Goal: Information Seeking & Learning: Learn about a topic

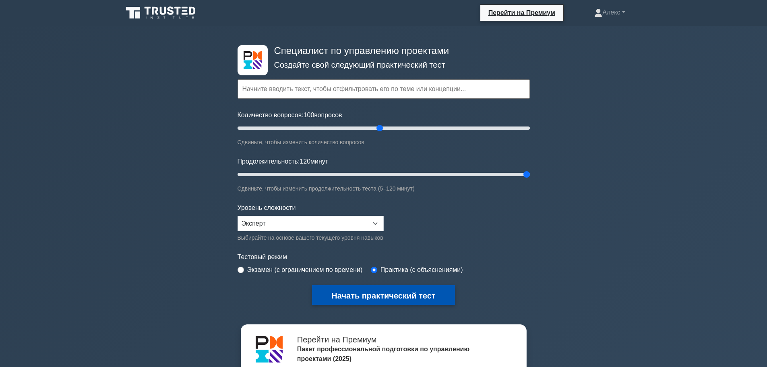
click at [359, 295] on font "Начать практический тест" at bounding box center [384, 295] width 104 height 9
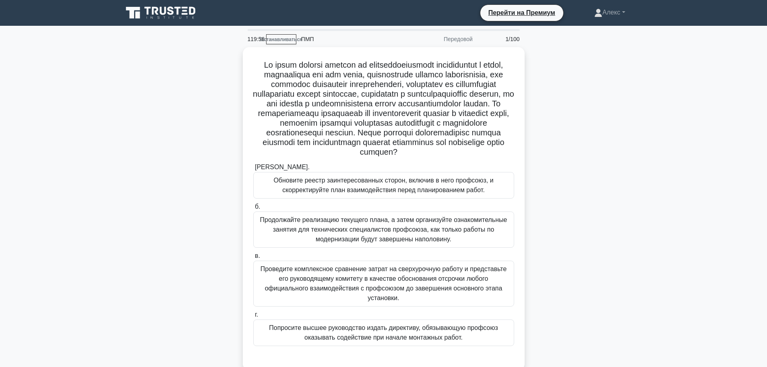
click at [622, 162] on div ".spinner_0XTQ{transform-origin:center;animation:spinner_y6GP .75s linear infini…" at bounding box center [384, 213] width 532 height 333
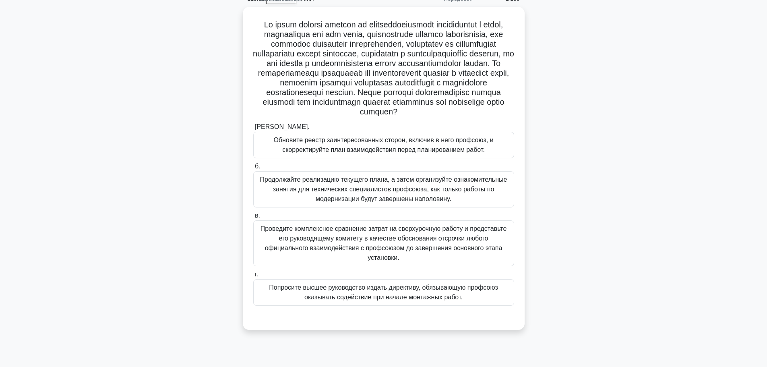
scroll to position [68, 0]
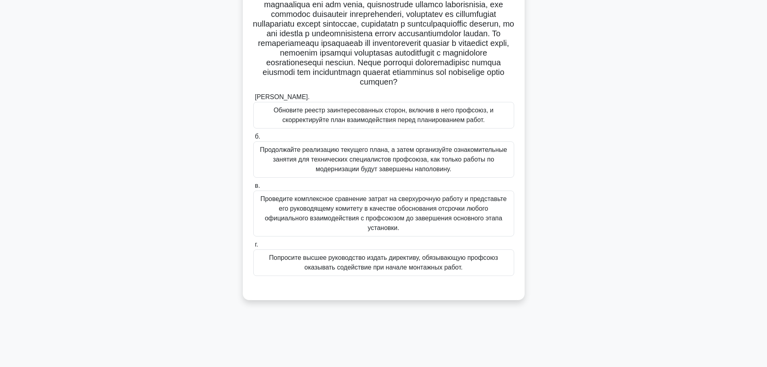
click at [480, 123] on font "Обновите реестр заинтересованных сторон, включив в него профсоюз, и скорректиру…" at bounding box center [384, 115] width 220 height 17
click at [253, 100] on input "а. Обновите реестр заинтересованных сторон, включив в него профсоюз, и скоррект…" at bounding box center [253, 97] width 0 height 5
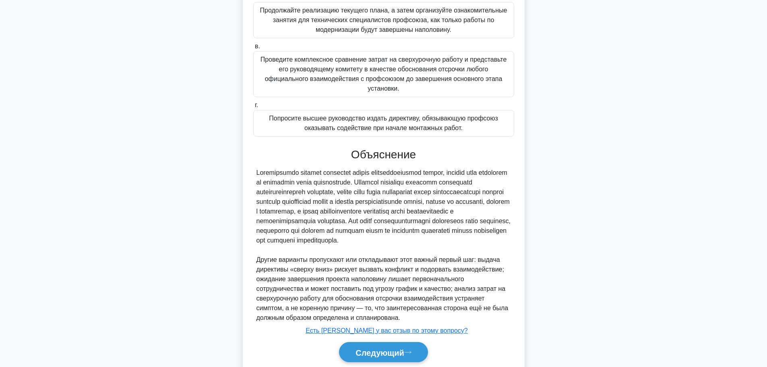
scroll to position [257, 0]
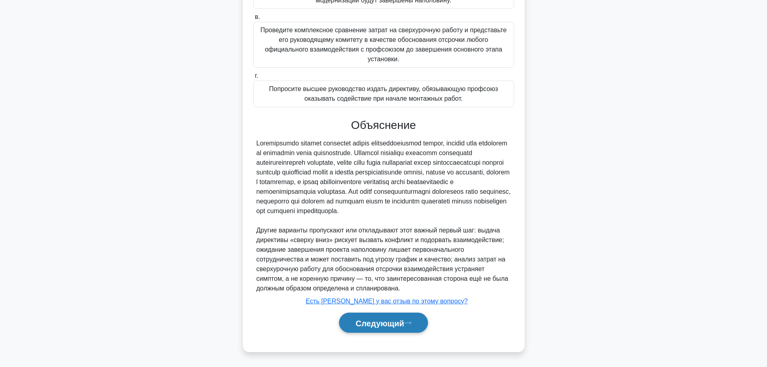
click at [410, 326] on button "Следующий" at bounding box center [383, 323] width 89 height 21
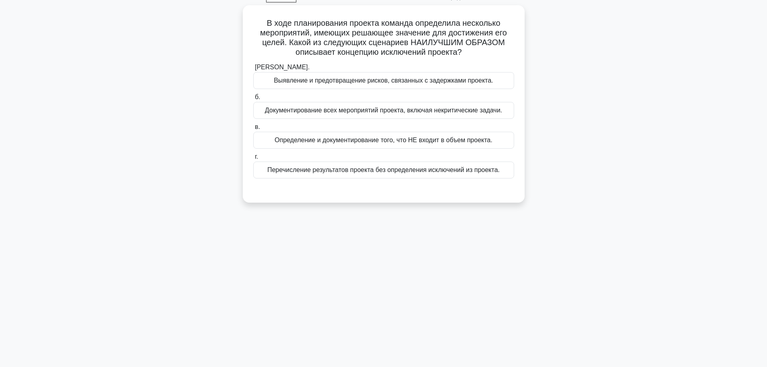
scroll to position [0, 0]
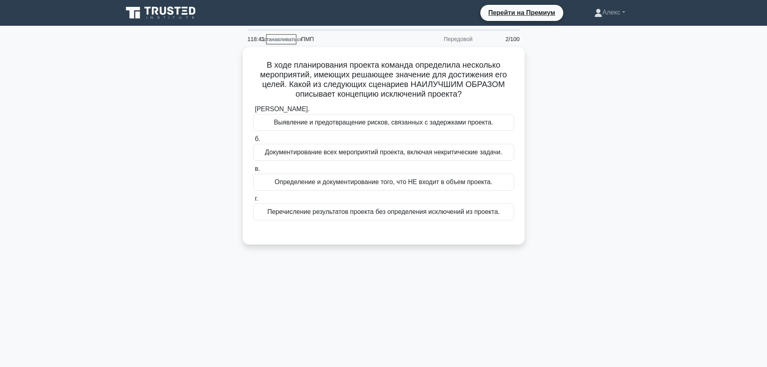
click at [639, 198] on div "В ходе планирования проекта команда определила несколько мероприятий, имеющих р…" at bounding box center [384, 150] width 532 height 207
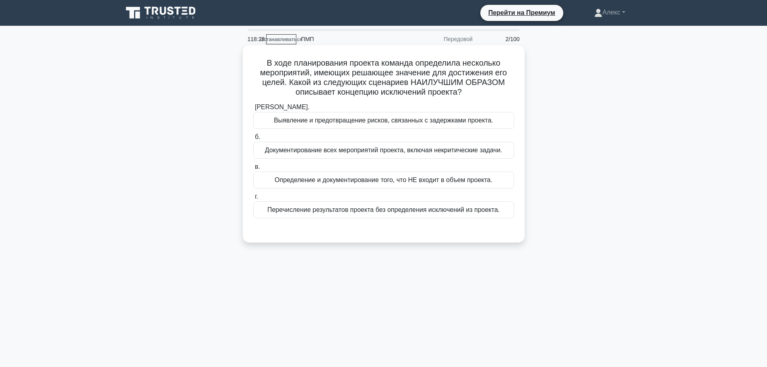
click at [469, 181] on font "Определение и документирование того, что НЕ входит в объем проекта." at bounding box center [384, 179] width 218 height 7
click at [253, 170] on input "в. Определение и документирование того, что НЕ входит в объем проекта." at bounding box center [253, 166] width 0 height 5
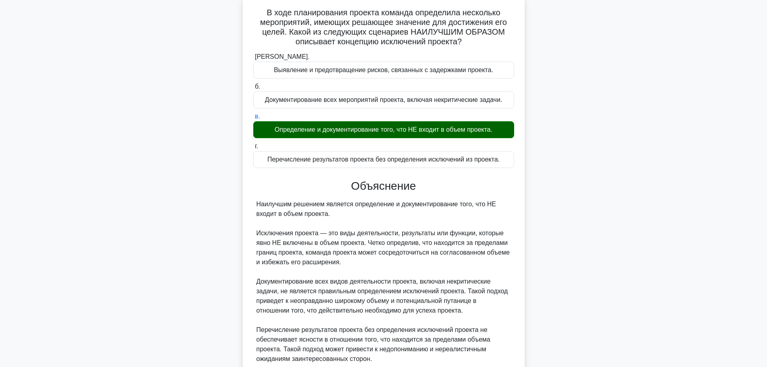
scroll to position [161, 0]
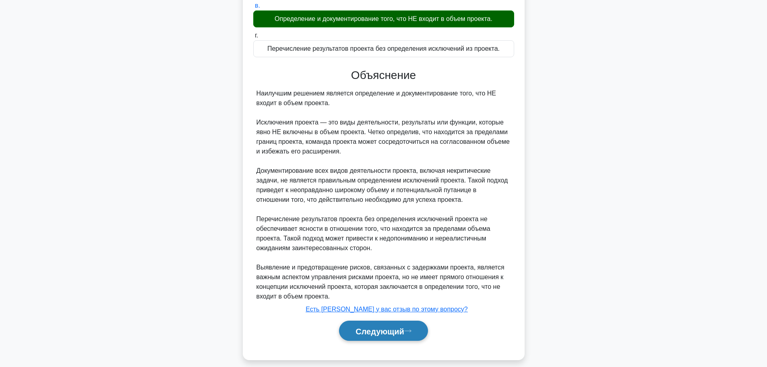
click at [380, 325] on button "Следующий" at bounding box center [383, 331] width 89 height 21
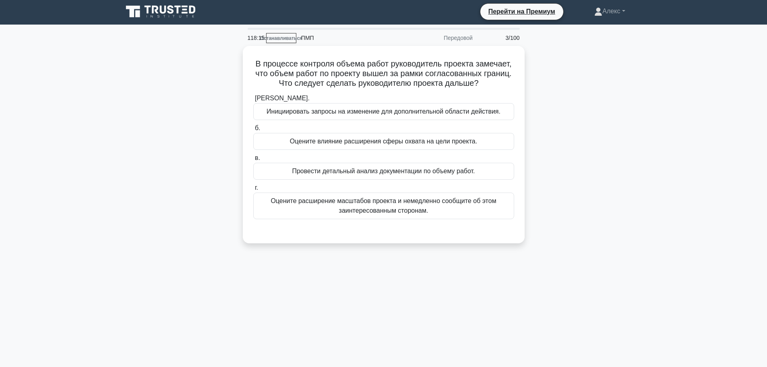
scroll to position [0, 0]
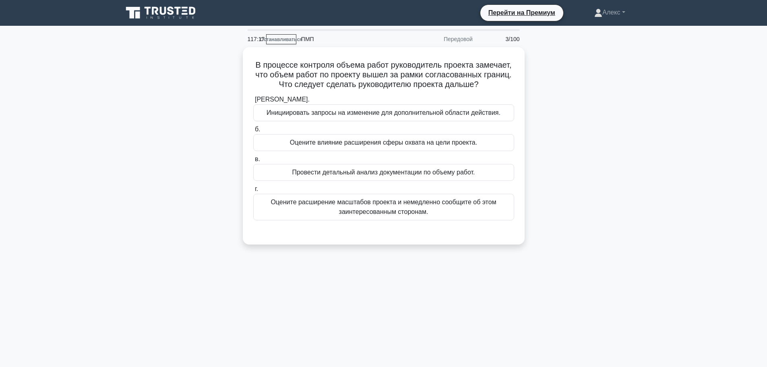
click at [650, 158] on main "117:17 Останавливаться ПМП Передовой 3/100 В процессе контроля объема работ рук…" at bounding box center [383, 230] width 767 height 409
click at [645, 185] on div "В процессе контроля объема работ руководитель проекта замечает, что объем работ…" at bounding box center [384, 150] width 532 height 207
click at [659, 146] on main "117:00 Останавливаться ПМП Передовой 3/100 В процессе контроля объема работ рук…" at bounding box center [383, 230] width 767 height 409
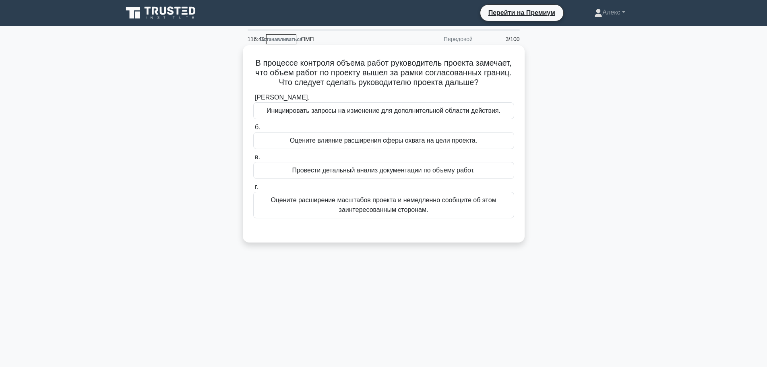
click at [443, 163] on div "Провести детальный анализ документации по объему работ." at bounding box center [383, 170] width 261 height 17
click at [253, 160] on input "в. Провести детальный анализ документации по объему работ." at bounding box center [253, 157] width 0 height 5
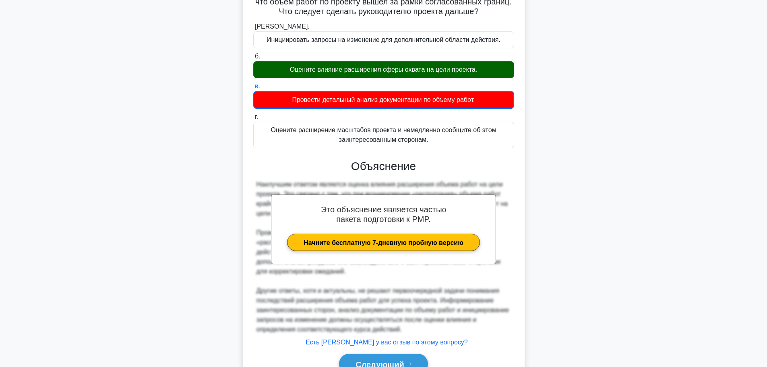
scroll to position [113, 0]
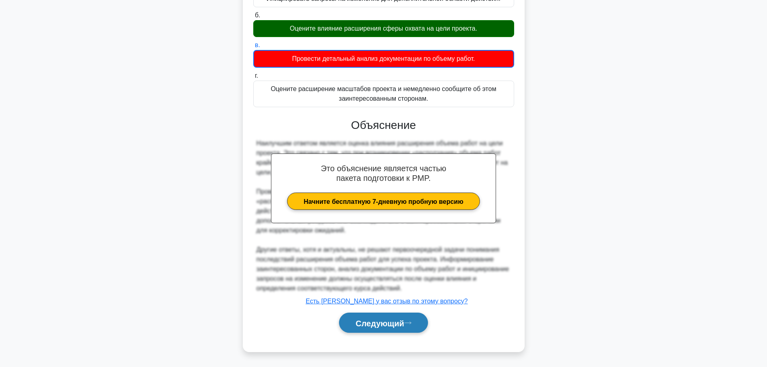
click at [392, 320] on font "Следующий" at bounding box center [380, 323] width 49 height 9
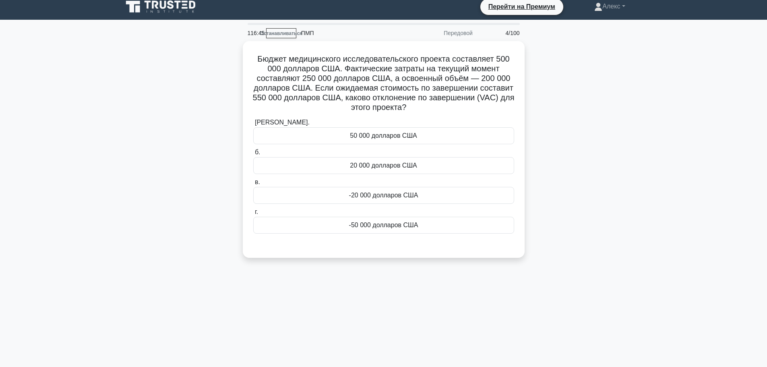
scroll to position [0, 0]
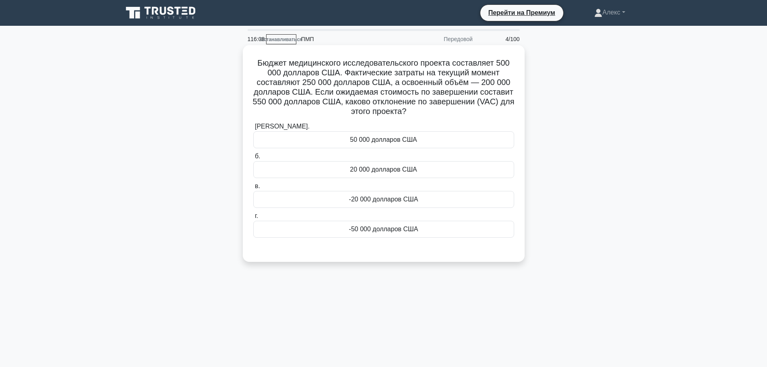
click at [426, 228] on div "-50 000 долларов США" at bounding box center [383, 229] width 261 height 17
click at [253, 219] on input "г. -50 000 долларов США" at bounding box center [253, 216] width 0 height 5
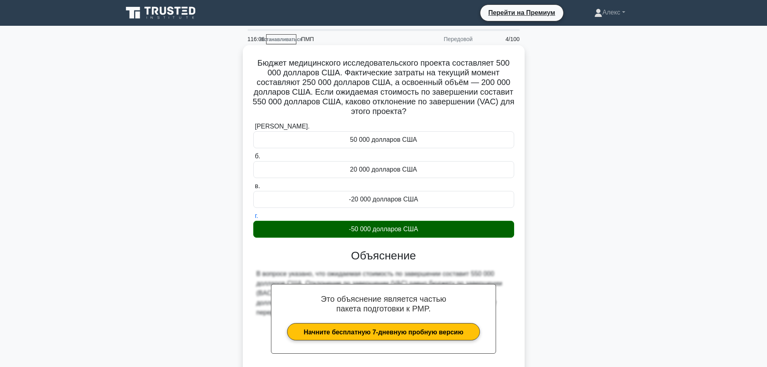
scroll to position [73, 0]
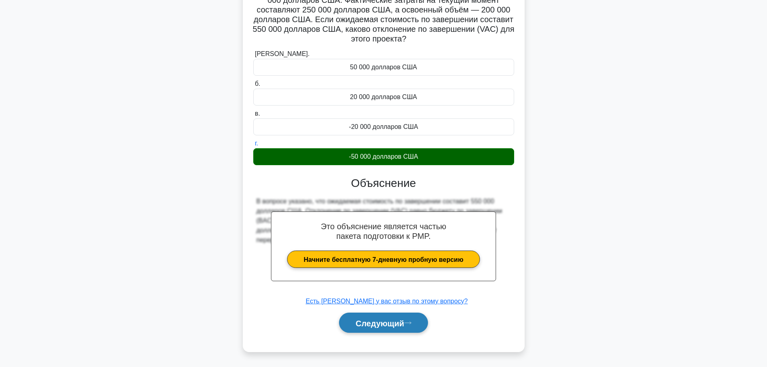
click at [387, 321] on font "Следующий" at bounding box center [380, 323] width 49 height 9
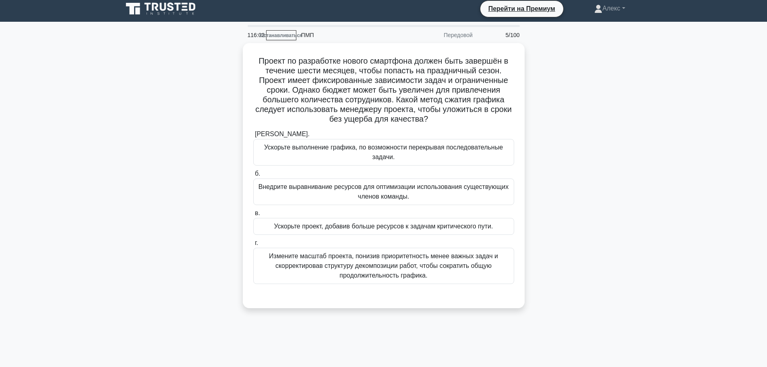
scroll to position [0, 0]
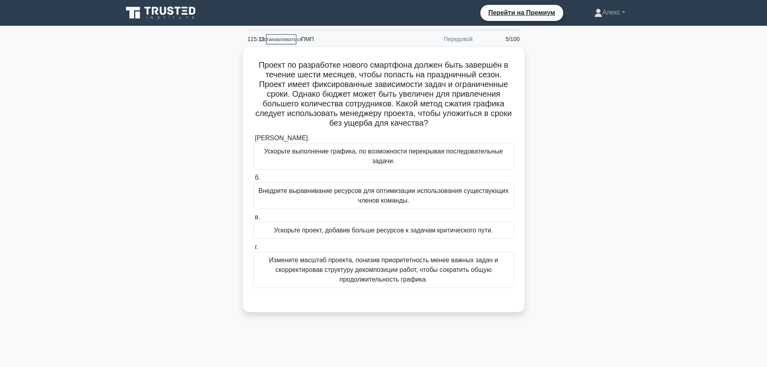
click at [668, 125] on main "115:13 Останавливаться ПМП Передовой 5/100 .spinner_0XTQ{transform-origin:cente…" at bounding box center [383, 230] width 767 height 409
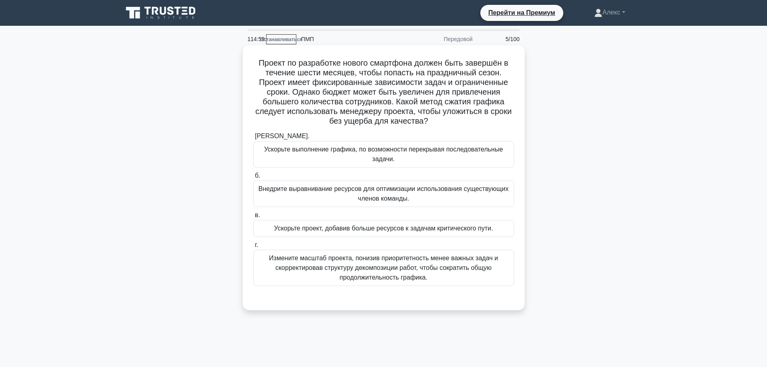
click at [429, 232] on font "Ускорьте проект, добавив больше ресурсов к задачам критического пути." at bounding box center [383, 228] width 219 height 7
click at [253, 218] on input "в. Ускорьте проект, добавив больше ресурсов к задачам критического пути." at bounding box center [253, 215] width 0 height 5
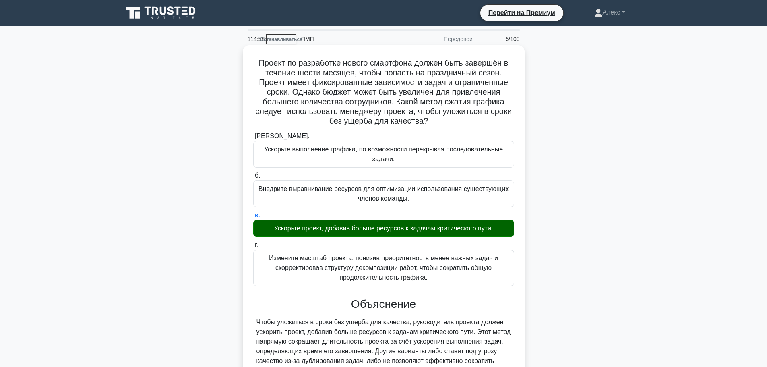
scroll to position [93, 0]
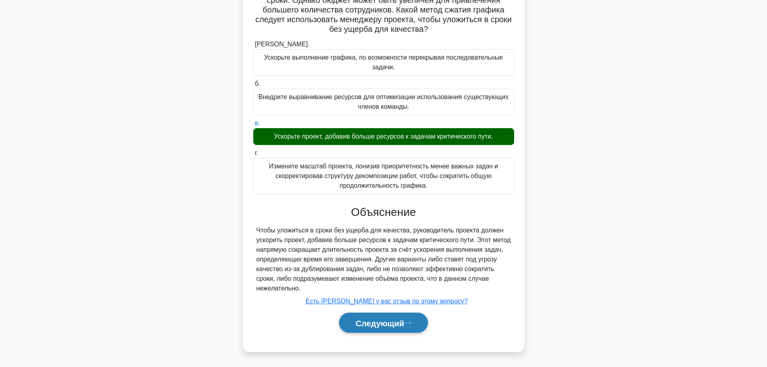
click at [393, 321] on font "Следующий" at bounding box center [380, 323] width 49 height 9
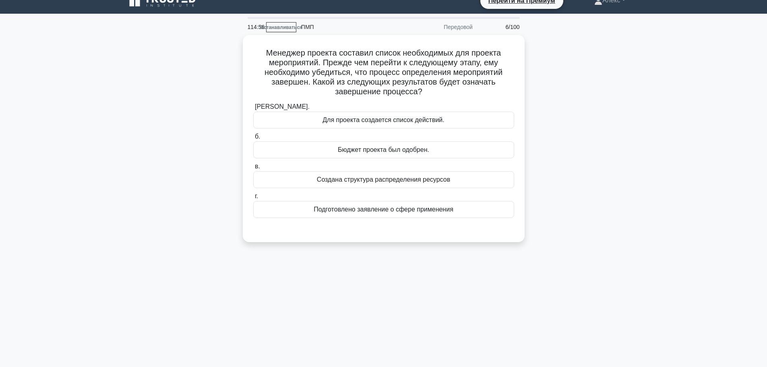
scroll to position [0, 0]
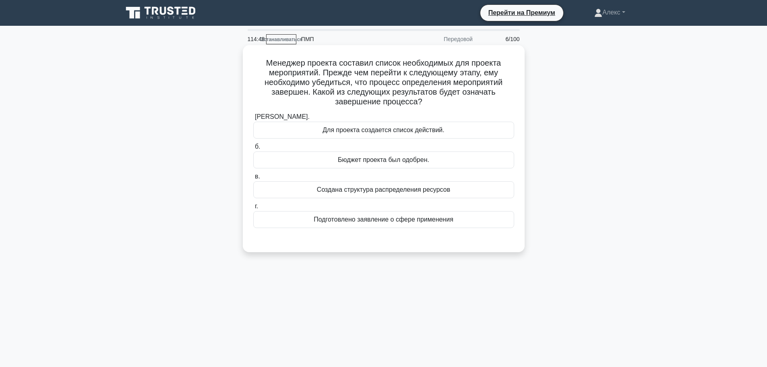
click at [458, 144] on label "б. Бюджет проекта был одобрен." at bounding box center [383, 155] width 261 height 27
click at [253, 144] on input "б. Бюджет проекта был одобрен." at bounding box center [253, 146] width 0 height 5
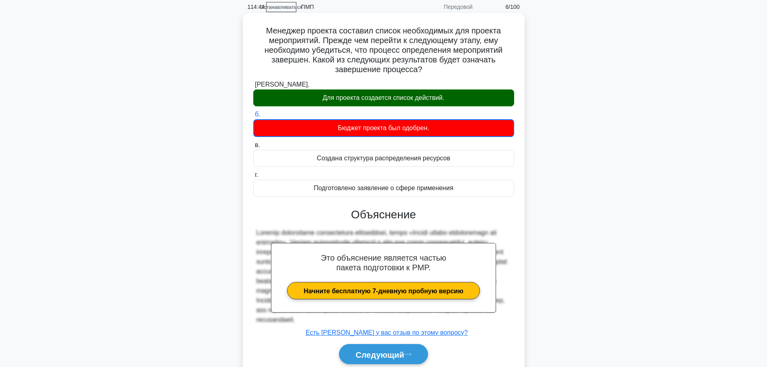
scroll to position [74, 0]
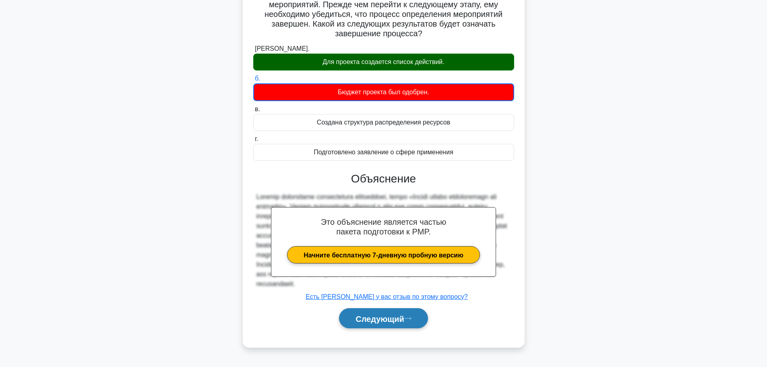
click at [421, 323] on button "Следующий" at bounding box center [383, 318] width 89 height 21
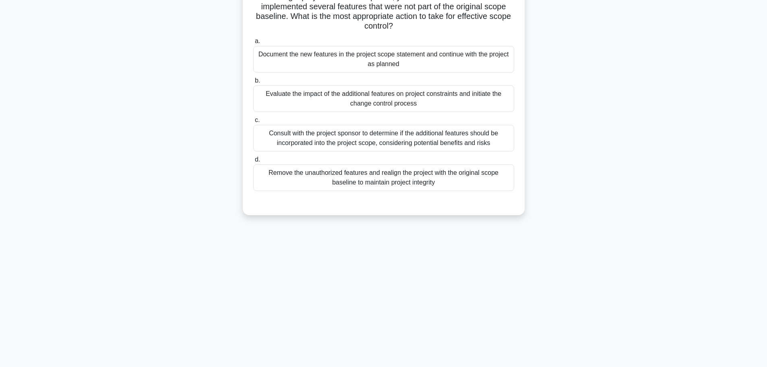
scroll to position [68, 0]
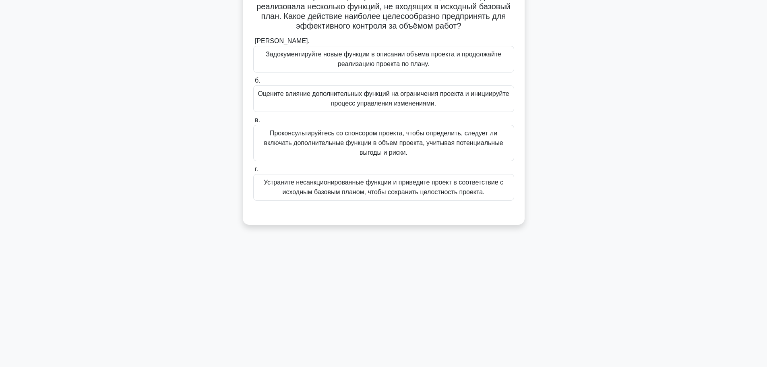
click at [655, 231] on main "114:42 Останавливаться ПМП Передовой 7/100 На этапе реализации проекта вы замет…" at bounding box center [383, 162] width 767 height 409
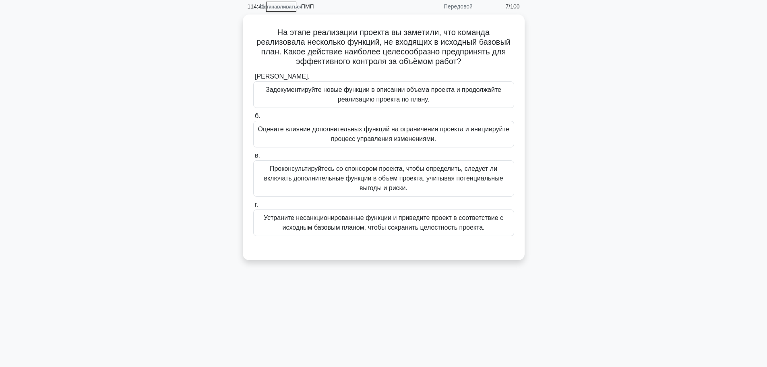
scroll to position [0, 0]
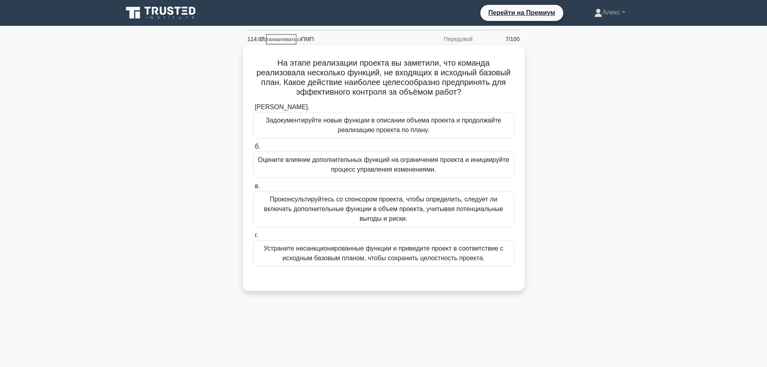
click at [494, 170] on font "Оцените влияние дополнительных функций на ограничения проекта и инициируйте про…" at bounding box center [384, 164] width 254 height 19
click at [253, 149] on input "б. Оцените влияние дополнительных функций на ограничения проекта и инициируйте …" at bounding box center [253, 146] width 0 height 5
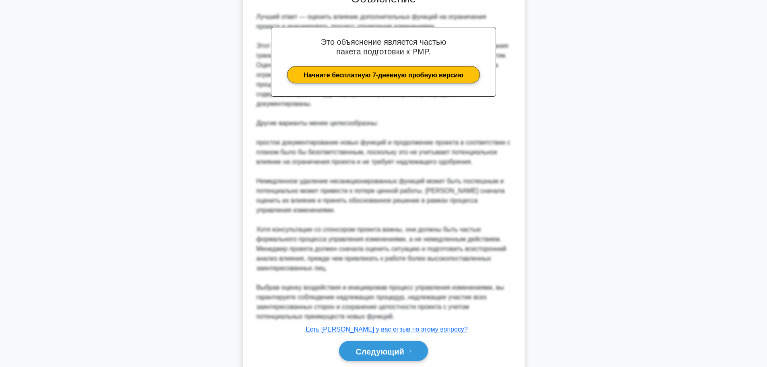
scroll to position [315, 0]
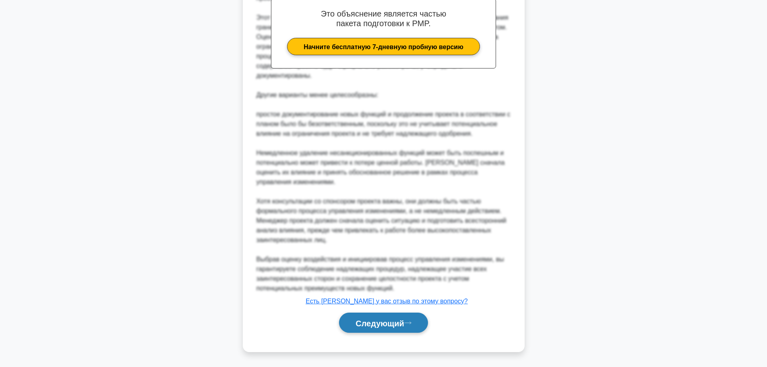
click at [378, 321] on font "Следующий" at bounding box center [380, 323] width 49 height 9
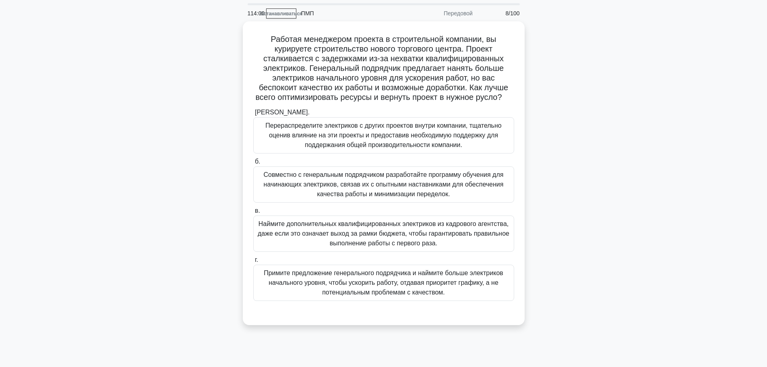
scroll to position [40, 0]
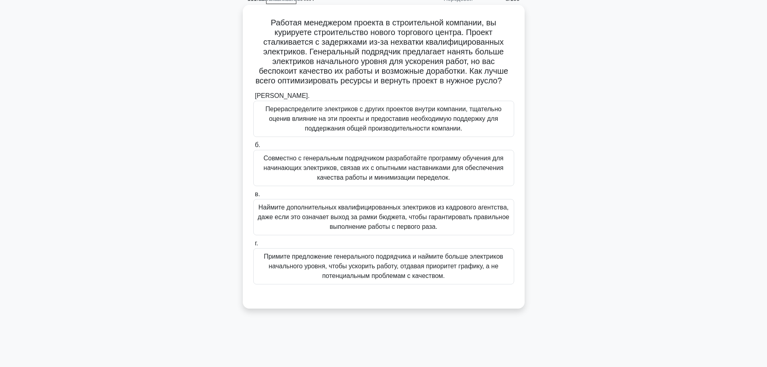
click at [442, 232] on font "Наймите дополнительных квалифицированных электриков из кадрового агентства, даж…" at bounding box center [384, 217] width 254 height 29
click at [253, 197] on input "в. Наймите дополнительных квалифицированных электриков из кадрового агентства, …" at bounding box center [253, 194] width 0 height 5
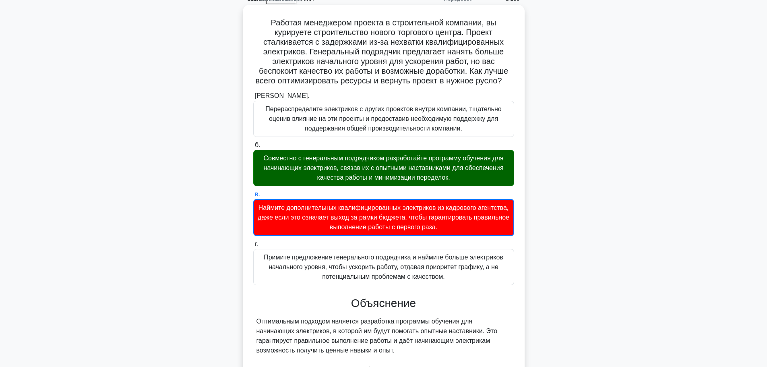
click at [422, 181] on font "Совместно с генеральным подрядчиком разработайте программу обучения для начинаю…" at bounding box center [384, 168] width 240 height 26
click at [253, 148] on input "б. Совместно с генеральным подрядчиком разработайте программу обучения для начи…" at bounding box center [253, 145] width 0 height 5
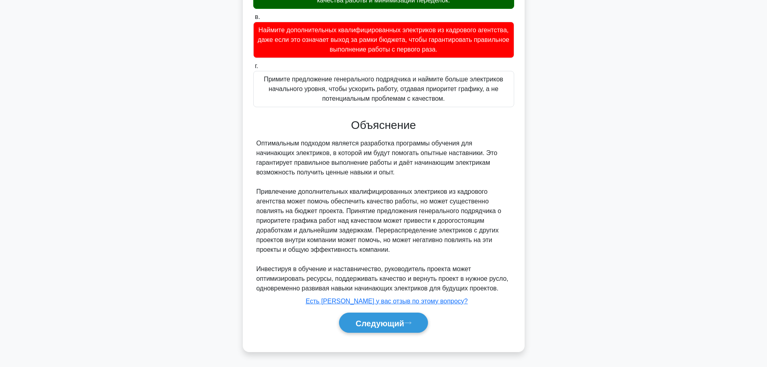
scroll to position [228, 0]
click at [408, 332] on button "Следующий" at bounding box center [383, 323] width 89 height 21
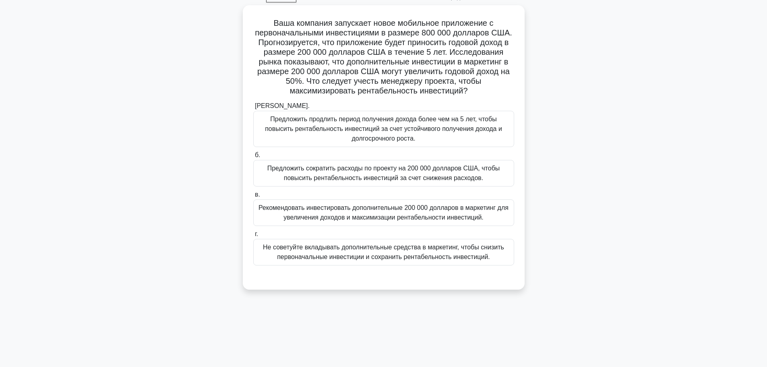
scroll to position [28, 0]
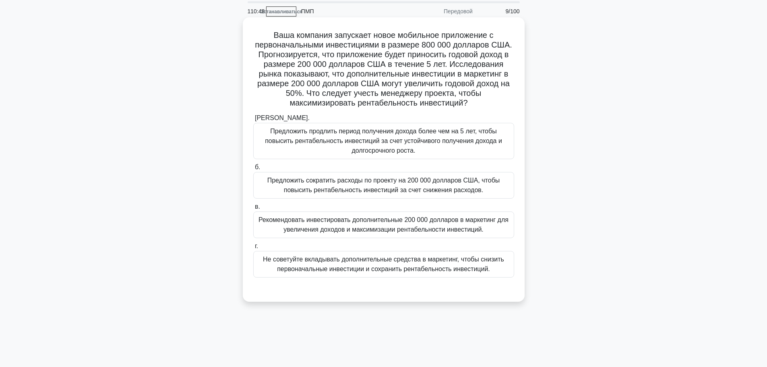
click at [397, 231] on font "Рекомендовать инвестировать дополнительные 200 000 долларов в маркетинг для уве…" at bounding box center [384, 224] width 250 height 17
click at [372, 226] on font "Рекомендовать инвестировать дополнительные 200 000 долларов в маркетинг для уве…" at bounding box center [384, 224] width 254 height 19
click at [362, 227] on font "Рекомендовать инвестировать дополнительные 200 000 долларов в маркетинг для уве…" at bounding box center [384, 224] width 250 height 17
click at [253, 209] on input "в. Рекомендовать инвестировать дополнительные 200 000 долларов в маркетинг для …" at bounding box center [253, 206] width 0 height 5
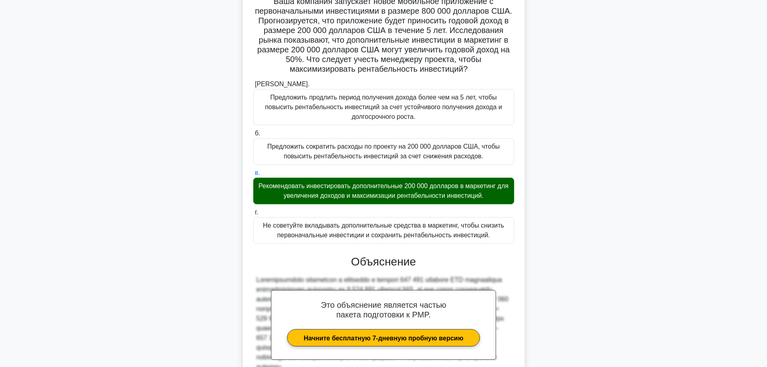
scroll to position [141, 0]
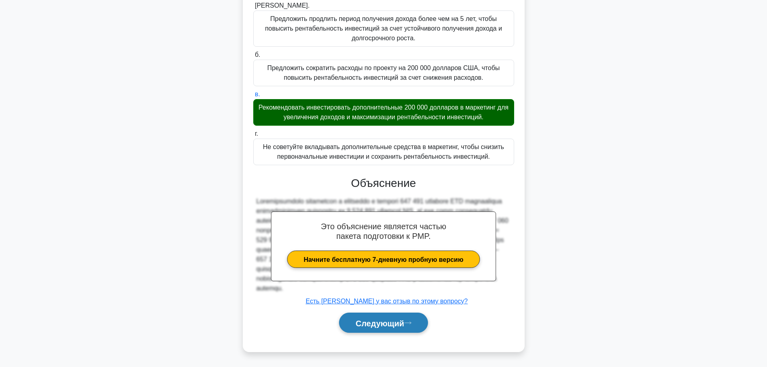
click at [394, 319] on font "Следующий" at bounding box center [380, 323] width 49 height 9
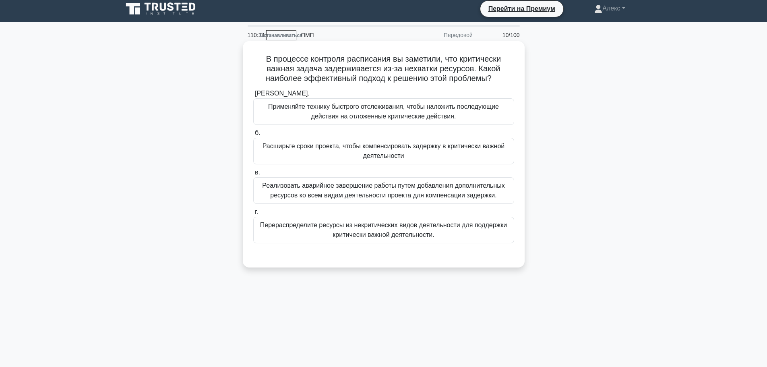
scroll to position [0, 0]
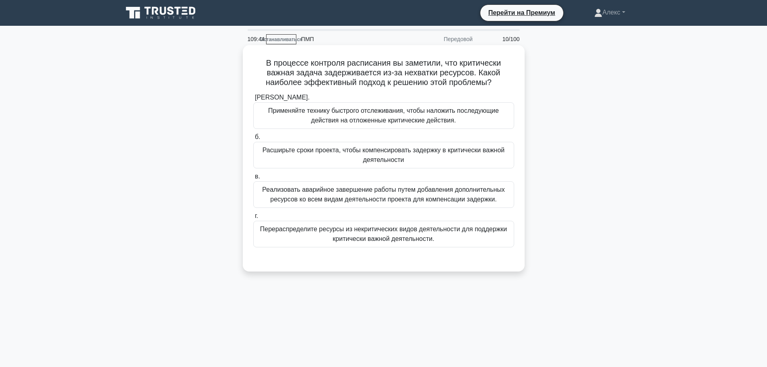
click at [426, 248] on div "а. Применяйте технику быстрого отслеживания, чтобы наложить последующие действи…" at bounding box center [384, 170] width 271 height 158
click at [430, 241] on font "Перераспределите ресурсы из некритических видов деятельности для поддержки крит…" at bounding box center [383, 234] width 247 height 17
click at [253, 219] on input "г. Перераспределите ресурсы из некритических видов деятельности для поддержки к…" at bounding box center [253, 216] width 0 height 5
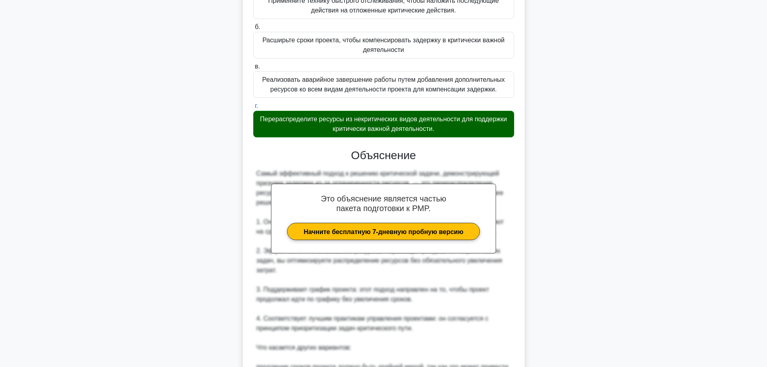
scroll to position [282, 0]
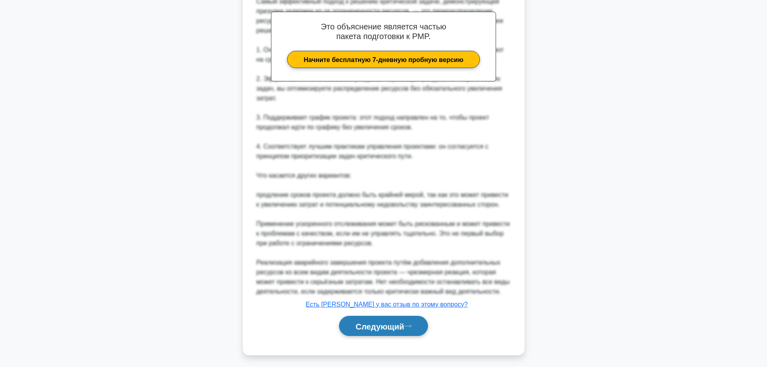
click at [390, 332] on button "Следующий" at bounding box center [383, 326] width 89 height 21
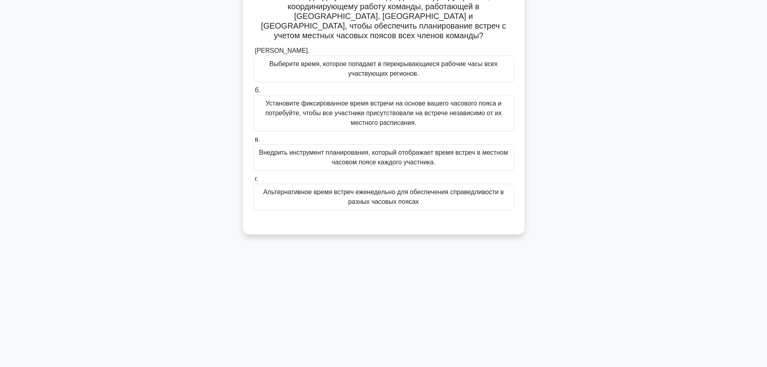
scroll to position [28, 0]
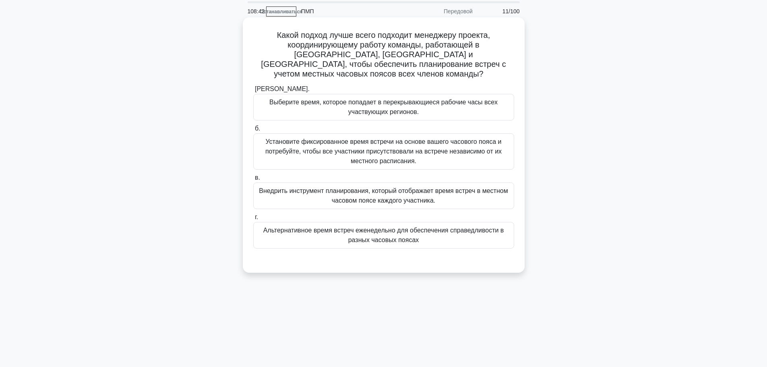
click at [462, 99] on font "Выберите время, которое попадает в перекрывающиеся рабочие часы всех участвующи…" at bounding box center [383, 107] width 228 height 17
click at [253, 92] on input "а. Выберите время, которое попадает в перекрывающиеся рабочие часы всех участву…" at bounding box center [253, 89] width 0 height 5
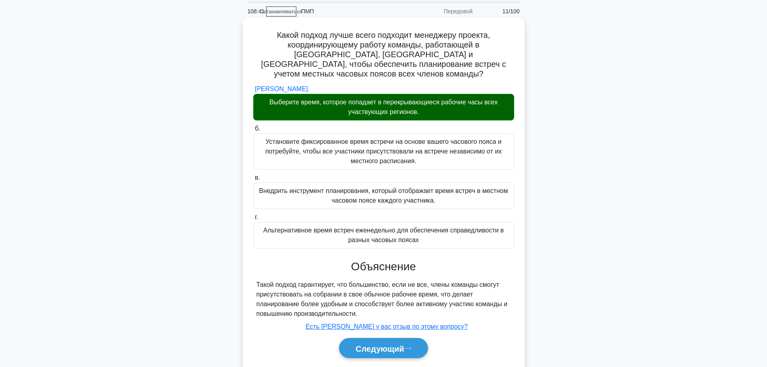
scroll to position [68, 0]
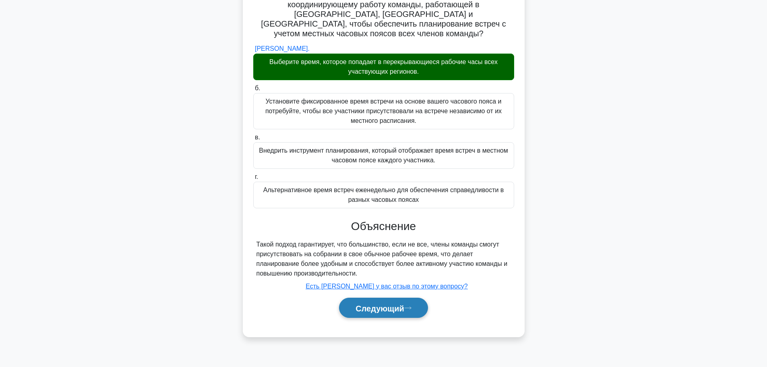
click at [386, 304] on font "Следующий" at bounding box center [380, 308] width 49 height 9
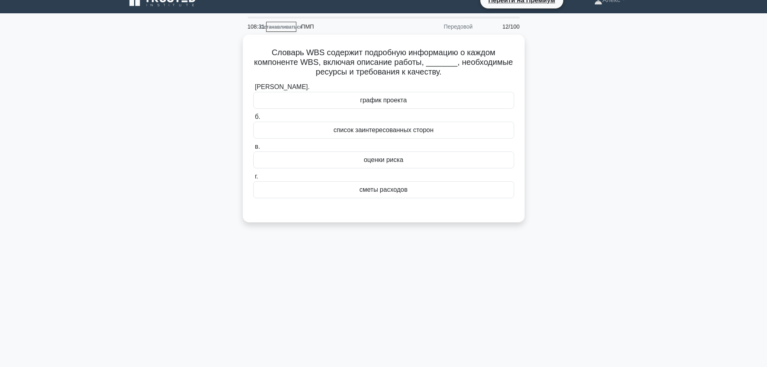
scroll to position [0, 0]
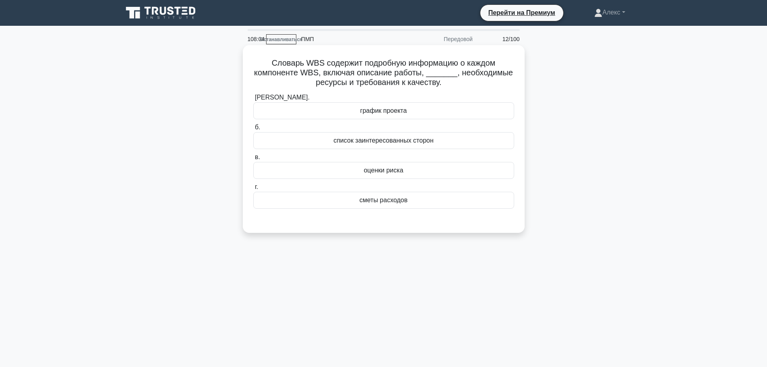
click at [390, 207] on div "сметы расходов" at bounding box center [383, 200] width 261 height 17
click at [253, 190] on input "г. сметы расходов" at bounding box center [253, 186] width 0 height 5
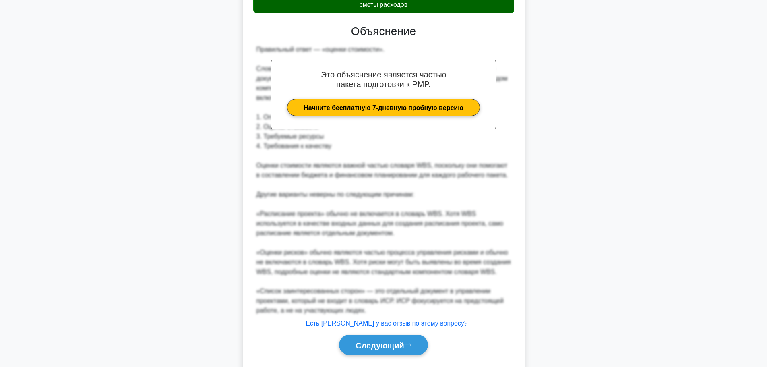
scroll to position [218, 0]
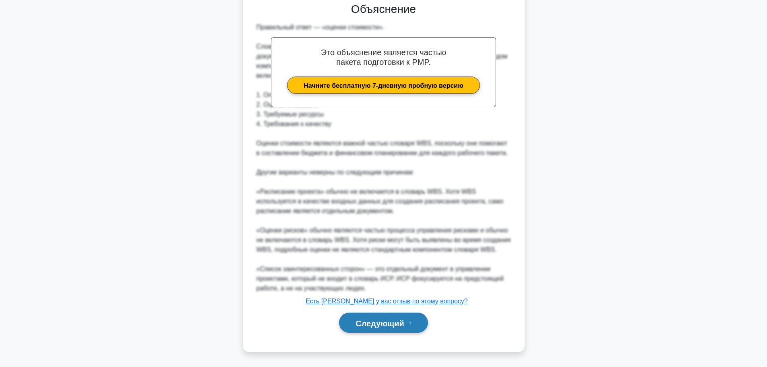
click at [377, 321] on font "Следующий" at bounding box center [380, 323] width 49 height 9
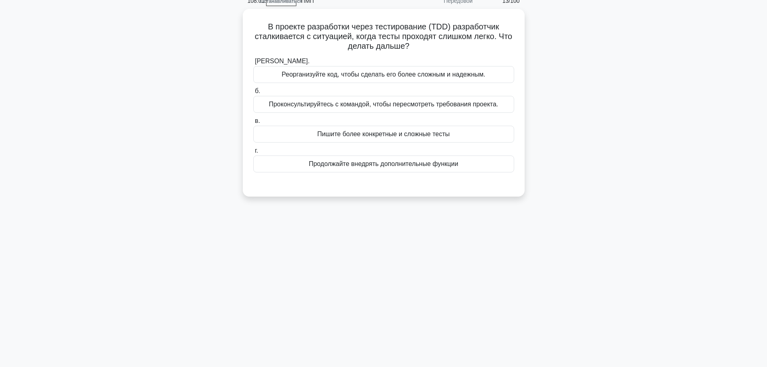
scroll to position [0, 0]
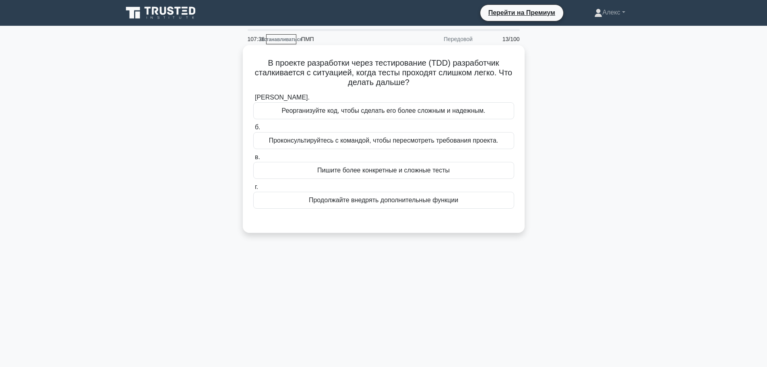
click at [398, 176] on div "Пишите более конкретные и сложные тесты" at bounding box center [383, 170] width 261 height 17
click at [253, 160] on input "в. Пишите более конкретные и сложные тесты" at bounding box center [253, 157] width 0 height 5
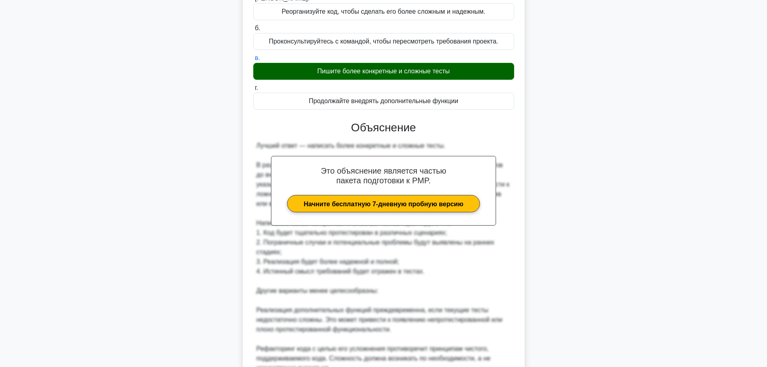
scroll to position [247, 0]
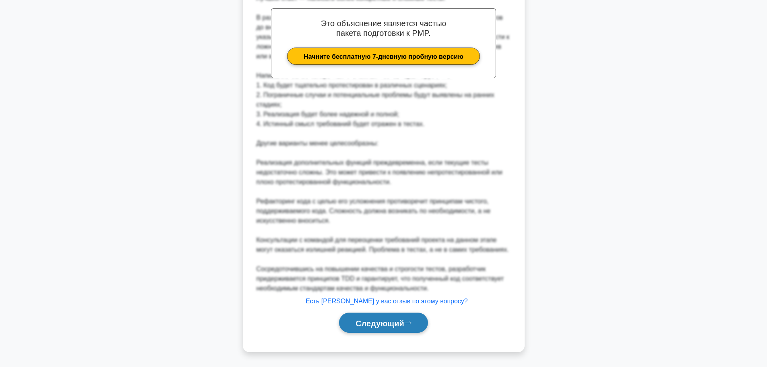
click at [400, 319] on font "Следующий" at bounding box center [380, 323] width 49 height 9
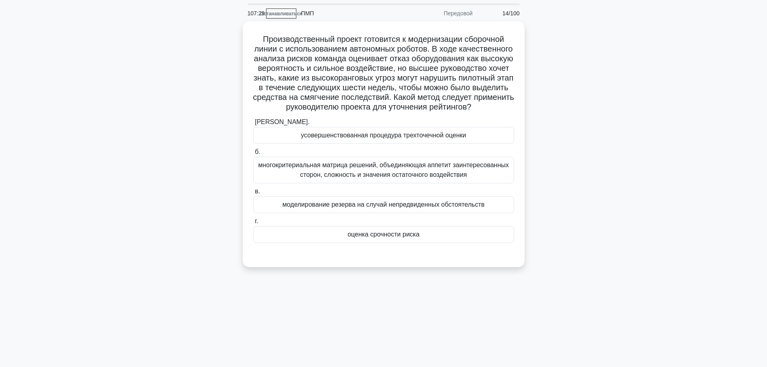
scroll to position [40, 0]
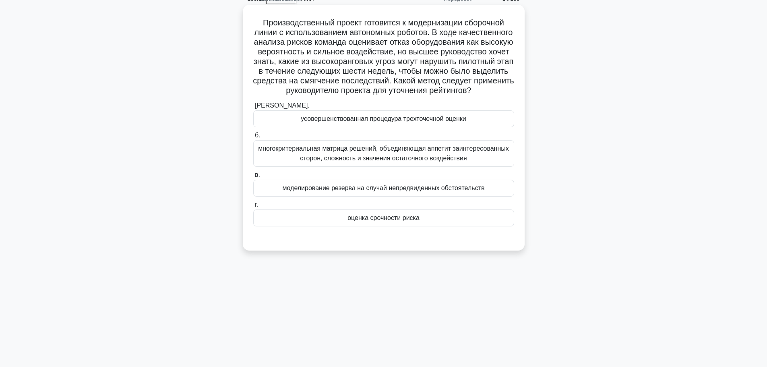
click at [417, 240] on div "а. усовершенствованная процедура трехточечной оценки б. в." at bounding box center [384, 170] width 263 height 142
click at [419, 226] on div "оценка срочности риска" at bounding box center [383, 217] width 261 height 17
click at [253, 207] on input "г. оценка срочности риска" at bounding box center [253, 204] width 0 height 5
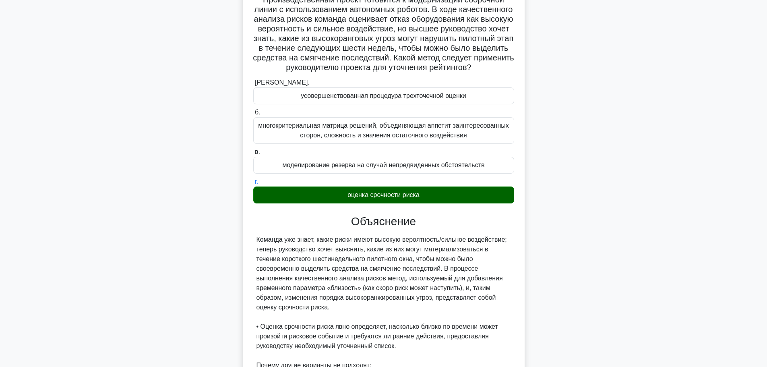
scroll to position [257, 0]
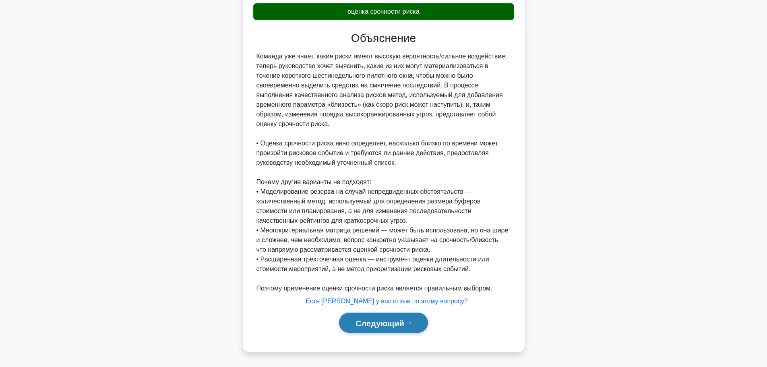
click at [398, 320] on font "Следующий" at bounding box center [380, 323] width 49 height 9
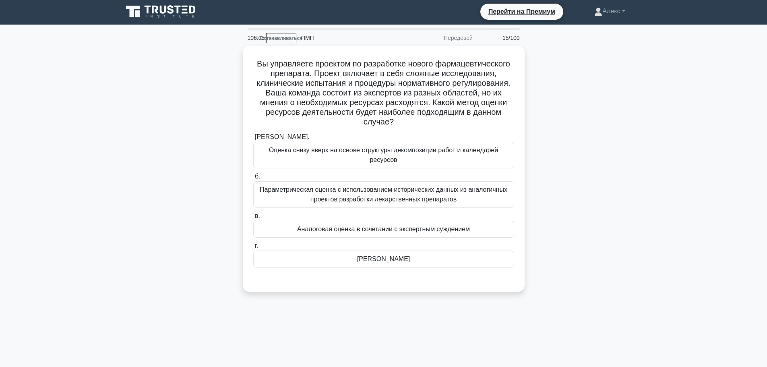
scroll to position [0, 0]
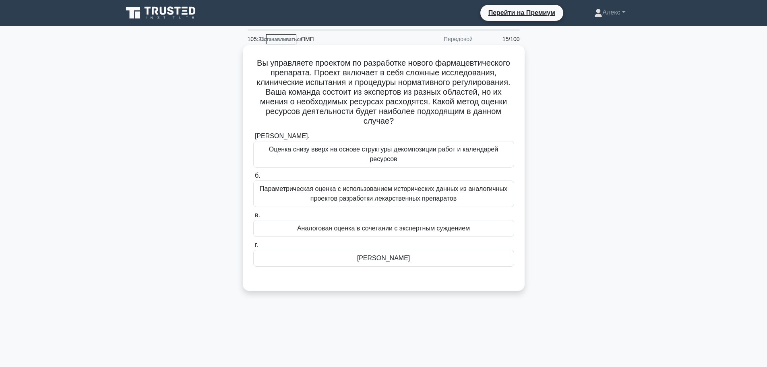
click at [434, 259] on div "Метод Дельфи" at bounding box center [383, 258] width 261 height 17
click at [253, 248] on input "г. Метод Дельфи" at bounding box center [253, 245] width 0 height 5
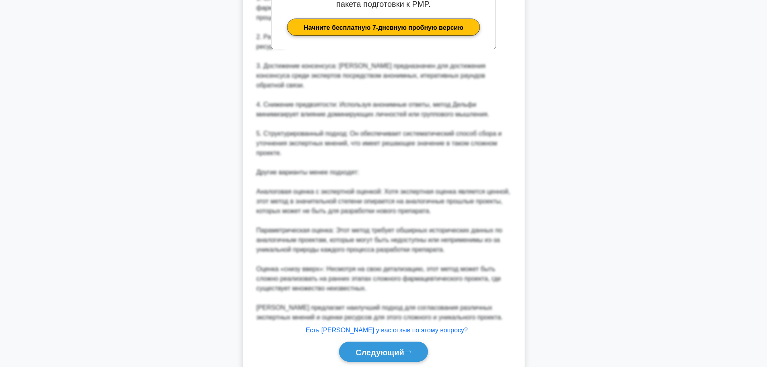
scroll to position [344, 0]
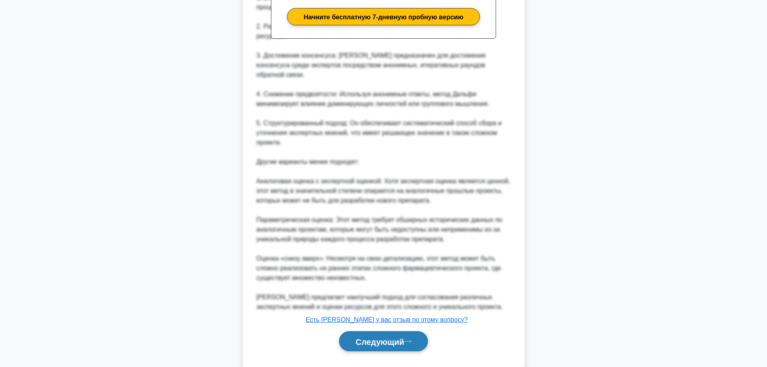
click at [384, 331] on button "Следующий" at bounding box center [383, 341] width 89 height 21
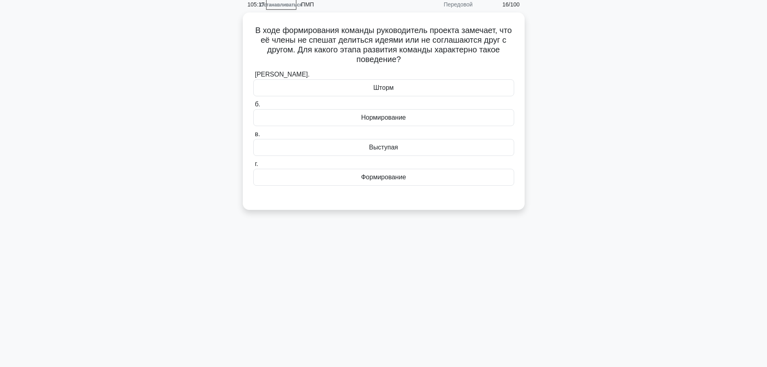
scroll to position [0, 0]
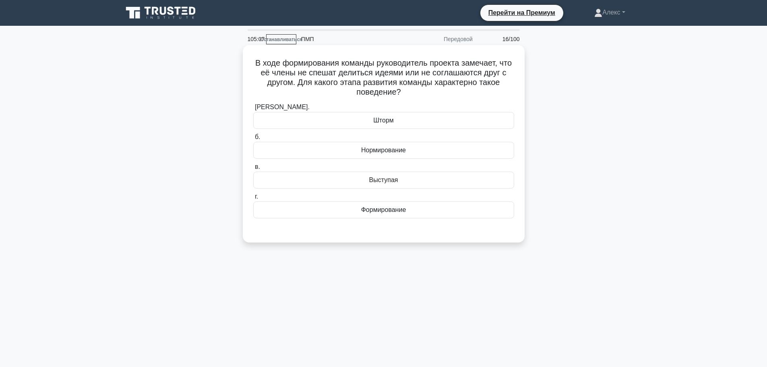
click at [424, 124] on div "Шторм" at bounding box center [383, 120] width 261 height 17
click at [253, 110] on input "а. Шторм" at bounding box center [253, 107] width 0 height 5
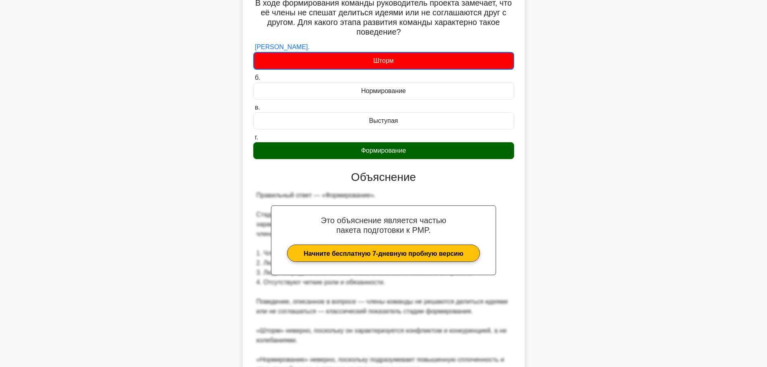
scroll to position [171, 0]
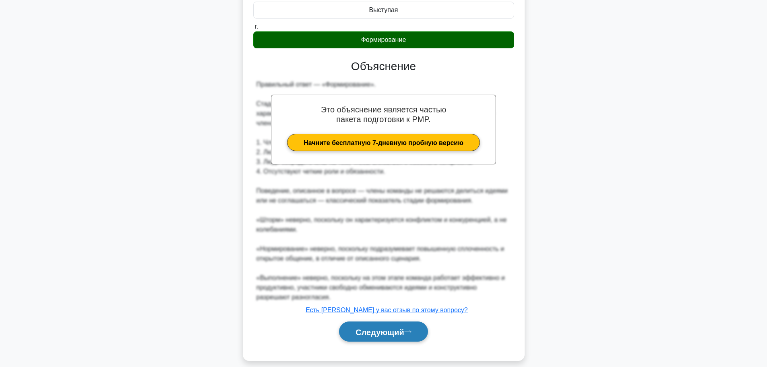
click at [391, 328] on font "Следующий" at bounding box center [380, 332] width 49 height 9
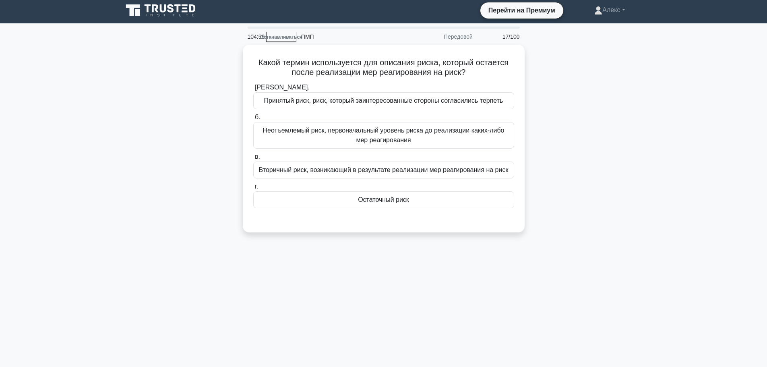
scroll to position [0, 0]
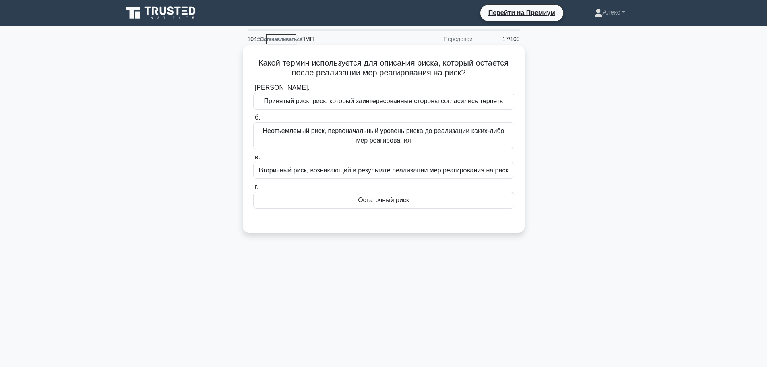
click at [388, 203] on font "Остаточный риск" at bounding box center [383, 200] width 51 height 7
click at [253, 190] on input "г. Остаточный риск" at bounding box center [253, 186] width 0 height 5
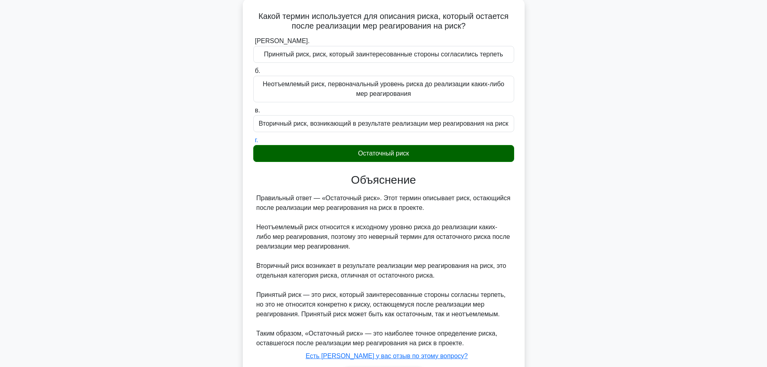
scroll to position [102, 0]
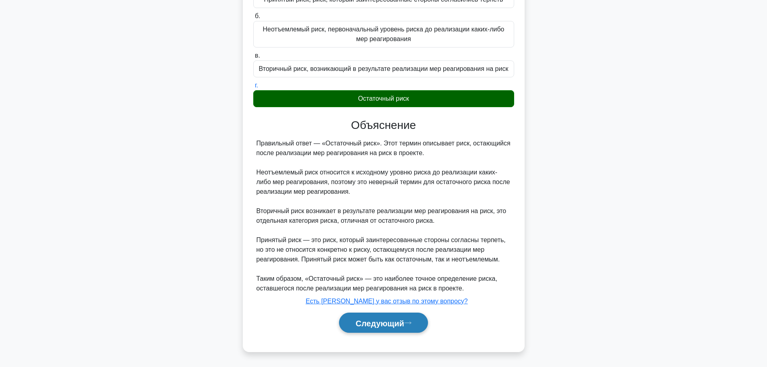
click at [374, 321] on font "Следующий" at bounding box center [380, 323] width 49 height 9
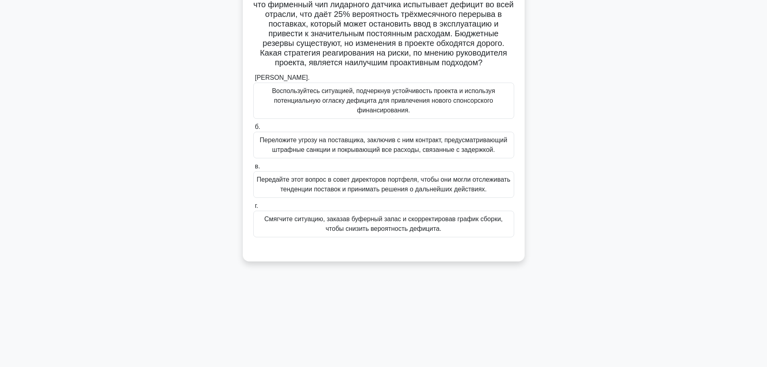
scroll to position [0, 0]
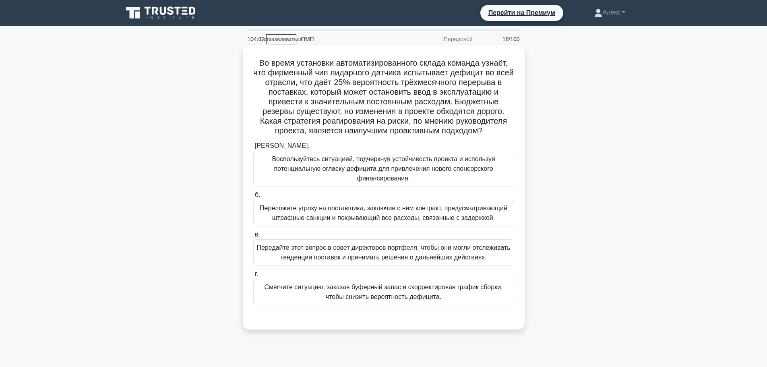
click at [460, 288] on font "Смягчите ситуацию, заказав буферный запас и скорректировав график сборки, чтобы…" at bounding box center [383, 292] width 238 height 17
click at [253, 277] on input "г. Смягчите ситуацию, заказав буферный запас и скорректировав график сборки, чт…" at bounding box center [253, 274] width 0 height 5
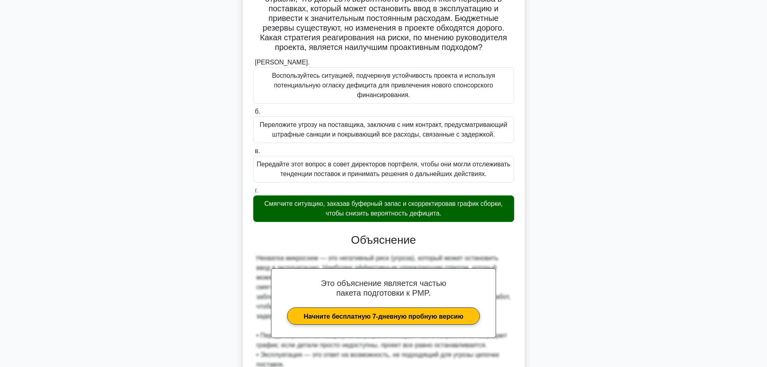
scroll to position [189, 0]
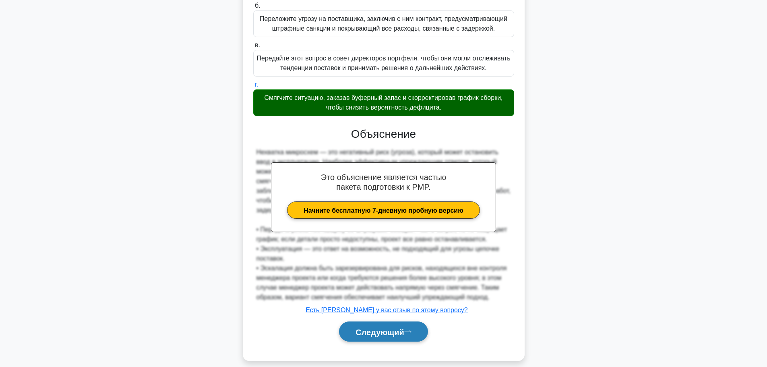
click at [380, 328] on font "Следующий" at bounding box center [380, 332] width 49 height 9
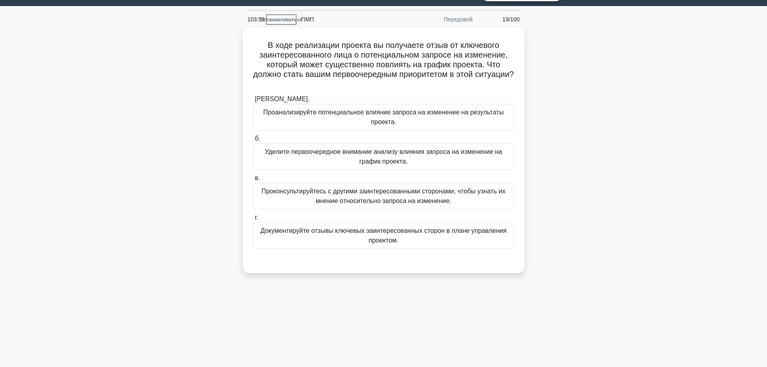
scroll to position [0, 0]
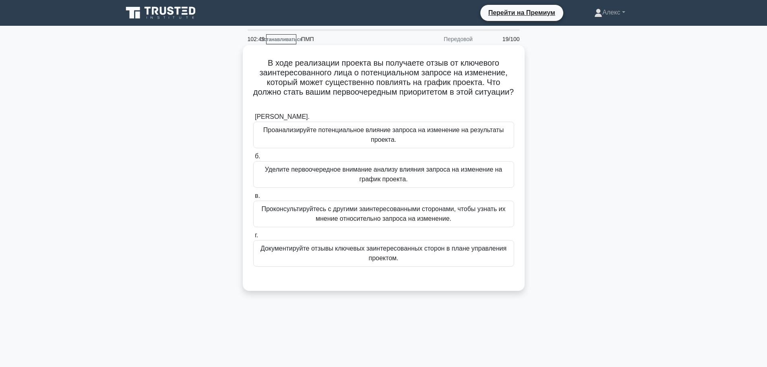
click at [459, 140] on font "Проанализируйте потенциальное влияние запроса на изменение на результаты проект…" at bounding box center [384, 134] width 254 height 19
click at [253, 120] on input "а. Проанализируйте потенциальное влияние запроса на изменение на результаты про…" at bounding box center [253, 116] width 0 height 5
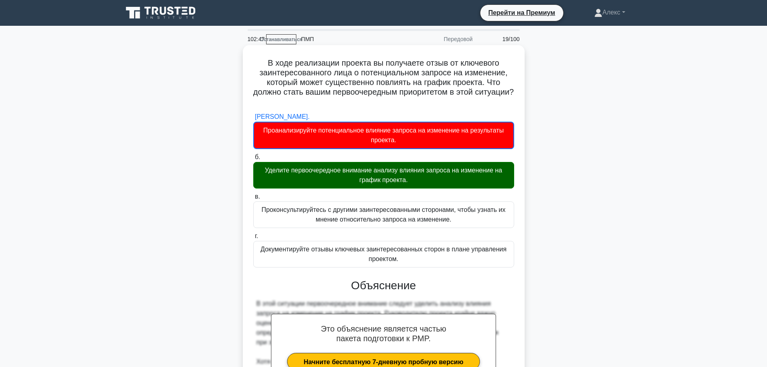
click at [452, 177] on font "Уделите первоочередное внимание анализу влияния запроса на изменение на график …" at bounding box center [384, 175] width 254 height 19
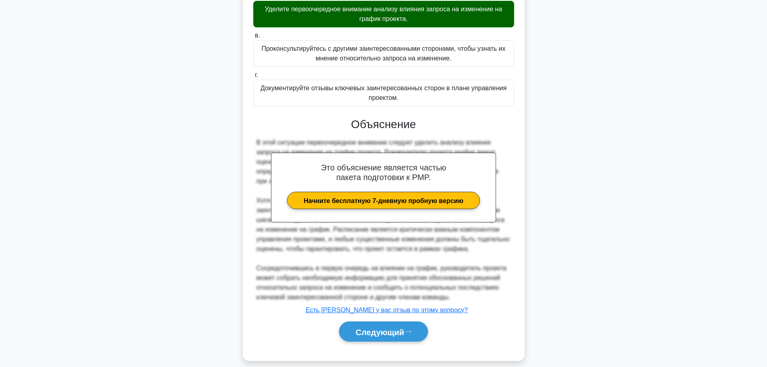
scroll to position [171, 0]
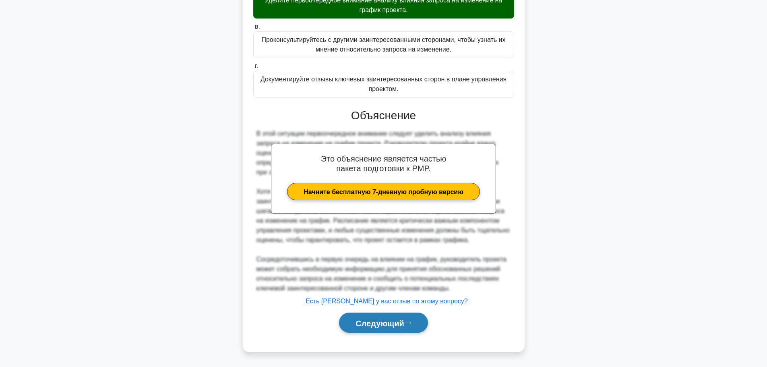
click at [403, 319] on font "Следующий" at bounding box center [380, 323] width 49 height 9
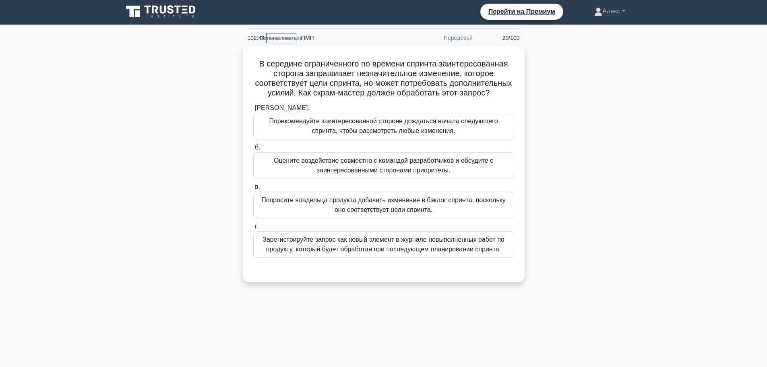
scroll to position [0, 0]
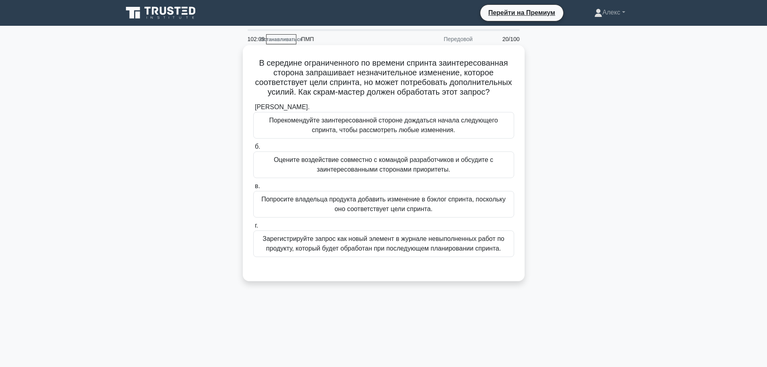
click at [431, 252] on font "Зарегистрируйте запрос как новый элемент в журнале невыполненных работ по проду…" at bounding box center [384, 243] width 242 height 17
click at [253, 228] on input "г. Зарегистрируйте запрос как новый элемент в журнале невыполненных работ по пр…" at bounding box center [253, 225] width 0 height 5
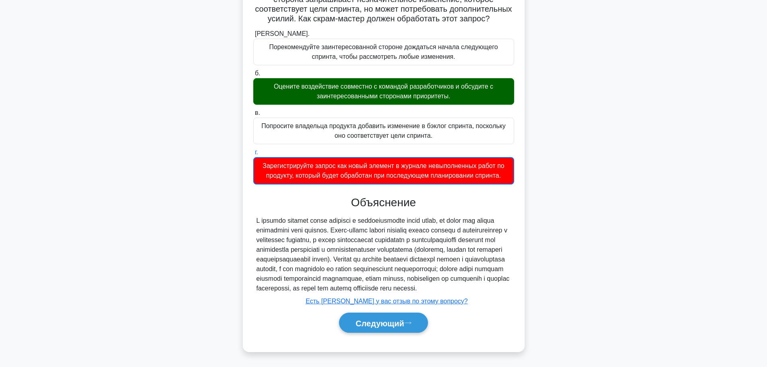
scroll to position [93, 0]
click at [398, 321] on font "Следующий" at bounding box center [380, 323] width 49 height 9
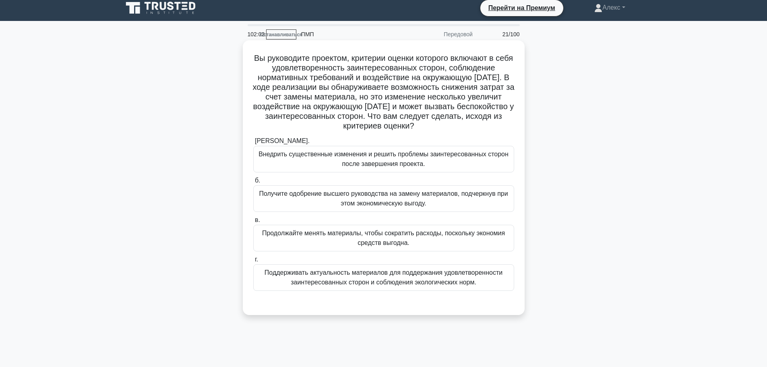
scroll to position [0, 0]
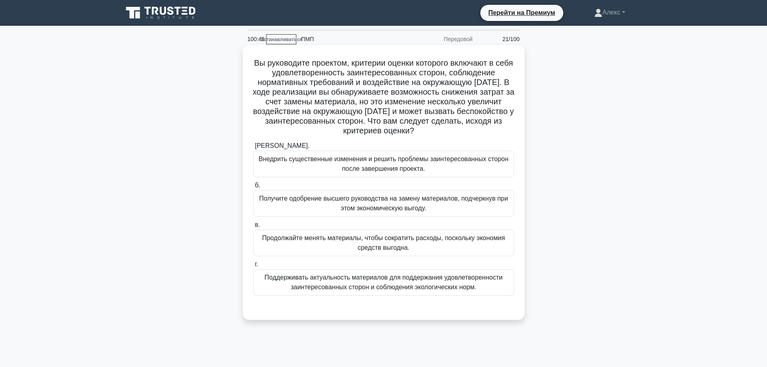
click at [429, 286] on font "Поддерживать актуальность материалов для поддержания удовлетворенности заинтере…" at bounding box center [384, 282] width 238 height 17
click at [253, 267] on input "г. Поддерживать актуальность материалов для поддержания удовлетворенности заинт…" at bounding box center [253, 264] width 0 height 5
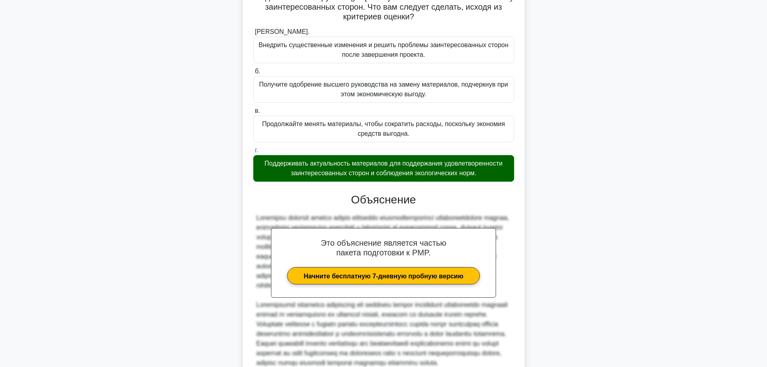
scroll to position [209, 0]
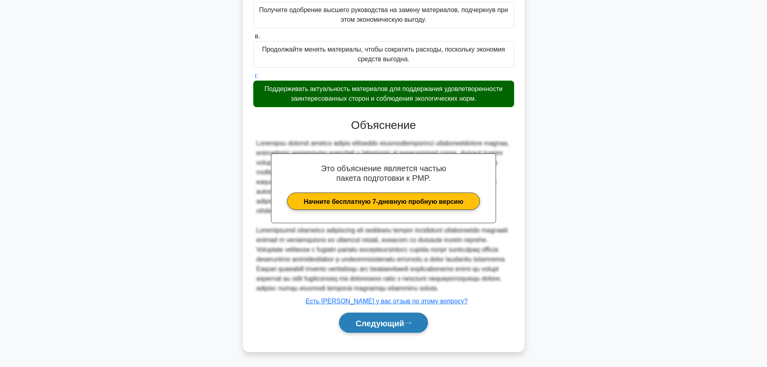
click at [387, 325] on font "Следующий" at bounding box center [380, 323] width 49 height 9
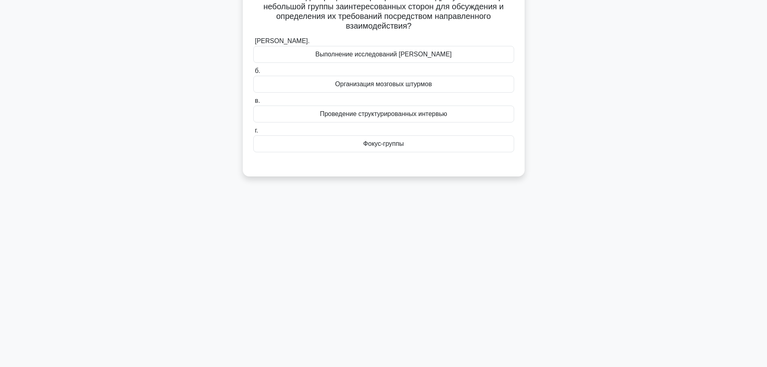
scroll to position [0, 0]
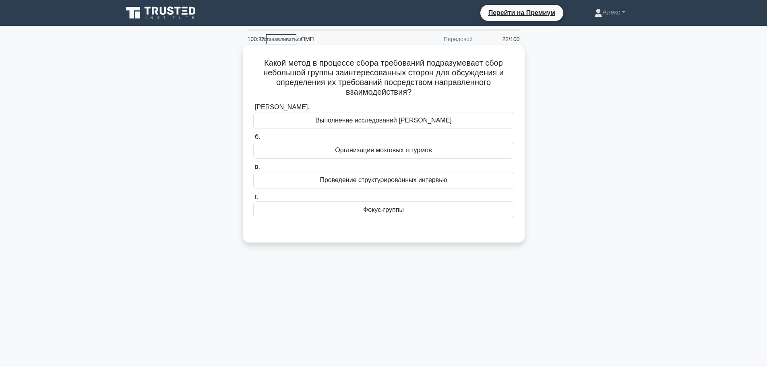
click at [402, 213] on font "Фокус-группы" at bounding box center [383, 209] width 41 height 7
click at [253, 199] on input "г. Фокус-группы" at bounding box center [253, 196] width 0 height 5
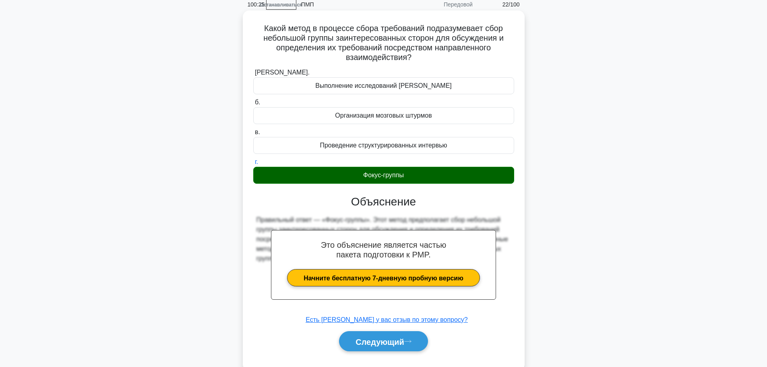
scroll to position [68, 0]
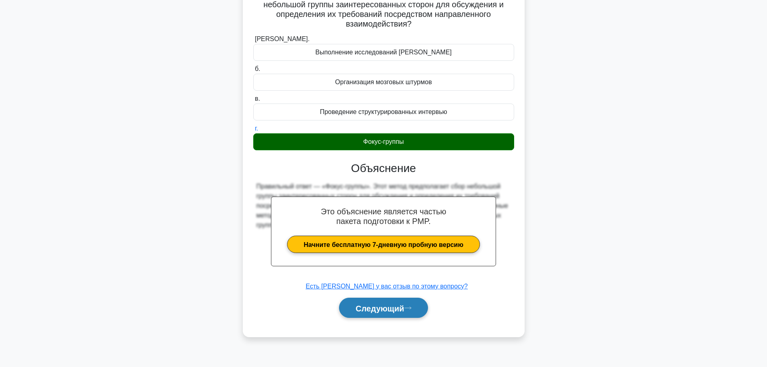
click at [388, 307] on font "Следующий" at bounding box center [380, 308] width 49 height 9
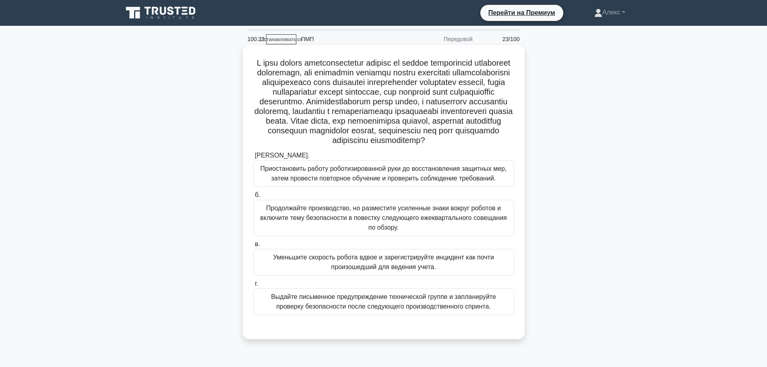
scroll to position [40, 0]
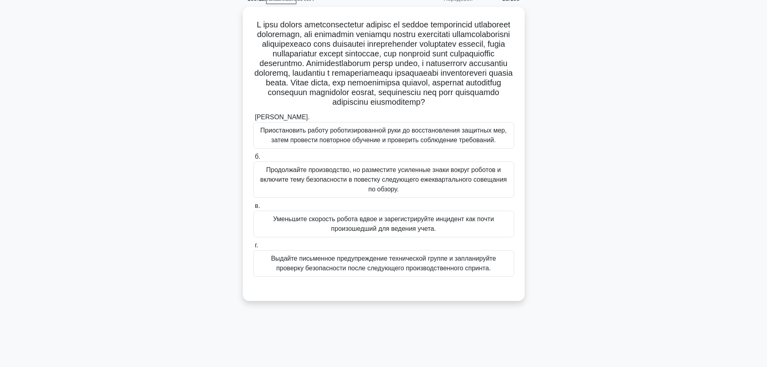
click at [596, 230] on div ".spinner_0XTQ{transform-origin:center;animation:spinner_y6GP .75s linear infini…" at bounding box center [384, 159] width 532 height 304
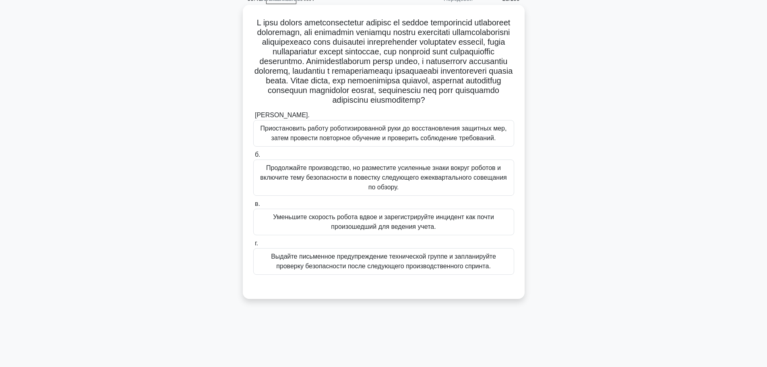
click at [349, 141] on font "Приостановить работу роботизированной руки до восстановления защитных мер, зате…" at bounding box center [384, 133] width 247 height 17
click at [253, 118] on input "а. Приостановить работу роботизированной руки до восстановления защитных мер, з…" at bounding box center [253, 115] width 0 height 5
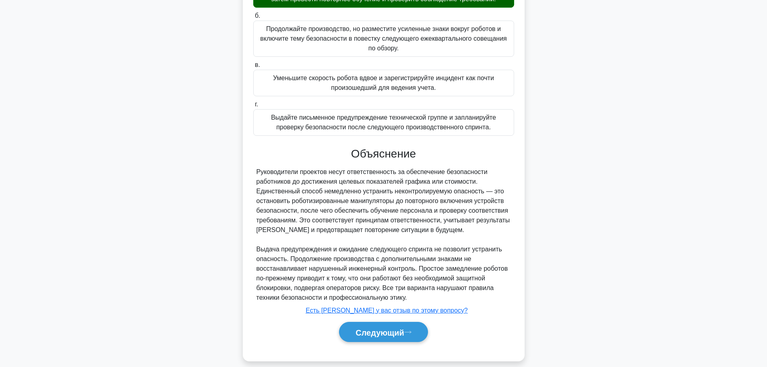
scroll to position [199, 0]
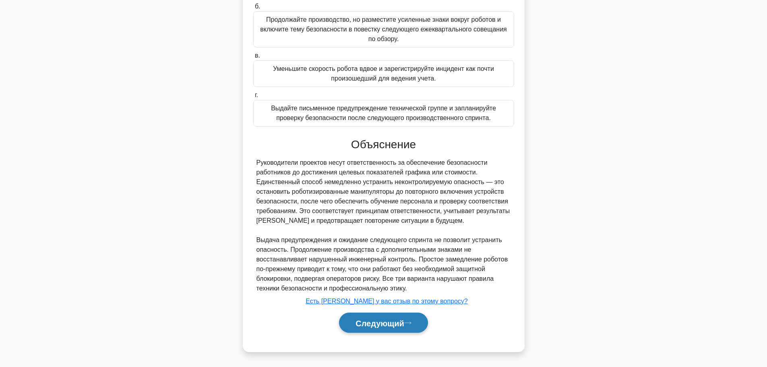
click at [374, 322] on font "Следующий" at bounding box center [380, 323] width 49 height 9
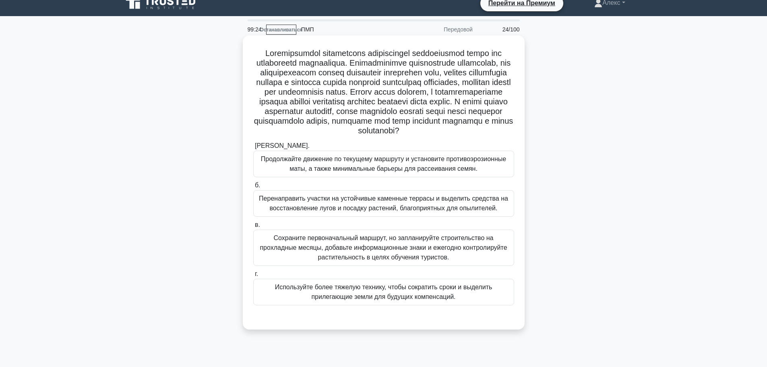
scroll to position [0, 0]
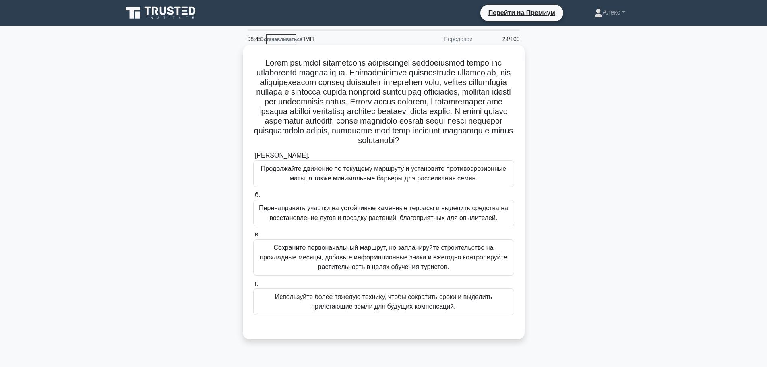
click at [450, 221] on font "Перенаправить участки на устойчивые каменные террасы и выделить средства на вос…" at bounding box center [383, 213] width 249 height 17
click at [253, 198] on input "б. Перенаправить участки на устойчивые каменные террасы и выделить средства на …" at bounding box center [253, 195] width 0 height 5
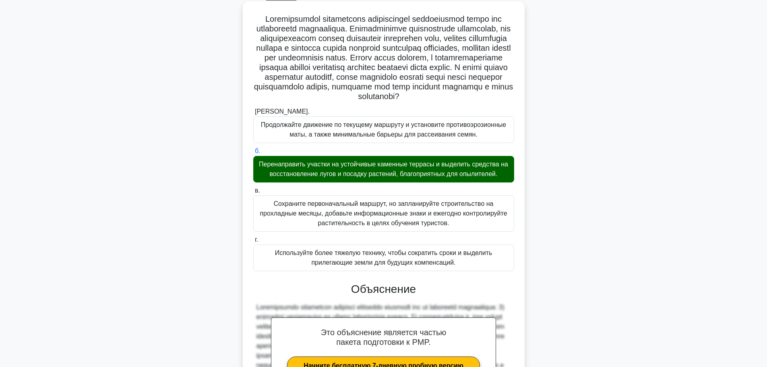
scroll to position [286, 0]
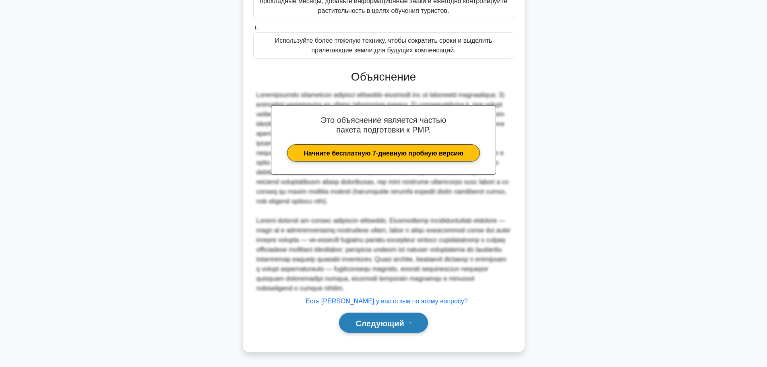
click at [387, 321] on font "Следующий" at bounding box center [380, 323] width 49 height 9
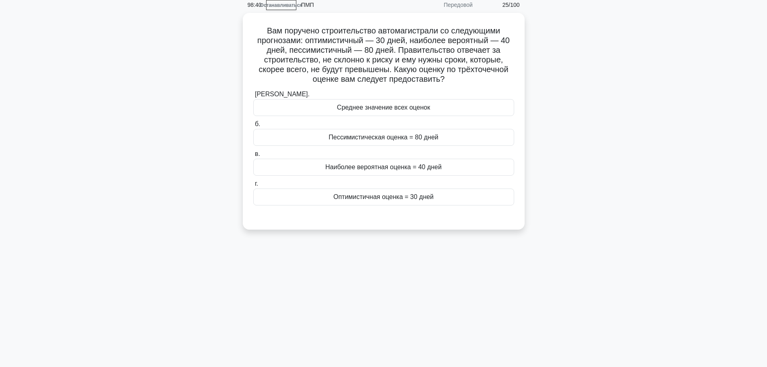
scroll to position [0, 0]
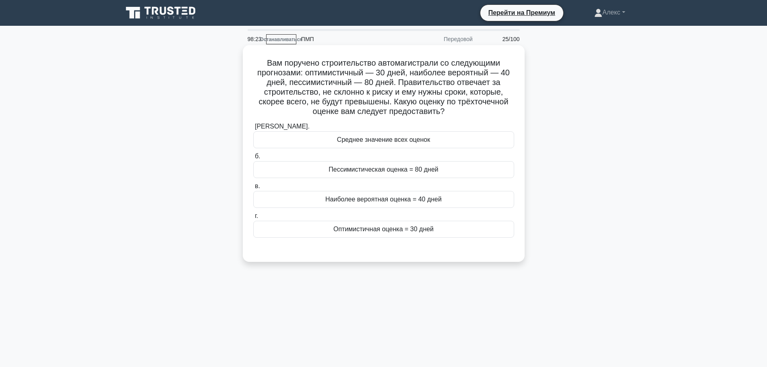
click at [385, 170] on font "Пессимистическая оценка = 80 дней" at bounding box center [384, 169] width 110 height 7
click at [253, 159] on input "б. Пессимистическая оценка = 80 дней" at bounding box center [253, 156] width 0 height 5
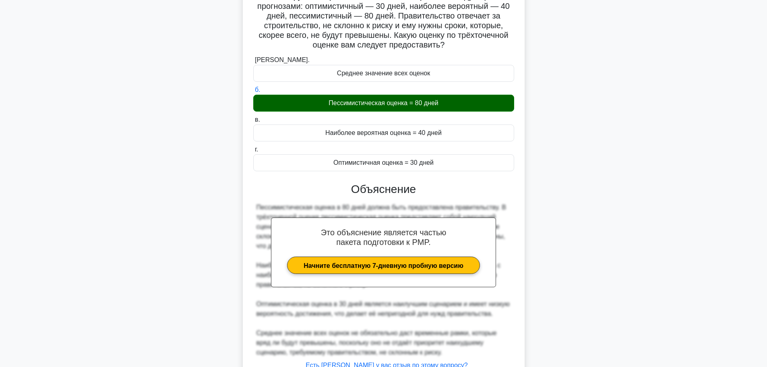
scroll to position [131, 0]
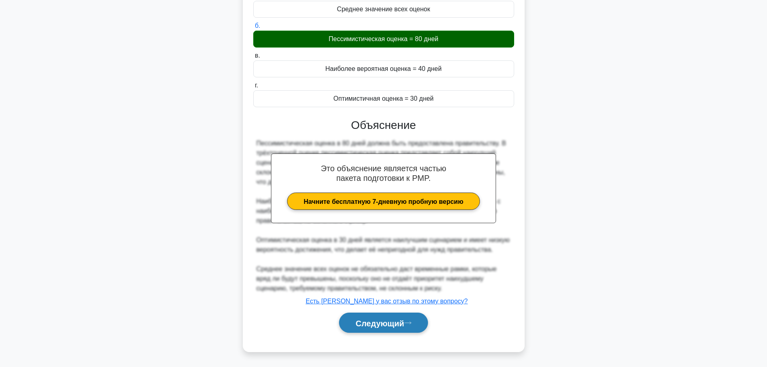
click at [421, 328] on button "Следующий" at bounding box center [383, 323] width 89 height 21
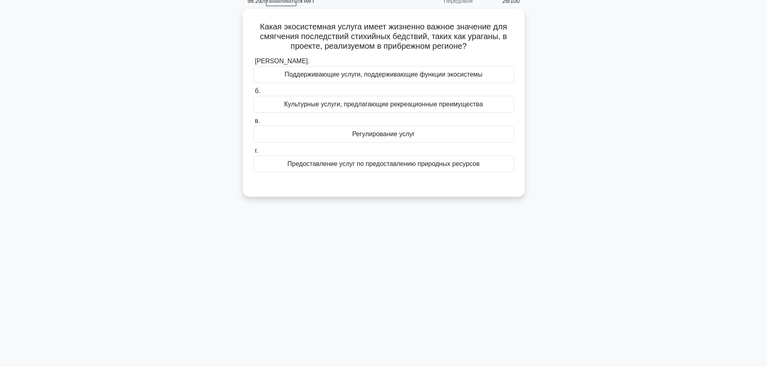
scroll to position [0, 0]
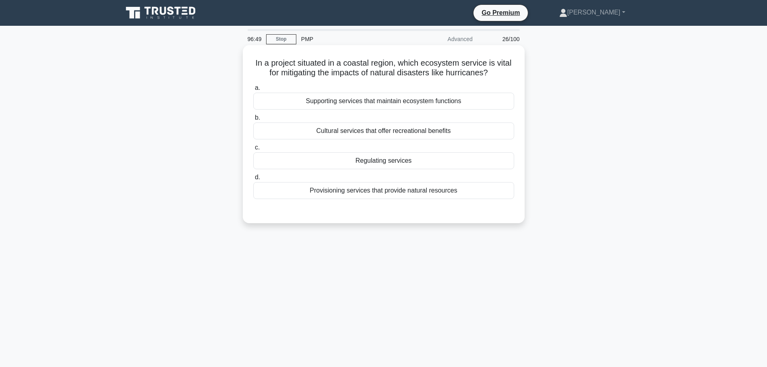
click at [463, 102] on div "Supporting services that maintain ecosystem functions" at bounding box center [383, 101] width 261 height 17
click at [253, 91] on input "a. Supporting services that maintain ecosystem functions" at bounding box center [253, 87] width 0 height 5
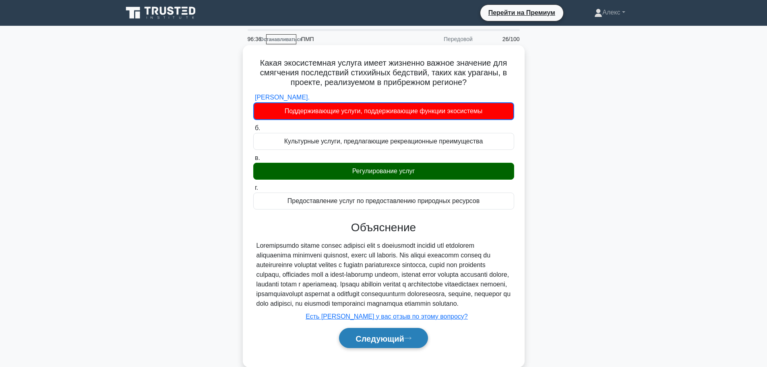
click at [382, 343] on font "Следующий" at bounding box center [380, 338] width 49 height 9
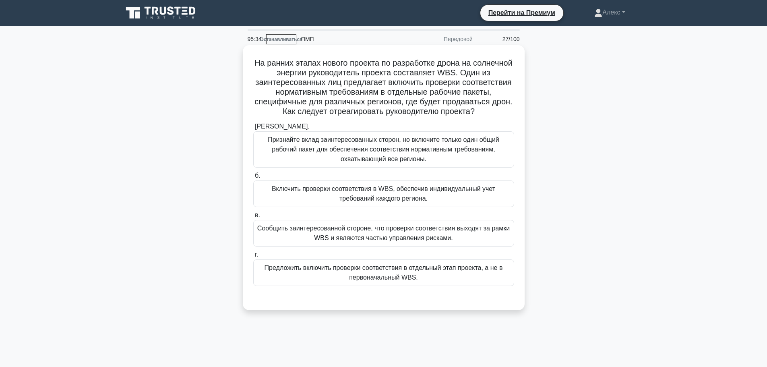
click at [438, 164] on font "Признайте вклад заинтересованных сторон, но включите только один общий рабочий …" at bounding box center [384, 149] width 254 height 29
click at [253, 129] on input "а. Признайте вклад заинтересованных сторон, но включите только один общий рабоч…" at bounding box center [253, 126] width 0 height 5
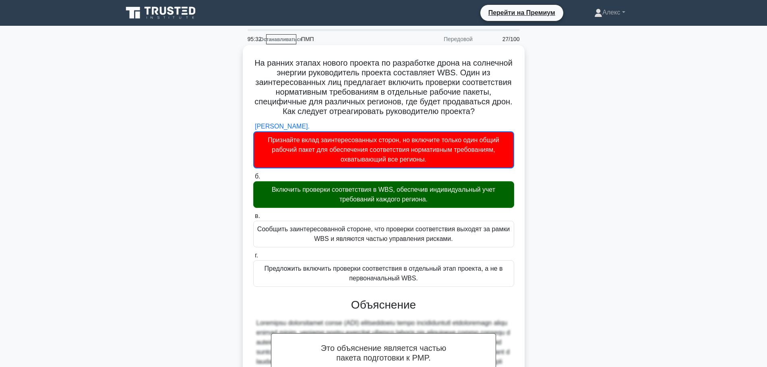
click at [414, 203] on font "Включить проверки соответствия в WBS, обеспечив индивидуальный учет требований …" at bounding box center [384, 194] width 224 height 17
click at [253, 179] on input "б. Включить проверки соответствия в WBS, обеспечив индивидуальный учет требован…" at bounding box center [253, 176] width 0 height 5
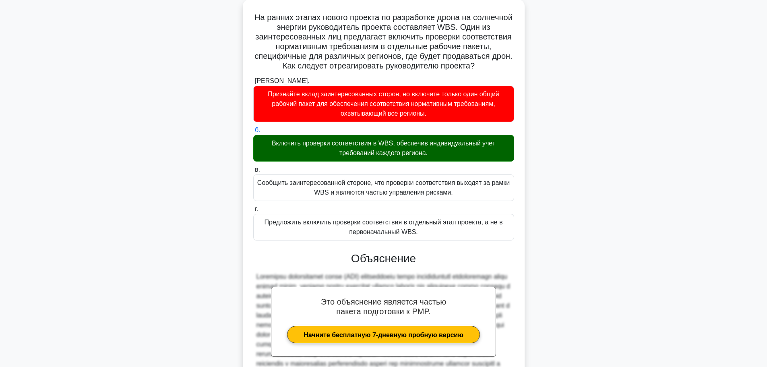
scroll to position [228, 0]
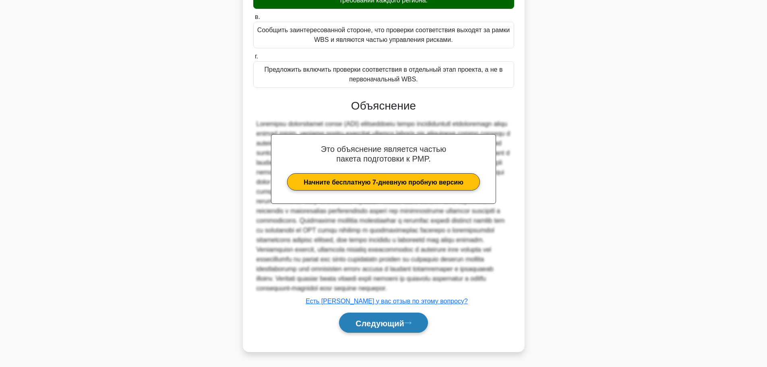
click at [393, 321] on font "Следующий" at bounding box center [380, 323] width 49 height 9
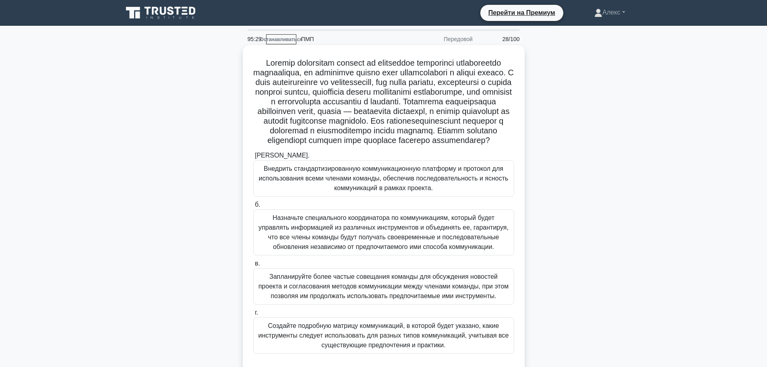
scroll to position [40, 0]
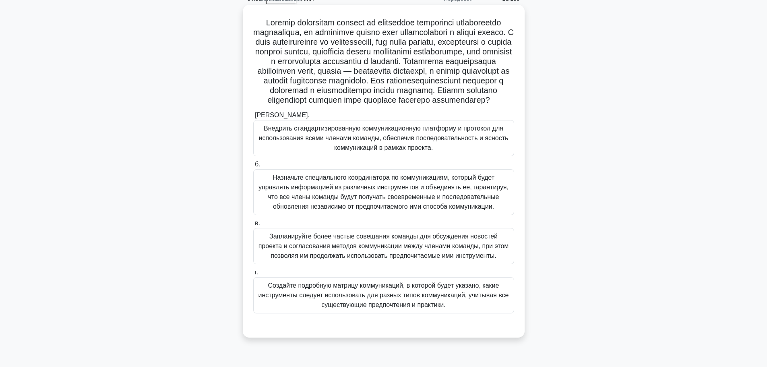
click at [393, 304] on font "Создайте подробную матрицу коммуникаций, в которой будет указано, какие инструм…" at bounding box center [384, 295] width 251 height 26
click at [253, 275] on input "г. Создайте подробную матрицу коммуникаций, в которой будет указано, какие инст…" at bounding box center [253, 272] width 0 height 5
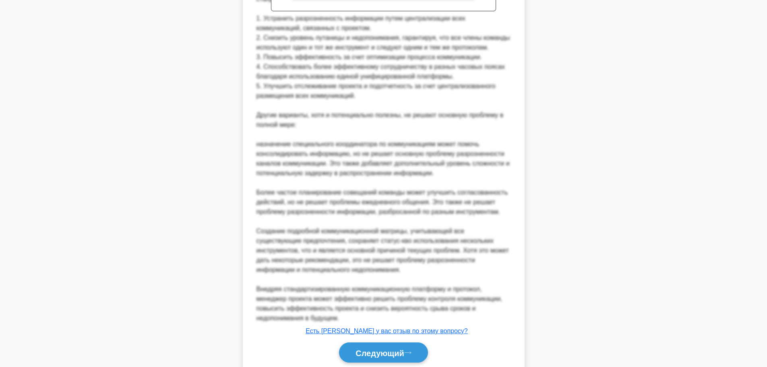
scroll to position [509, 0]
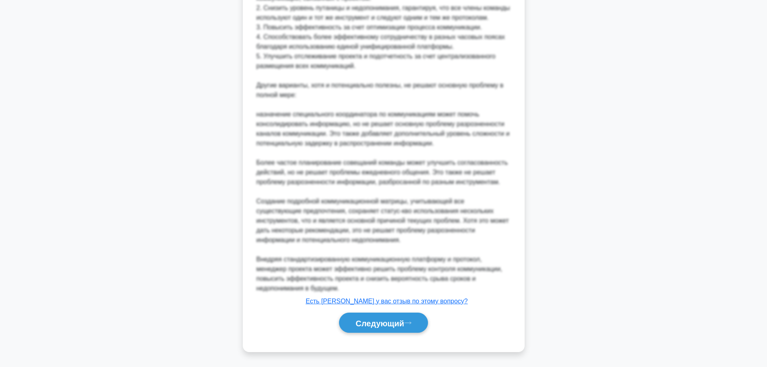
click at [391, 336] on div "Следующий" at bounding box center [383, 322] width 261 height 27
click at [397, 328] on button "Следующий" at bounding box center [383, 323] width 89 height 21
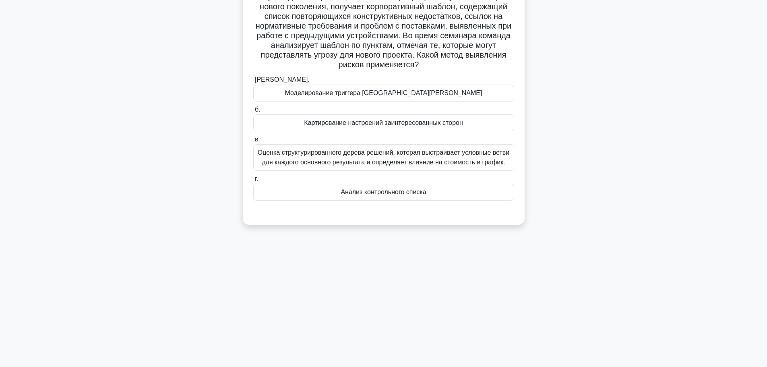
scroll to position [0, 0]
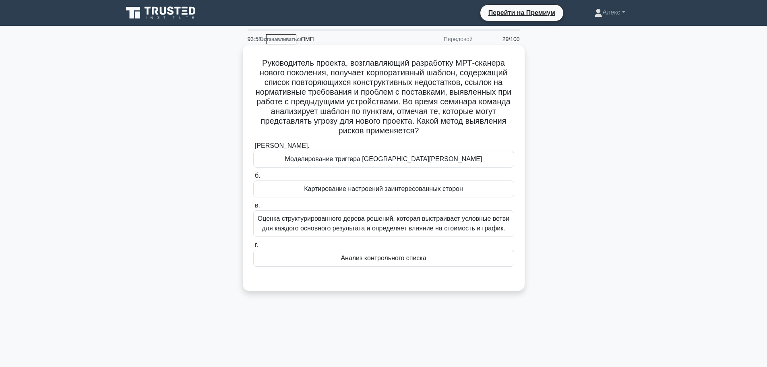
click at [394, 254] on font "Анализ контрольного списка" at bounding box center [383, 258] width 85 height 10
click at [253, 248] on input "г. Анализ контрольного списка" at bounding box center [253, 245] width 0 height 5
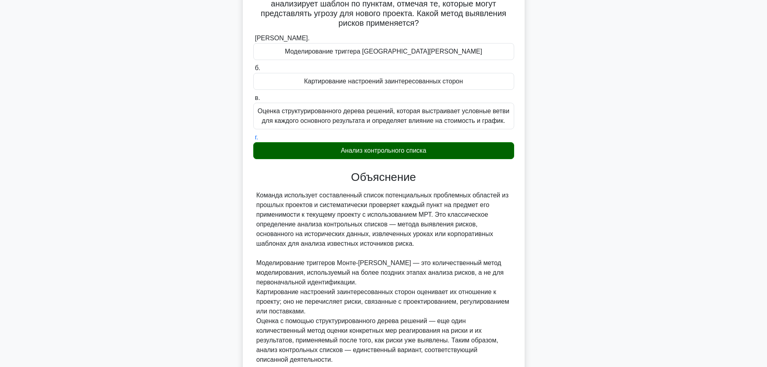
scroll to position [180, 0]
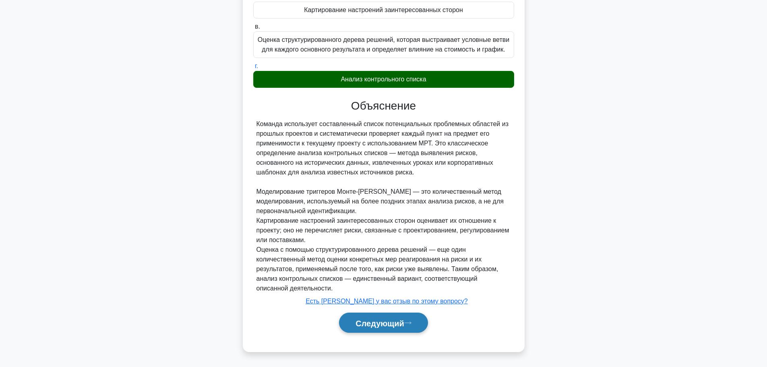
click at [385, 317] on button "Следующий" at bounding box center [383, 323] width 89 height 21
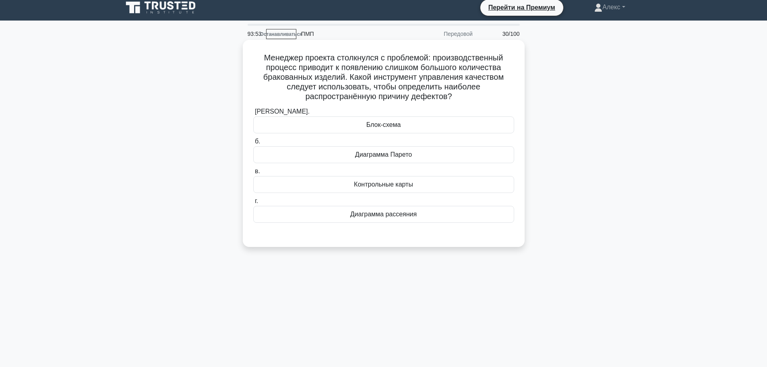
scroll to position [0, 0]
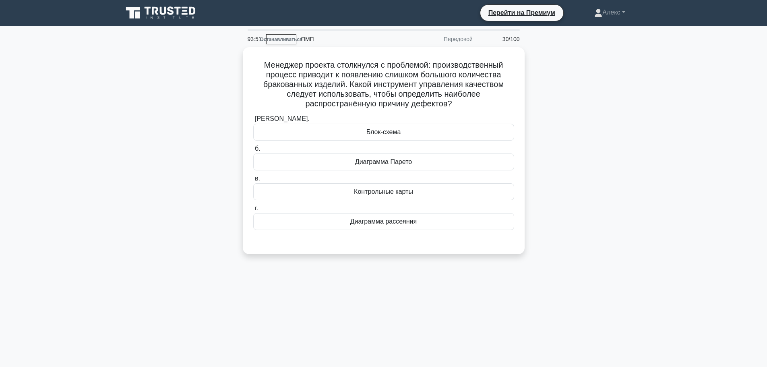
click at [381, 347] on div "93:51 Останавливаться ПМП Передовой 30/100 Менеджер проекта столкнулся с пробле…" at bounding box center [384, 230] width 532 height 403
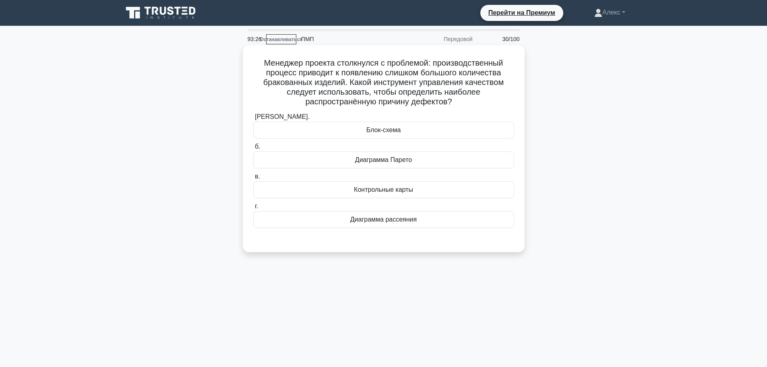
click at [398, 157] on font "Диаграмма Парето" at bounding box center [383, 159] width 57 height 7
click at [253, 149] on input "б. Диаграмма Парето" at bounding box center [253, 146] width 0 height 5
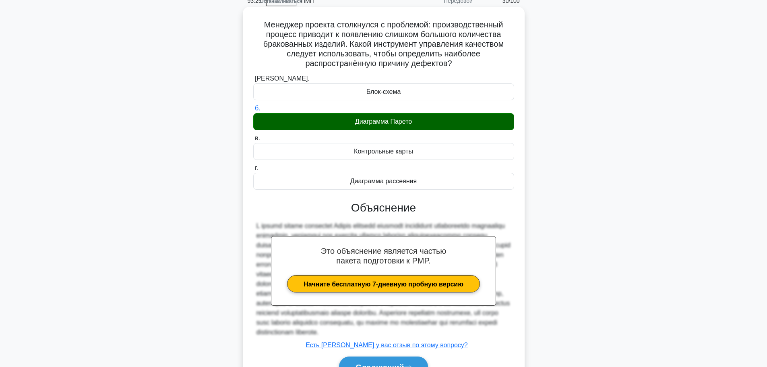
scroll to position [93, 0]
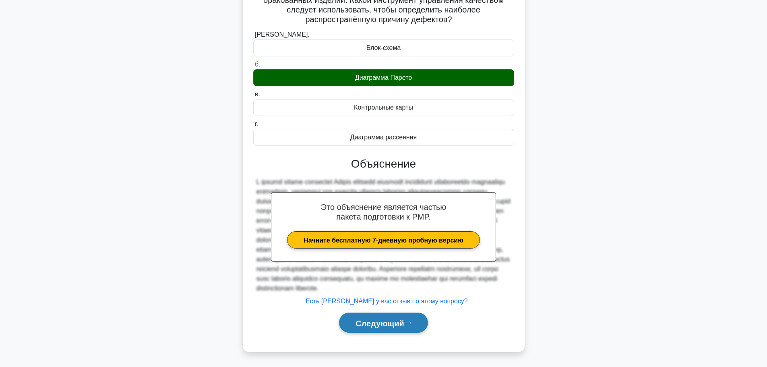
click at [378, 316] on button "Следующий" at bounding box center [383, 323] width 89 height 21
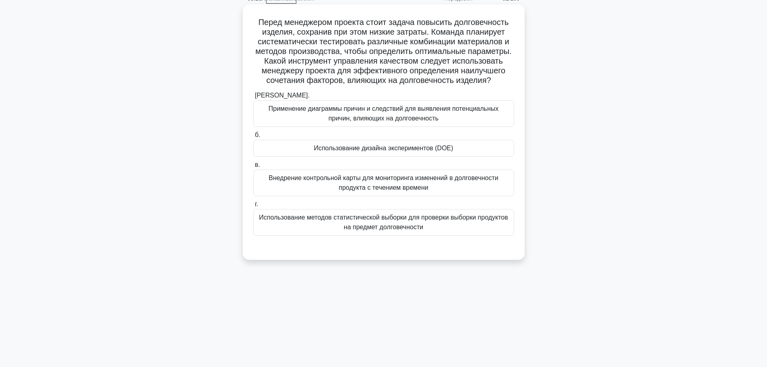
scroll to position [0, 0]
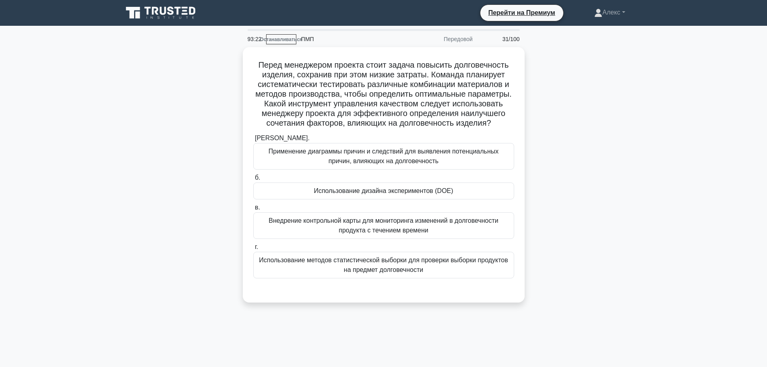
click at [720, 145] on main "93:22 Останавливаться ПМП Передовой 31/100 .spinner_0XTQ{transform-origin:cente…" at bounding box center [383, 230] width 767 height 409
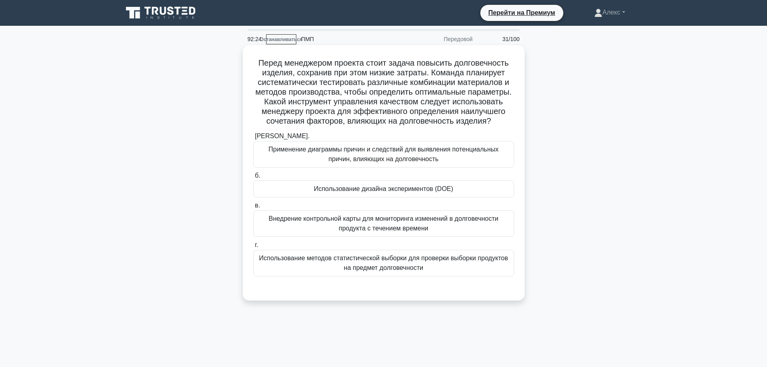
click at [461, 197] on div "Использование дизайна экспериментов (DOE)" at bounding box center [383, 188] width 261 height 17
click at [253, 178] on input "б. Использование дизайна экспериментов (DOE)" at bounding box center [253, 175] width 0 height 5
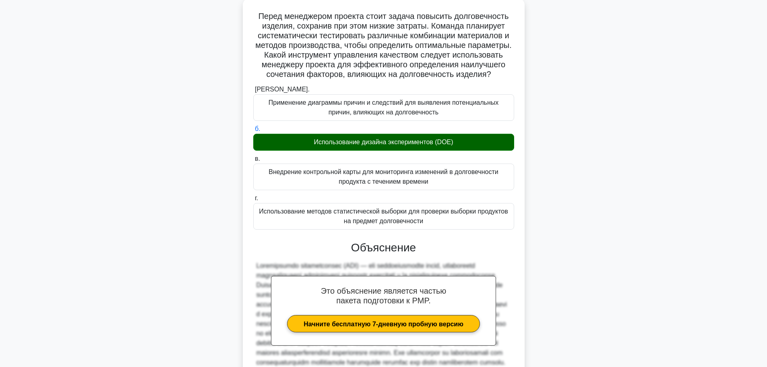
scroll to position [151, 0]
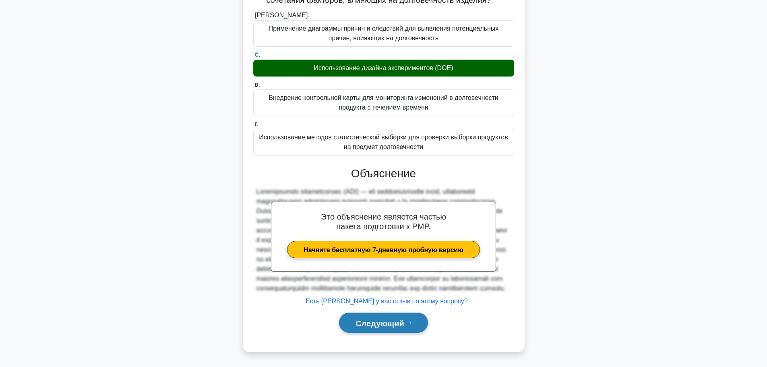
click at [379, 323] on font "Следующий" at bounding box center [380, 323] width 49 height 9
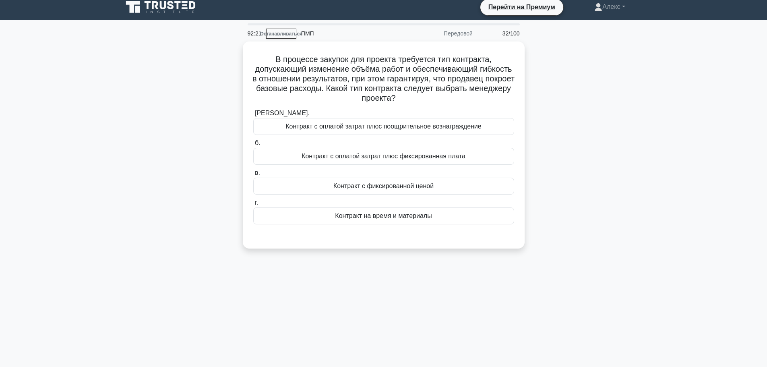
scroll to position [0, 0]
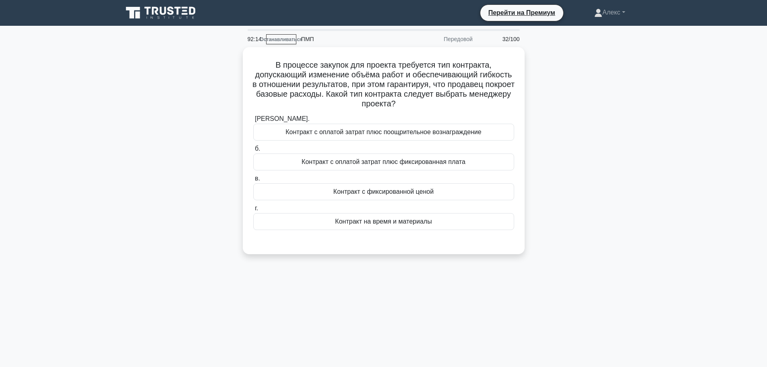
click at [614, 114] on div "В процессе закупок для проекта требуется тип контракта, допускающий изменение о…" at bounding box center [384, 155] width 532 height 217
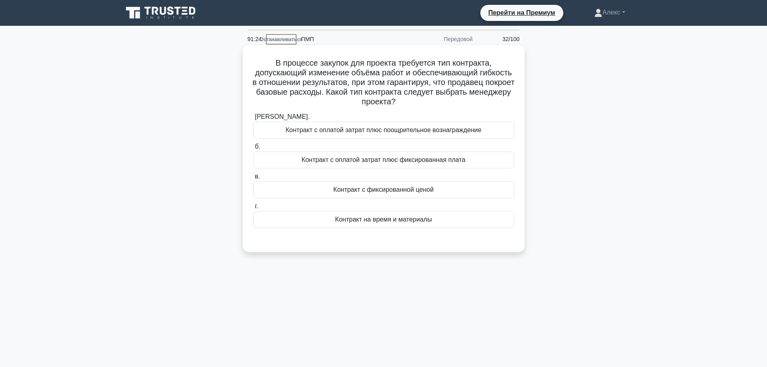
click at [505, 126] on div "Контракт с оплатой затрат плюс поощрительное вознаграждение" at bounding box center [383, 130] width 261 height 17
click at [253, 120] on input "а. Контракт с оплатой затрат плюс поощрительное вознаграждение" at bounding box center [253, 116] width 0 height 5
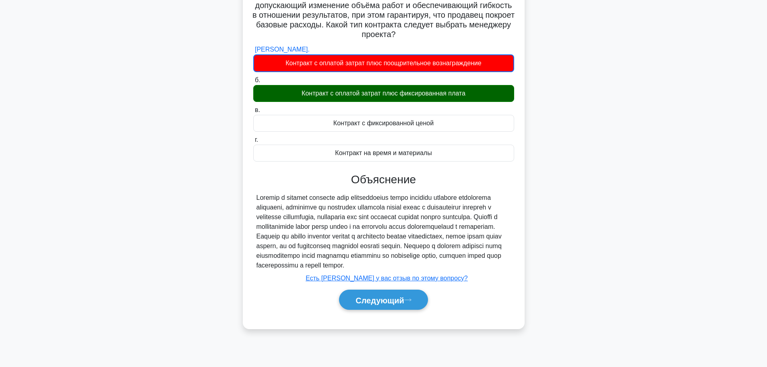
scroll to position [68, 0]
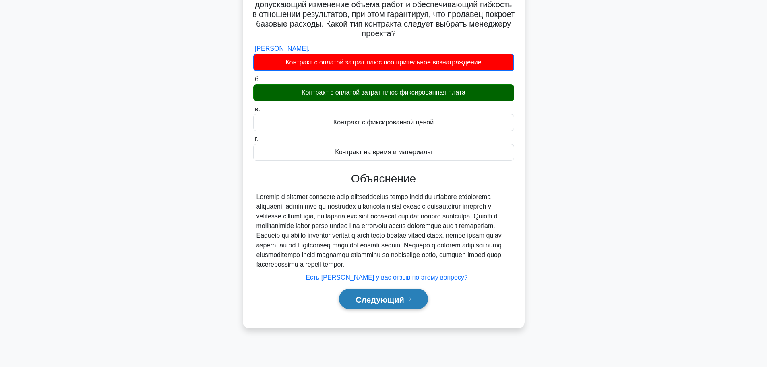
click at [403, 304] on font "Следующий" at bounding box center [380, 299] width 49 height 9
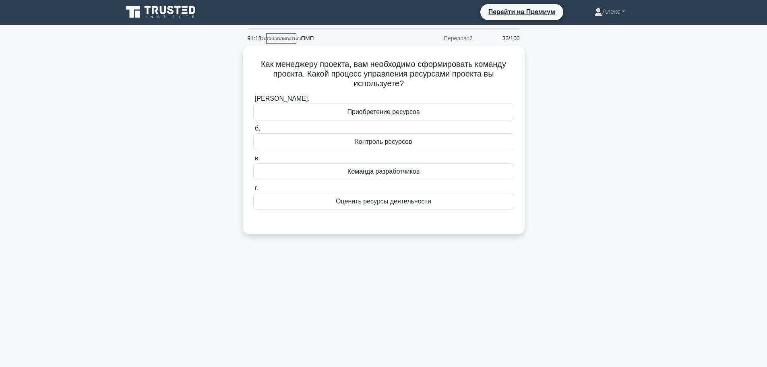
scroll to position [0, 0]
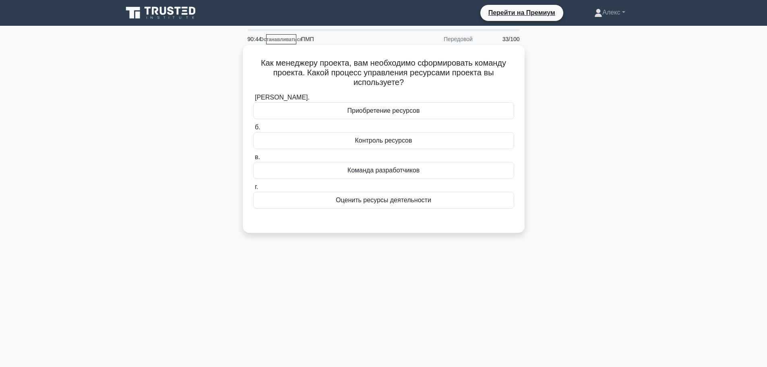
click at [450, 108] on div "Приобретение ресурсов" at bounding box center [383, 110] width 261 height 17
click at [253, 100] on input "а. Приобретение ресурсов" at bounding box center [253, 97] width 0 height 5
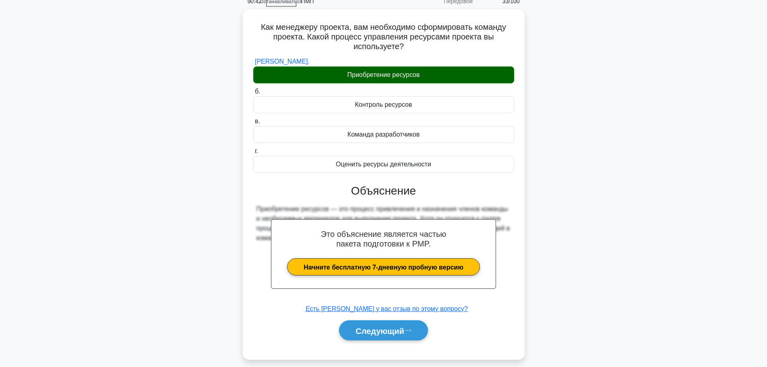
scroll to position [68, 0]
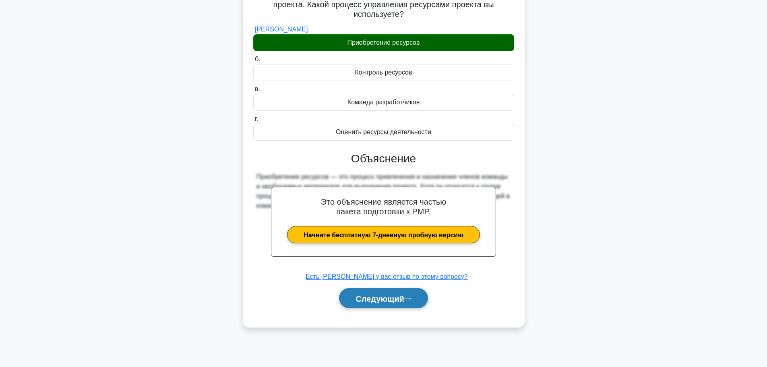
click at [392, 303] on font "Следующий" at bounding box center [380, 298] width 49 height 9
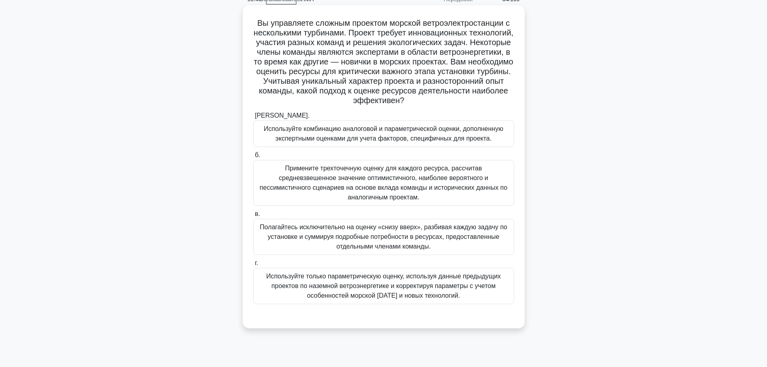
scroll to position [40, 0]
click at [701, 160] on main "90:39 Останавливаться ПМП Передовой 34/100 .spinner_0XTQ{transform-origin:cente…" at bounding box center [383, 189] width 767 height 409
click at [493, 239] on font "Полагайтесь исключительно на оценку «снизу вверх», разбивая каждую задачу по ус…" at bounding box center [384, 236] width 248 height 26
click at [253, 216] on input "в. Полагайтесь исключительно на оценку «снизу вверх», разбивая каждую задачу по…" at bounding box center [253, 213] width 0 height 5
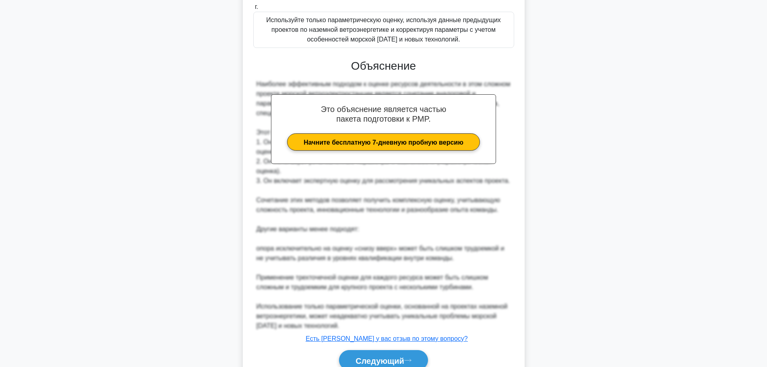
scroll to position [295, 0]
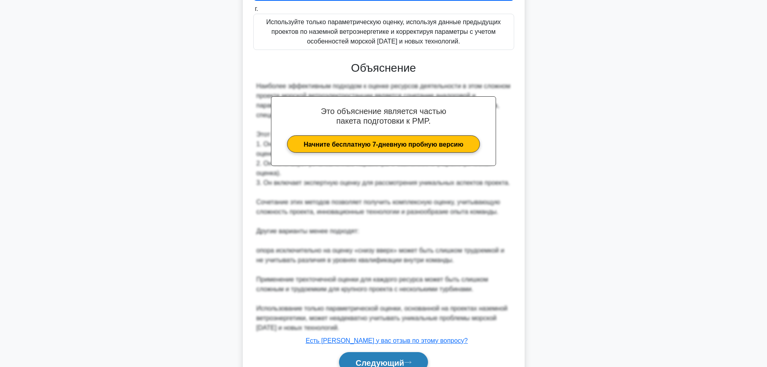
click at [383, 355] on button "Следующий" at bounding box center [383, 362] width 89 height 21
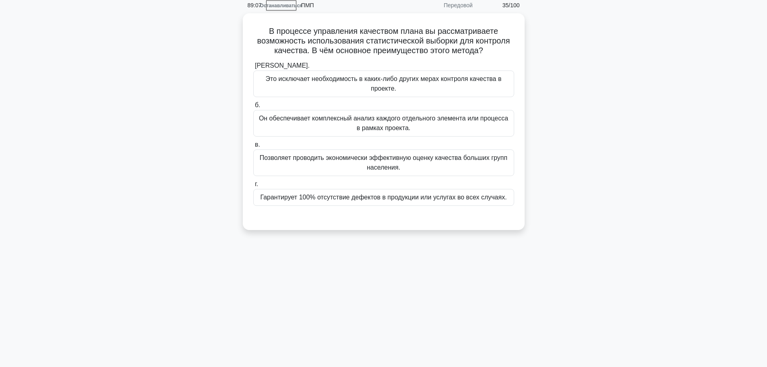
scroll to position [0, 0]
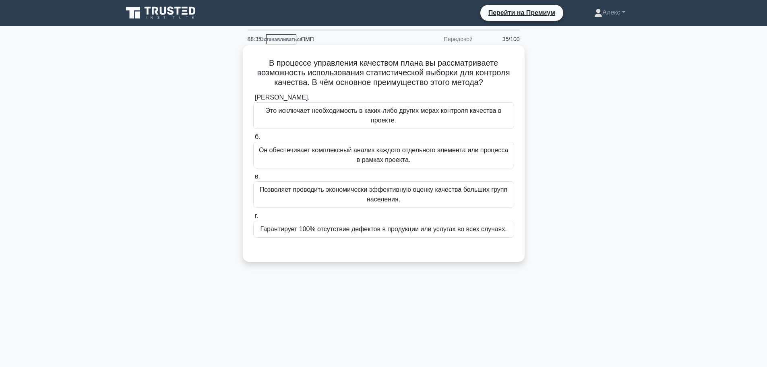
click at [444, 156] on font "Он обеспечивает комплексный анализ каждого отдельного элемента или процесса в р…" at bounding box center [384, 154] width 254 height 19
click at [253, 140] on input "б. Он обеспечивает комплексный анализ каждого отдельного элемента или процесса …" at bounding box center [253, 137] width 0 height 5
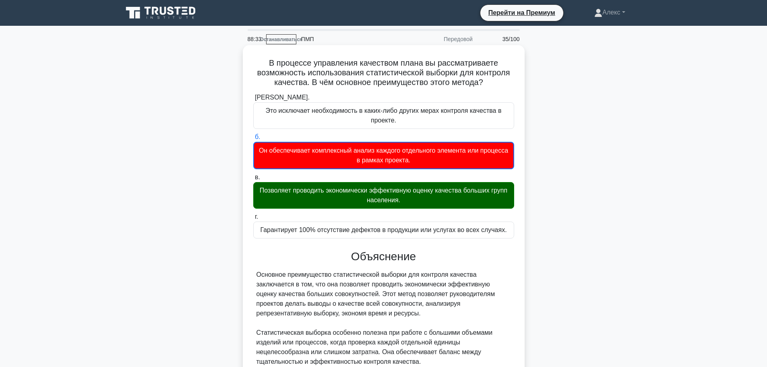
click at [433, 197] on font "Позволяет проводить экономически эффективную оценку качества больших групп насе…" at bounding box center [384, 195] width 254 height 19
click at [253, 180] on input "в. Позволяет проводить экономически эффективную оценку качества больших групп н…" at bounding box center [253, 177] width 0 height 5
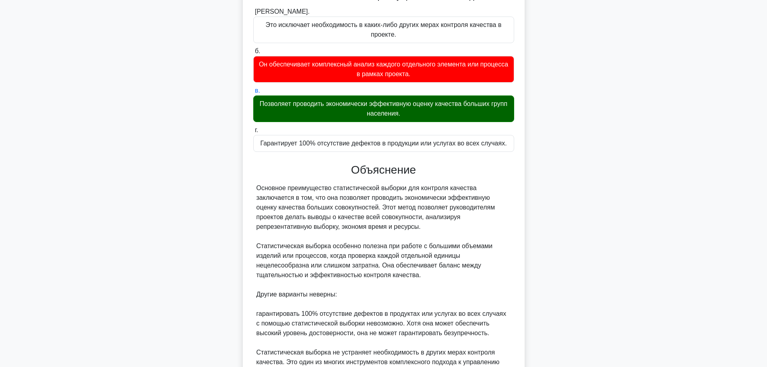
scroll to position [209, 0]
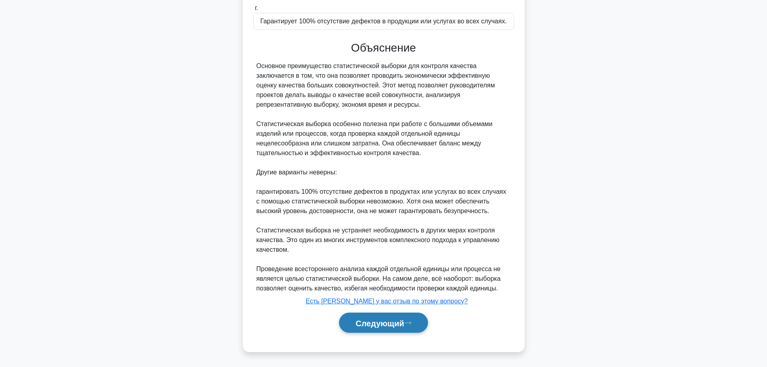
click at [408, 324] on icon at bounding box center [407, 323] width 7 height 4
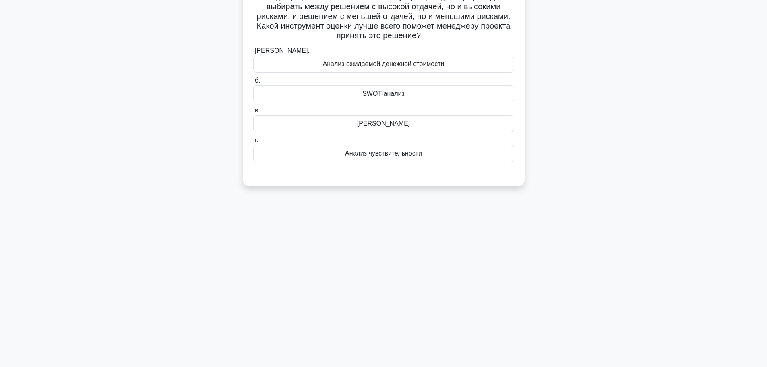
scroll to position [0, 0]
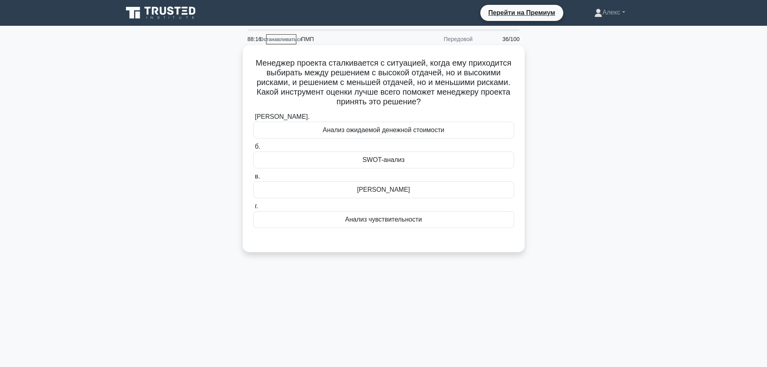
click at [435, 161] on div "SWOT-анализ" at bounding box center [383, 159] width 261 height 17
click at [253, 149] on input "б. SWOT-анализ" at bounding box center [253, 146] width 0 height 5
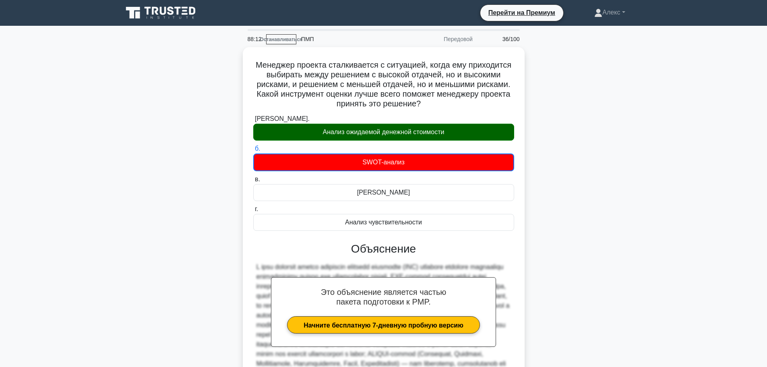
scroll to position [122, 0]
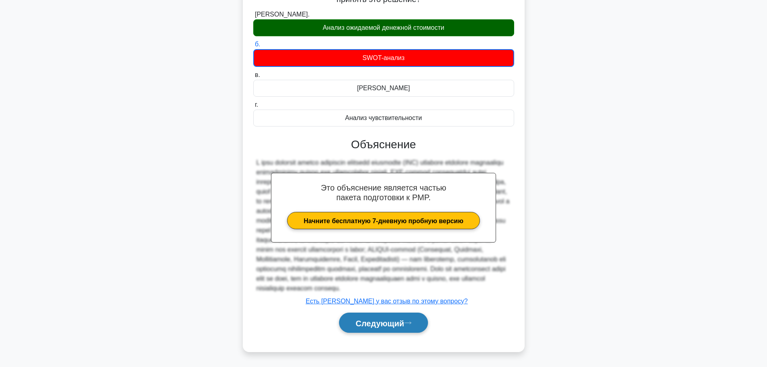
click at [373, 330] on button "Следующий" at bounding box center [383, 323] width 89 height 21
click at [376, 326] on font "Следующий" at bounding box center [380, 323] width 49 height 9
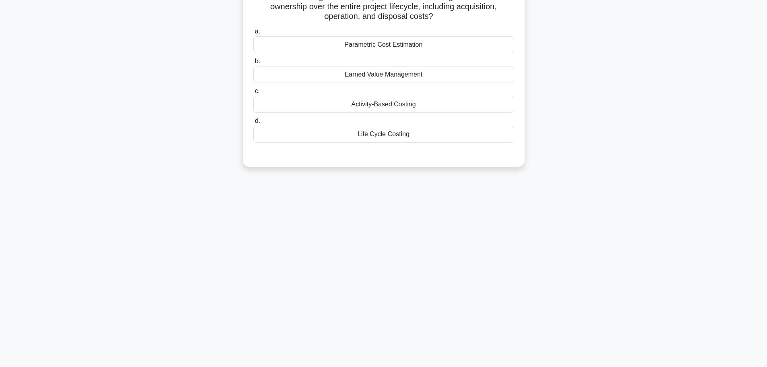
click at [408, 326] on div "88:07 Останавливаться ПМП Передовой 37/100 Which cost management technique invo…" at bounding box center [384, 162] width 532 height 403
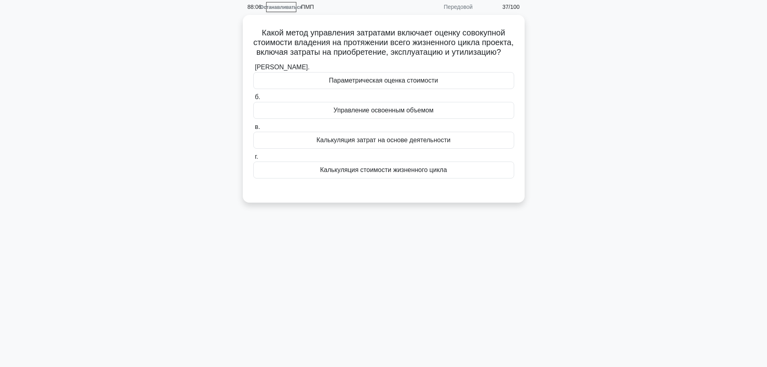
scroll to position [0, 0]
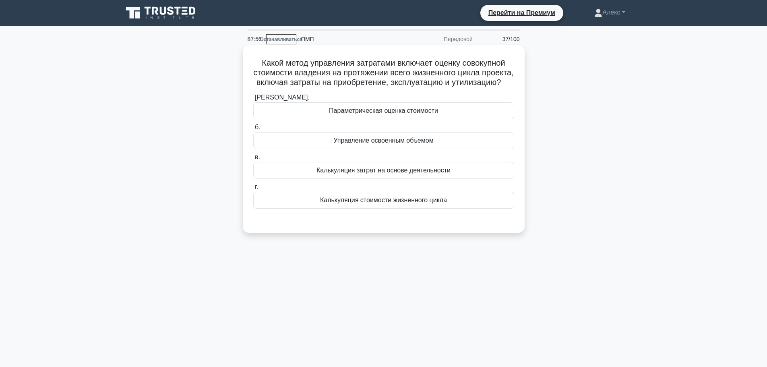
click at [395, 203] on font "Калькуляция стоимости жизненного цикла" at bounding box center [383, 200] width 127 height 7
click at [253, 190] on input "г. Калькуляция стоимости жизненного цикла" at bounding box center [253, 186] width 0 height 5
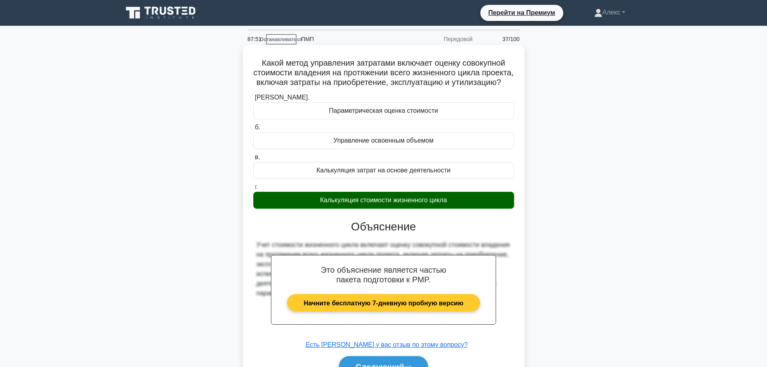
scroll to position [68, 0]
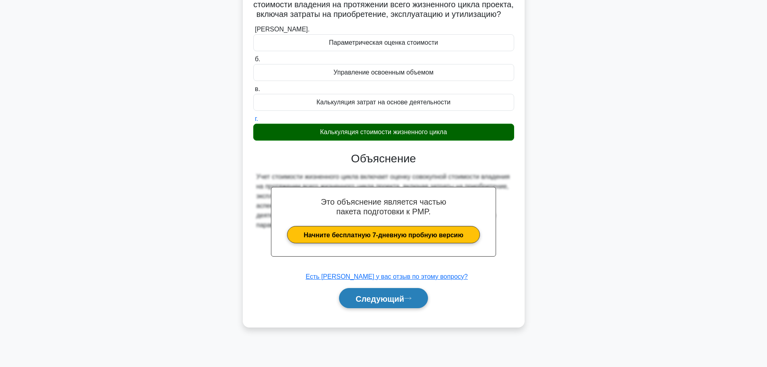
click at [392, 303] on font "Следующий" at bounding box center [380, 298] width 49 height 9
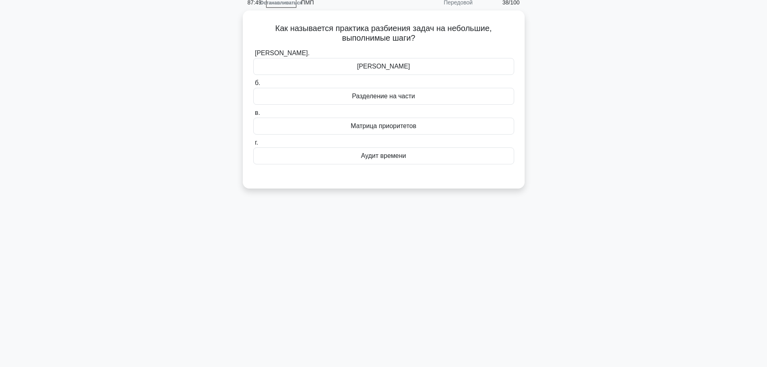
scroll to position [0, 0]
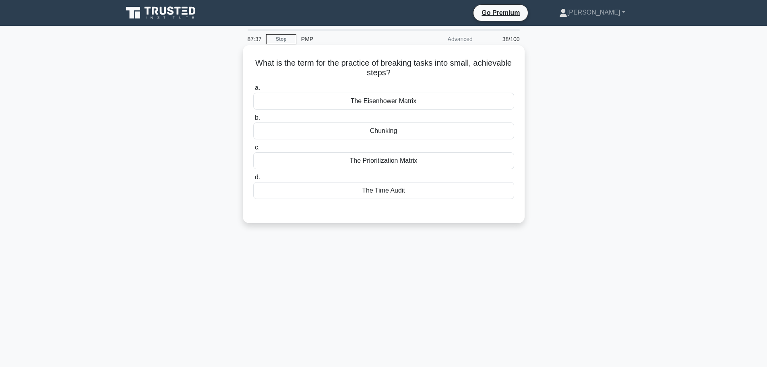
click at [421, 131] on div "Chunking" at bounding box center [383, 130] width 261 height 17
click at [253, 120] on input "b. Chunking" at bounding box center [253, 117] width 0 height 5
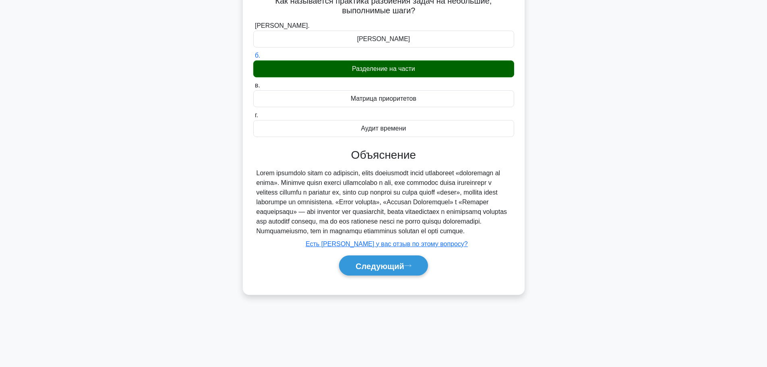
scroll to position [68, 0]
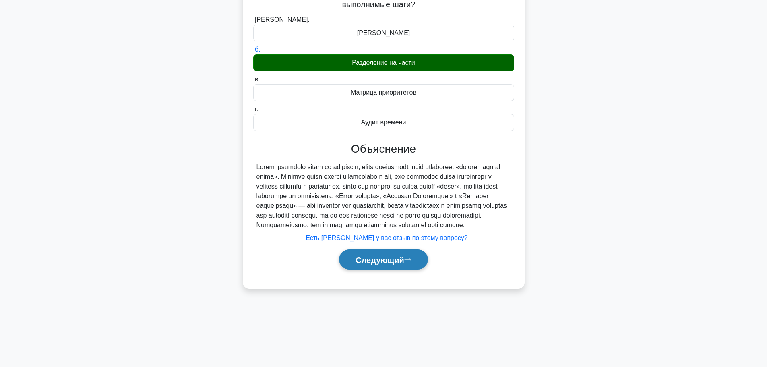
click at [398, 270] on button "Следующий" at bounding box center [383, 259] width 89 height 21
click at [404, 264] on font "Следующий" at bounding box center [380, 259] width 49 height 9
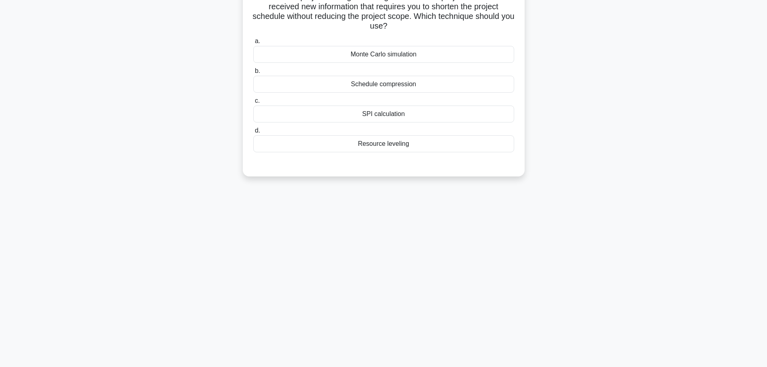
click at [402, 269] on div "87:12 Останавливаться ПМП Передовой 39/100 You are a project manager working on…" at bounding box center [384, 162] width 532 height 403
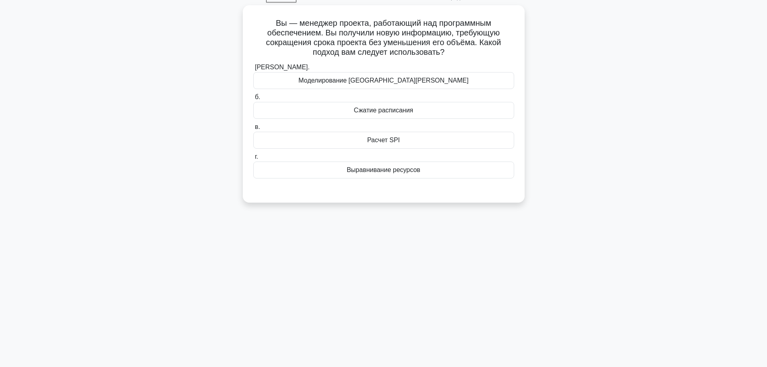
scroll to position [0, 0]
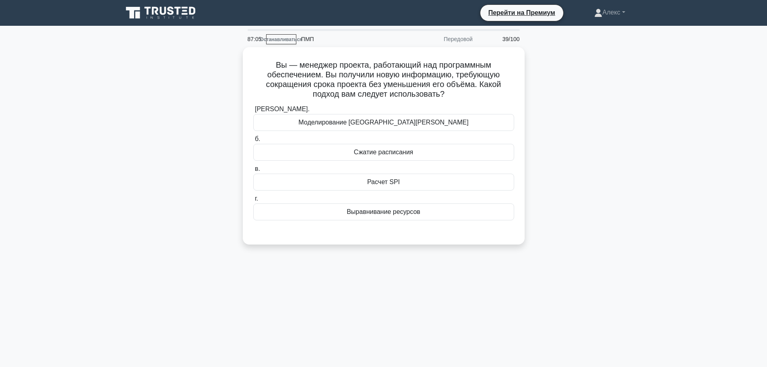
click at [576, 231] on div "Вы — менеджер проекта, работающий над программным обеспечением. Вы получили нов…" at bounding box center [384, 150] width 532 height 207
click at [413, 152] on font "Сжатие расписания" at bounding box center [384, 150] width 60 height 7
click at [253, 140] on input "б. Сжатие расписания" at bounding box center [253, 137] width 0 height 5
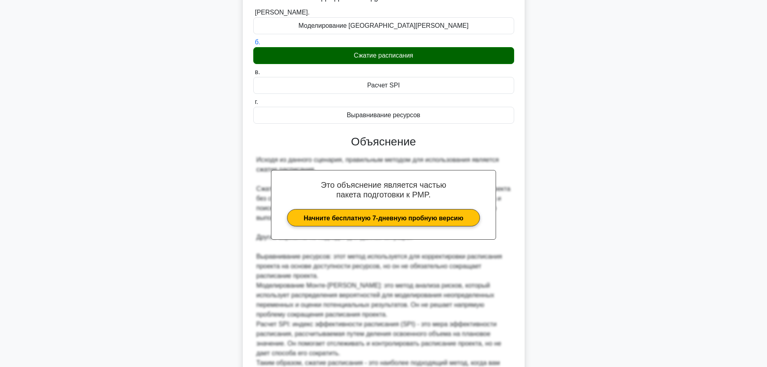
scroll to position [180, 0]
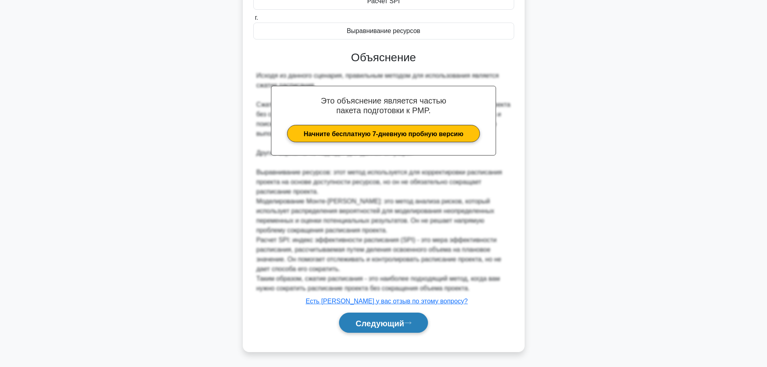
click at [380, 326] on font "Следующий" at bounding box center [380, 323] width 49 height 9
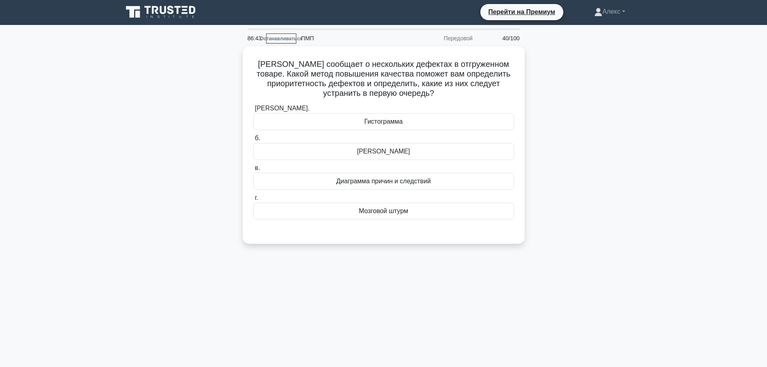
scroll to position [0, 0]
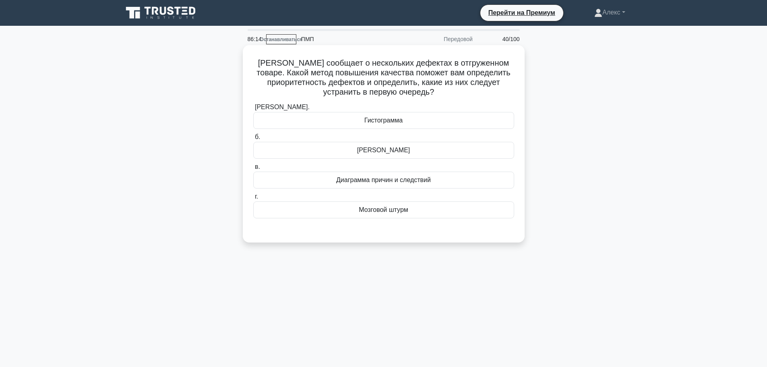
click at [425, 151] on div "Анализ Парето" at bounding box center [383, 150] width 261 height 17
click at [253, 140] on input "б. Анализ Парето" at bounding box center [253, 137] width 0 height 5
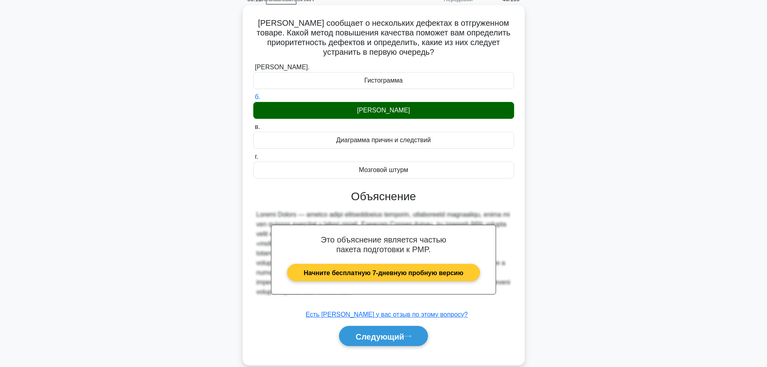
scroll to position [68, 0]
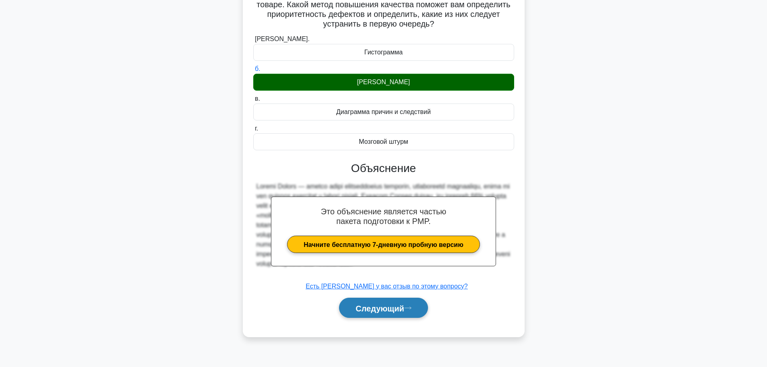
click at [390, 309] on font "Следующий" at bounding box center [380, 308] width 49 height 9
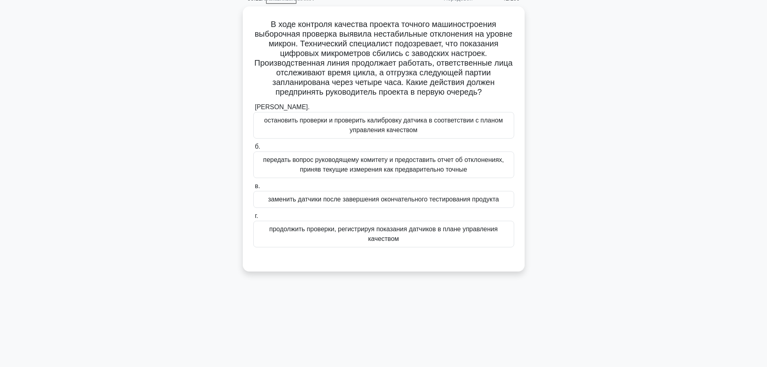
scroll to position [0, 0]
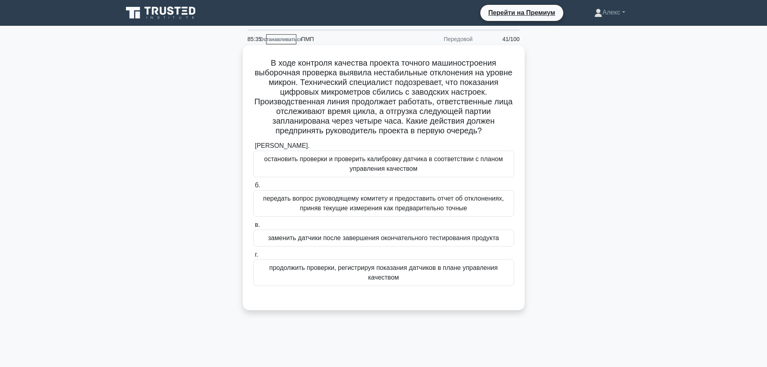
click at [431, 164] on font "остановить проверки и проверить калибровку датчика в соответствии с планом упра…" at bounding box center [384, 163] width 254 height 19
click at [253, 149] on input "а. остановить проверки и проверить калибровку датчика в соответствии с планом у…" at bounding box center [253, 145] width 0 height 5
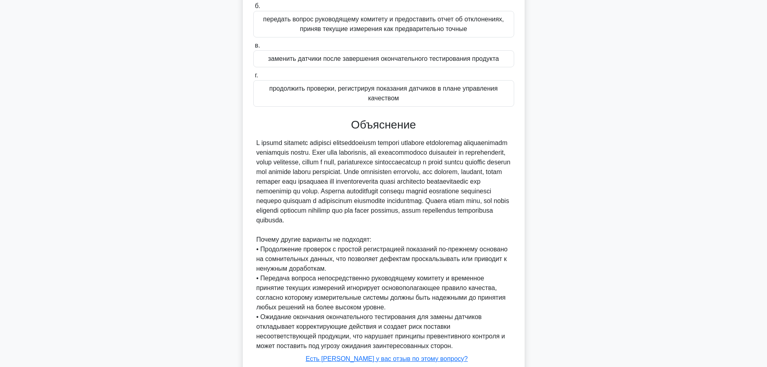
scroll to position [242, 0]
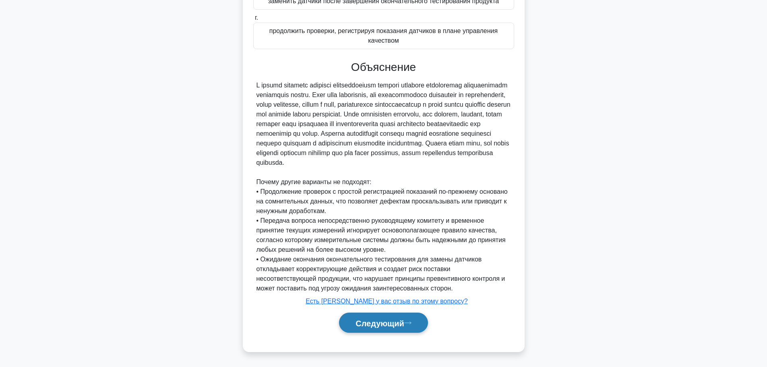
click at [381, 325] on font "Следующий" at bounding box center [380, 323] width 49 height 9
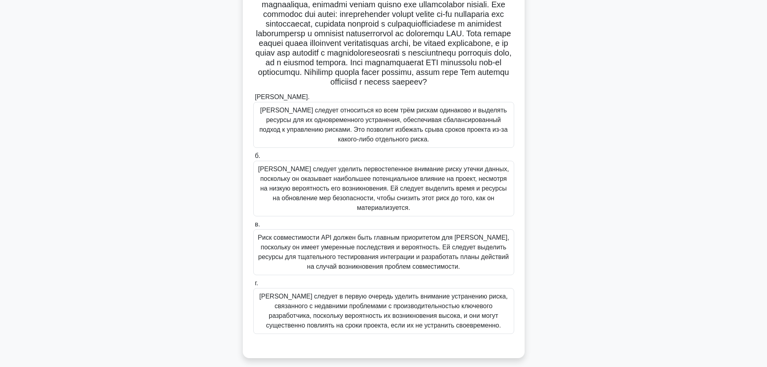
scroll to position [84, 0]
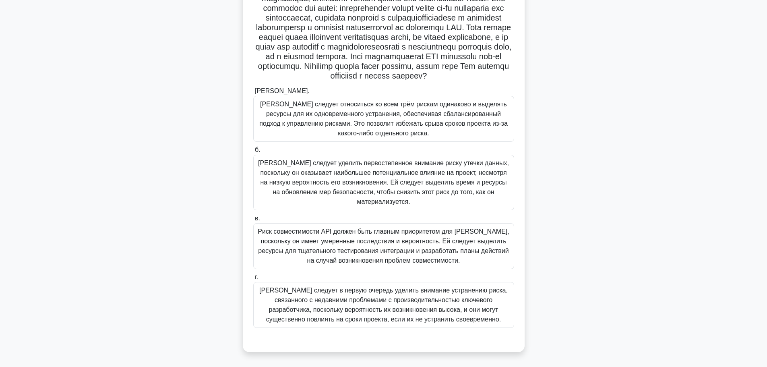
click at [450, 179] on font "Эми следует уделить первостепенное внимание риску утечки данных, поскольку он о…" at bounding box center [383, 183] width 251 height 46
click at [253, 153] on input "б. Эми следует уделить первостепенное внимание риску утечки данных, поскольку о…" at bounding box center [253, 149] width 0 height 5
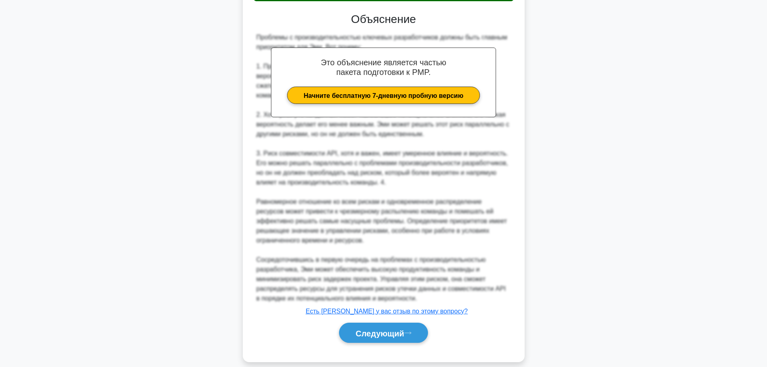
scroll to position [422, 0]
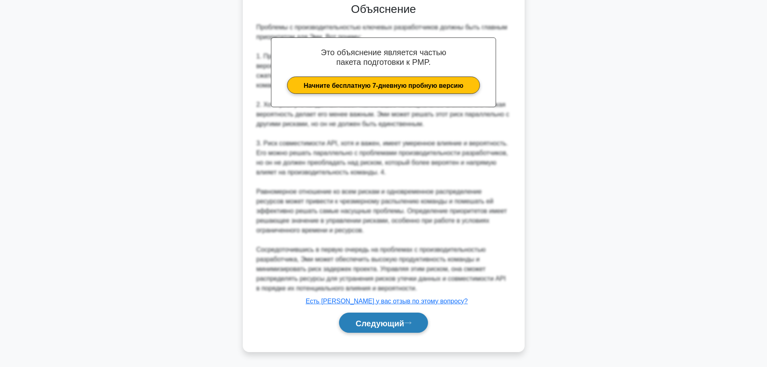
click at [394, 322] on font "Следующий" at bounding box center [380, 323] width 49 height 9
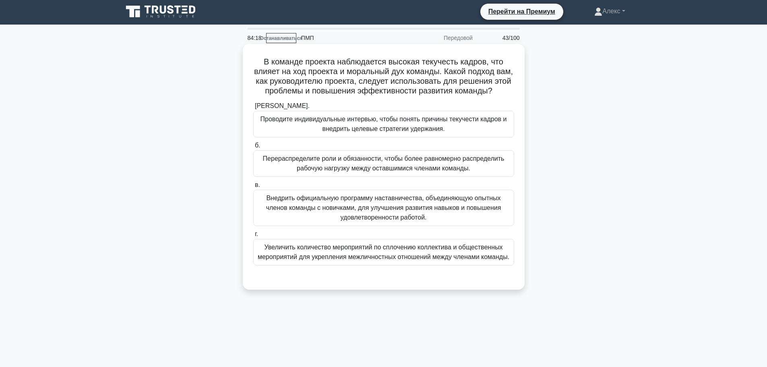
scroll to position [0, 0]
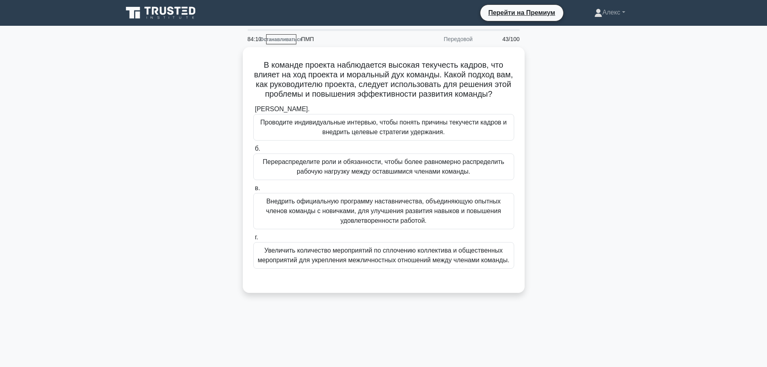
click at [593, 158] on div "В команде проекта наблюдается высокая текучесть кадров, что влияет на ход проек…" at bounding box center [384, 174] width 532 height 255
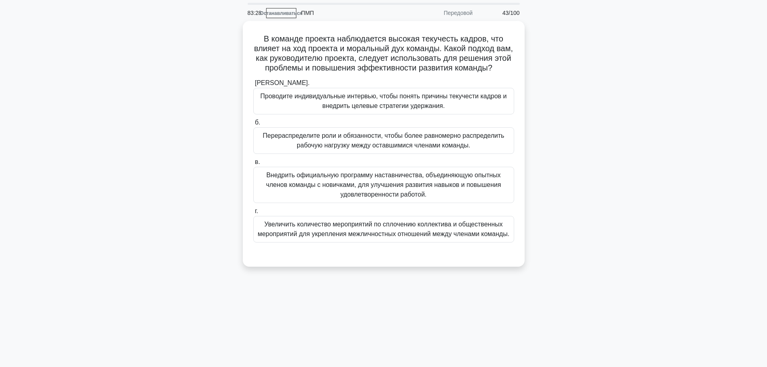
scroll to position [40, 0]
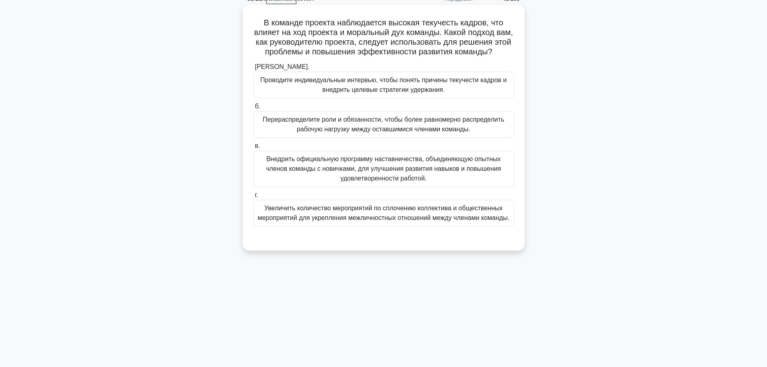
click at [504, 95] on font "Проводите индивидуальные интервью, чтобы понять причины текучести кадров и внед…" at bounding box center [384, 84] width 254 height 19
click at [253, 70] on input "а. Проводите индивидуальные интервью, чтобы понять причины текучести кадров и в…" at bounding box center [253, 66] width 0 height 5
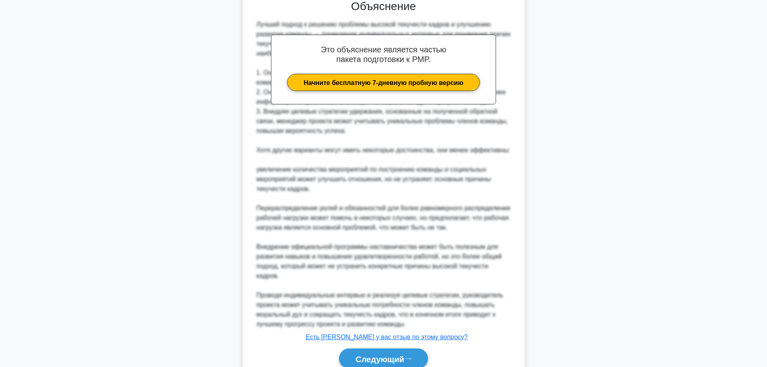
scroll to position [322, 0]
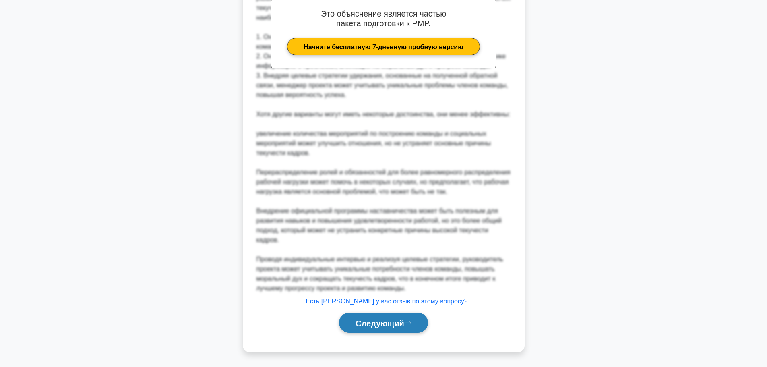
click at [378, 327] on font "Следующий" at bounding box center [380, 323] width 49 height 9
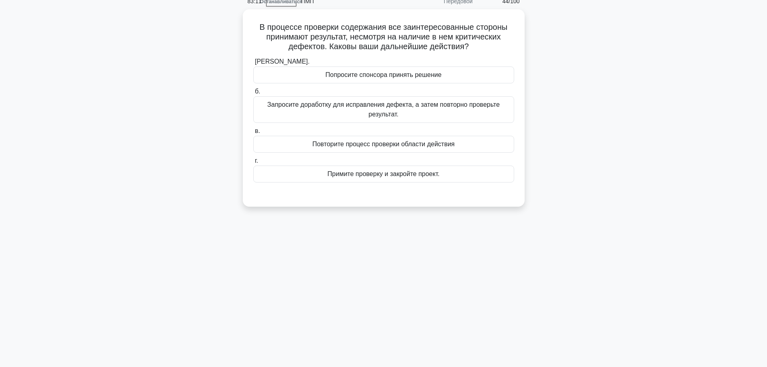
scroll to position [0, 0]
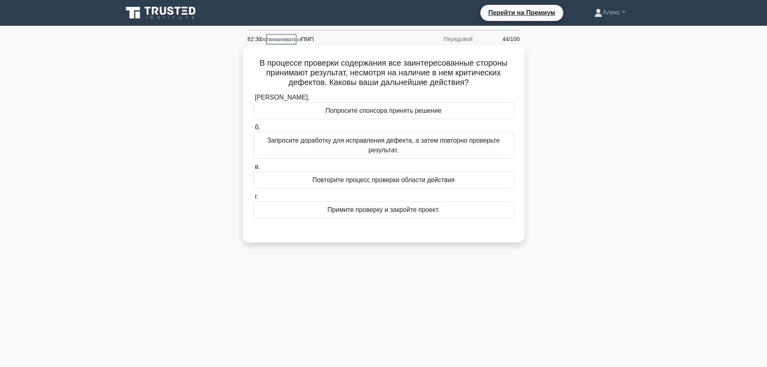
click at [478, 148] on font "Запросите доработку для исправления дефекта, а затем повторно проверьте результ…" at bounding box center [384, 145] width 254 height 19
click at [253, 130] on input "б. Запросите доработку для исправления дефекта, а затем повторно проверьте резу…" at bounding box center [253, 127] width 0 height 5
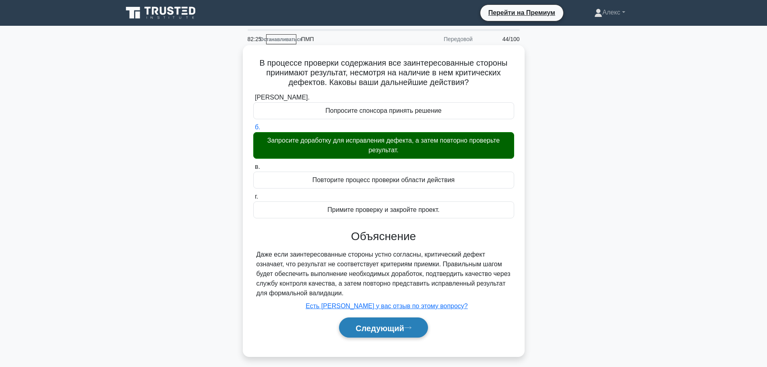
click at [377, 329] on font "Следующий" at bounding box center [380, 327] width 49 height 9
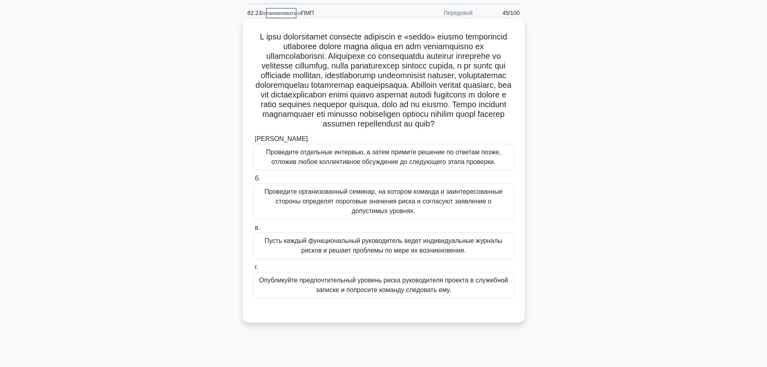
scroll to position [40, 0]
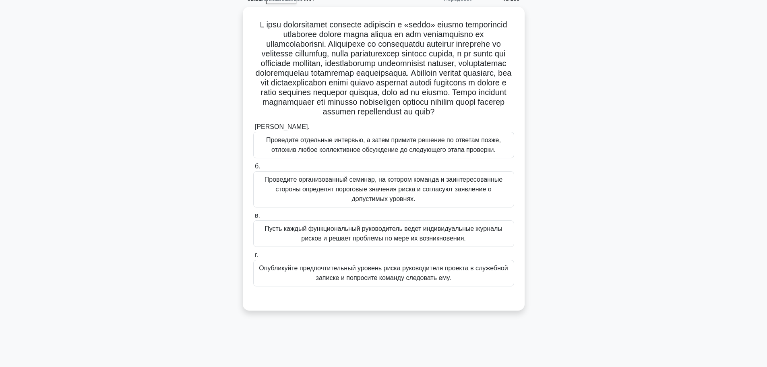
click at [692, 151] on main "82:21 Останавливаться ПМП Передовой 45/100 .spinner_0XTQ{transform-origin:cente…" at bounding box center [383, 189] width 767 height 409
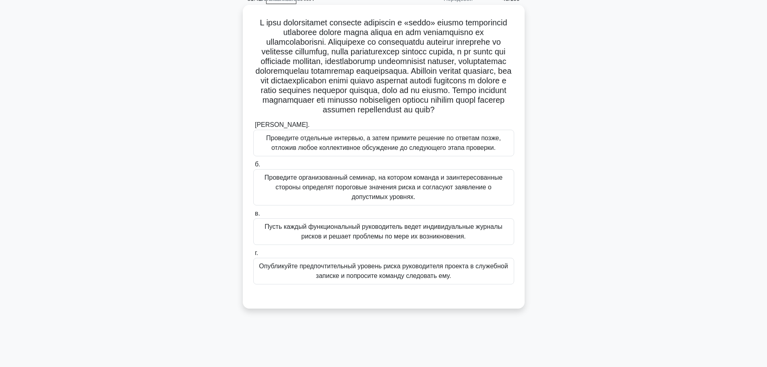
click at [479, 200] on font "Проведите организованный семинар, на котором команда и заинтересованные стороны…" at bounding box center [384, 187] width 238 height 26
click at [253, 167] on input "б. Проведите организованный семинар, на котором команда и заинтересованные стор…" at bounding box center [253, 164] width 0 height 5
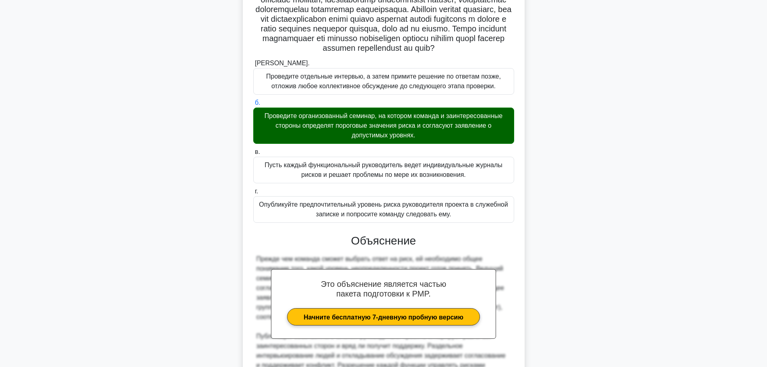
scroll to position [238, 0]
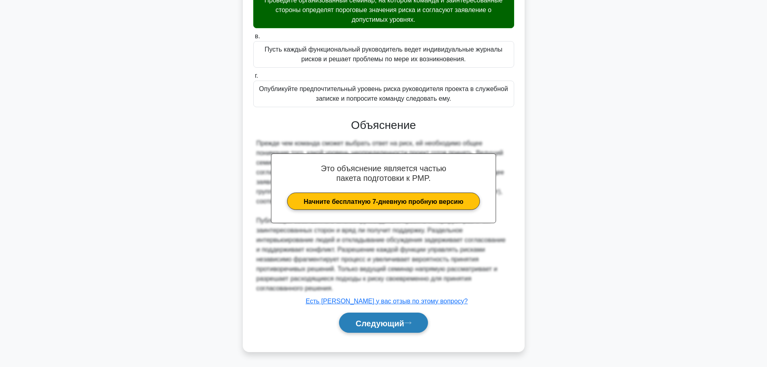
click at [388, 328] on button "Следующий" at bounding box center [383, 323] width 89 height 21
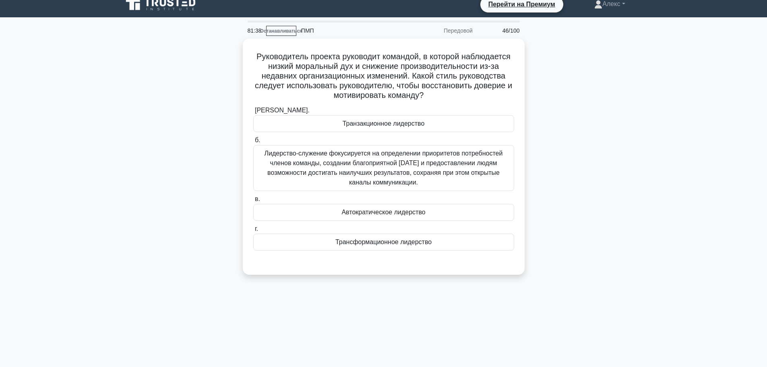
scroll to position [0, 0]
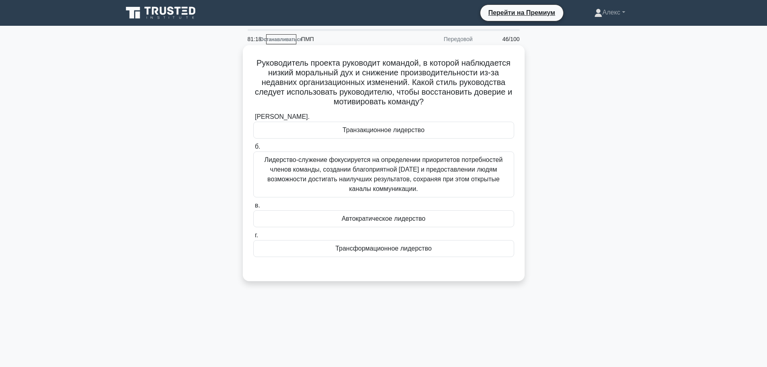
click at [436, 250] on div "Трансформационное лидерство" at bounding box center [383, 248] width 261 height 17
click at [253, 238] on input "г. Трансформационное лидерство" at bounding box center [253, 235] width 0 height 5
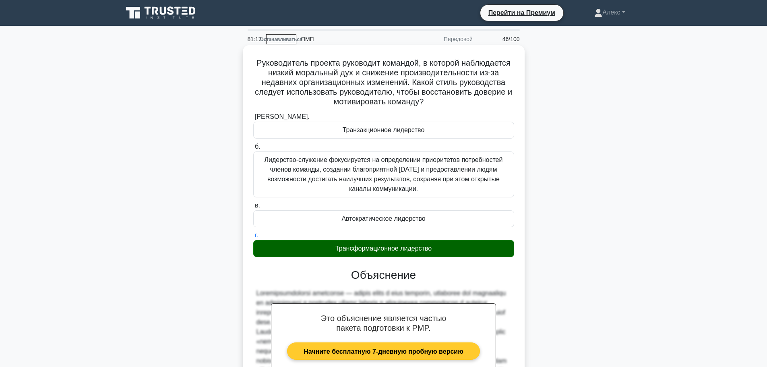
scroll to position [112, 0]
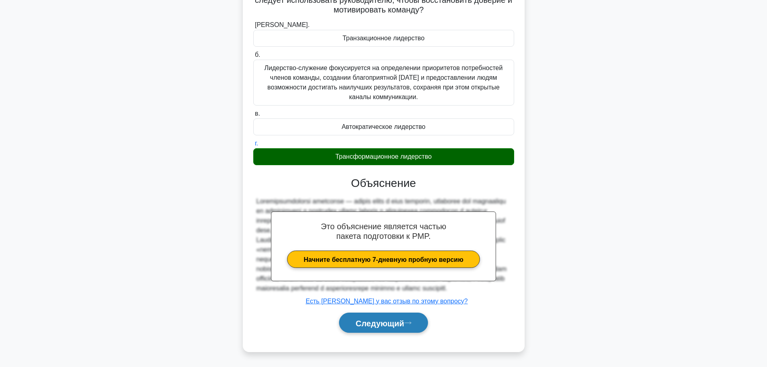
click at [390, 319] on font "Следующий" at bounding box center [380, 323] width 49 height 9
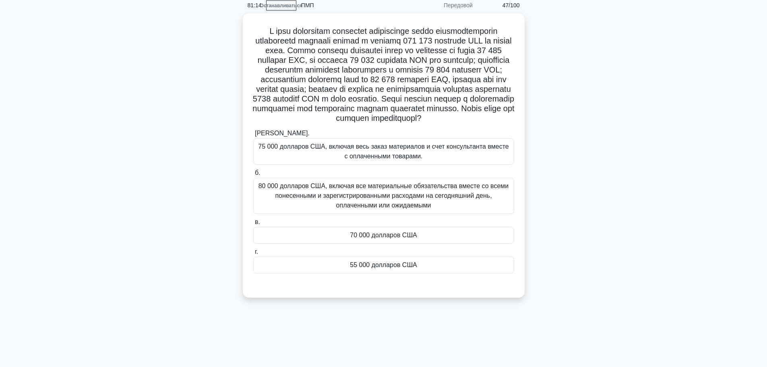
scroll to position [0, 0]
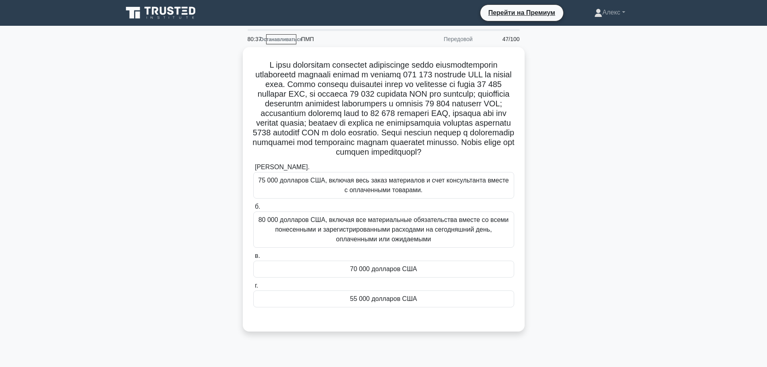
click at [601, 193] on div ".spinner_0XTQ{transform-origin:center;animation:spinner_y6GP .75s linear infini…" at bounding box center [384, 194] width 532 height 294
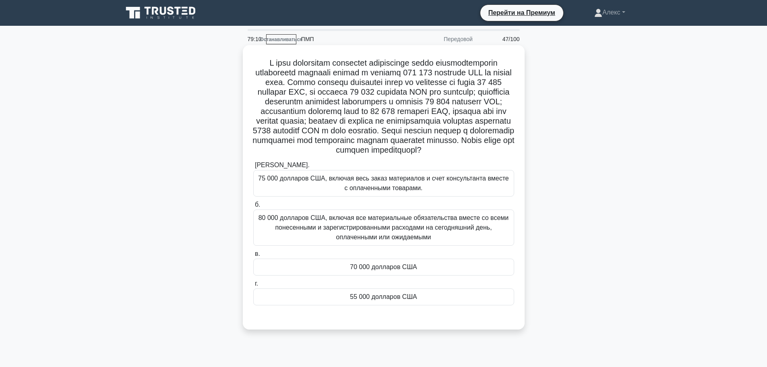
click at [419, 276] on div "70 000 долларов США" at bounding box center [383, 267] width 261 height 17
click at [253, 257] on input "в. 70 000 долларов США" at bounding box center [253, 253] width 0 height 5
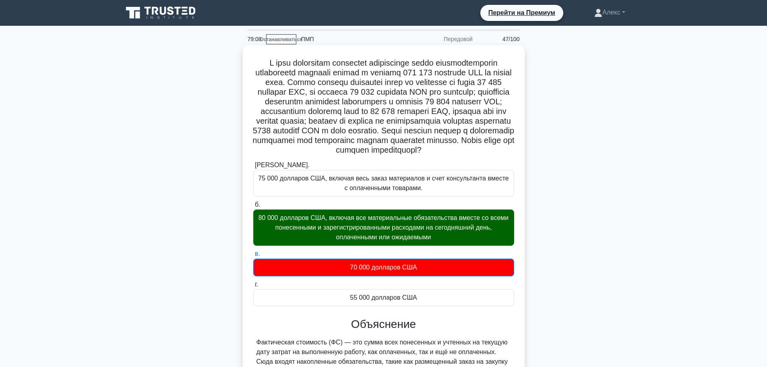
click at [425, 240] on font "80 000 долларов США, включая все материальные обязательства вместе со всеми пон…" at bounding box center [384, 227] width 251 height 26
click at [253, 207] on input "б. 80 000 долларов США, включая все материальные обязательства вместе со всеми …" at bounding box center [253, 204] width 0 height 5
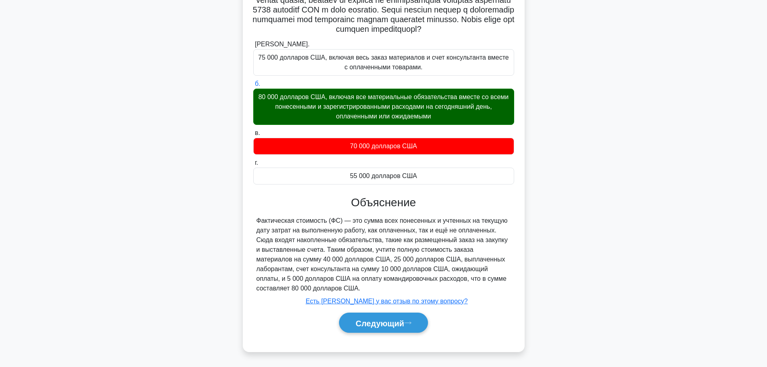
scroll to position [131, 0]
click at [388, 322] on font "Следующий" at bounding box center [380, 323] width 49 height 9
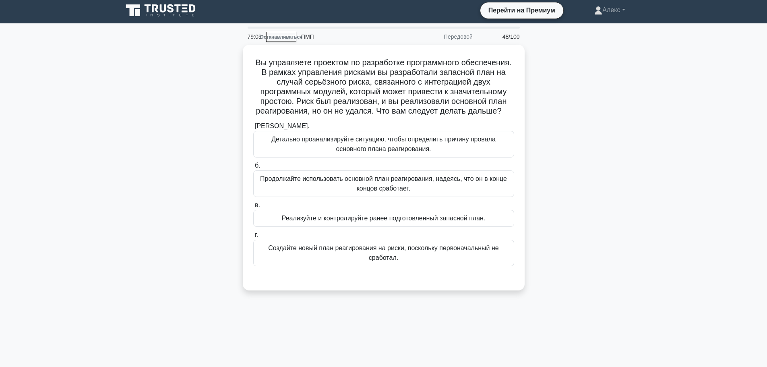
scroll to position [0, 0]
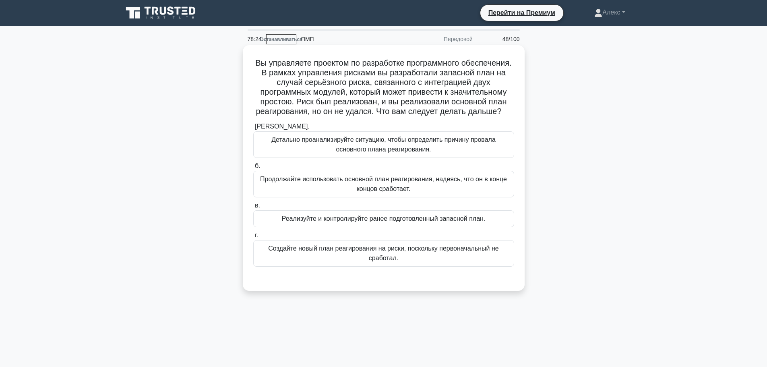
click at [426, 153] on font "Детально проанализируйте ситуацию, чтобы определить причину провала основного п…" at bounding box center [384, 144] width 224 height 17
click at [253, 129] on input "а. Детально проанализируйте ситуацию, чтобы определить причину провала основног…" at bounding box center [253, 126] width 0 height 5
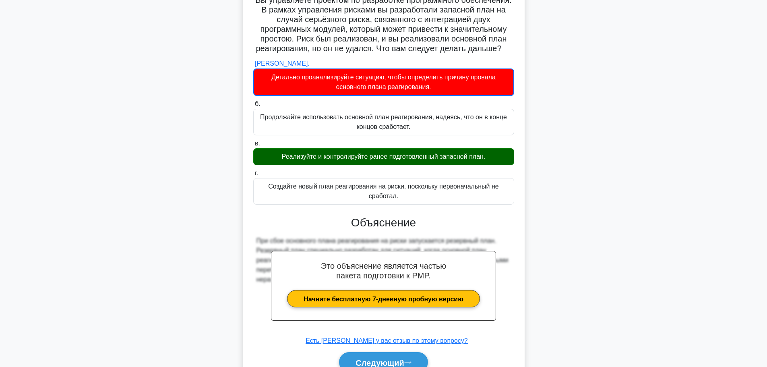
scroll to position [113, 0]
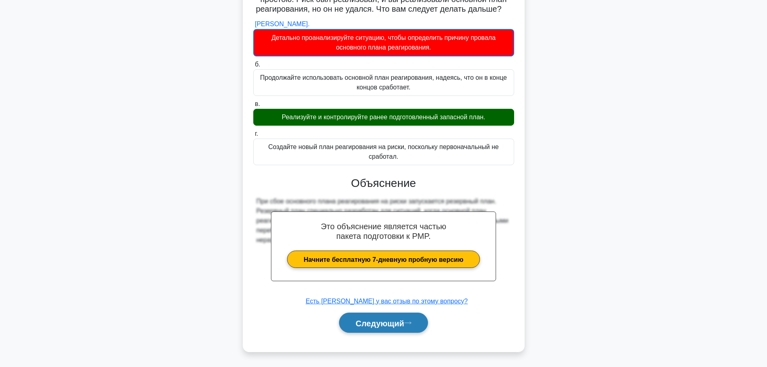
click at [356, 322] on font "Следующий" at bounding box center [380, 323] width 49 height 9
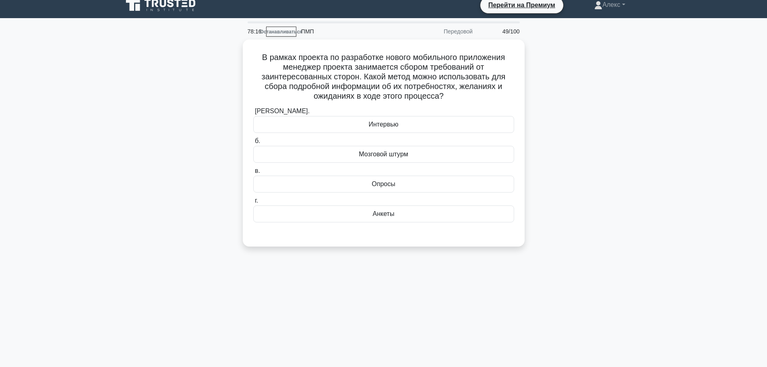
scroll to position [0, 0]
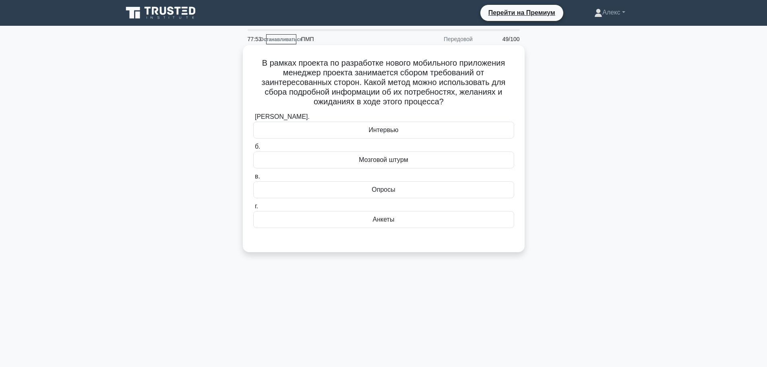
click at [467, 138] on div "Интервью" at bounding box center [383, 130] width 261 height 17
click at [253, 120] on input "а. Интервью" at bounding box center [253, 116] width 0 height 5
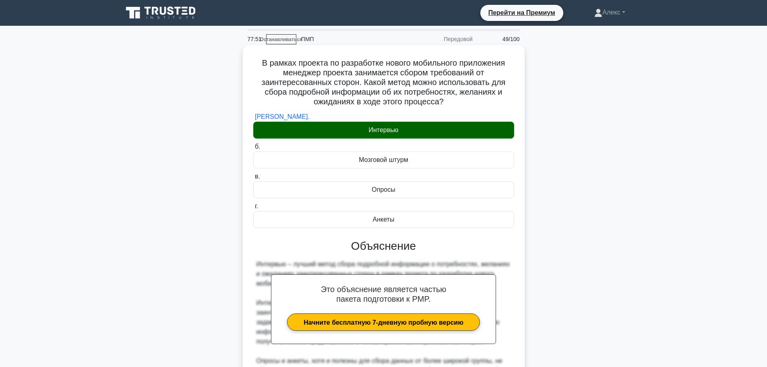
scroll to position [141, 0]
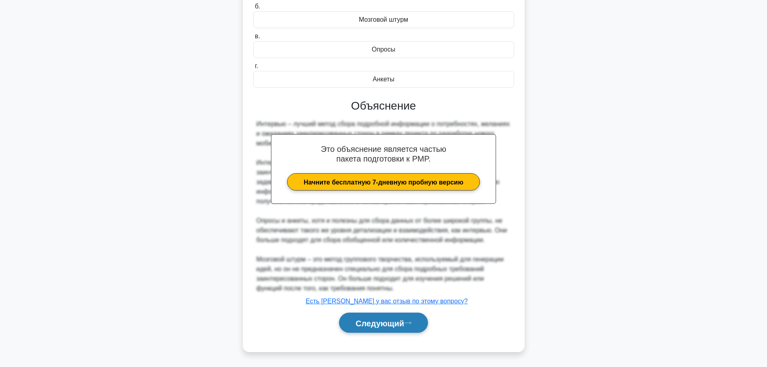
click at [402, 321] on font "Следующий" at bounding box center [380, 323] width 49 height 9
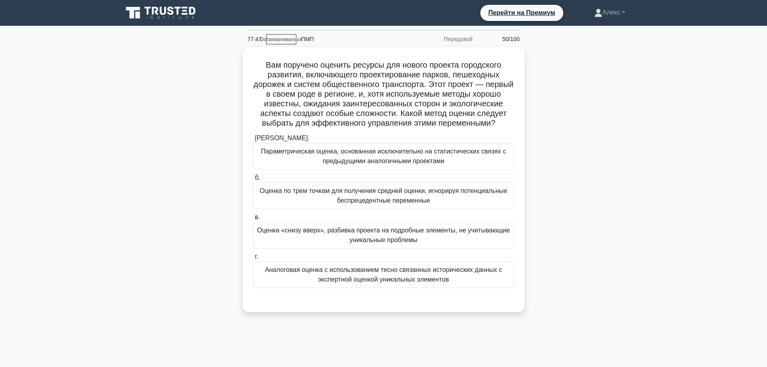
scroll to position [40, 0]
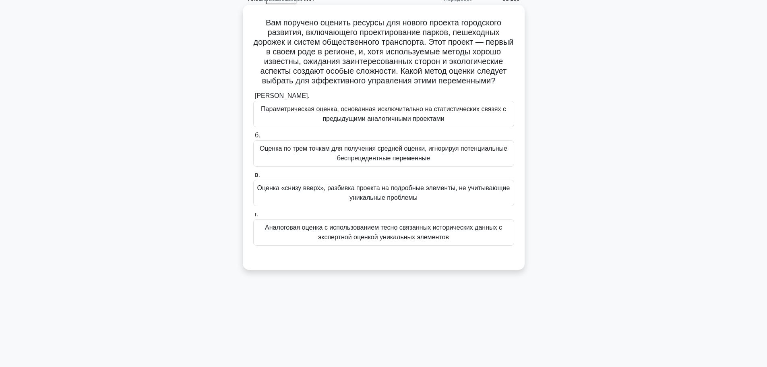
click at [388, 240] on font "Аналоговая оценка с использованием тесно связанных исторических данных с экспер…" at bounding box center [383, 232] width 237 height 17
click at [253, 217] on input "г. Аналоговая оценка с использованием тесно связанных исторических данных с экс…" at bounding box center [253, 214] width 0 height 5
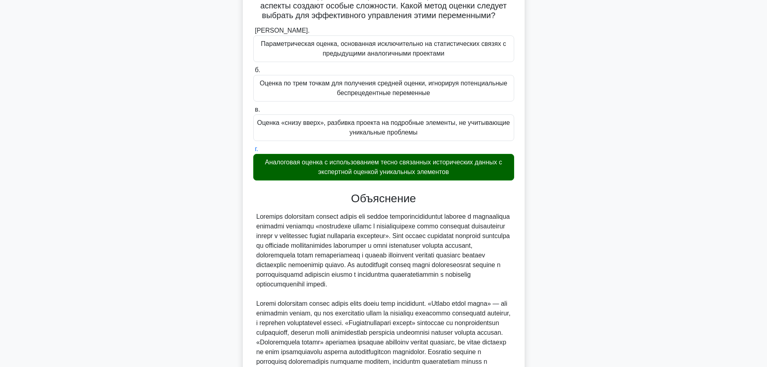
scroll to position [209, 0]
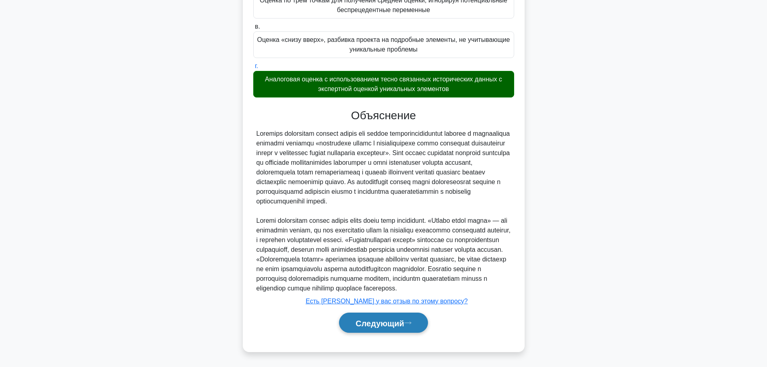
click at [375, 324] on font "Следующий" at bounding box center [380, 323] width 49 height 9
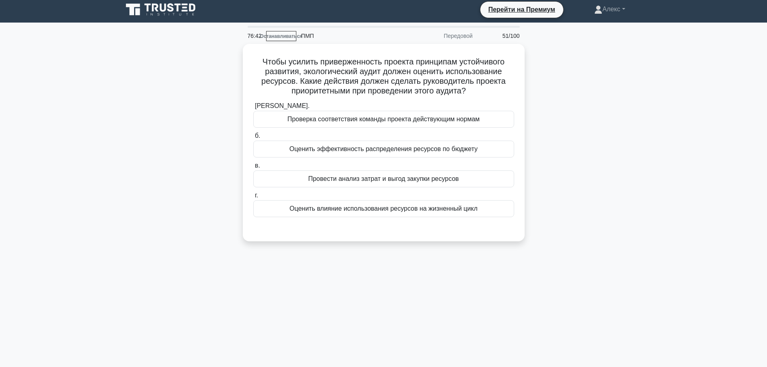
scroll to position [0, 0]
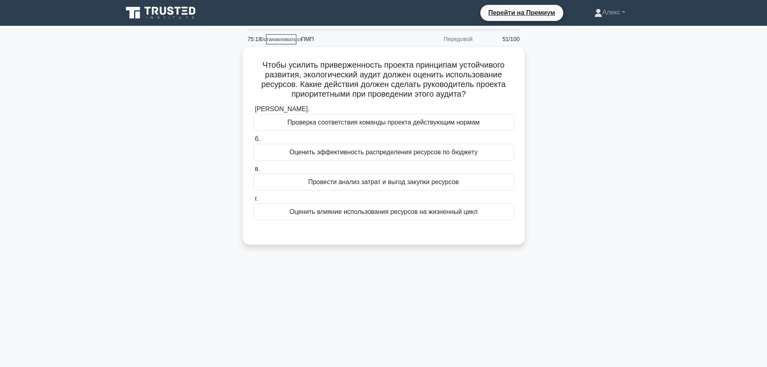
click at [679, 84] on main "75:19 Останавливаться ПМП Передовой 51/100 Чтобы усилить приверженность проекта…" at bounding box center [383, 230] width 767 height 409
click at [625, 169] on div "Чтобы усилить приверженность проекта принципам устойчивого развития, экологичес…" at bounding box center [384, 150] width 532 height 207
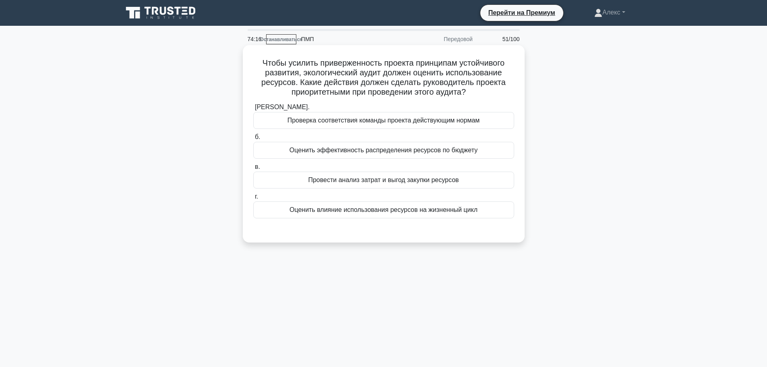
click at [460, 213] on font "Оценить влияние использования ресурсов на жизненный цикл" at bounding box center [384, 209] width 188 height 7
click at [253, 199] on input "г. Оценить влияние использования ресурсов на жизненный цикл" at bounding box center [253, 196] width 0 height 5
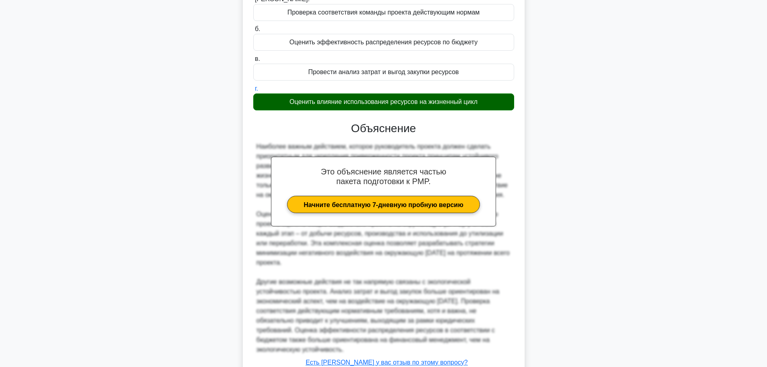
scroll to position [170, 0]
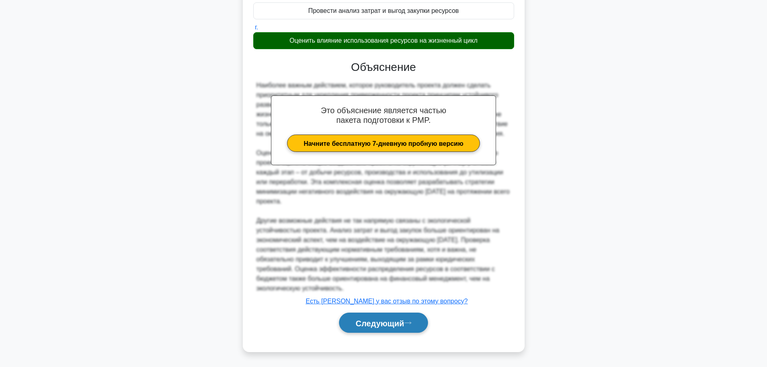
click at [381, 317] on button "Следующий" at bounding box center [383, 323] width 89 height 21
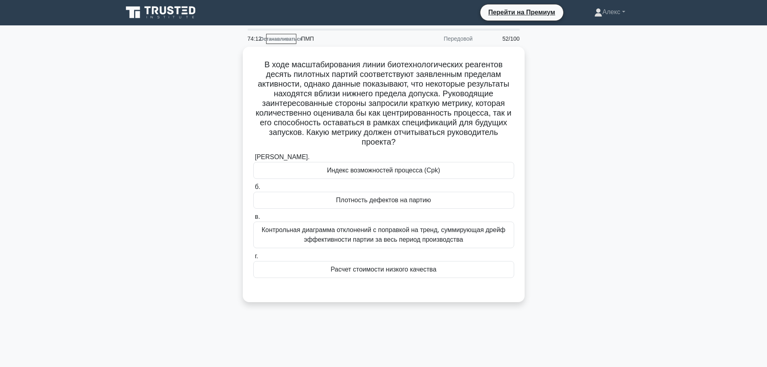
scroll to position [0, 0]
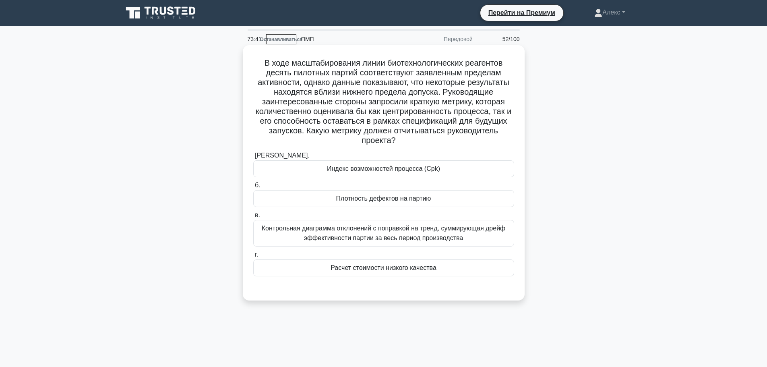
click at [396, 238] on font "Контрольная диаграмма отклонений с поправкой на тренд, суммирующая дрейф эффект…" at bounding box center [384, 233] width 244 height 17
click at [253, 218] on input "в. Контрольная диаграмма отклонений с поправкой на тренд, суммирующая дрейф эфф…" at bounding box center [253, 215] width 0 height 5
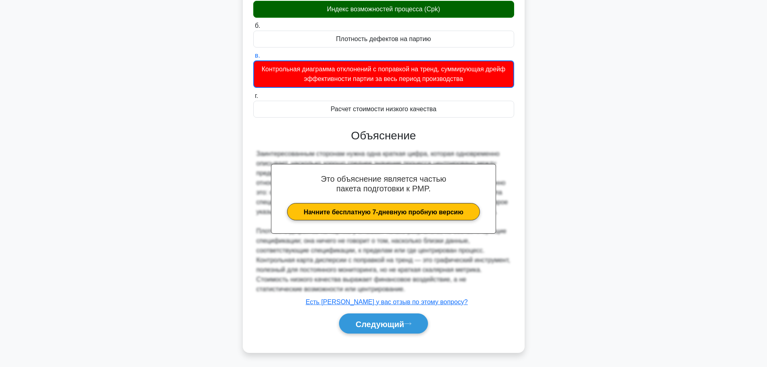
scroll to position [161, 0]
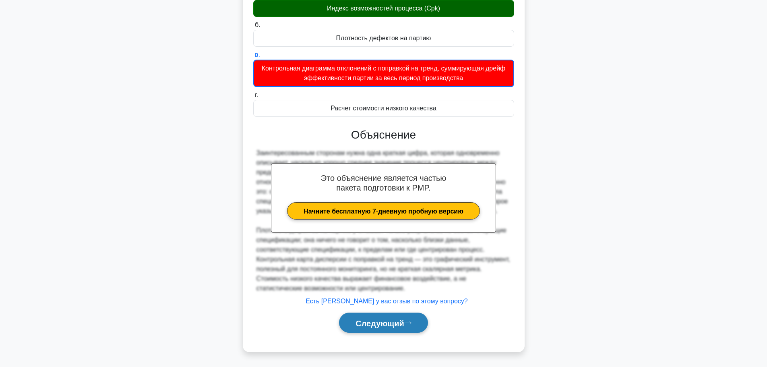
click at [377, 326] on font "Следующий" at bounding box center [380, 323] width 49 height 9
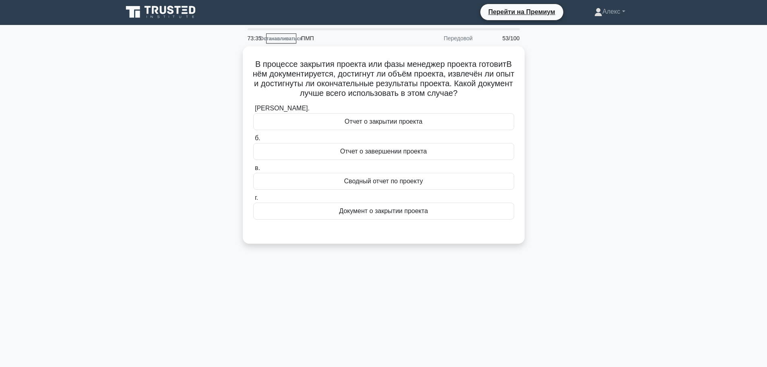
scroll to position [0, 0]
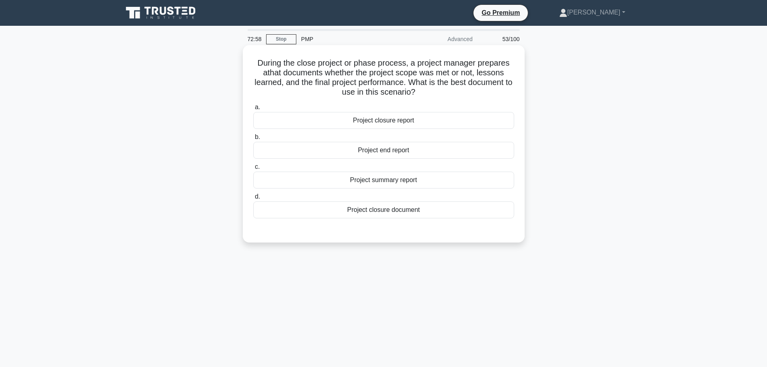
click at [390, 119] on div "Project closure report" at bounding box center [383, 120] width 261 height 17
click at [253, 110] on input "a. Project closure report" at bounding box center [253, 107] width 0 height 5
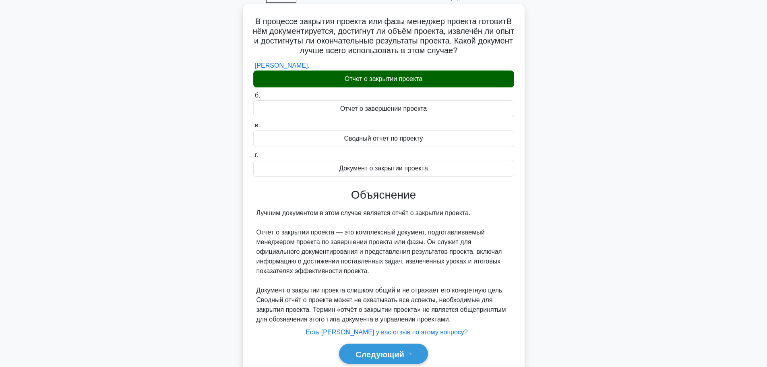
scroll to position [73, 0]
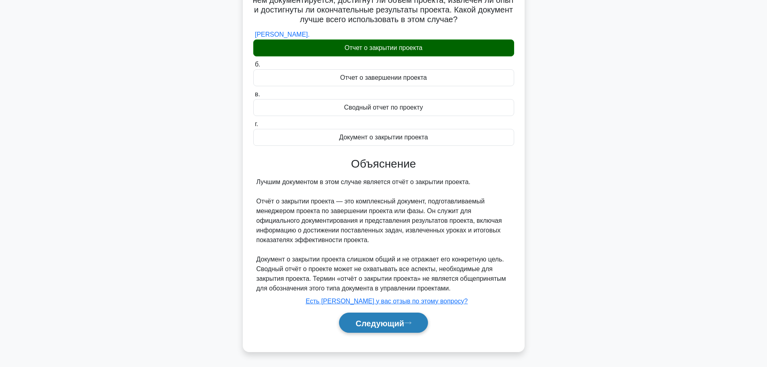
click at [399, 321] on font "Следующий" at bounding box center [380, 323] width 49 height 9
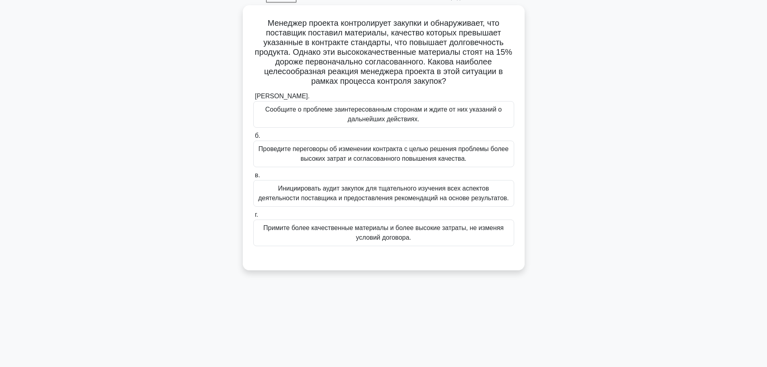
scroll to position [0, 0]
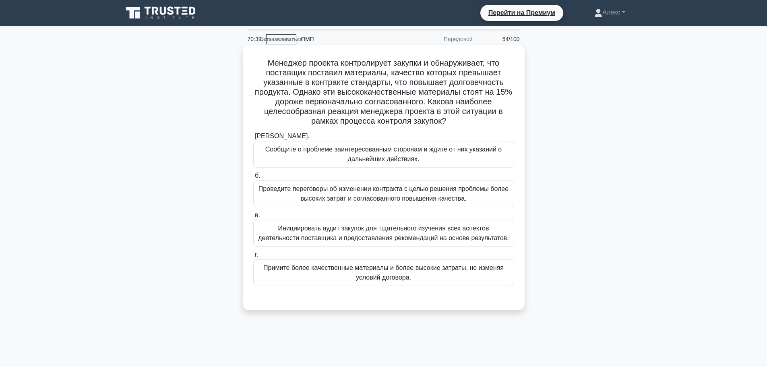
click at [440, 202] on font "Проведите переговоры об изменении контракта с целью решения проблемы более высо…" at bounding box center [384, 193] width 250 height 17
click at [253, 178] on input "б. Проведите переговоры об изменении контракта с целью решения проблемы более в…" at bounding box center [253, 175] width 0 height 5
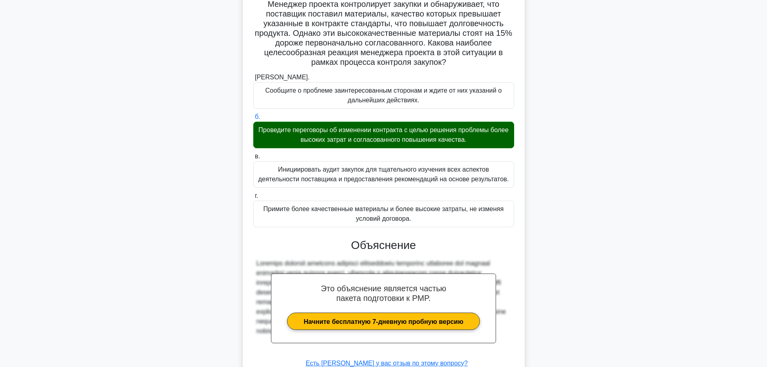
scroll to position [122, 0]
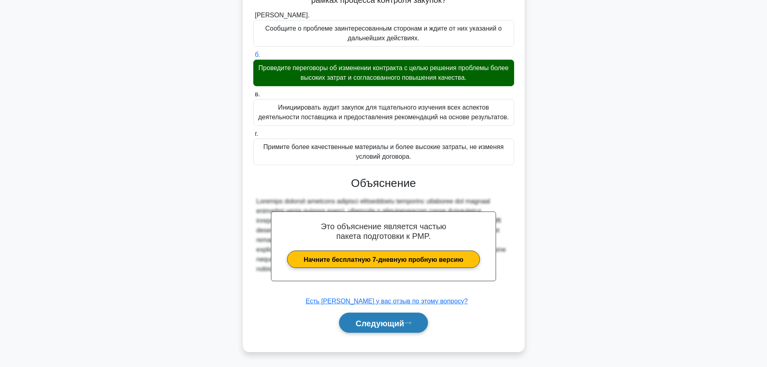
click at [404, 321] on font "Следующий" at bounding box center [380, 323] width 49 height 9
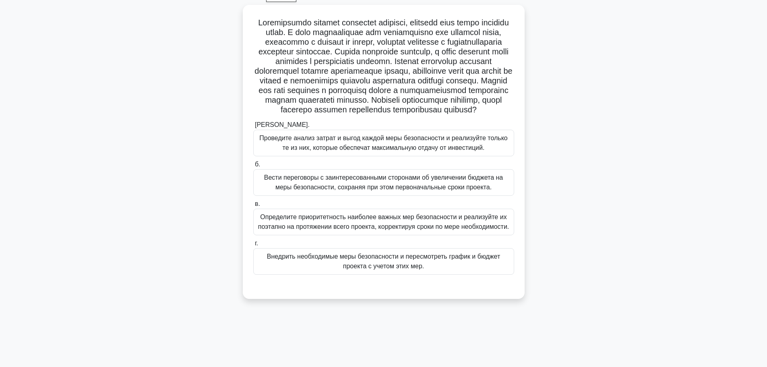
scroll to position [28, 0]
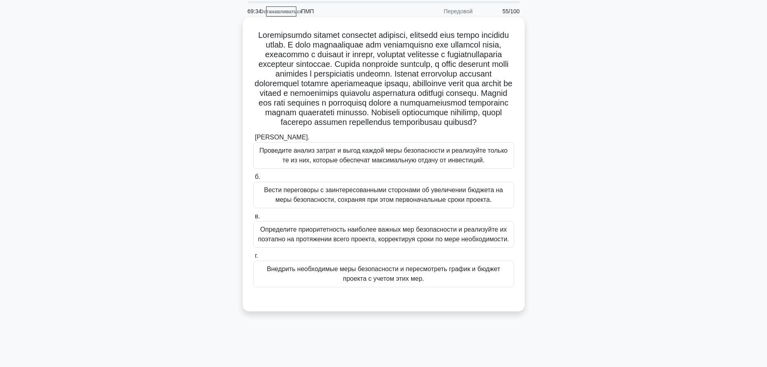
click at [410, 282] on font "Внедрить необходимые меры безопасности и пересмотреть график и бюджет проекта с…" at bounding box center [384, 273] width 234 height 17
click at [253, 259] on input "г. Внедрить необходимые меры безопасности и пересмотреть график и бюджет проект…" at bounding box center [253, 255] width 0 height 5
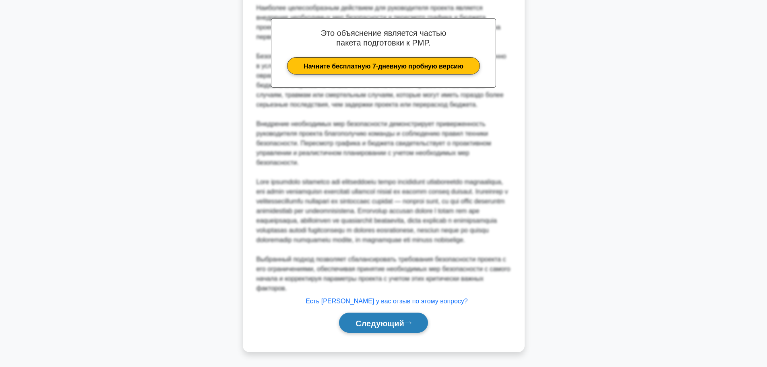
click at [398, 323] on font "Следующий" at bounding box center [380, 323] width 49 height 9
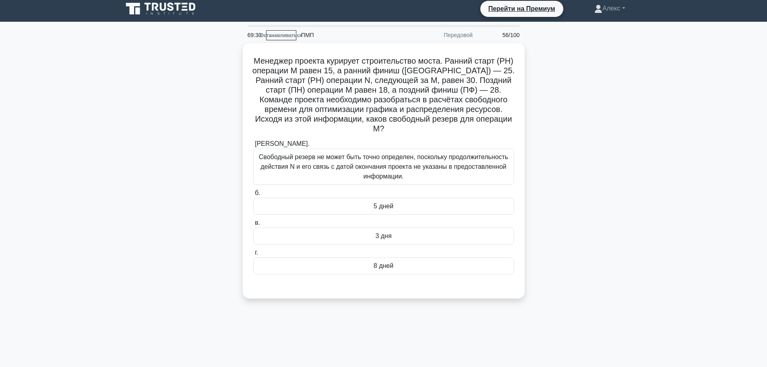
scroll to position [0, 0]
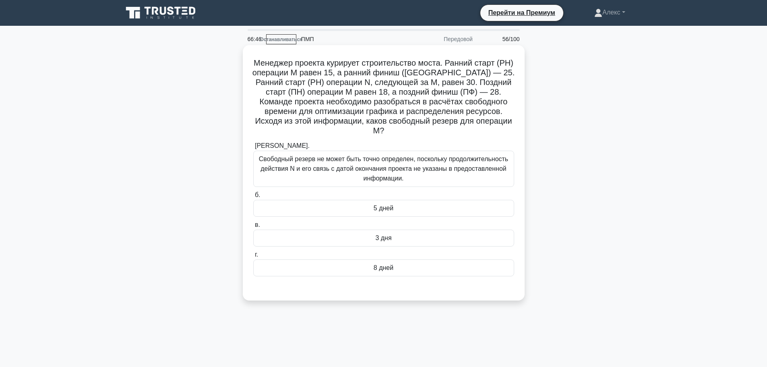
click at [442, 157] on font "Свободный резерв не может быть точно определен, поскольку продолжительность дей…" at bounding box center [383, 168] width 249 height 26
click at [253, 149] on input "а. Свободный резерв не может быть точно определен, поскольку продолжительность …" at bounding box center [253, 145] width 0 height 5
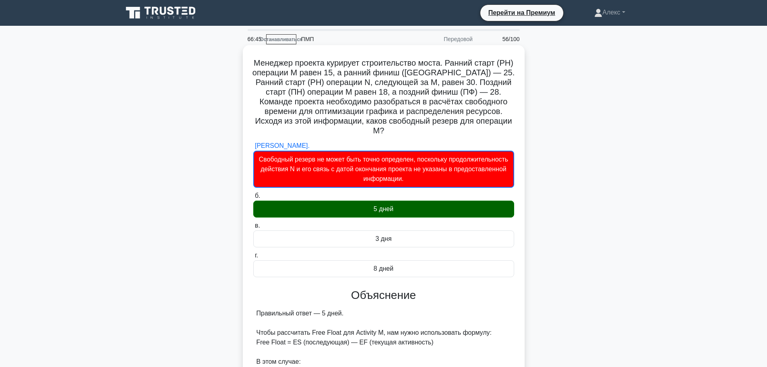
click at [436, 210] on div "а. Свободный резерв не может быть точно определен, поскольку продолжительность …" at bounding box center [384, 208] width 271 height 139
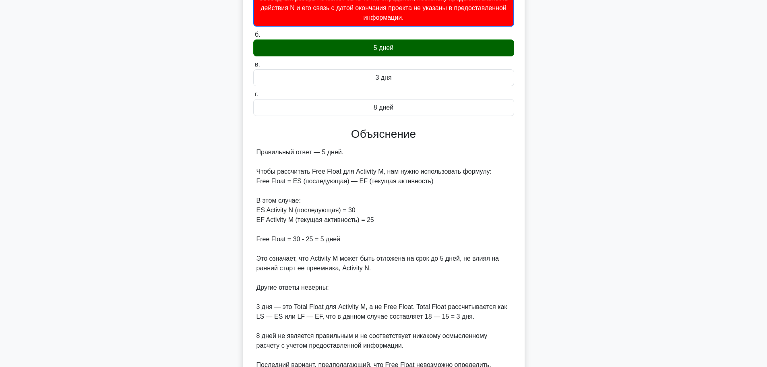
scroll to position [258, 0]
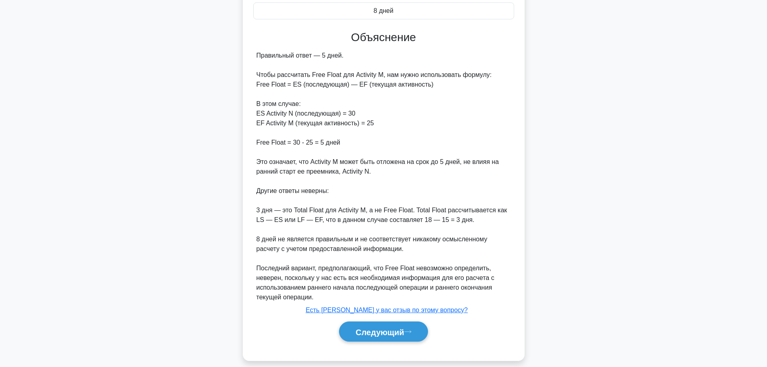
click at [391, 318] on div "Следующий" at bounding box center [383, 331] width 261 height 27
click at [388, 328] on font "Следующий" at bounding box center [380, 332] width 49 height 9
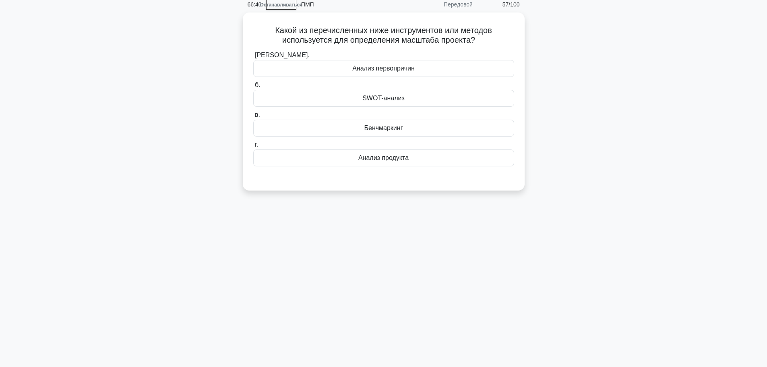
scroll to position [0, 0]
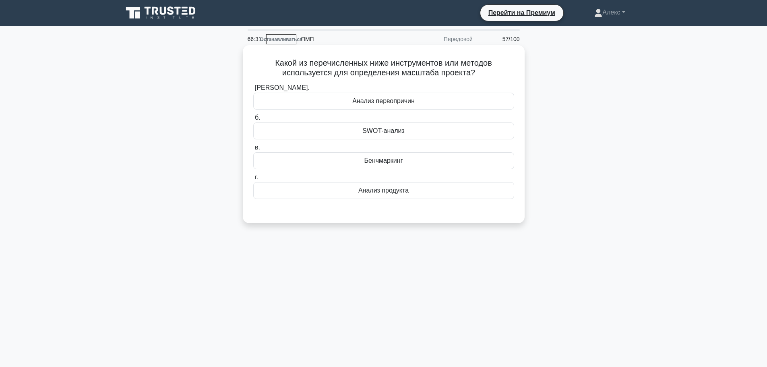
click at [427, 196] on div "Анализ продукта" at bounding box center [383, 190] width 261 height 17
click at [253, 180] on input "г. Анализ продукта" at bounding box center [253, 177] width 0 height 5
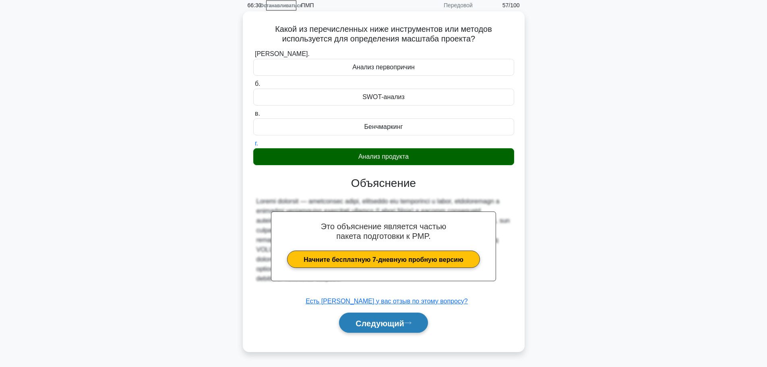
scroll to position [68, 0]
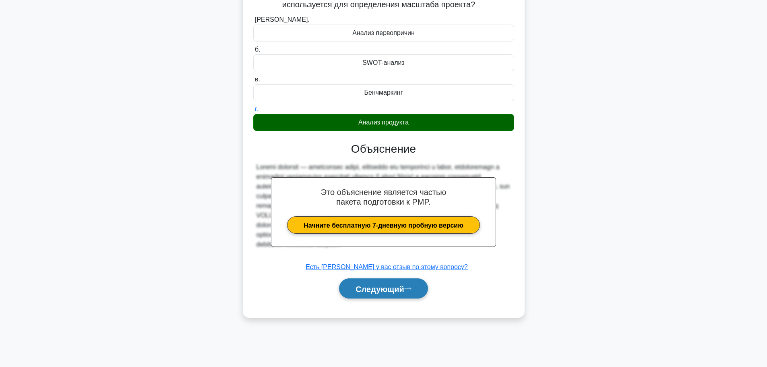
click at [404, 297] on button "Следующий" at bounding box center [383, 288] width 89 height 21
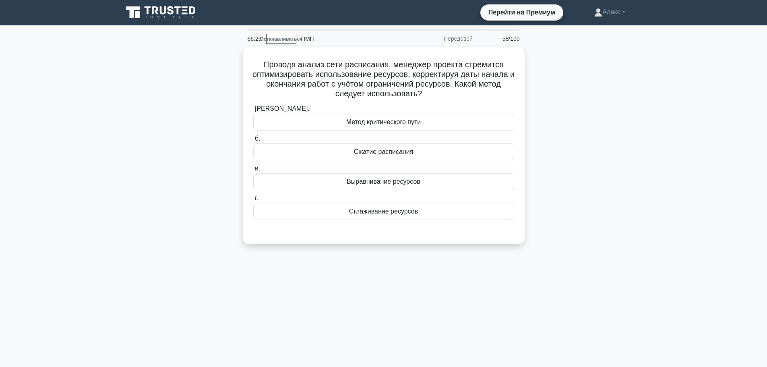
scroll to position [0, 0]
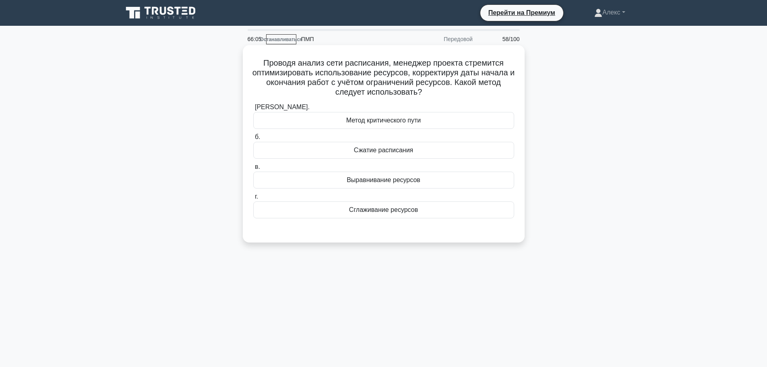
click at [434, 210] on div "Сглаживание ресурсов" at bounding box center [383, 209] width 261 height 17
click at [253, 199] on input "г. Сглаживание ресурсов" at bounding box center [253, 196] width 0 height 5
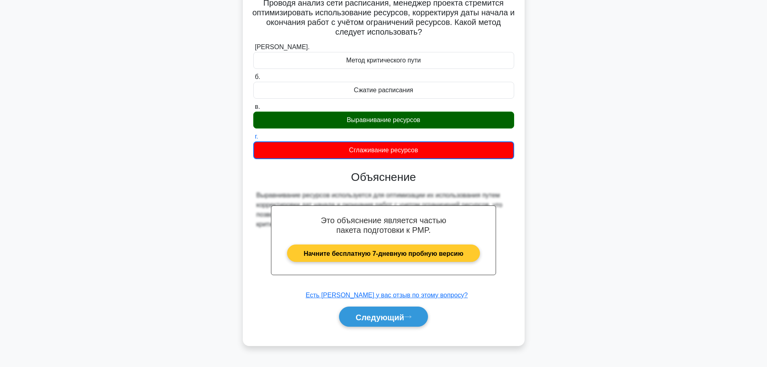
scroll to position [68, 0]
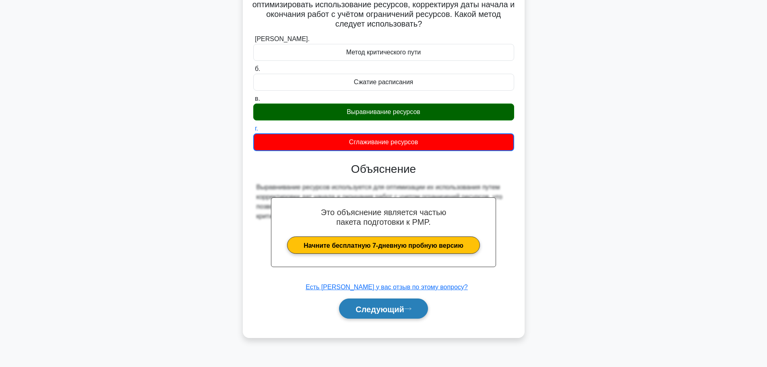
click at [398, 306] on font "Следующий" at bounding box center [380, 309] width 49 height 9
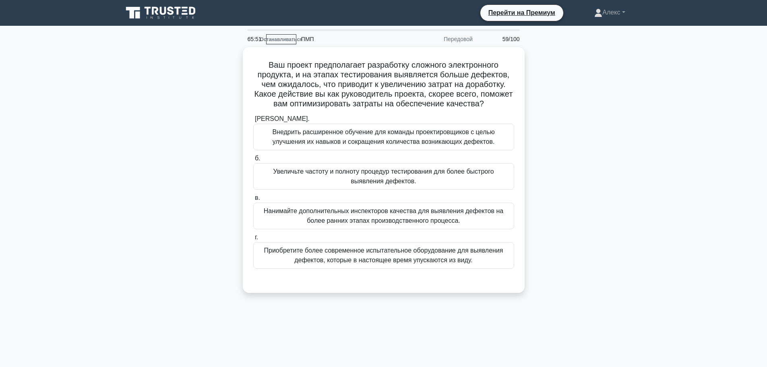
scroll to position [40, 0]
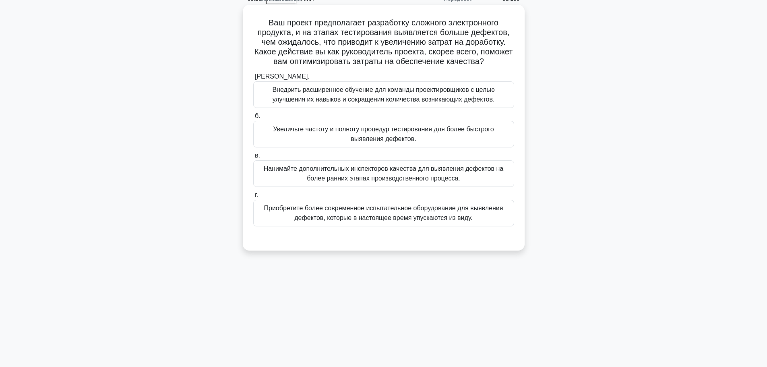
click at [331, 102] on font "Внедрить расширенное обучение для команды проектировщиков с целью улучшения их …" at bounding box center [383, 94] width 222 height 17
click at [253, 79] on input "а. Внедрить расширенное обучение для команды проектировщиков с целью улучшения …" at bounding box center [253, 76] width 0 height 5
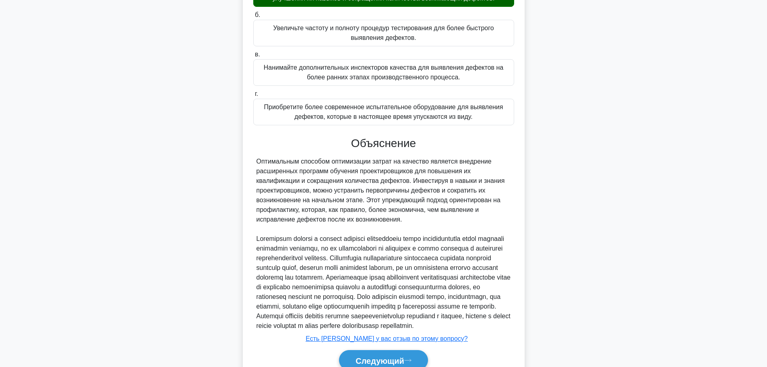
scroll to position [189, 0]
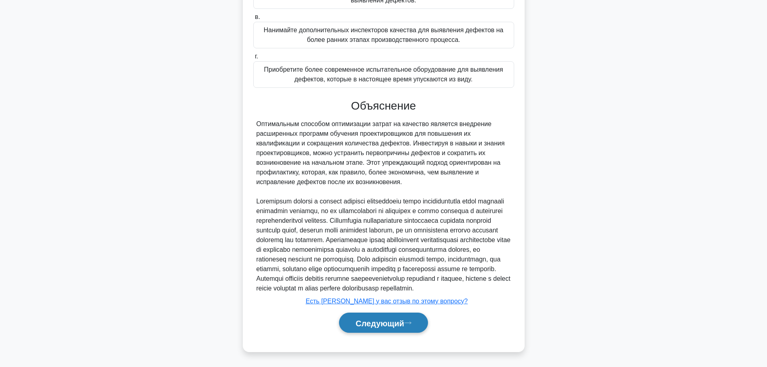
click at [390, 319] on font "Следующий" at bounding box center [380, 323] width 49 height 9
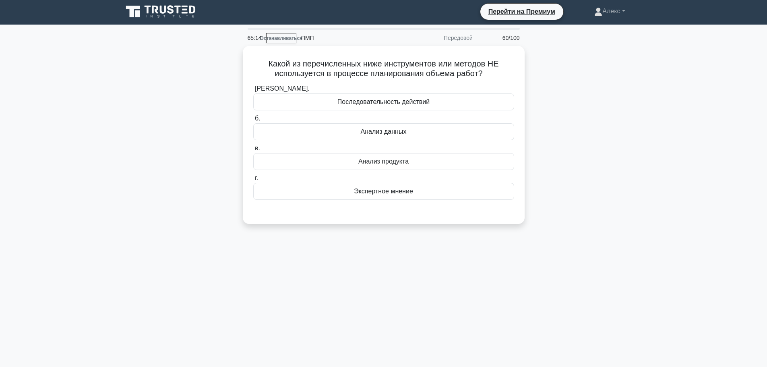
scroll to position [0, 0]
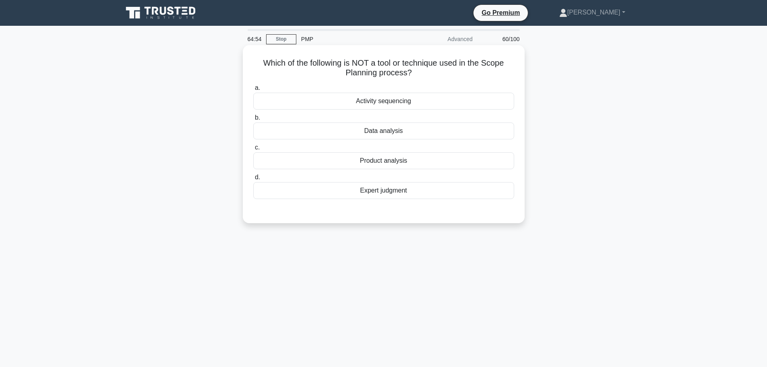
click at [495, 95] on div "Activity sequencing" at bounding box center [383, 101] width 261 height 17
click at [253, 91] on input "a. Activity sequencing" at bounding box center [253, 87] width 0 height 5
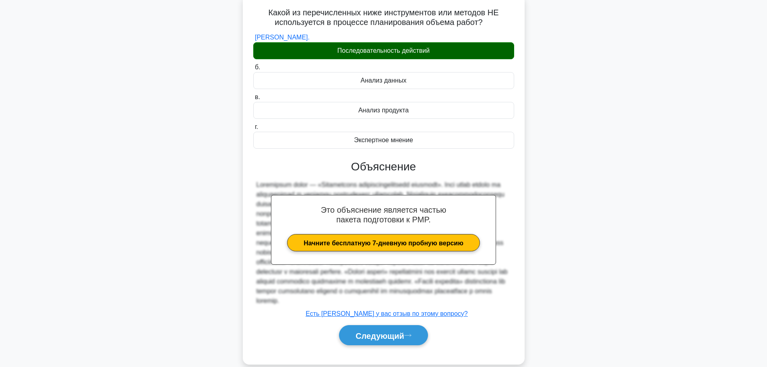
scroll to position [73, 0]
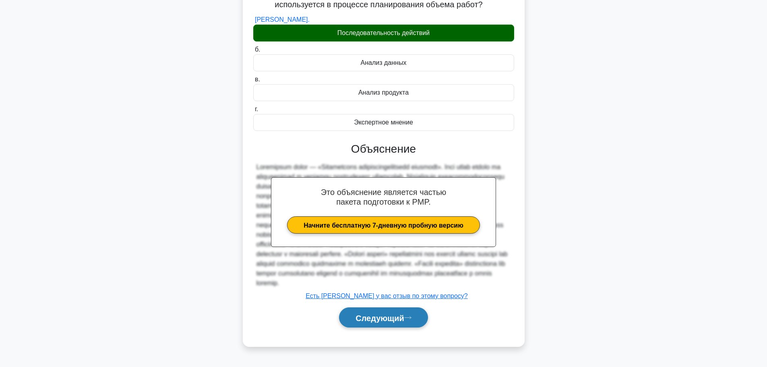
click at [404, 322] on font "Следующий" at bounding box center [380, 317] width 49 height 9
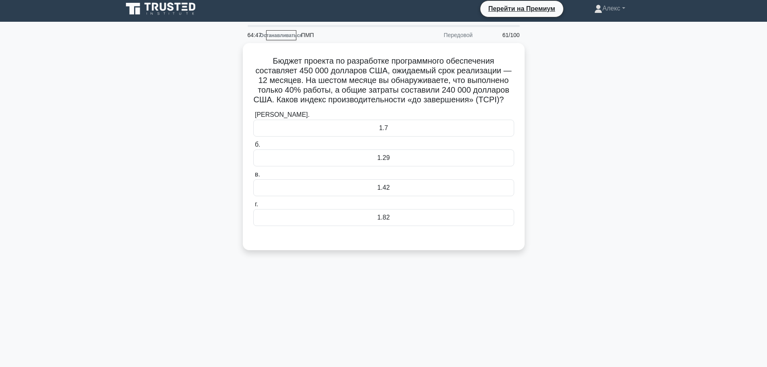
scroll to position [0, 0]
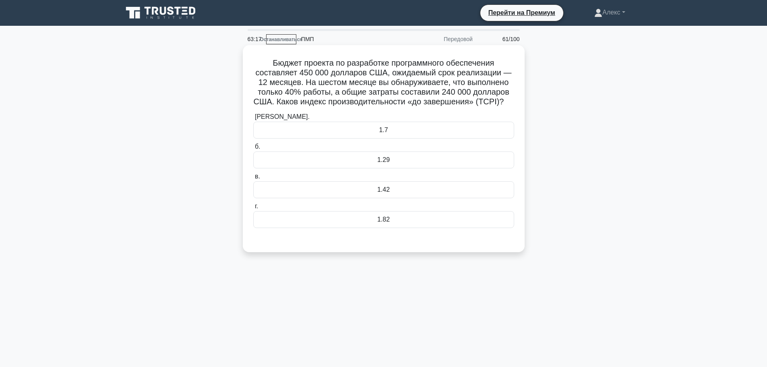
click at [390, 163] on font "1.29" at bounding box center [383, 159] width 12 height 7
click at [253, 149] on input "б. 1.29" at bounding box center [253, 146] width 0 height 5
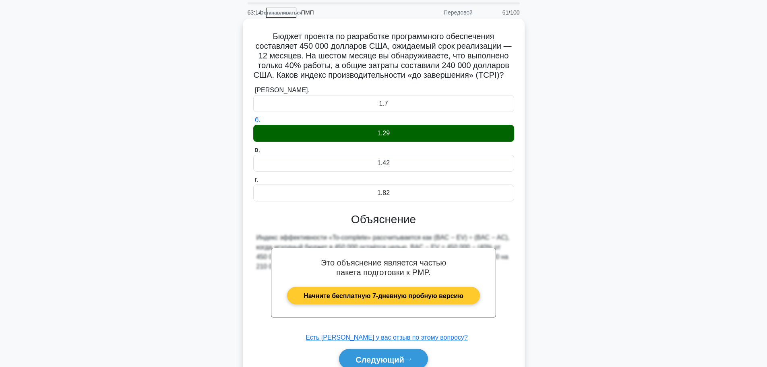
scroll to position [73, 0]
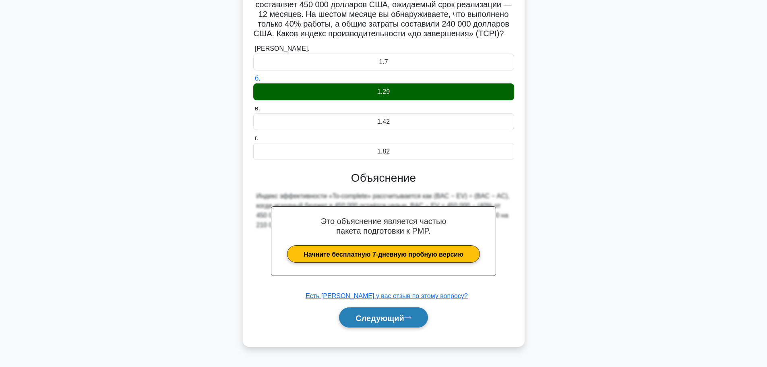
click at [393, 322] on font "Следующий" at bounding box center [380, 317] width 49 height 9
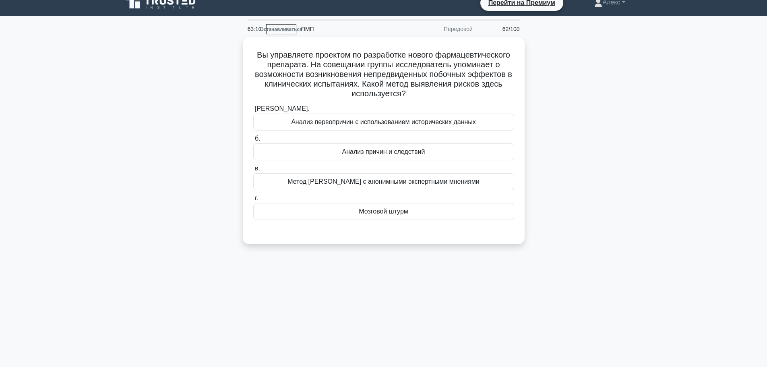
scroll to position [0, 0]
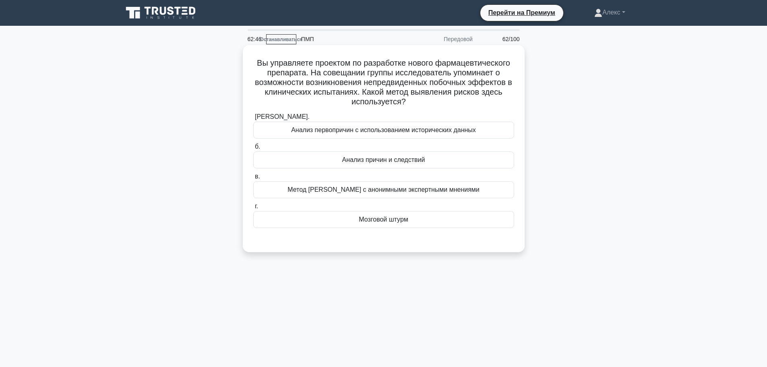
click at [436, 225] on div "Мозговой штурм" at bounding box center [383, 219] width 261 height 17
click at [253, 209] on input "г. Мозговой штурм" at bounding box center [253, 206] width 0 height 5
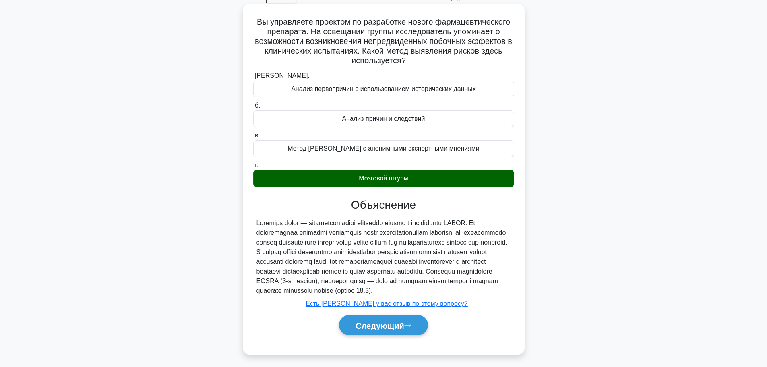
scroll to position [68, 0]
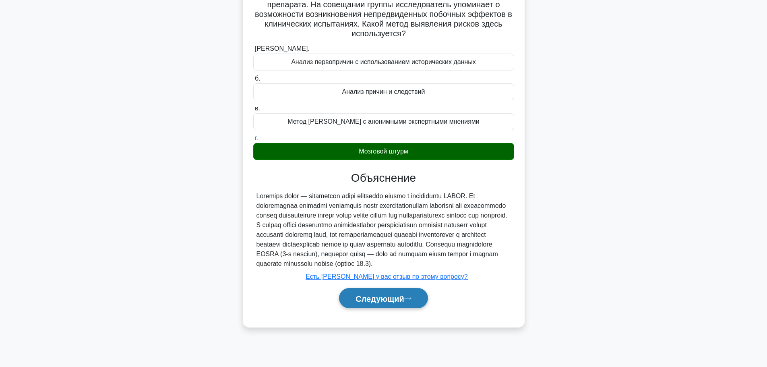
click at [378, 303] on font "Следующий" at bounding box center [380, 298] width 49 height 9
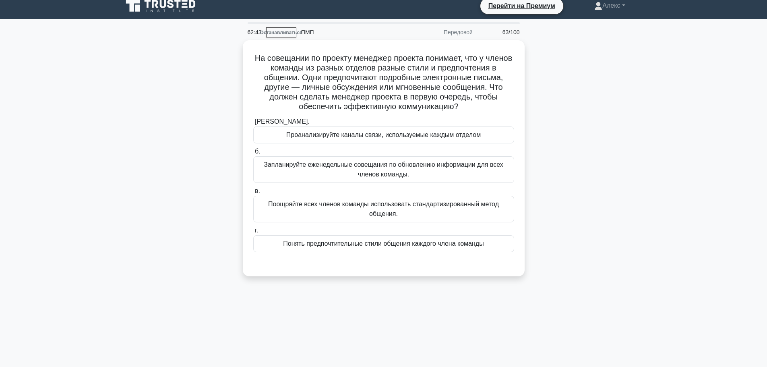
scroll to position [0, 0]
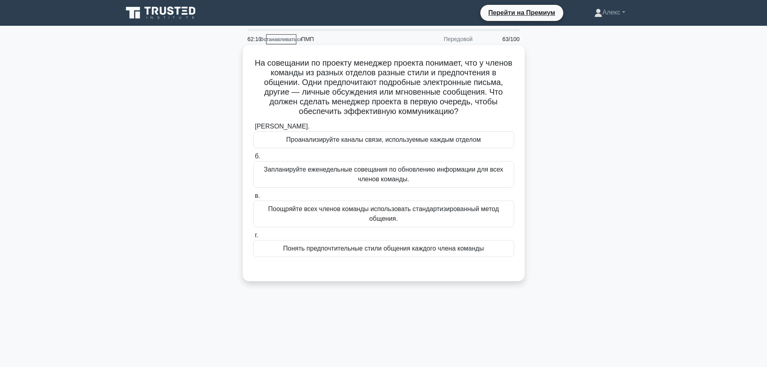
click at [395, 147] on div "Проанализируйте каналы связи, используемые каждым отделом" at bounding box center [383, 139] width 261 height 17
click at [253, 129] on input "а. Проанализируйте каналы связи, используемые каждым отделом" at bounding box center [253, 126] width 0 height 5
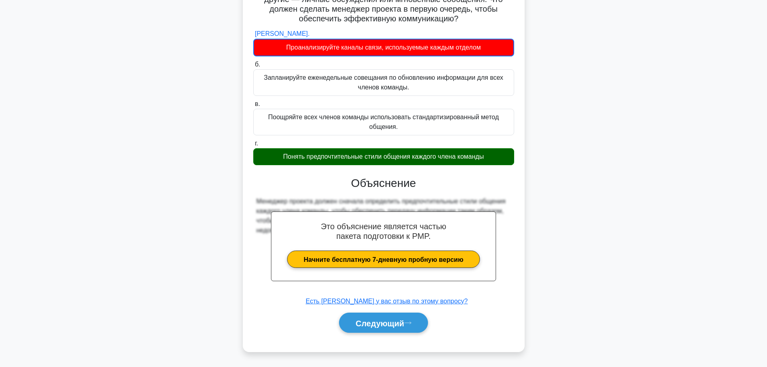
scroll to position [93, 0]
click at [393, 324] on font "Следующий" at bounding box center [380, 323] width 49 height 9
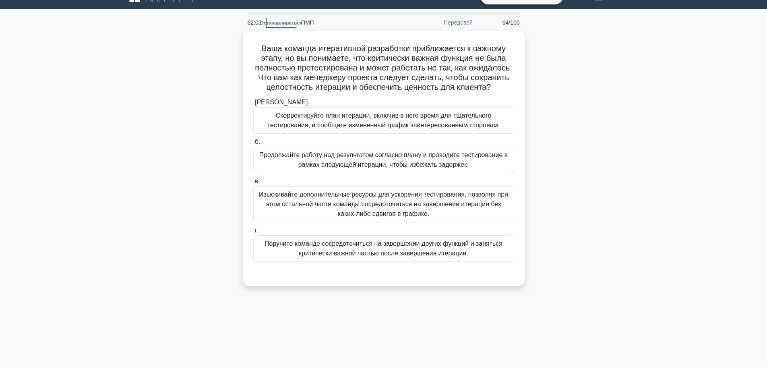
scroll to position [0, 0]
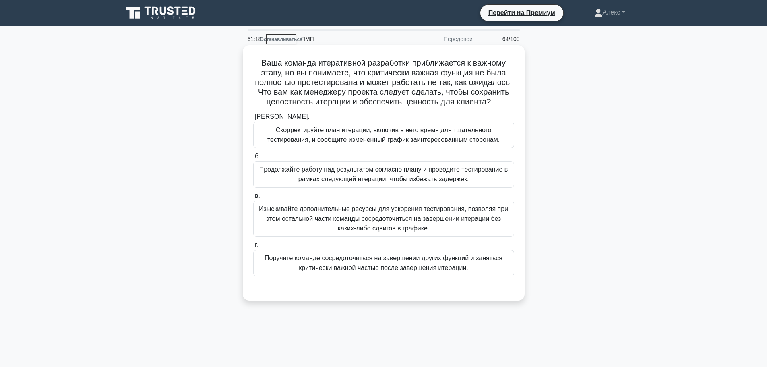
click at [425, 129] on label "а. Скорректируйте план итерации, включив в него время для тщательного тестирова…" at bounding box center [383, 130] width 261 height 36
click at [253, 120] on input "а. Скорректируйте план итерации, включив в него время для тщательного тестирова…" at bounding box center [253, 116] width 0 height 5
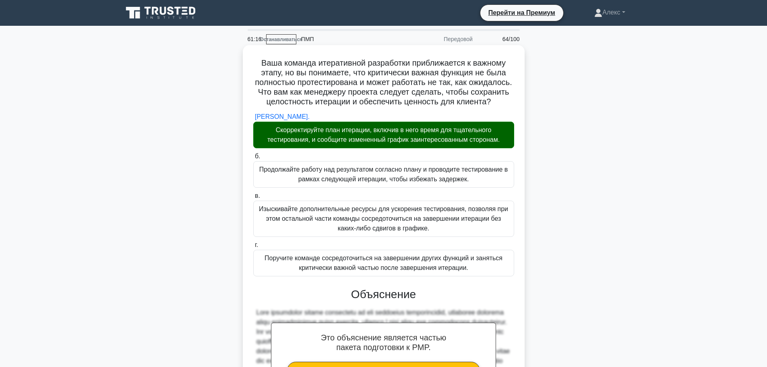
scroll to position [199, 0]
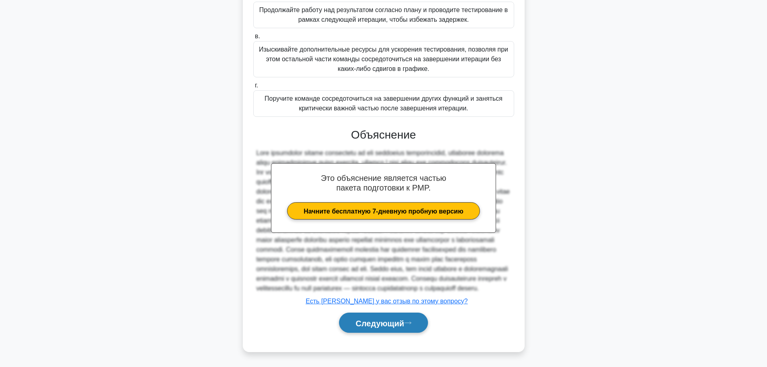
click at [396, 320] on font "Следующий" at bounding box center [380, 323] width 49 height 9
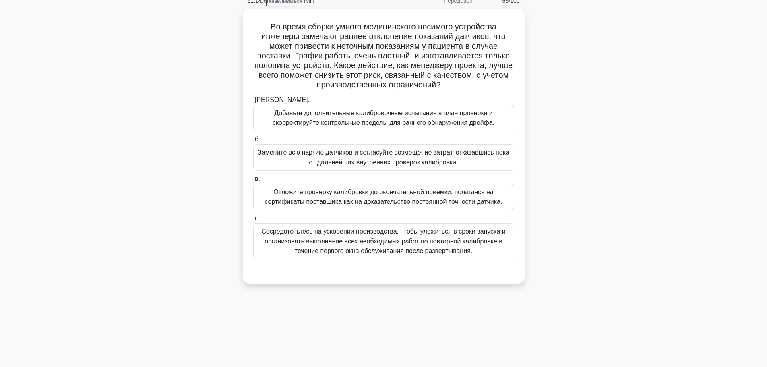
scroll to position [0, 0]
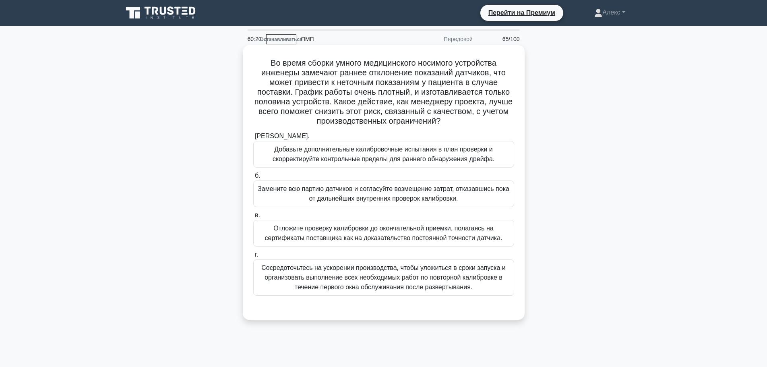
click at [383, 199] on font "Замените всю партию датчиков и согласуйте возмещение затрат, отказавшись пока о…" at bounding box center [384, 193] width 252 height 17
click at [253, 178] on input "б. Замените всю партию датчиков и согласуйте возмещение затрат, отказавшись пок…" at bounding box center [253, 175] width 0 height 5
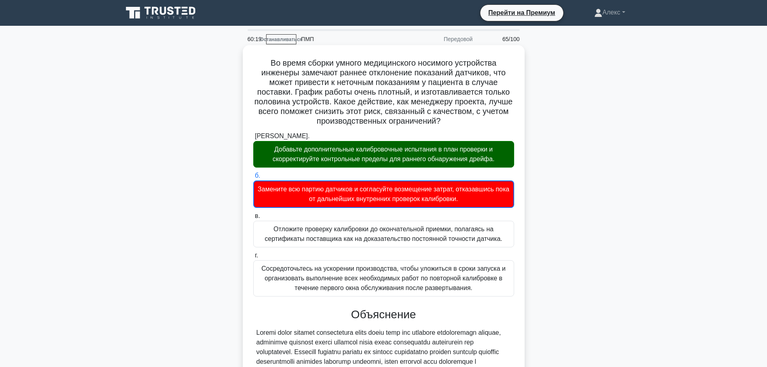
click at [378, 151] on font "Добавьте дополнительные калибровочные испытания в план проверки и скорректируйт…" at bounding box center [384, 154] width 222 height 17
click at [253, 139] on input "а. Добавьте дополнительные калибровочные испытания в план проверки и скорректир…" at bounding box center [253, 136] width 0 height 5
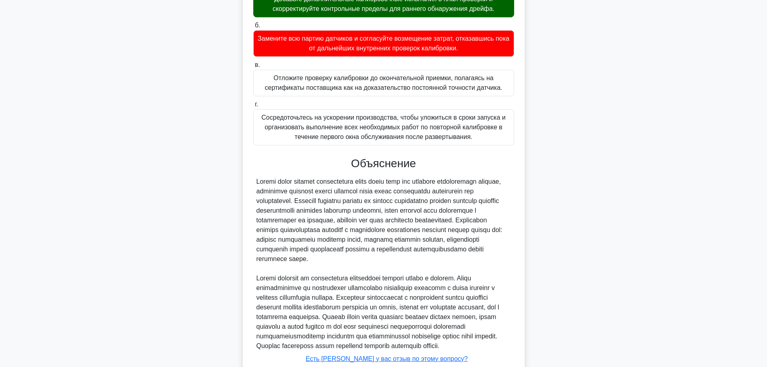
scroll to position [218, 0]
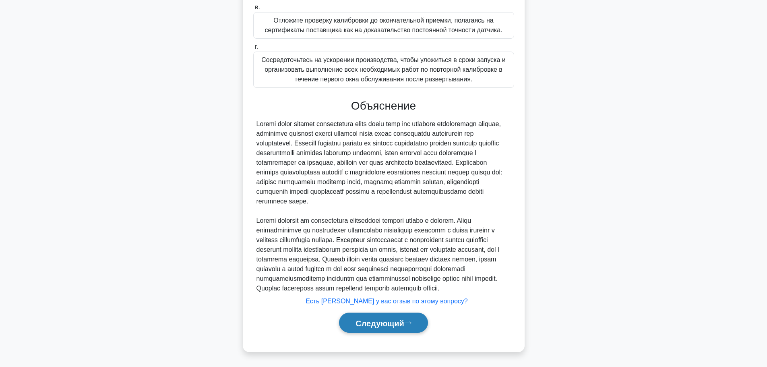
click at [380, 330] on button "Следующий" at bounding box center [383, 323] width 89 height 21
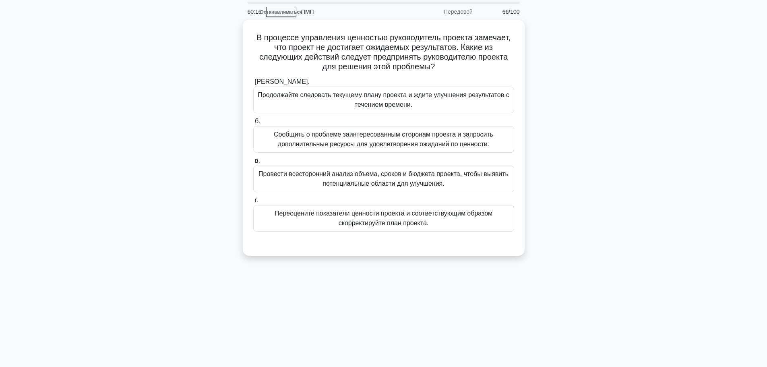
scroll to position [0, 0]
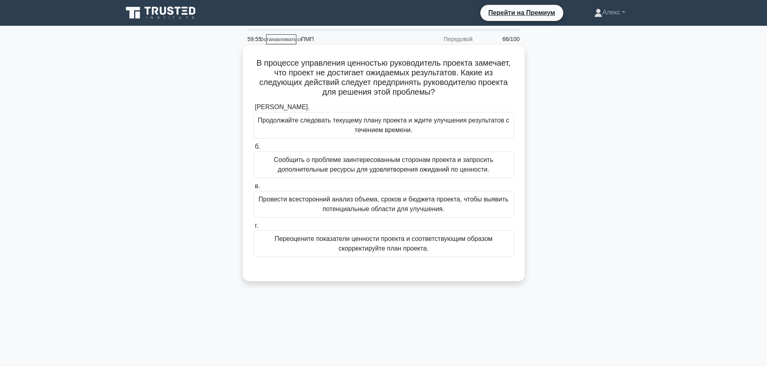
click at [393, 202] on font "Провести всесторонний анализ объема, сроков и бюджета проекта, чтобы выявить по…" at bounding box center [384, 204] width 250 height 17
click at [253, 189] on input "в. Провести всесторонний анализ объема, сроков и бюджета проекта, чтобы выявить…" at bounding box center [253, 186] width 0 height 5
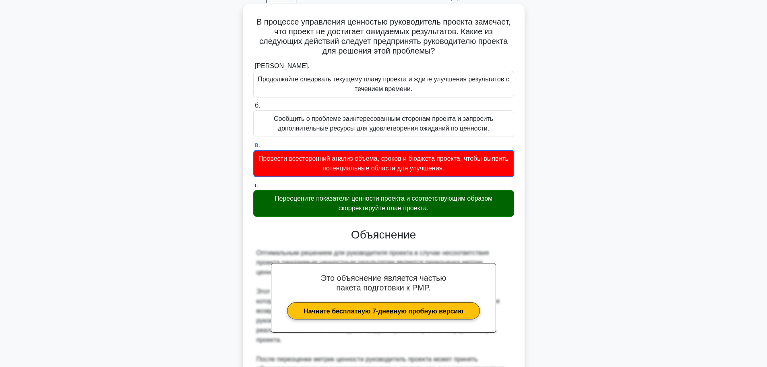
scroll to position [81, 0]
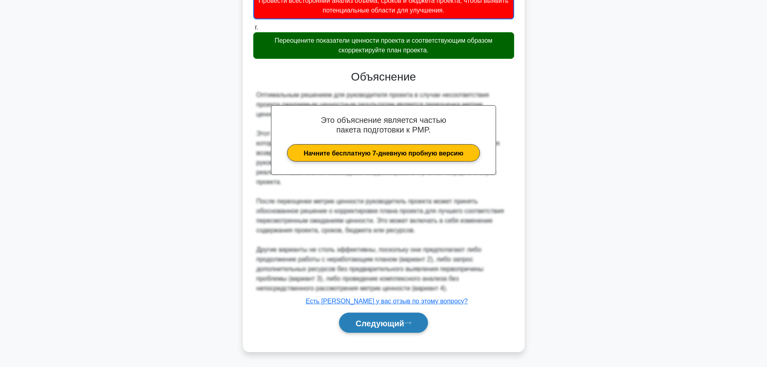
click at [401, 314] on button "Следующий" at bounding box center [383, 323] width 89 height 21
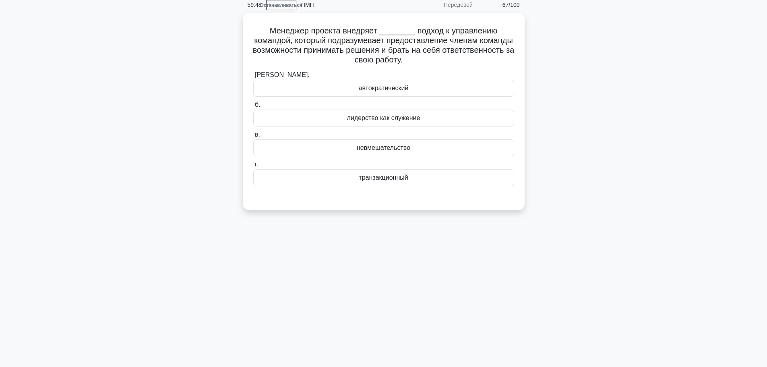
scroll to position [0, 0]
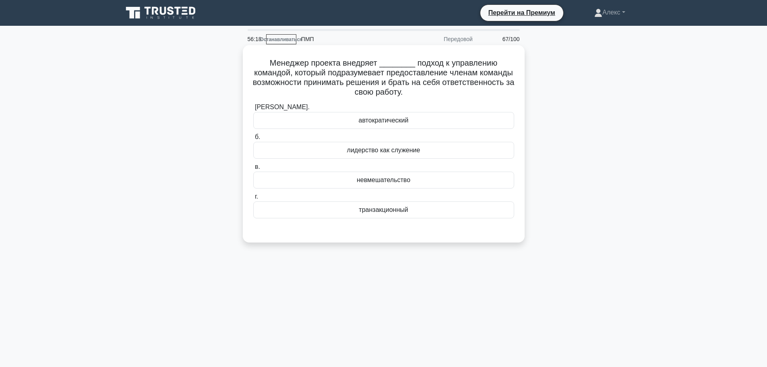
click at [429, 180] on div "невмешательство" at bounding box center [383, 180] width 261 height 17
click at [253, 170] on input "в. невмешательство" at bounding box center [253, 166] width 0 height 5
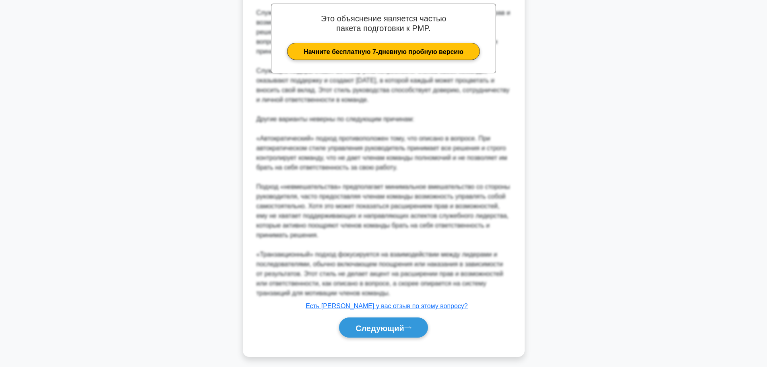
scroll to position [267, 0]
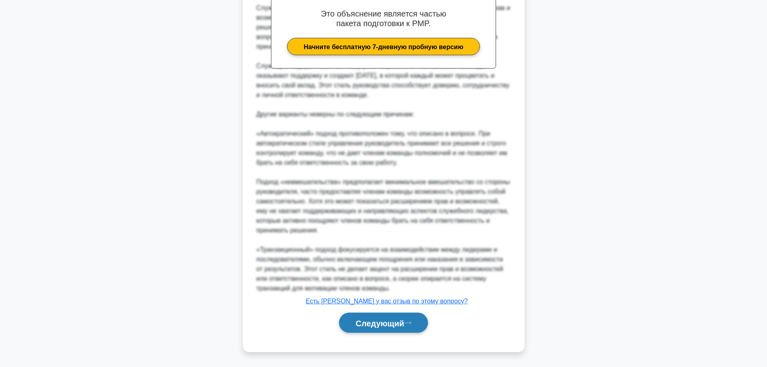
click at [398, 322] on font "Следующий" at bounding box center [380, 323] width 49 height 9
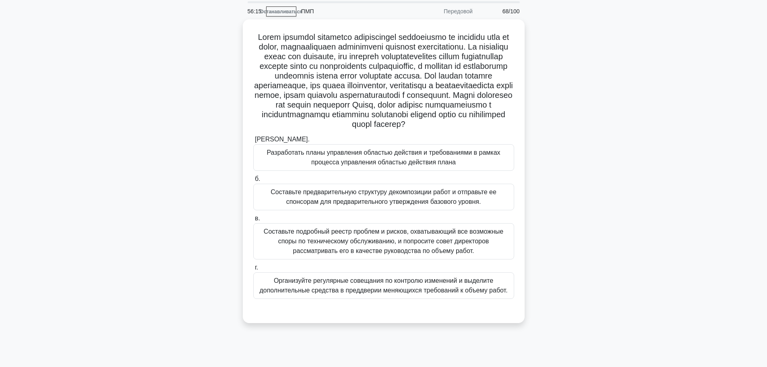
scroll to position [0, 0]
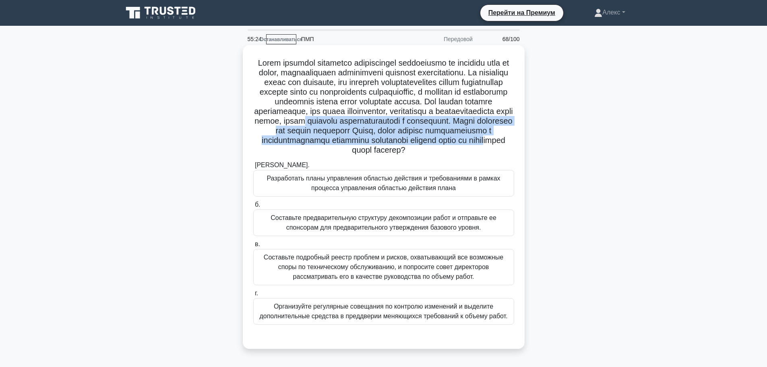
drag, startPoint x: 406, startPoint y: 160, endPoint x: 402, endPoint y: 136, distance: 24.1
click at [402, 136] on font at bounding box center [383, 106] width 259 height 96
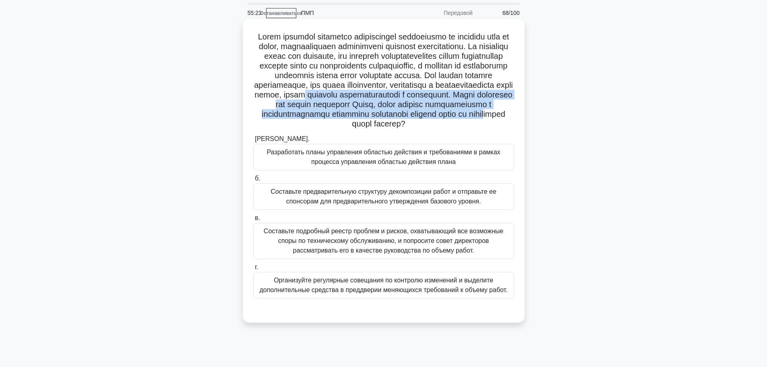
scroll to position [40, 0]
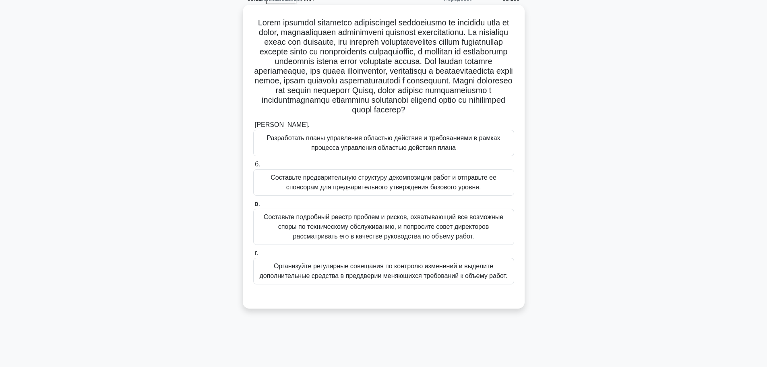
click at [391, 153] on font "Разработать планы управления областью действия и требованиями в рамках процесса…" at bounding box center [384, 142] width 254 height 19
click at [253, 128] on input "а. Разработать планы управления областью действия и требованиями в рамках проце…" at bounding box center [253, 124] width 0 height 5
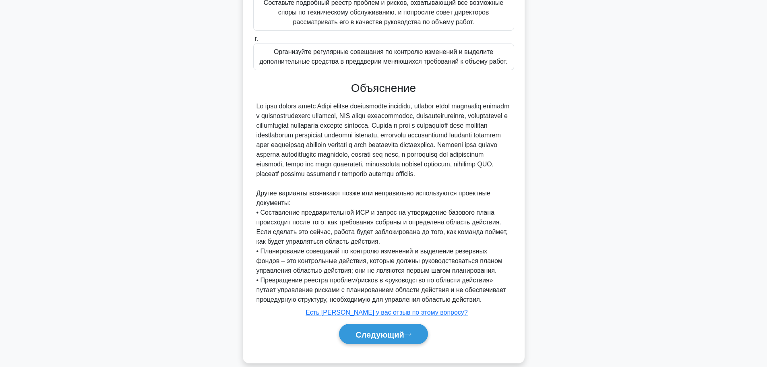
scroll to position [286, 0]
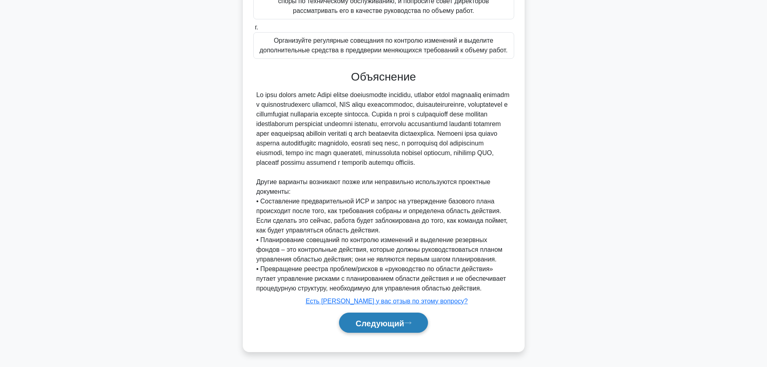
click at [388, 319] on font "Следующий" at bounding box center [380, 323] width 49 height 9
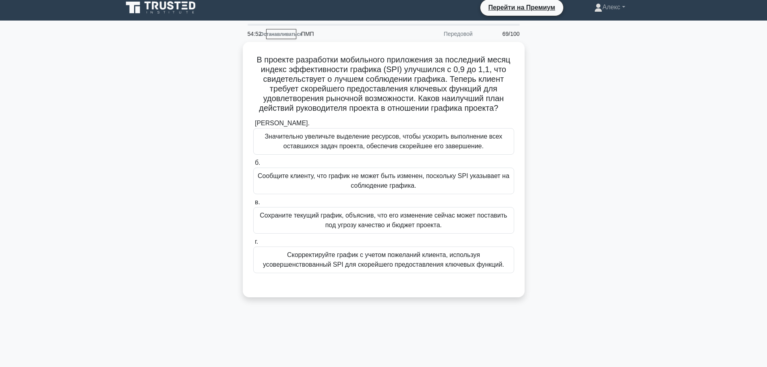
scroll to position [0, 0]
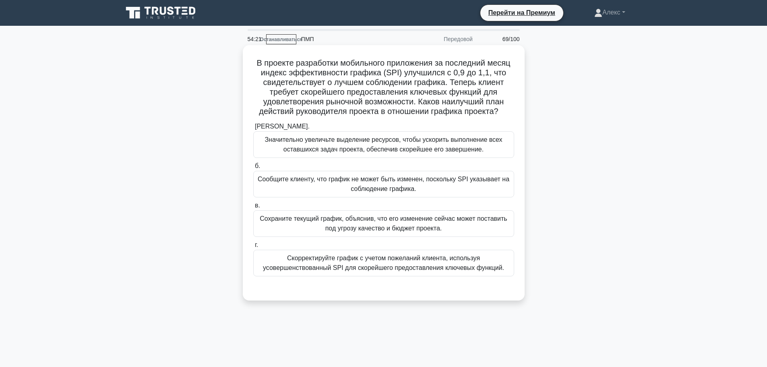
click at [368, 256] on font "Скорректируйте график с учетом пожеланий клиента, используя усовершенствованный…" at bounding box center [383, 263] width 241 height 17
click at [253, 248] on input "г. Скорректируйте график с учетом пожеланий клиента, используя усовершенствован…" at bounding box center [253, 245] width 0 height 5
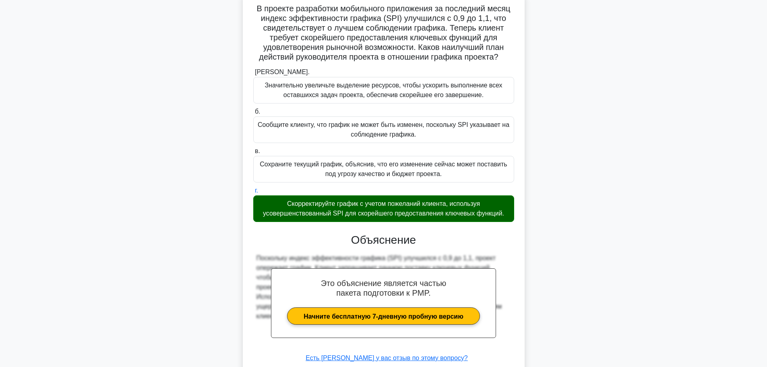
scroll to position [112, 0]
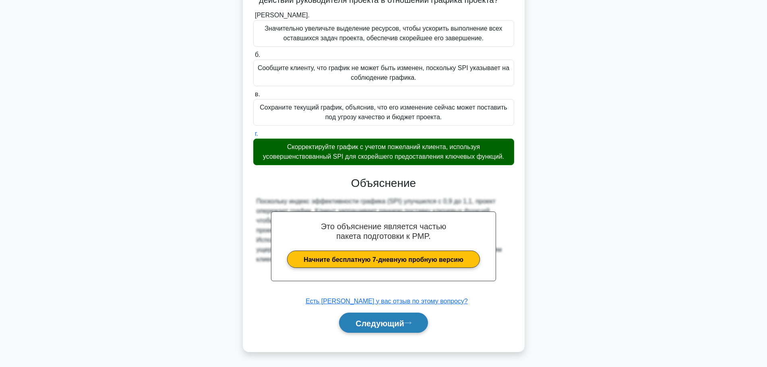
click at [386, 322] on font "Следующий" at bounding box center [380, 323] width 49 height 9
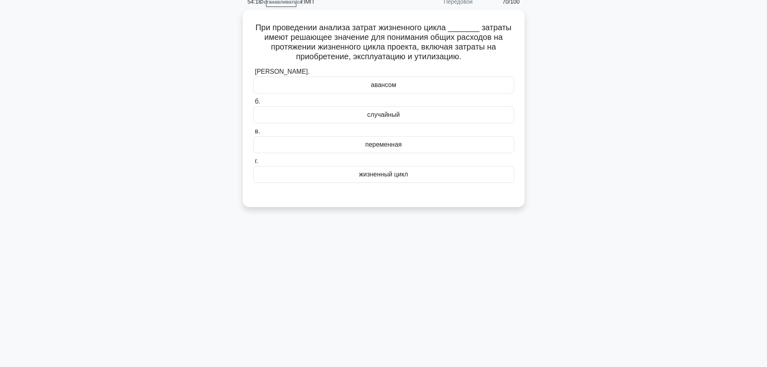
scroll to position [0, 0]
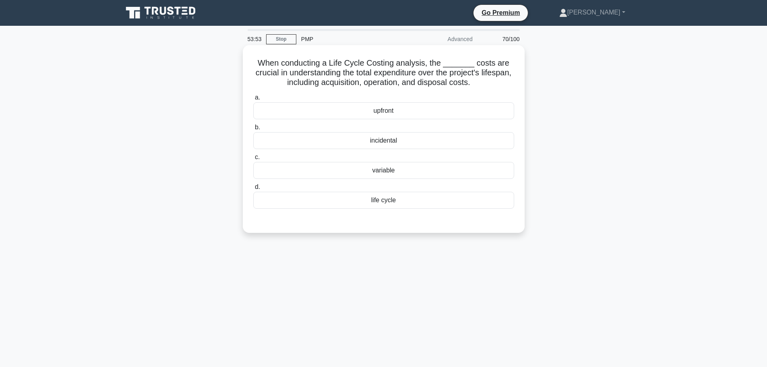
click at [394, 204] on div "life cycle" at bounding box center [383, 200] width 261 height 17
click at [253, 190] on input "d. life cycle" at bounding box center [253, 186] width 0 height 5
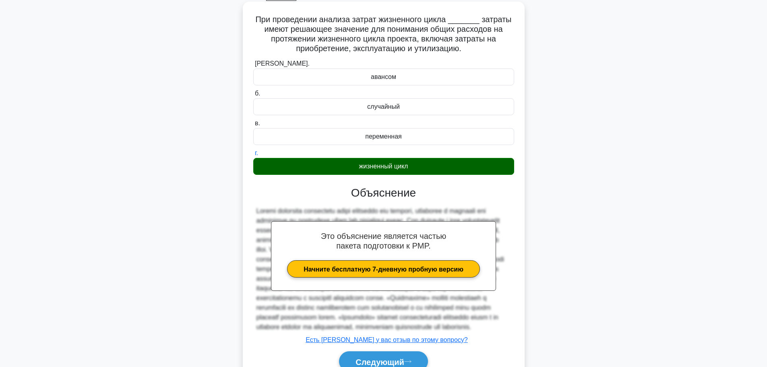
scroll to position [102, 0]
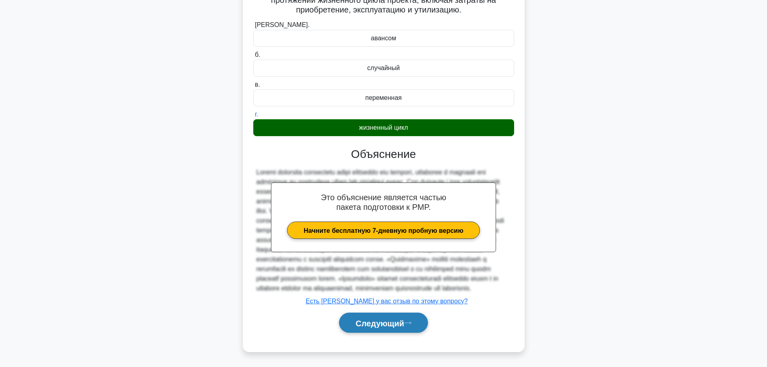
click at [373, 324] on font "Следующий" at bounding box center [380, 323] width 49 height 9
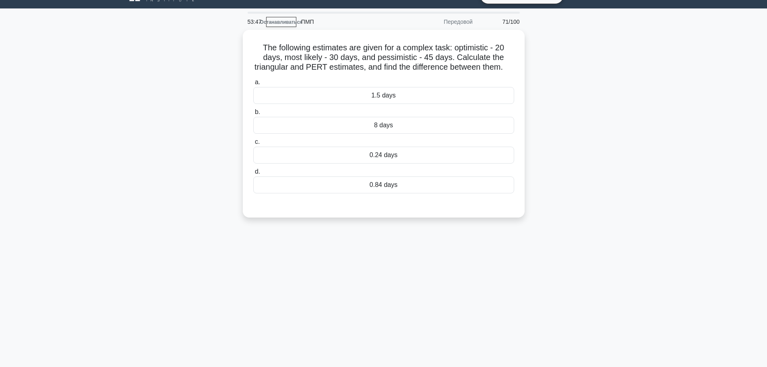
scroll to position [0, 0]
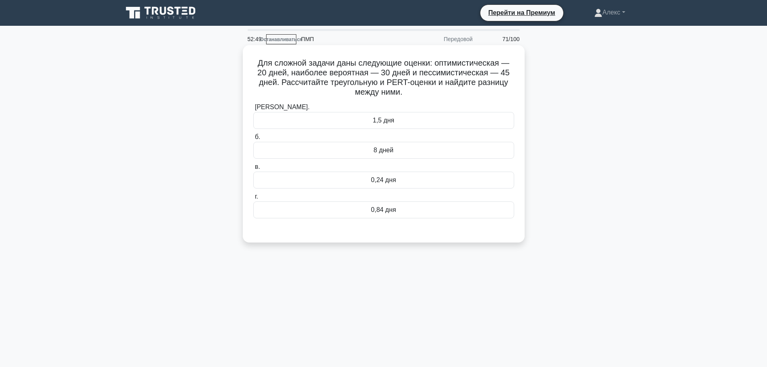
click at [400, 208] on div "0,84 дня" at bounding box center [383, 209] width 261 height 17
click at [253, 199] on input "г. 0,84 дня" at bounding box center [253, 196] width 0 height 5
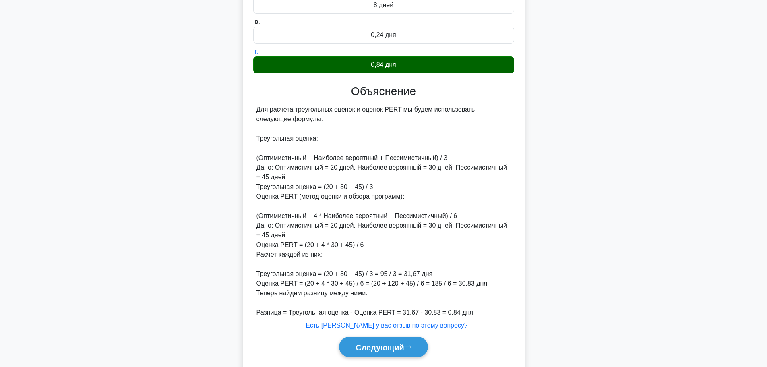
scroll to position [170, 0]
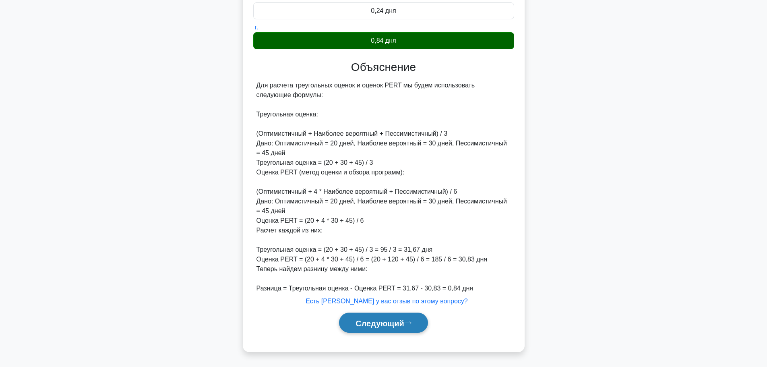
click at [381, 324] on font "Следующий" at bounding box center [380, 323] width 49 height 9
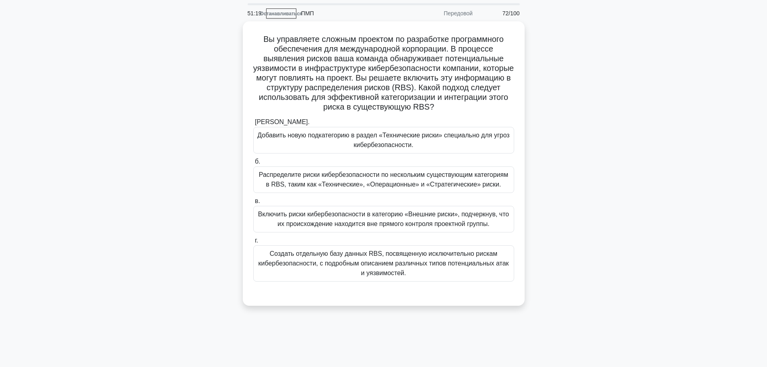
scroll to position [40, 0]
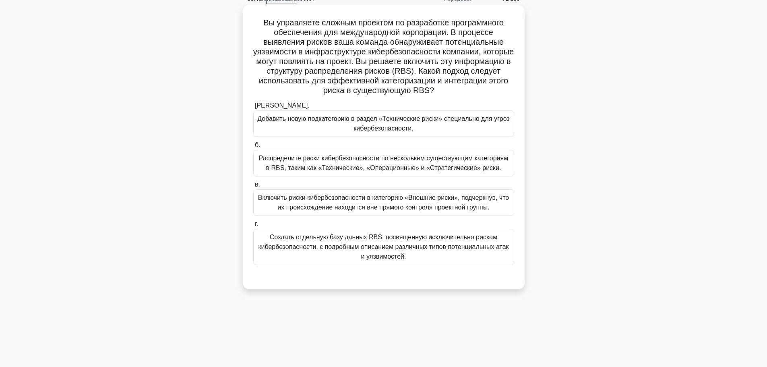
click at [461, 205] on font "Включить риски кибербезопасности в категорию «Внешние риски», подчеркнув, что и…" at bounding box center [383, 202] width 251 height 17
click at [253, 187] on input "в. Включить риски кибербезопасности в категорию «Внешние риски», подчеркнув, чт…" at bounding box center [253, 184] width 0 height 5
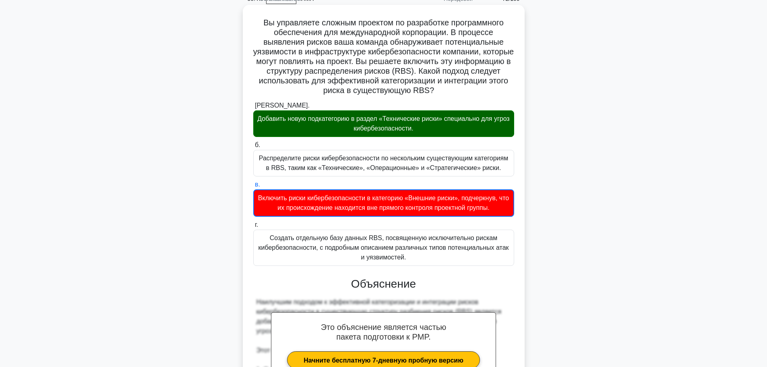
click at [489, 124] on font "Добавить новую подкатегорию в раздел «Технические риски» специально для угроз к…" at bounding box center [384, 123] width 254 height 19
click at [253, 108] on input "а. Добавить новую подкатегорию в раздел «Технические риски» специально для угро…" at bounding box center [253, 105] width 0 height 5
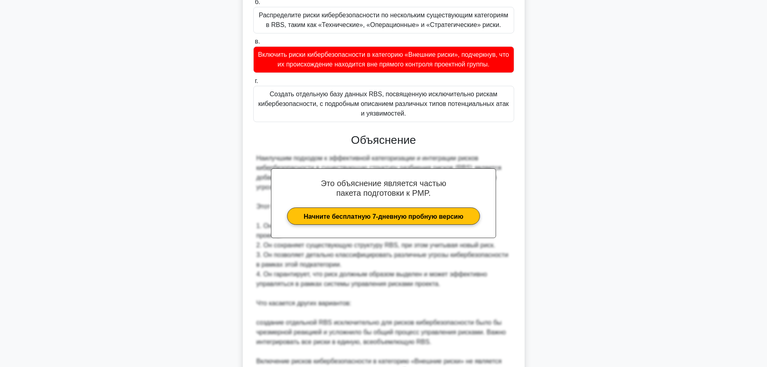
scroll to position [344, 0]
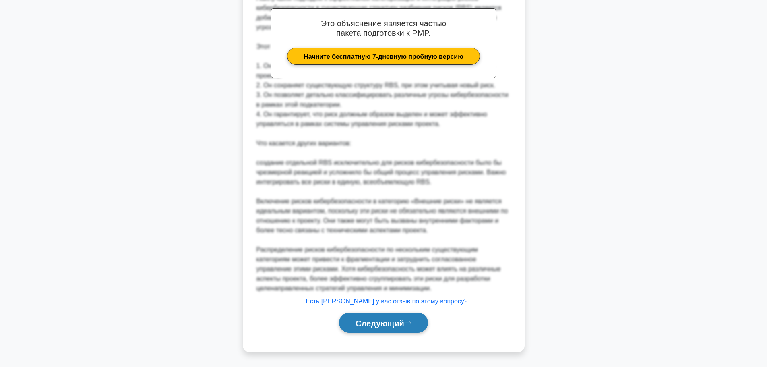
click at [404, 322] on font "Следующий" at bounding box center [380, 323] width 49 height 9
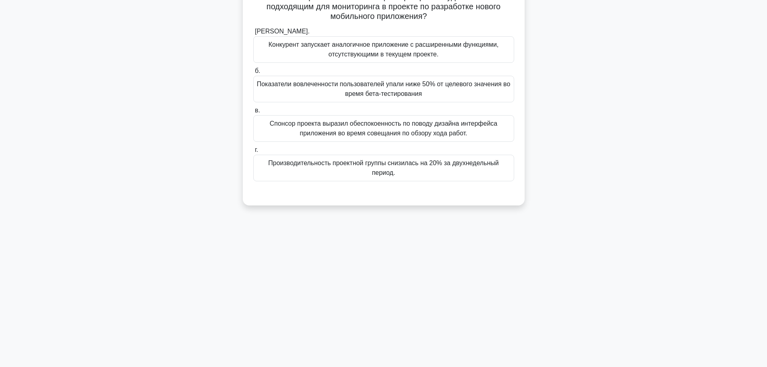
scroll to position [0, 0]
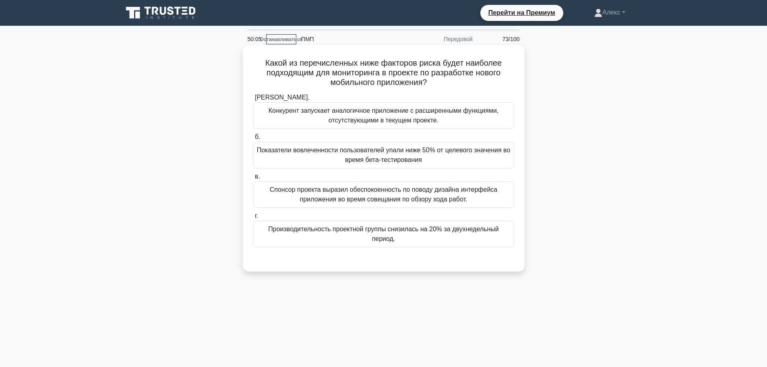
click at [453, 151] on font "Показатели вовлеченности пользователей упали ниже 50% от целевого значения во в…" at bounding box center [384, 155] width 254 height 17
click at [253, 140] on input "б. Показатели вовлеченности пользователей упали ниже 50% от целевого значения в…" at bounding box center [253, 137] width 0 height 5
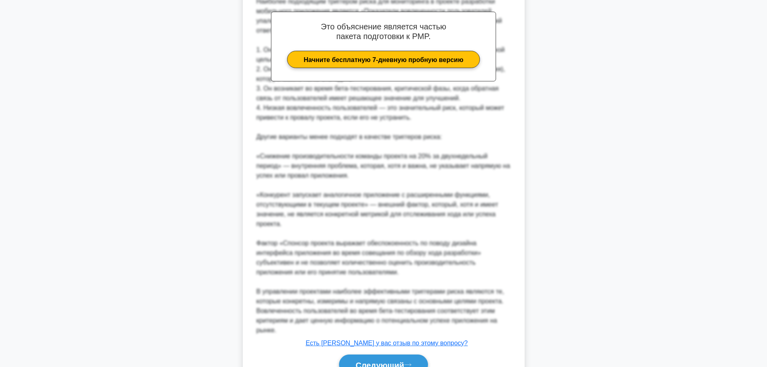
scroll to position [325, 0]
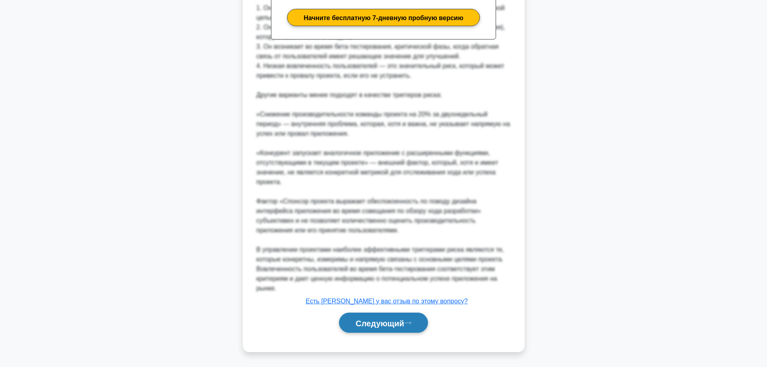
click at [399, 322] on font "Следующий" at bounding box center [380, 323] width 49 height 9
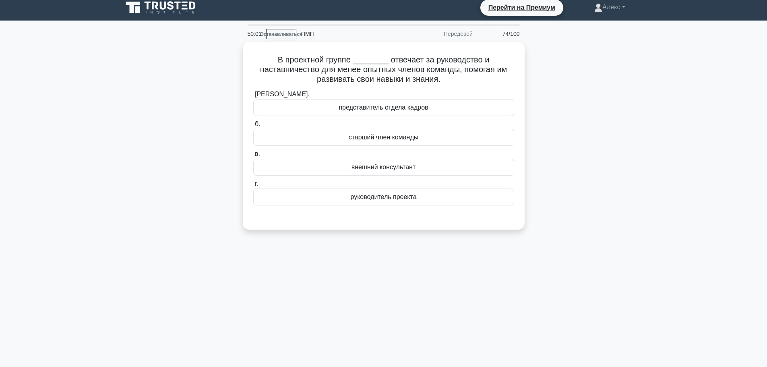
scroll to position [0, 0]
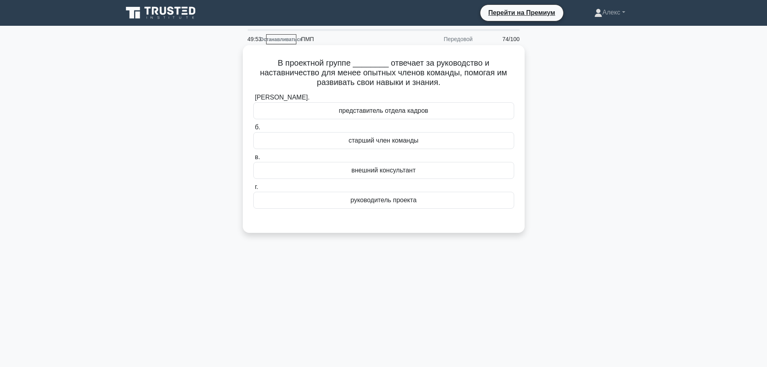
click at [422, 135] on div "старший член команды" at bounding box center [383, 140] width 261 height 17
click at [253, 130] on input "б. старший член команды" at bounding box center [253, 127] width 0 height 5
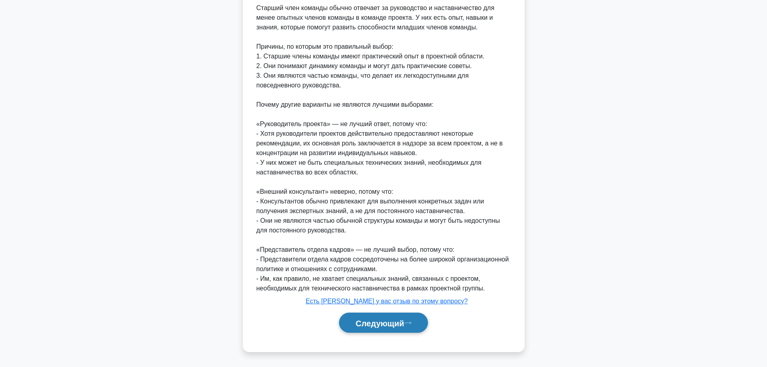
click at [391, 321] on font "Следующий" at bounding box center [380, 323] width 49 height 9
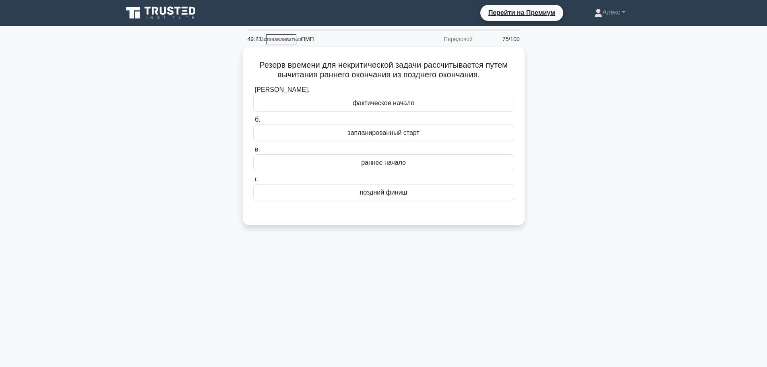
click at [485, 275] on div "49:23 Останавливаться ПМП Передовой 75/100 Резерв времени для некритической зад…" at bounding box center [384, 230] width 532 height 403
click at [416, 129] on font "запланированный старт" at bounding box center [384, 130] width 72 height 7
click at [253, 120] on input "б. запланированный старт" at bounding box center [253, 117] width 0 height 5
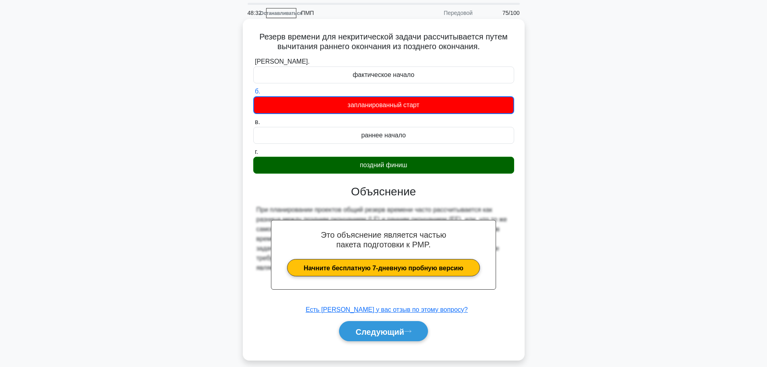
scroll to position [68, 0]
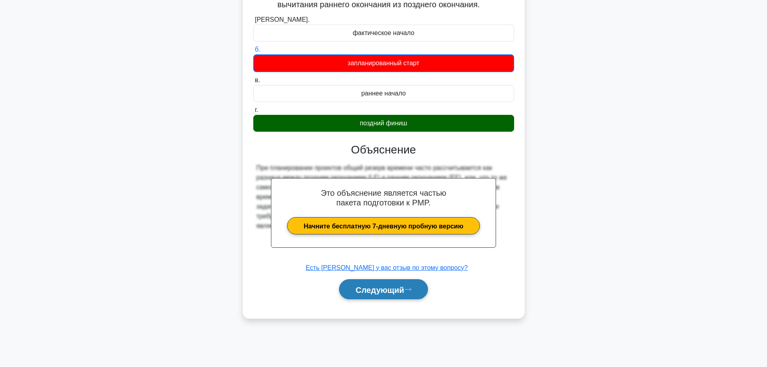
click at [383, 283] on button "Следующий" at bounding box center [383, 289] width 89 height 21
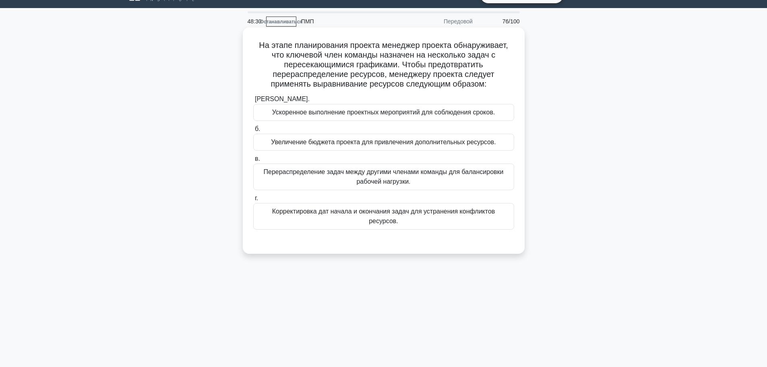
scroll to position [0, 0]
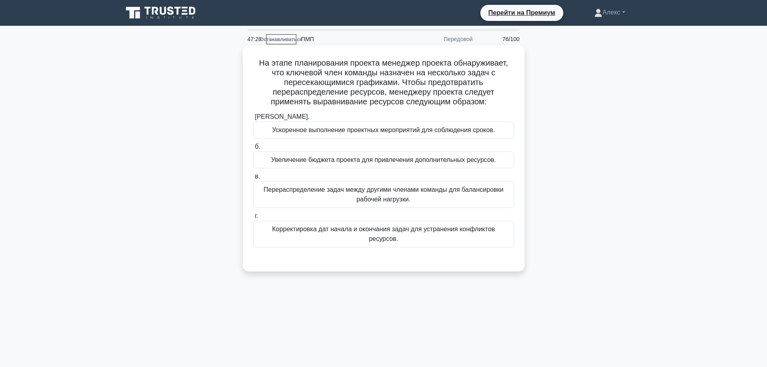
click at [495, 230] on font "Корректировка дат начала и окончания задач для устранения конфликтов ресурсов." at bounding box center [383, 234] width 223 height 17
click at [253, 219] on input "г. Корректировка дат начала и окончания задач для устранения конфликтов ресурсо…" at bounding box center [253, 216] width 0 height 5
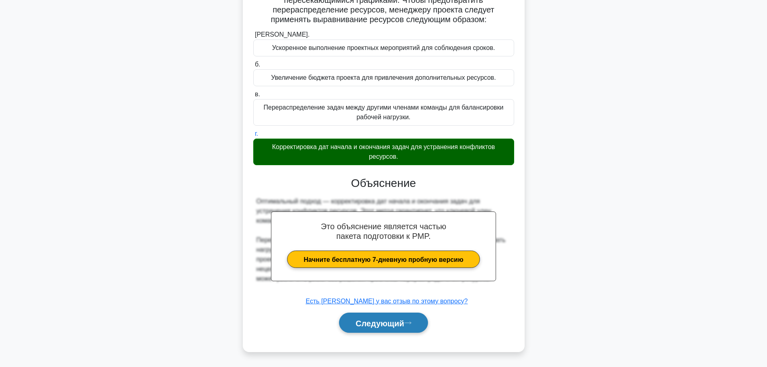
click at [381, 321] on font "Следующий" at bounding box center [380, 323] width 49 height 9
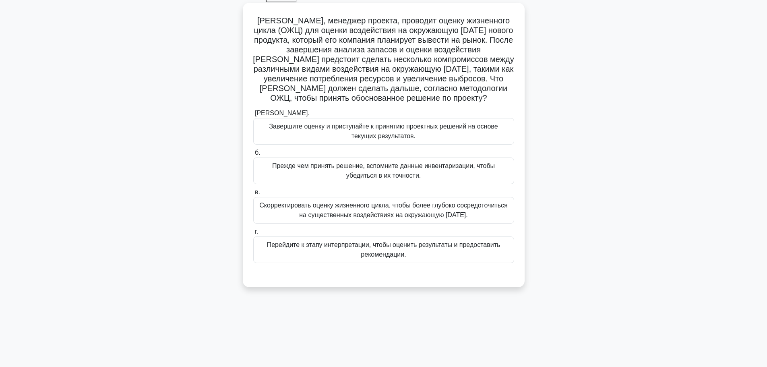
scroll to position [28, 0]
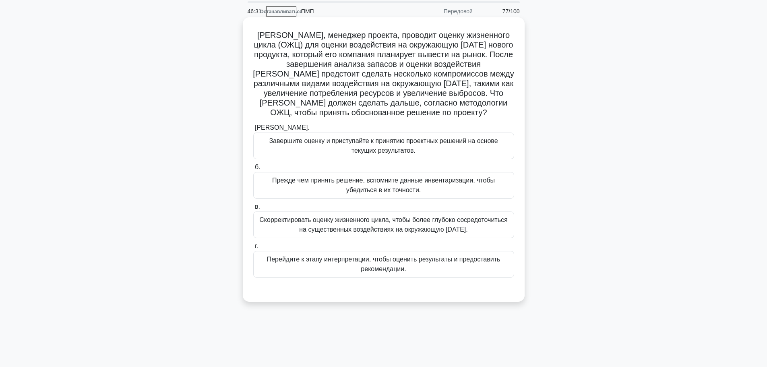
click at [373, 270] on font "Перейдите к этапу интерпретации, чтобы оценить результаты и предоставить рекоме…" at bounding box center [384, 264] width 234 height 17
click at [253, 249] on input "г. Перейдите к этапу интерпретации, чтобы оценить результаты и предоставить рек…" at bounding box center [253, 246] width 0 height 5
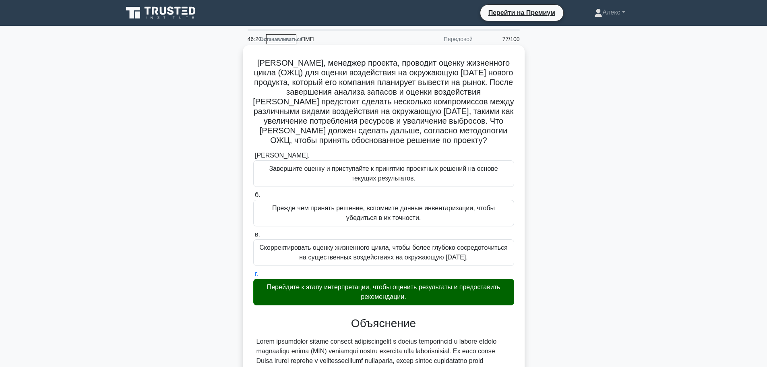
scroll to position [131, 0]
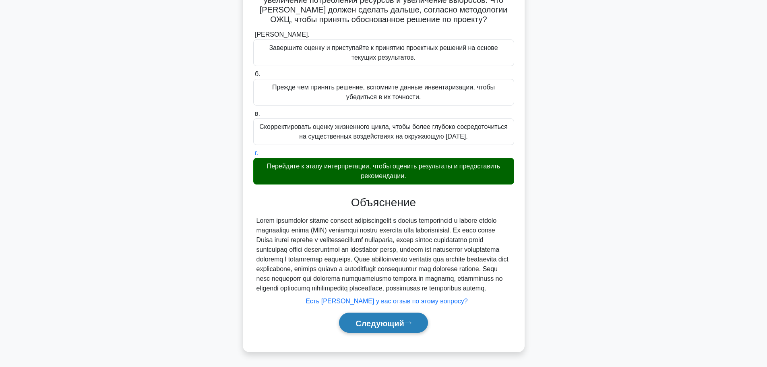
click at [401, 324] on font "Следующий" at bounding box center [380, 323] width 49 height 9
click at [395, 325] on font "Следующий" at bounding box center [380, 323] width 49 height 9
click at [369, 323] on font "Следующий" at bounding box center [380, 323] width 49 height 9
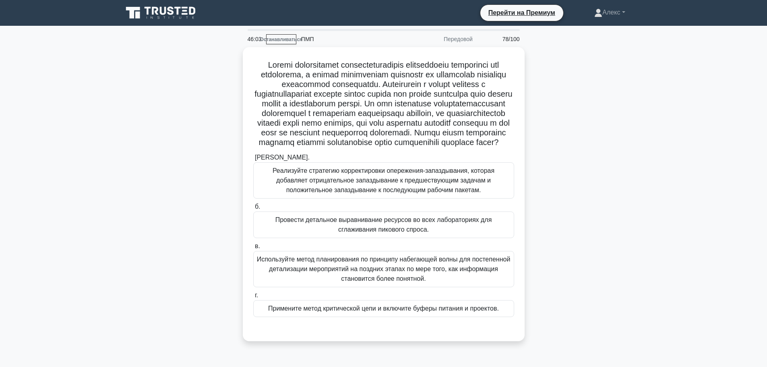
scroll to position [40, 0]
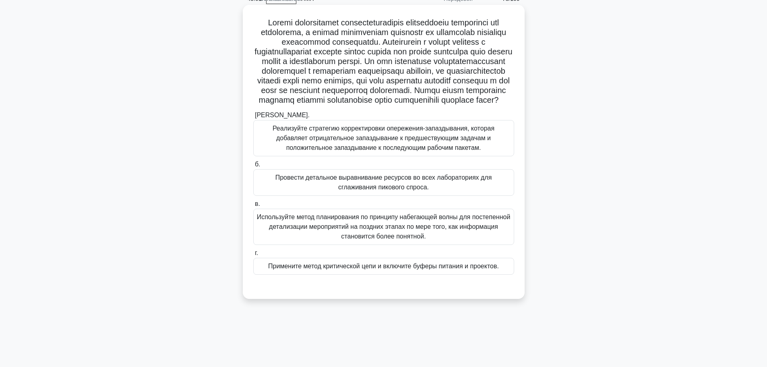
click at [442, 275] on div "Примените метод критической цепи и включите буферы питания и проектов." at bounding box center [383, 266] width 261 height 17
click at [253, 256] on input "г. Примените метод критической цепи и включите буферы питания и проектов." at bounding box center [253, 253] width 0 height 5
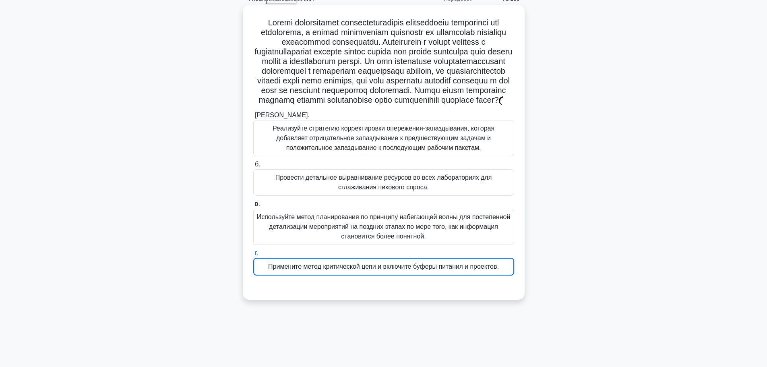
click at [476, 80] on font at bounding box center [384, 61] width 258 height 86
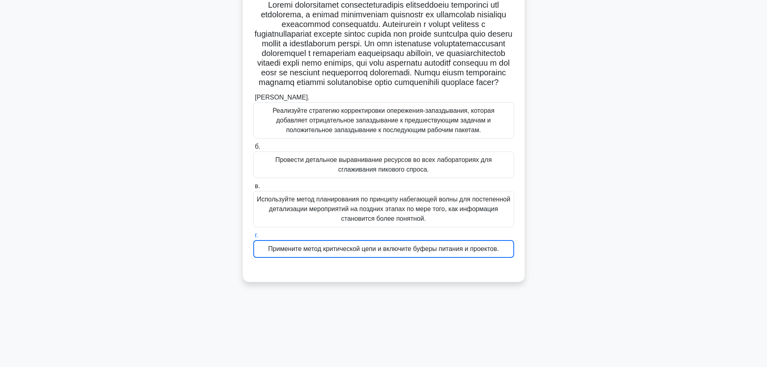
scroll to position [68, 0]
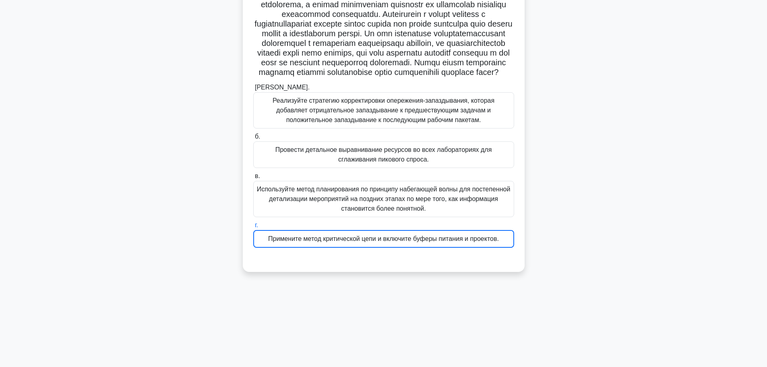
click at [452, 242] on font "Примените метод критической цепи и включите буферы питания и проектов." at bounding box center [383, 238] width 231 height 7
click at [253, 228] on input "г. Примените метод критической цепи и включите буферы питания и проектов." at bounding box center [253, 225] width 0 height 5
click at [466, 272] on div ".spinner_0XTQ{transform-origin:center;animation:spinner_y6GP .75s linear infini…" at bounding box center [384, 124] width 282 height 295
click at [471, 248] on div "Примените метод критической цепи и включите буферы питания и проектов." at bounding box center [383, 239] width 261 height 18
click at [253, 228] on input "г. Примените метод критической цепи и включите буферы питания и проектов." at bounding box center [253, 225] width 0 height 5
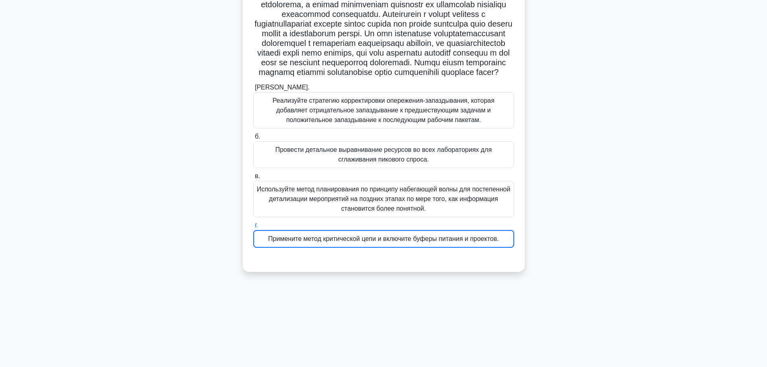
click at [473, 242] on font "Примените метод критической цепи и включите буферы питания и проектов." at bounding box center [383, 238] width 231 height 7
click at [253, 228] on input "г. Примените метод критической цепи и включите буферы питания и проектов." at bounding box center [253, 225] width 0 height 5
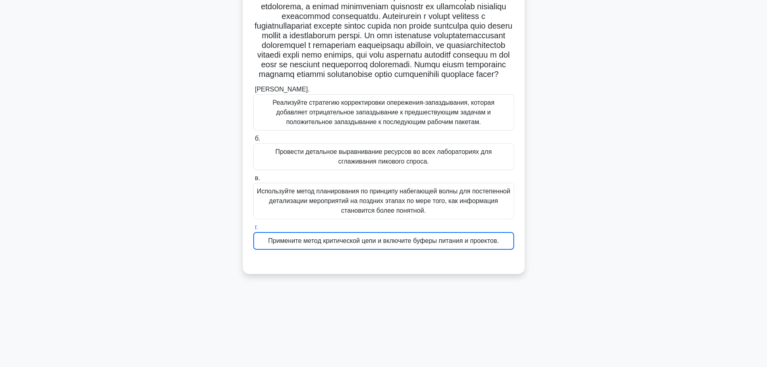
click at [589, 216] on div ".spinner_0XTQ{transform-origin:center;animation:spinner_y6GP .75s linear infini…" at bounding box center [384, 131] width 532 height 305
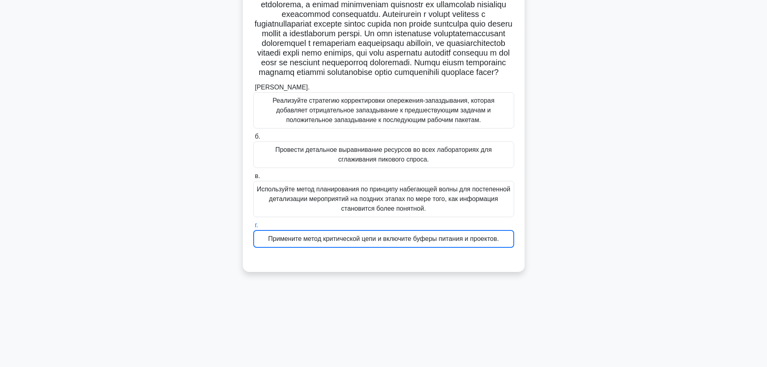
click at [477, 242] on font "Примените метод критической цепи и включите буферы питания и проектов." at bounding box center [383, 238] width 231 height 7
click at [253, 228] on input "г. Примените метод критической цепи и включите буферы питания и проектов." at bounding box center [253, 225] width 0 height 5
click at [477, 242] on font "Примените метод критической цепи и включите буферы питания и проектов." at bounding box center [383, 238] width 231 height 7
click at [253, 228] on input "г. Примените метод критической цепи и включите буферы питания и проектов." at bounding box center [253, 225] width 0 height 5
click at [475, 242] on font "Примените метод критической цепи и включите буферы питания и проектов." at bounding box center [383, 238] width 231 height 7
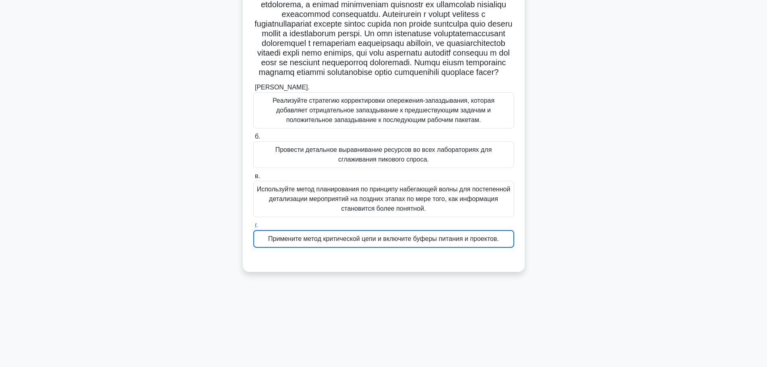
click at [253, 228] on input "г. Примените метод критической цепи и включите буферы питания и проектов." at bounding box center [253, 225] width 0 height 5
click at [467, 52] on font at bounding box center [384, 33] width 258 height 86
click at [296, 52] on font at bounding box center [384, 33] width 258 height 86
click at [263, 249] on div "а. Реализуйте стратегию корректировки опережения-запаздывания, которая добавляе…" at bounding box center [384, 165] width 271 height 168
click at [269, 242] on font "Примените метод критической цепи и включите буферы питания и проектов." at bounding box center [383, 238] width 231 height 7
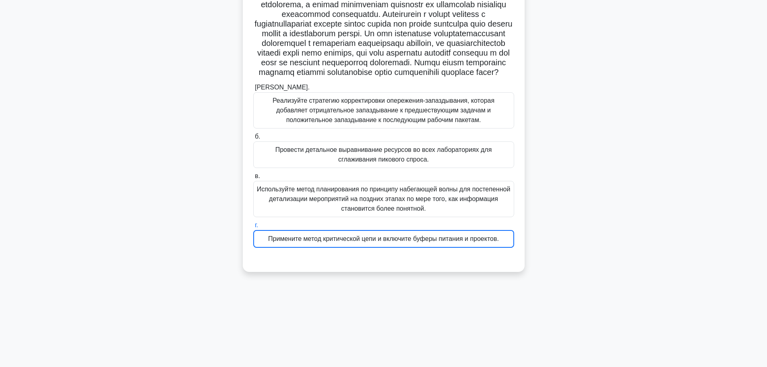
click at [253, 228] on input "г. Примените метод критической цепи и включите буферы питания и проектов." at bounding box center [253, 225] width 0 height 5
click at [269, 242] on font "Примените метод критической цепи и включите буферы питания и проектов." at bounding box center [383, 238] width 231 height 7
click at [253, 228] on input "г. Примените метод критической цепи и включите буферы питания и проектов." at bounding box center [253, 225] width 0 height 5
click at [269, 242] on font "Примените метод критической цепи и включите буферы питания и проектов." at bounding box center [383, 238] width 231 height 7
click at [253, 228] on input "г. Примените метод критической цепи и включите буферы питания и проектов." at bounding box center [253, 225] width 0 height 5
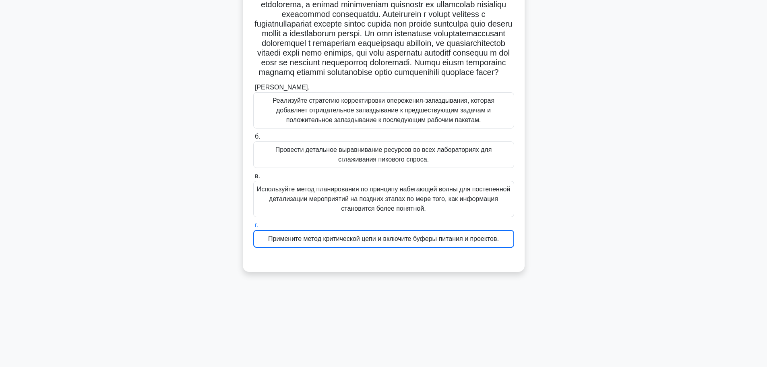
click at [269, 242] on font "Примените метод критической цепи и включите буферы питания и проектов." at bounding box center [383, 238] width 231 height 7
click at [253, 228] on input "г. Примените метод критической цепи и включите буферы питания и проектов." at bounding box center [253, 225] width 0 height 5
click at [269, 242] on font "Примените метод критической цепи и включите буферы питания и проектов." at bounding box center [383, 238] width 231 height 7
click at [253, 228] on input "г. Примените метод критической цепи и включите буферы питания и проектов." at bounding box center [253, 225] width 0 height 5
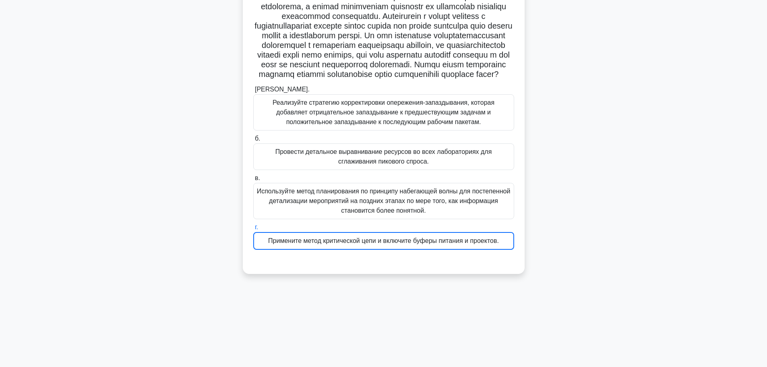
click at [240, 260] on div ".spinner_0XTQ{transform-origin:center;animation:spinner_y6GP .75s linear infini…" at bounding box center [384, 131] width 532 height 305
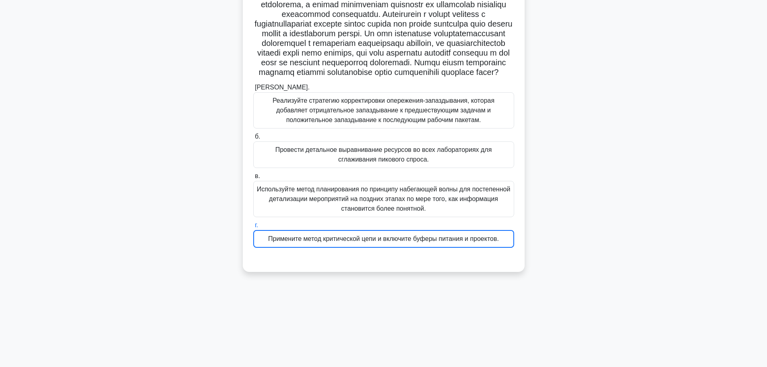
click at [252, 269] on div ".spinner_0XTQ{transform-origin:center;animation:spinner_y6GP .75s linear infini…" at bounding box center [384, 124] width 276 height 288
click at [263, 269] on div ".spinner_0XTQ{transform-origin:center;animation:spinner_y6GP .75s linear infini…" at bounding box center [384, 124] width 276 height 288
click at [277, 248] on label "г. Примените метод критической цепи и включите буферы питания и проектов." at bounding box center [383, 233] width 261 height 27
click at [253, 228] on input "г. Примените метод критической цепи и включите буферы питания и проектов." at bounding box center [253, 225] width 0 height 5
click at [278, 246] on label "г. Примените метод критической цепи и включите буферы питания и проектов." at bounding box center [383, 233] width 261 height 27
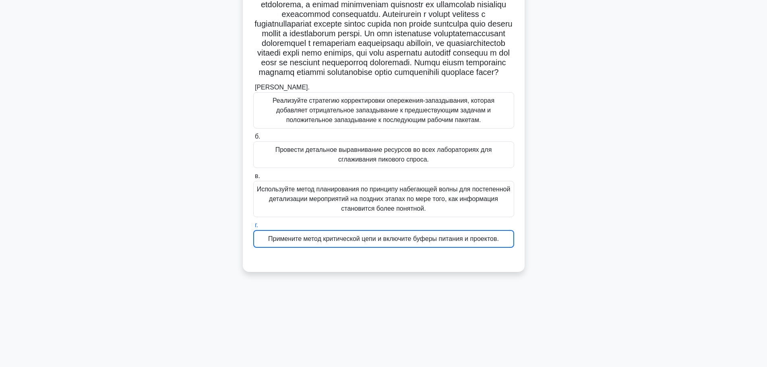
click at [253, 228] on input "г. Примените метод критической цепи и включите буферы питания и проектов." at bounding box center [253, 225] width 0 height 5
click at [283, 242] on font "Примените метод критической цепи и включите буферы питания и проектов." at bounding box center [383, 238] width 231 height 7
click at [285, 242] on font "Примените метод критической цепи и включите буферы питания и проектов." at bounding box center [383, 238] width 231 height 7
click at [253, 228] on input "г. Примените метод критической цепи и включите буферы питания и проектов." at bounding box center [253, 225] width 0 height 5
drag, startPoint x: 438, startPoint y: 273, endPoint x: 445, endPoint y: 272, distance: 6.9
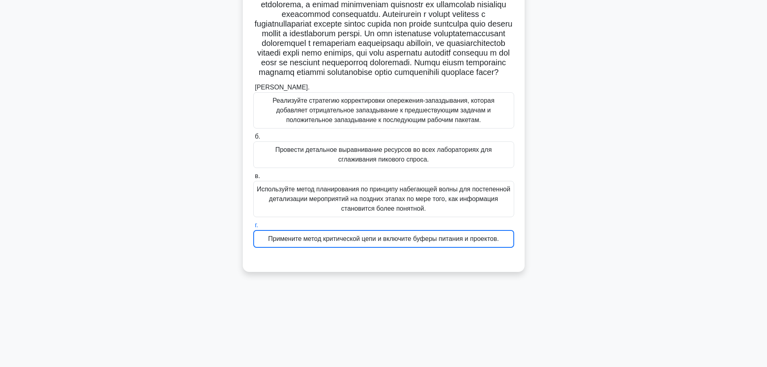
click at [441, 259] on div at bounding box center [383, 256] width 261 height 6
click at [514, 262] on div "а. Реализуйте стратегию корректировки опережения-запаздывания, которая добавляе…" at bounding box center [384, 171] width 263 height 181
click at [493, 77] on font at bounding box center [384, 33] width 258 height 86
click at [468, 212] on font "Используйте метод планирования по принципу набегающей волны для постепенной дет…" at bounding box center [384, 199] width 254 height 26
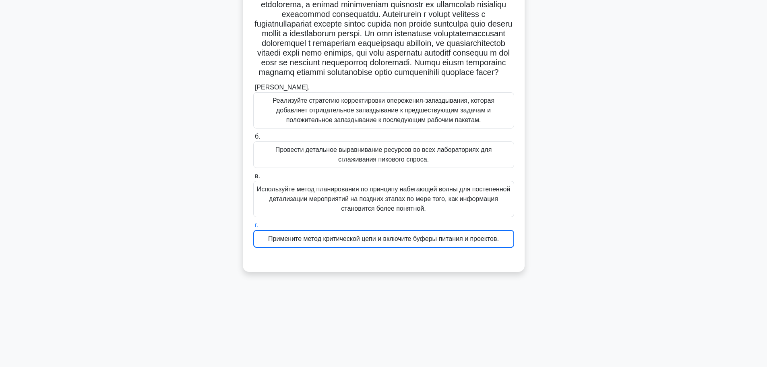
click at [253, 179] on input "в. Используйте метод планирования по принципу набегающей волны для постепенной …" at bounding box center [253, 176] width 0 height 5
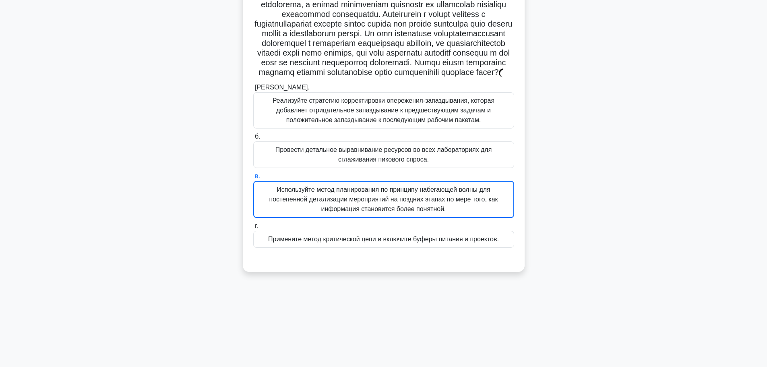
click at [470, 244] on label "г. Примените метод критической цепи и включите буферы питания и проектов." at bounding box center [383, 234] width 261 height 27
click at [253, 229] on input "г. Примените метод критической цепи и включите буферы питания и проектов." at bounding box center [253, 226] width 0 height 5
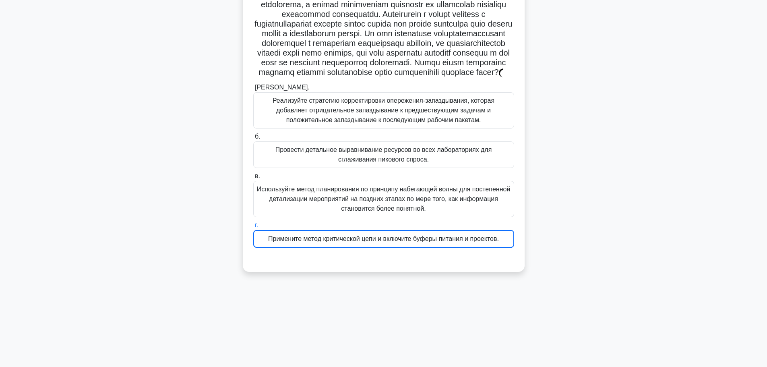
click at [468, 248] on div "Примените метод критической цепи и включите буферы питания и проектов." at bounding box center [383, 239] width 261 height 18
click at [253, 228] on input "г. Примените метод критической цепи и включите буферы питания и проектов." at bounding box center [253, 225] width 0 height 5
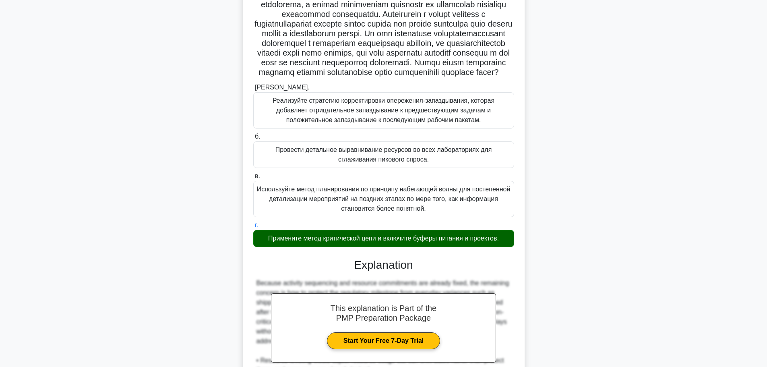
click at [465, 242] on font "Примените метод критической цепи и включите буферы питания и проектов." at bounding box center [383, 238] width 231 height 7
click at [253, 228] on input "г. Примените метод критической цепи и включите буферы питания и проектов." at bounding box center [253, 225] width 0 height 5
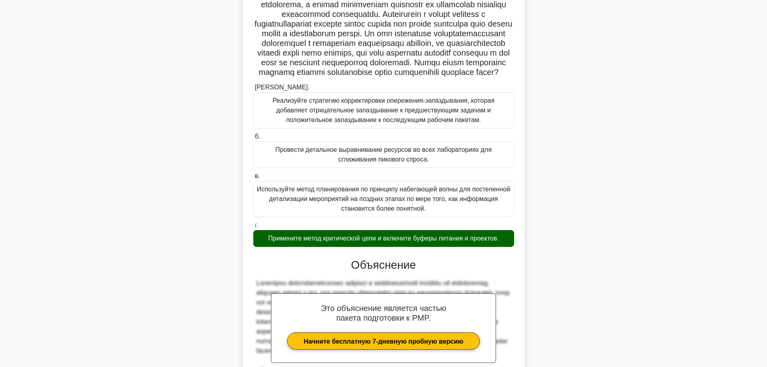
click at [465, 242] on font "Примените метод критической цепи и включите буферы питания и проектов." at bounding box center [383, 238] width 231 height 7
click at [253, 228] on input "г. Примените метод критической цепи и включите буферы питания и проектов." at bounding box center [253, 225] width 0 height 5
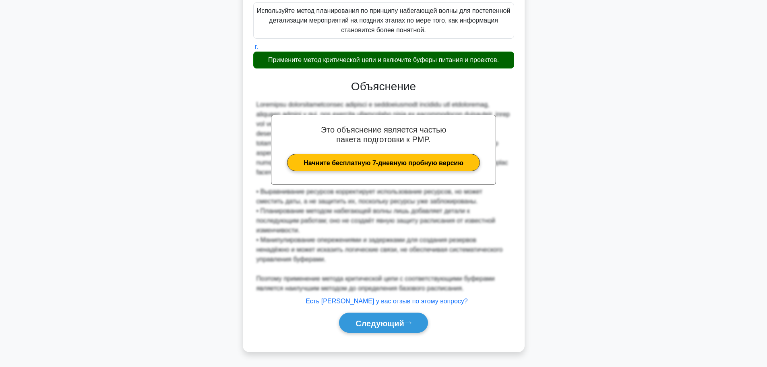
scroll to position [276, 0]
click at [419, 330] on button "Следующий" at bounding box center [383, 323] width 89 height 21
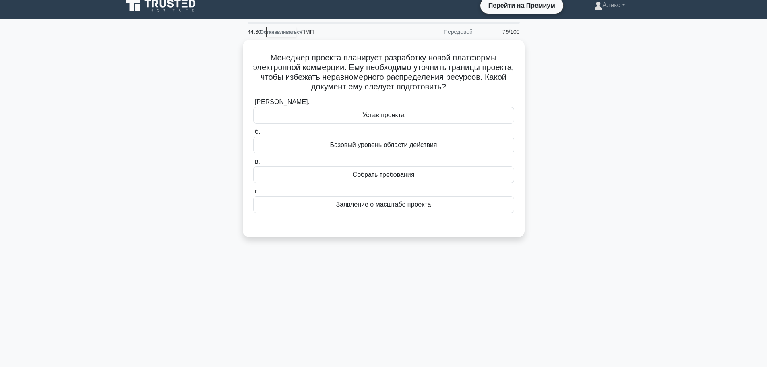
scroll to position [0, 0]
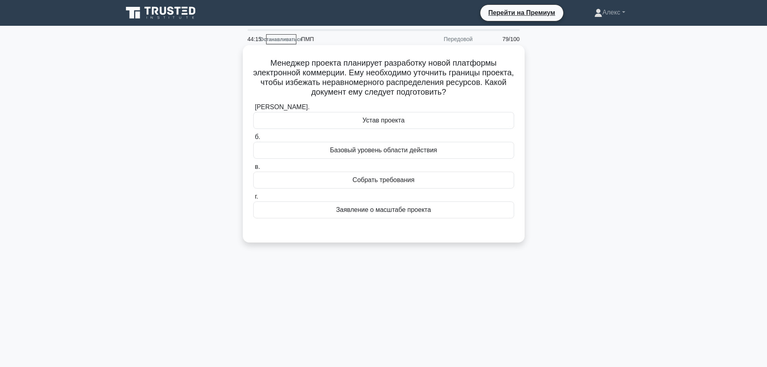
click at [402, 147] on font "Базовый уровень области действия" at bounding box center [383, 150] width 107 height 7
click at [253, 140] on input "б. Базовый уровень области действия" at bounding box center [253, 137] width 0 height 5
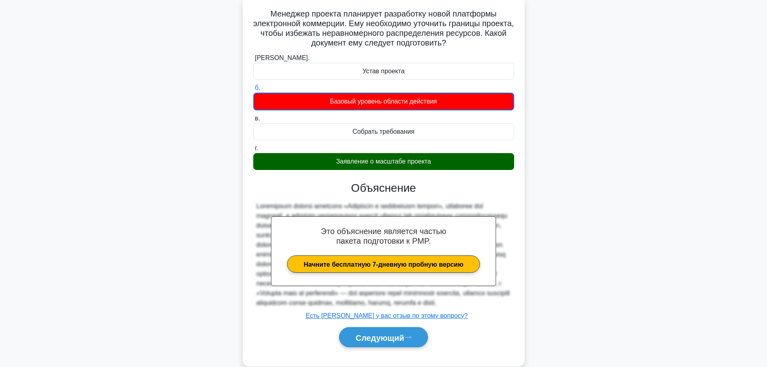
scroll to position [84, 0]
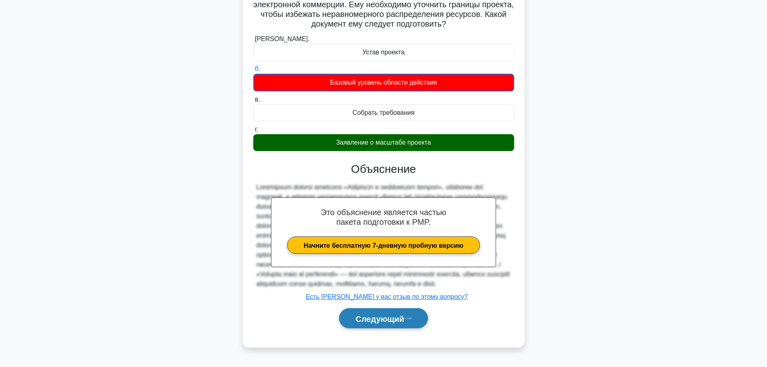
click at [356, 323] on font "Следующий" at bounding box center [380, 318] width 49 height 9
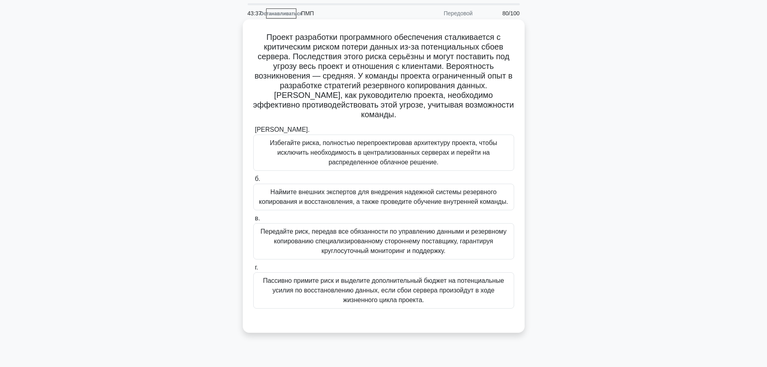
scroll to position [40, 0]
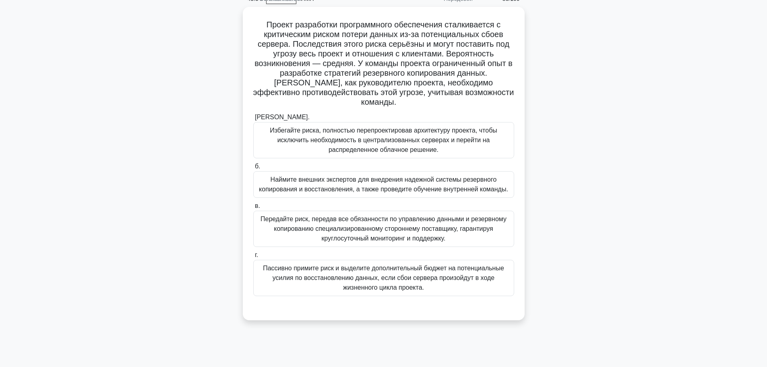
click at [640, 256] on div "Проект разработки программного обеспечения сталкивается с критическим риском по…" at bounding box center [384, 168] width 532 height 323
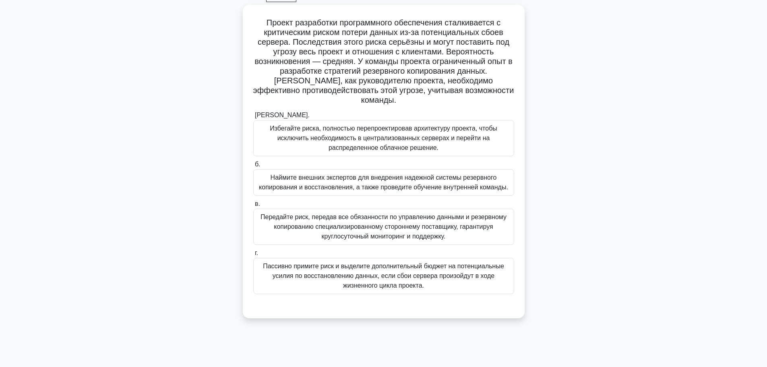
scroll to position [28, 0]
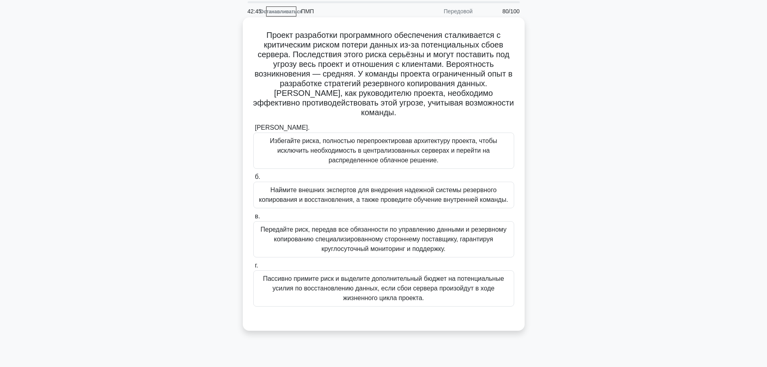
click at [429, 203] on font "Наймите внешних экспертов для внедрения надежной системы резервного копирования…" at bounding box center [383, 195] width 249 height 17
click at [253, 180] on input "б. Наймите внешних экспертов для внедрения надежной системы резервного копирова…" at bounding box center [253, 176] width 0 height 5
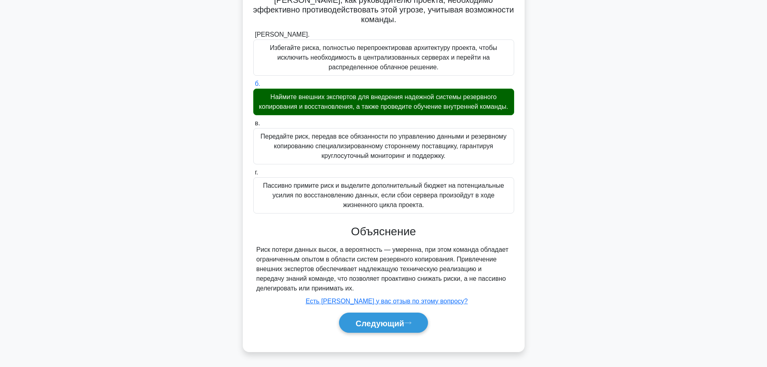
scroll to position [131, 0]
click at [399, 325] on font "Следующий" at bounding box center [380, 323] width 49 height 9
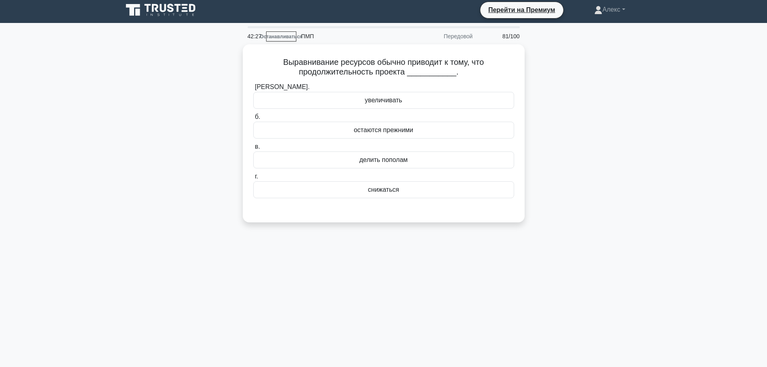
scroll to position [0, 0]
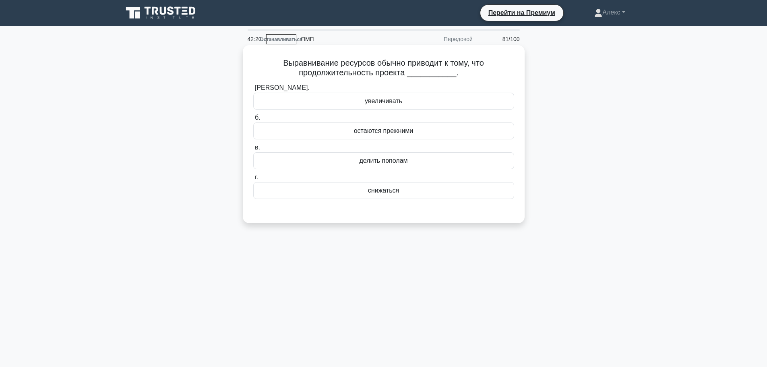
click at [422, 104] on div "увеличивать" at bounding box center [383, 101] width 261 height 17
click at [253, 91] on input "а. увеличивать" at bounding box center [253, 87] width 0 height 5
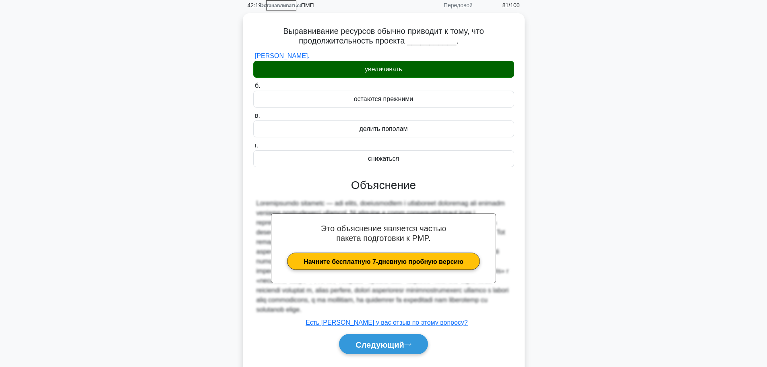
scroll to position [68, 0]
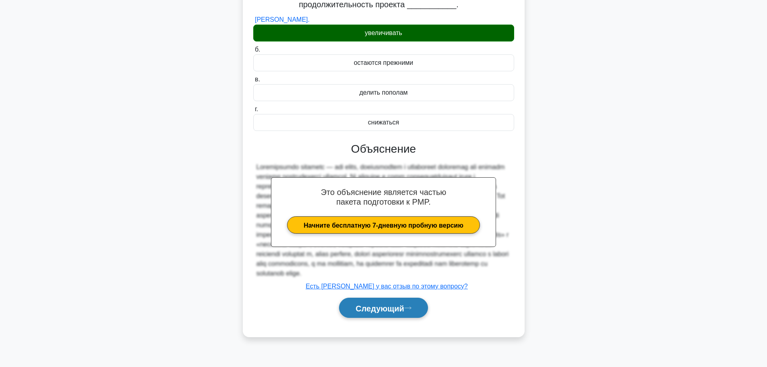
click at [392, 318] on button "Следующий" at bounding box center [383, 308] width 89 height 21
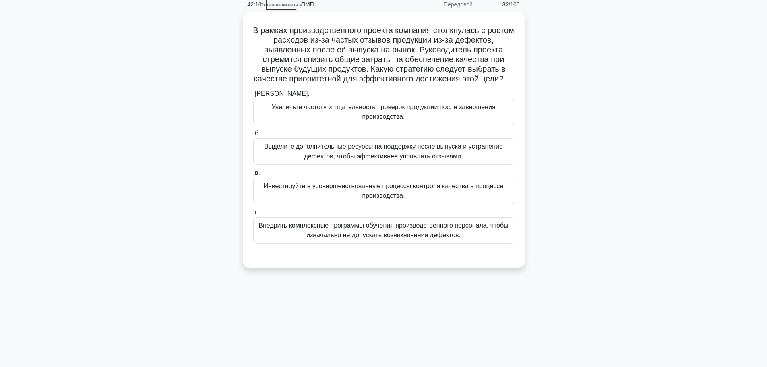
scroll to position [0, 0]
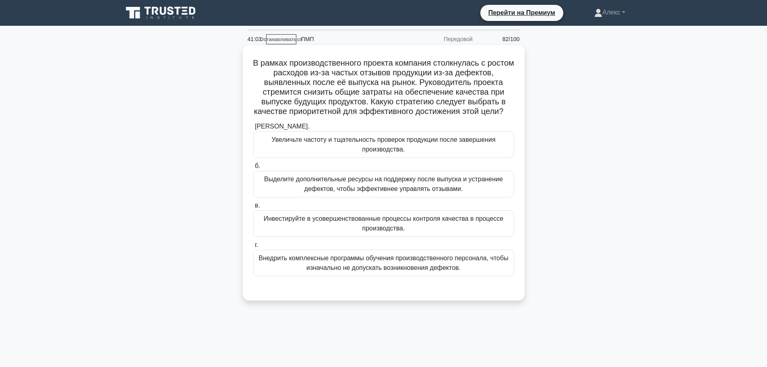
click at [372, 271] on font "Внедрить комплексные программы обучения производственного персонала, чтобы изна…" at bounding box center [384, 263] width 250 height 17
click at [253, 248] on input "г. Внедрить комплексные программы обучения производственного персонала, чтобы и…" at bounding box center [253, 245] width 0 height 5
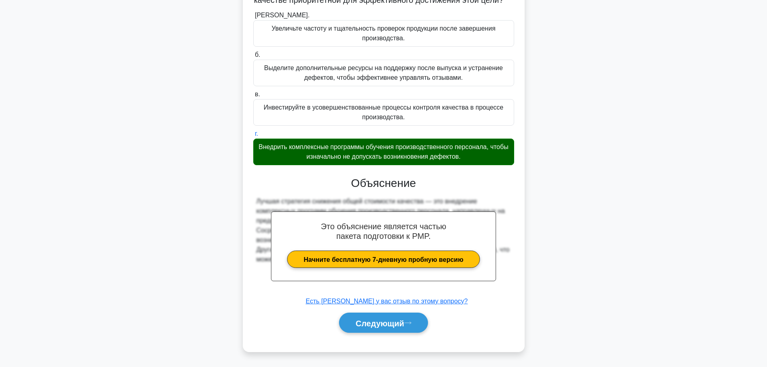
scroll to position [122, 0]
click at [382, 319] on font "Следующий" at bounding box center [380, 323] width 49 height 9
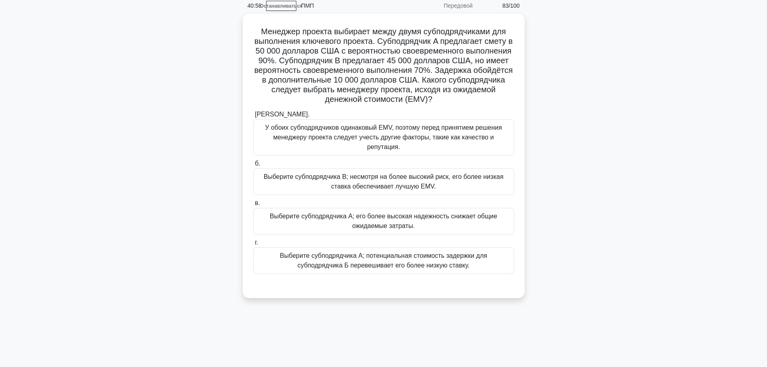
scroll to position [0, 0]
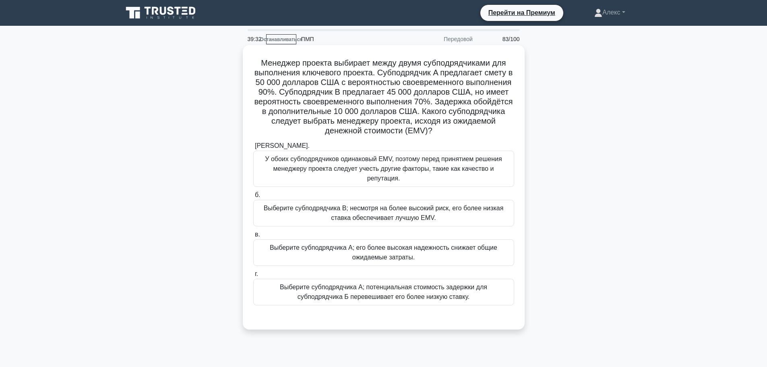
click at [430, 284] on font "Выберите субподрядчика А; потенциальная стоимость задержки для субподрядчика Б …" at bounding box center [383, 292] width 207 height 17
click at [253, 277] on input "г. Выберите субподрядчика А; потенциальная стоимость задержки для субподрядчика…" at bounding box center [253, 274] width 0 height 5
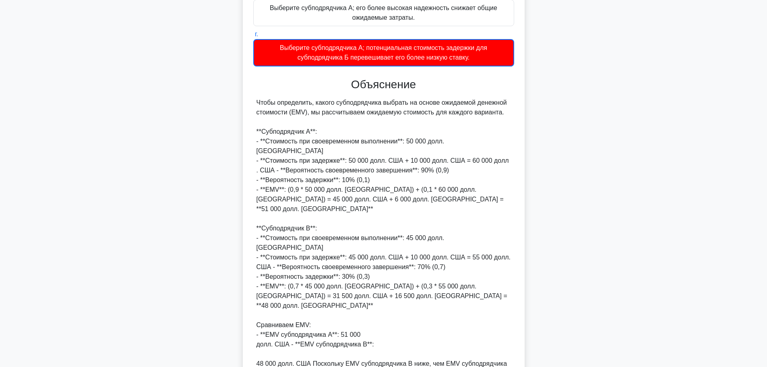
scroll to position [287, 0]
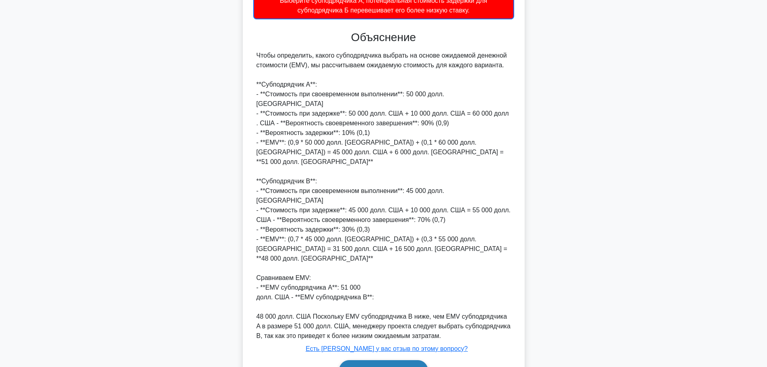
click at [388, 360] on button "Следующий" at bounding box center [383, 370] width 89 height 21
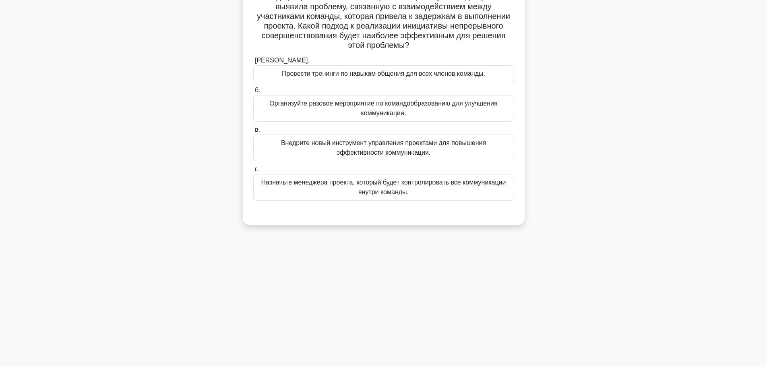
scroll to position [0, 0]
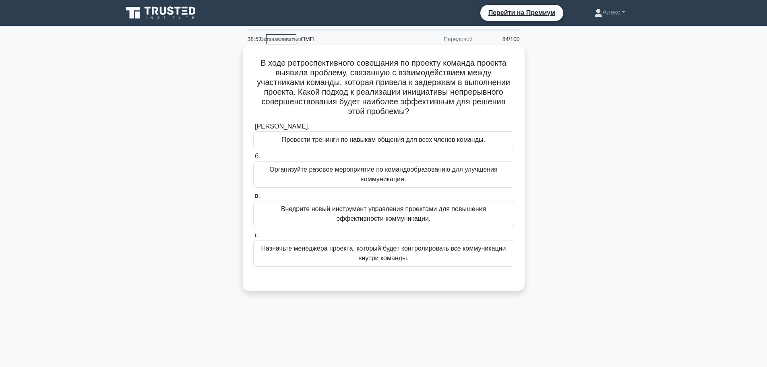
click at [410, 142] on font "Провести тренинги по навыкам общения для всех членов команды." at bounding box center [383, 139] width 203 height 7
click at [253, 129] on input "а. Провести тренинги по навыкам общения для всех членов команды." at bounding box center [253, 126] width 0 height 5
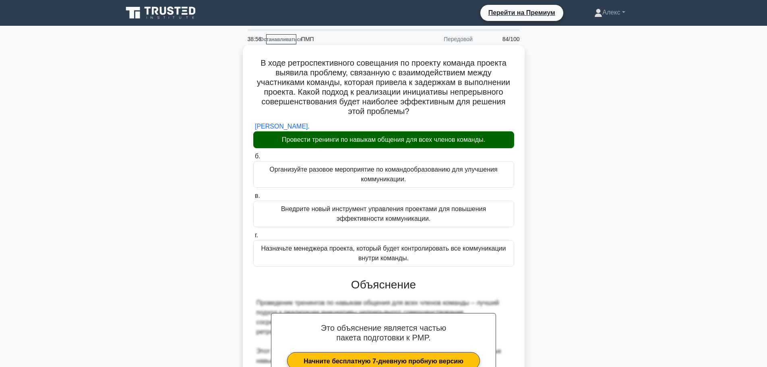
scroll to position [218, 0]
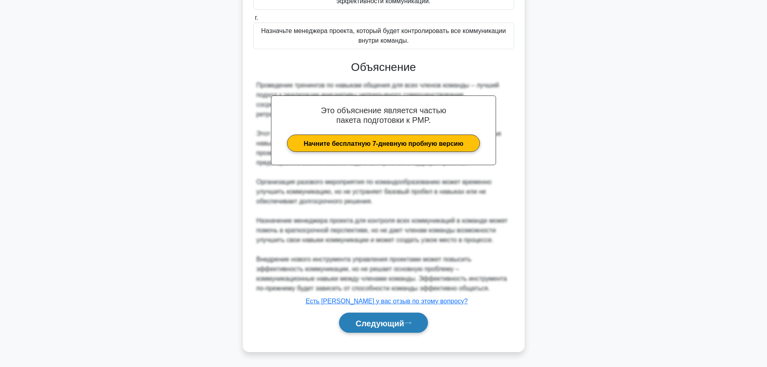
click at [393, 325] on font "Следующий" at bounding box center [380, 323] width 49 height 9
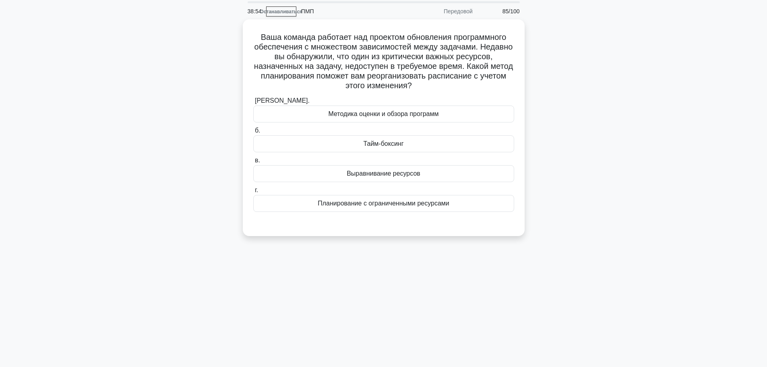
scroll to position [0, 0]
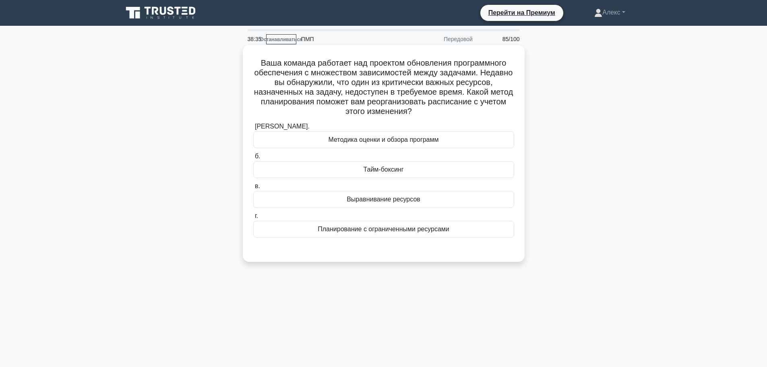
click at [425, 204] on div "Выравнивание ресурсов" at bounding box center [383, 199] width 261 height 17
click at [253, 189] on input "в. Выравнивание ресурсов" at bounding box center [253, 186] width 0 height 5
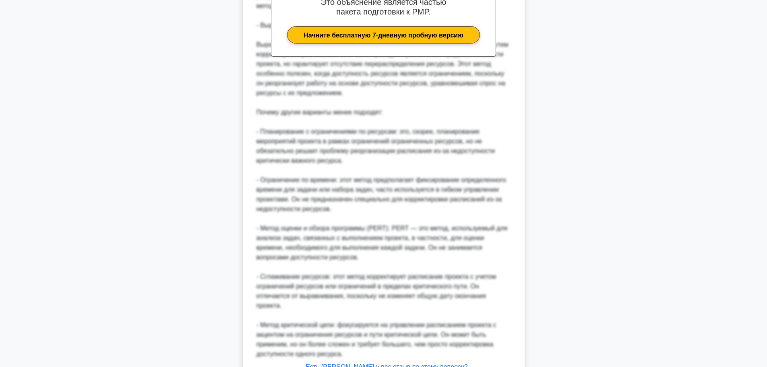
scroll to position [363, 0]
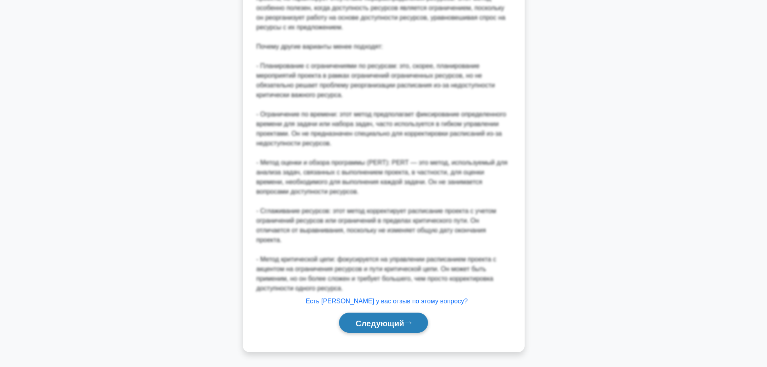
click at [383, 331] on button "Следующий" at bounding box center [383, 323] width 89 height 21
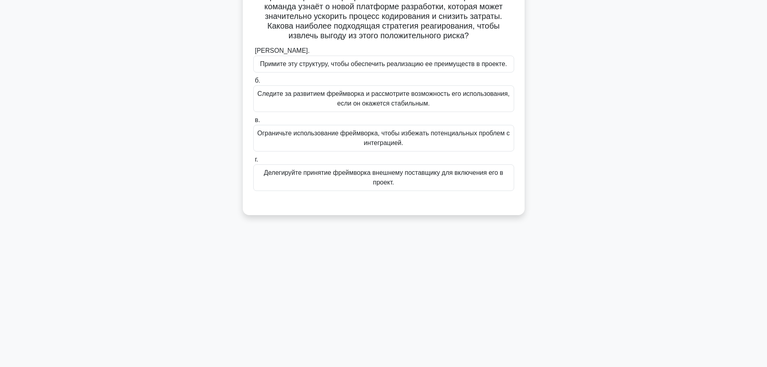
scroll to position [0, 0]
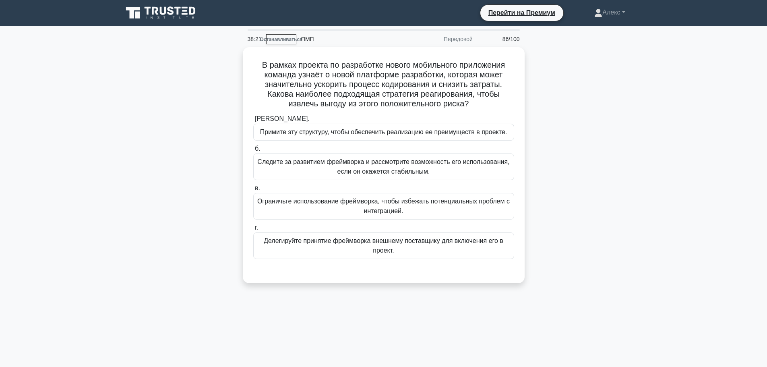
drag, startPoint x: 577, startPoint y: 252, endPoint x: 578, endPoint y: 243, distance: 8.9
click at [577, 250] on div "В рамках проекта по разработке нового мобильного приложения команда узнаёт о но…" at bounding box center [384, 170] width 532 height 246
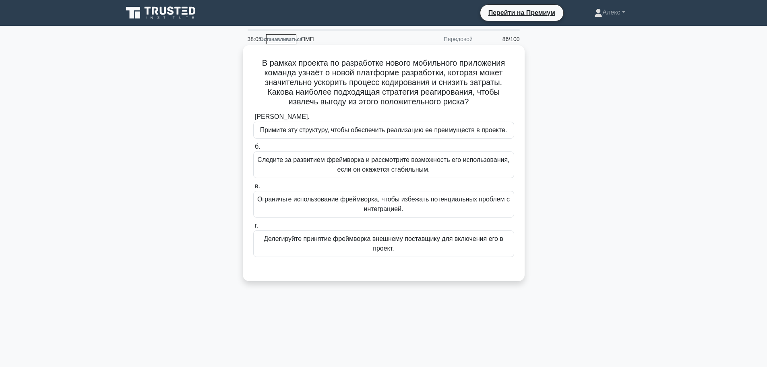
click at [420, 165] on font "Следите за развитием фреймворка и рассмотрите возможность его использования, ес…" at bounding box center [384, 164] width 254 height 19
click at [253, 149] on input "б. Следите за развитием фреймворка и рассмотрите возможность его использования,…" at bounding box center [253, 146] width 0 height 5
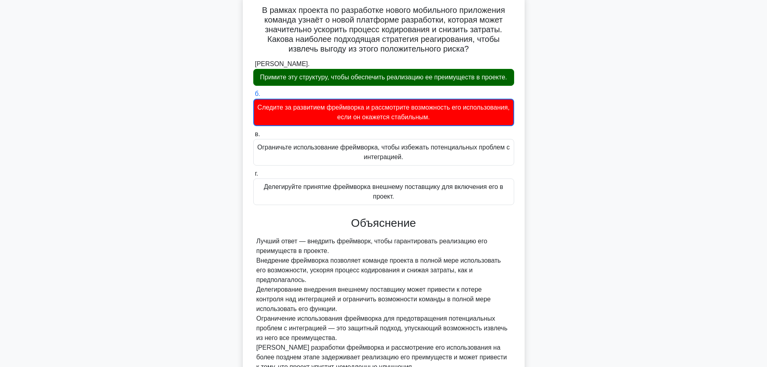
scroll to position [132, 0]
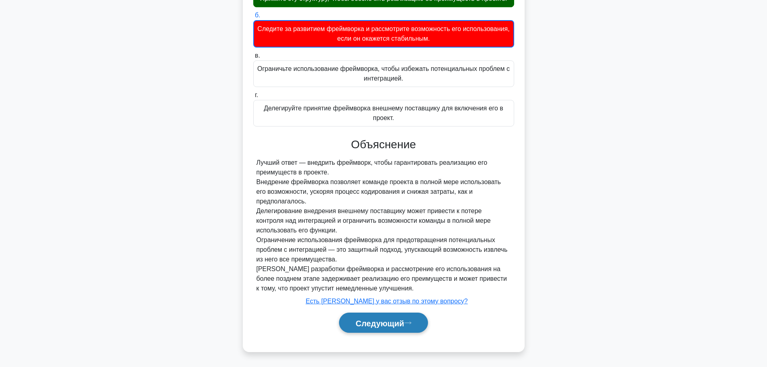
click at [364, 323] on font "Следующий" at bounding box center [380, 323] width 49 height 9
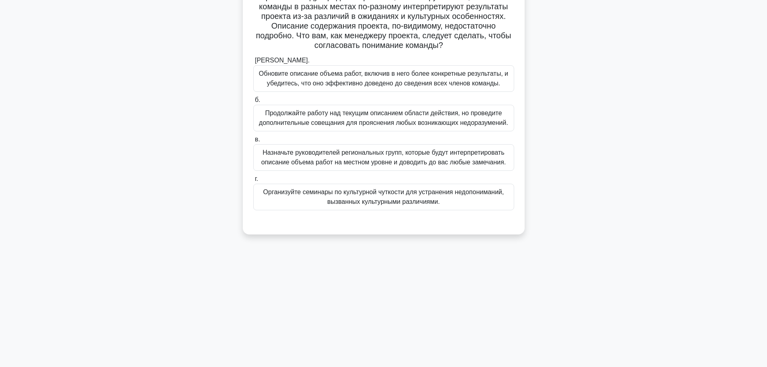
scroll to position [0, 0]
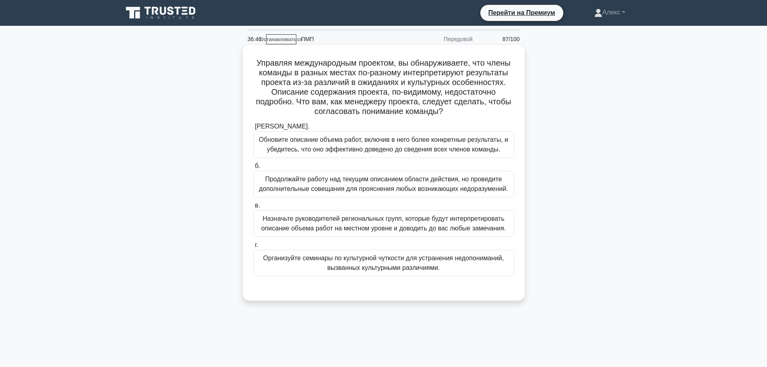
click at [392, 145] on font "Обновите описание объема работ, включив в него более конкретные результаты, и у…" at bounding box center [384, 144] width 254 height 19
click at [253, 129] on input "а. Обновите описание объема работ, включив в него более конкретные результаты, …" at bounding box center [253, 126] width 0 height 5
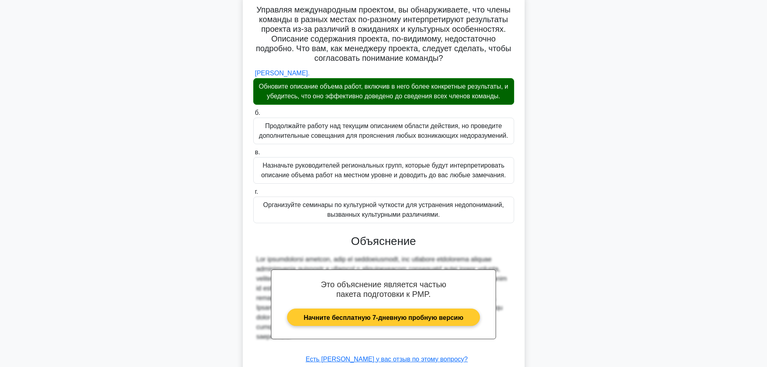
scroll to position [112, 0]
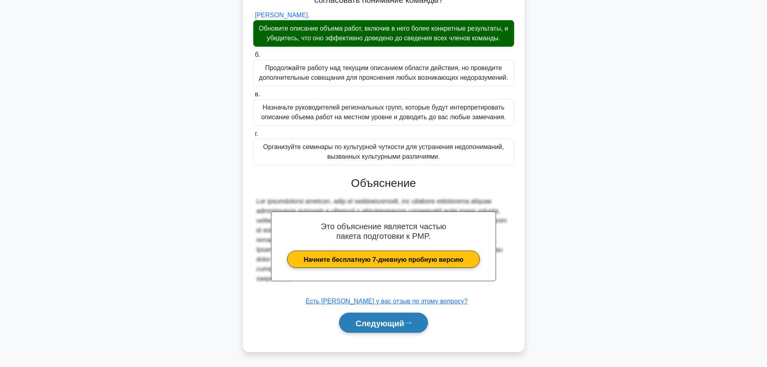
click at [381, 324] on font "Следующий" at bounding box center [380, 323] width 49 height 9
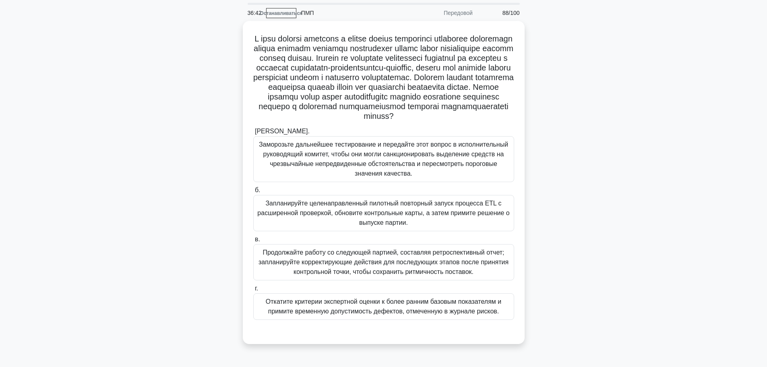
scroll to position [40, 0]
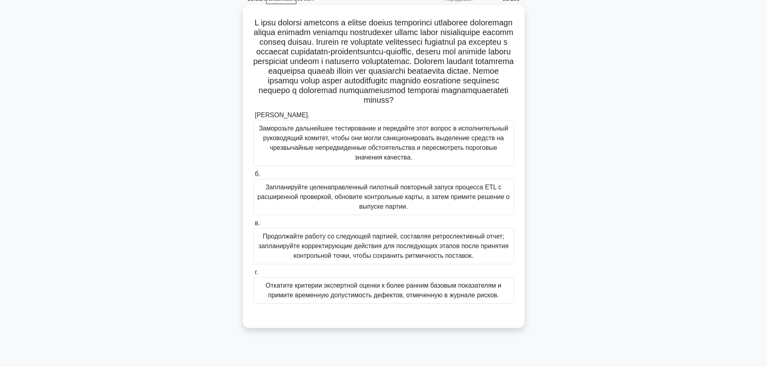
click at [385, 210] on font "Запланируйте целенаправленный пилотный повторный запуск процесса ETL с расширен…" at bounding box center [383, 197] width 252 height 26
click at [253, 177] on input "б. Запланируйте целенаправленный пилотный повторный запуск процесса ETL с расши…" at bounding box center [253, 174] width 0 height 5
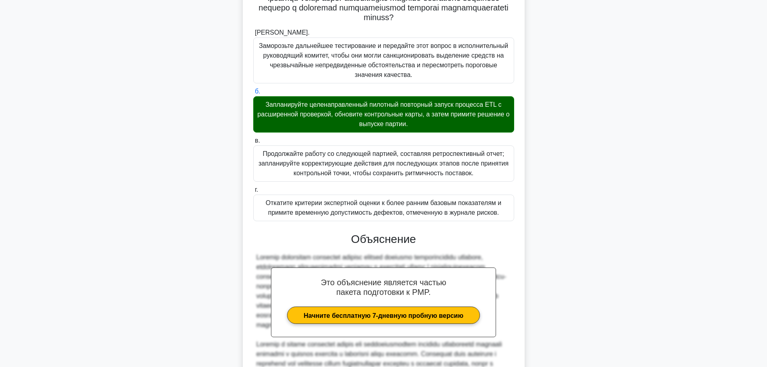
scroll to position [276, 0]
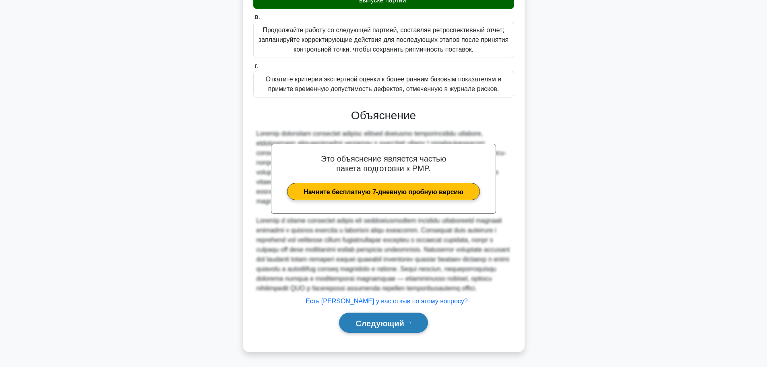
click at [379, 322] on font "Следующий" at bounding box center [380, 323] width 49 height 9
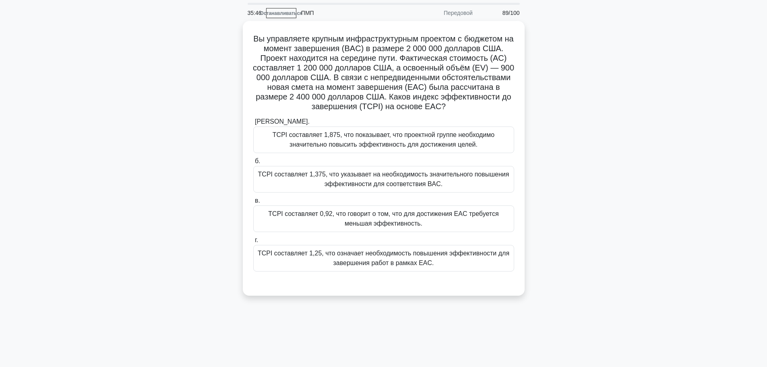
scroll to position [40, 0]
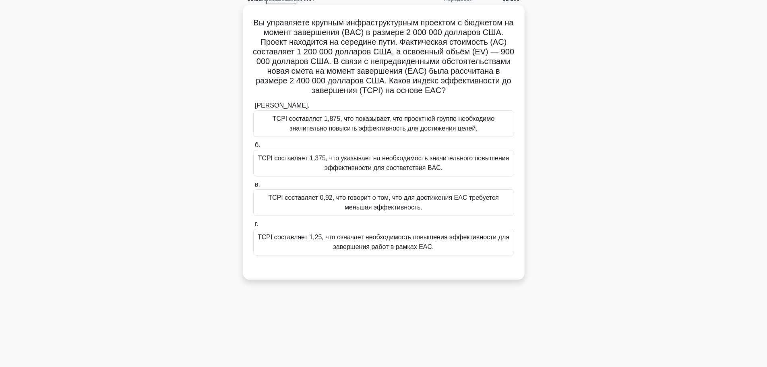
click at [369, 206] on font "TCPI составляет 0,92, что говорит о том, что для достижения EAC требуется меньш…" at bounding box center [383, 202] width 230 height 17
click at [253, 187] on input "в. TCPI составляет 0,92, что говорит о том, что для достижения EAC требуется ме…" at bounding box center [253, 184] width 0 height 5
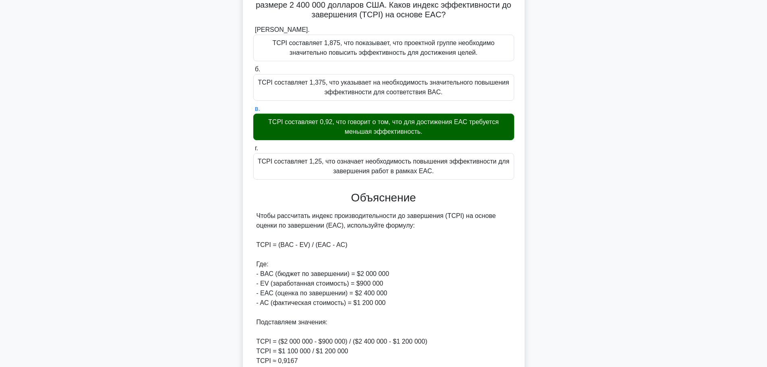
scroll to position [238, 0]
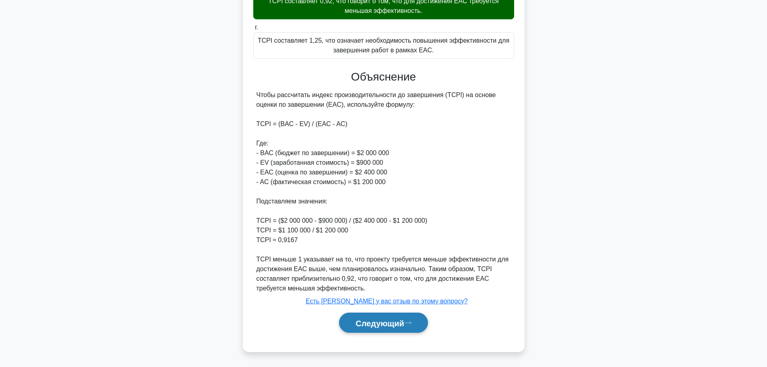
click at [384, 322] on font "Следующий" at bounding box center [380, 323] width 49 height 9
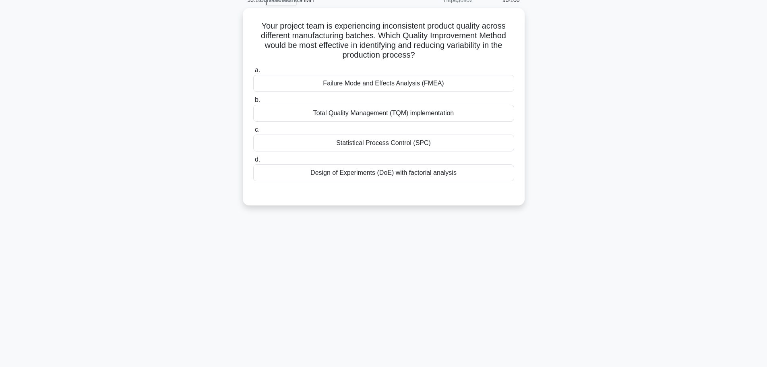
scroll to position [0, 0]
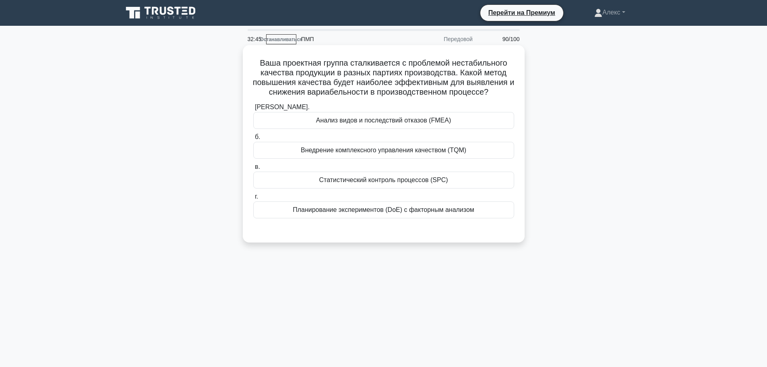
click at [412, 183] on font "Статистический контроль процессов (SPC)" at bounding box center [383, 179] width 129 height 7
click at [253, 170] on input "в. Статистический контроль процессов (SPC)" at bounding box center [253, 166] width 0 height 5
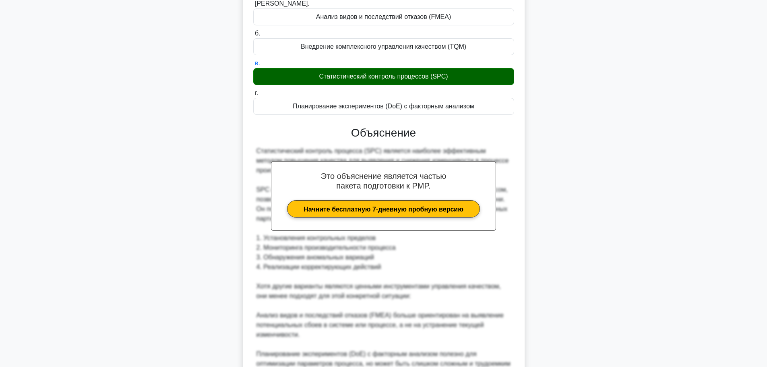
scroll to position [228, 0]
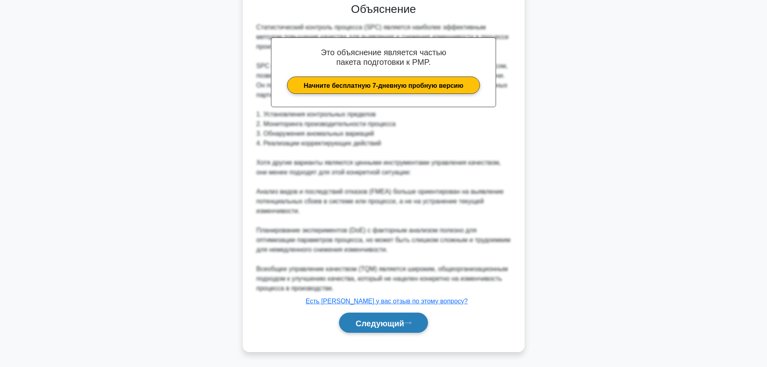
click at [388, 327] on font "Следующий" at bounding box center [380, 323] width 49 height 9
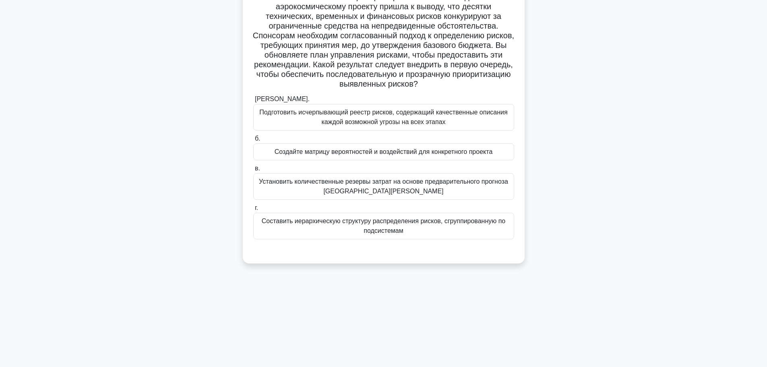
scroll to position [0, 0]
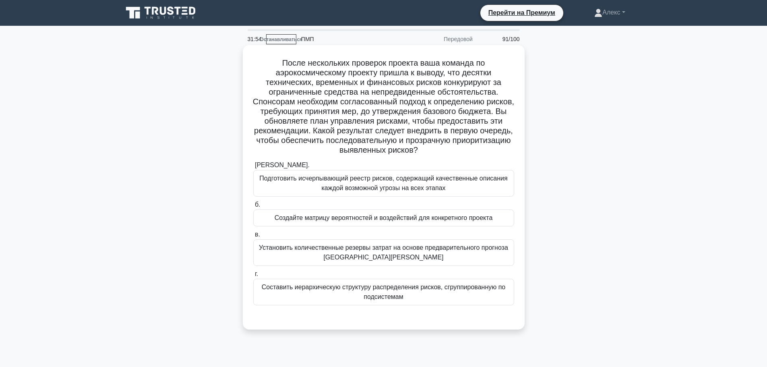
click at [368, 257] on font "Установить количественные резервы затрат на основе предварительного прогноза Мо…" at bounding box center [383, 252] width 249 height 17
click at [253, 237] on input "в. Установить количественные резервы затрат на основе предварительного прогноза…" at bounding box center [253, 234] width 0 height 5
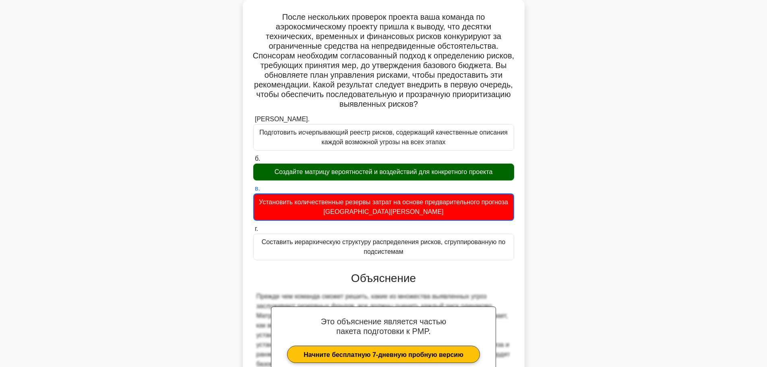
scroll to position [200, 0]
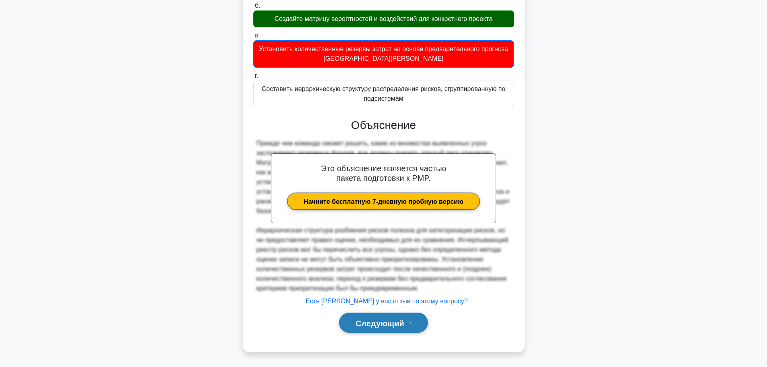
click at [379, 331] on button "Следующий" at bounding box center [383, 323] width 89 height 21
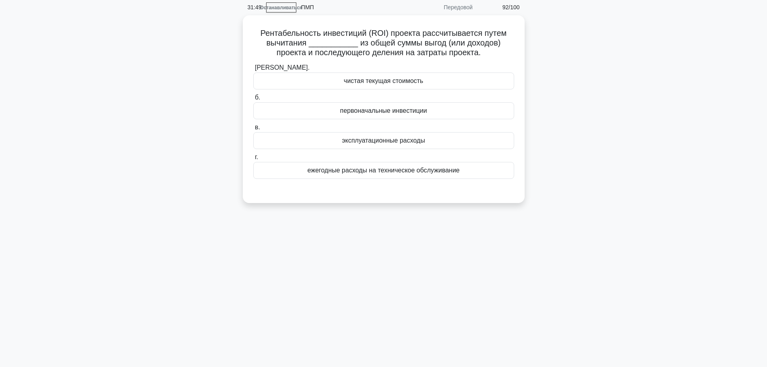
scroll to position [0, 0]
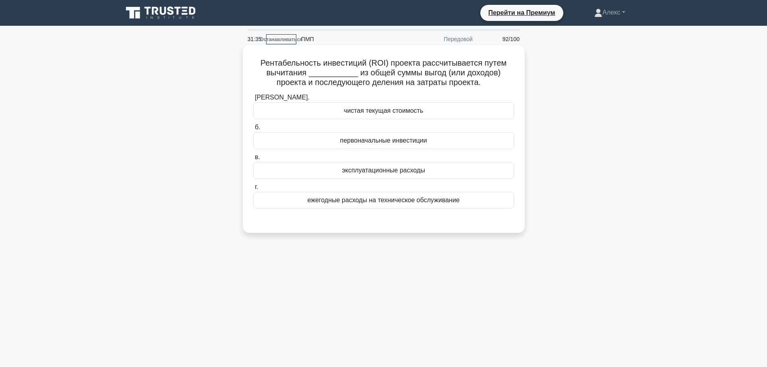
click at [397, 137] on font "первоначальные инвестиции" at bounding box center [383, 140] width 87 height 7
click at [253, 130] on input "б. первоначальные инвестиции" at bounding box center [253, 127] width 0 height 5
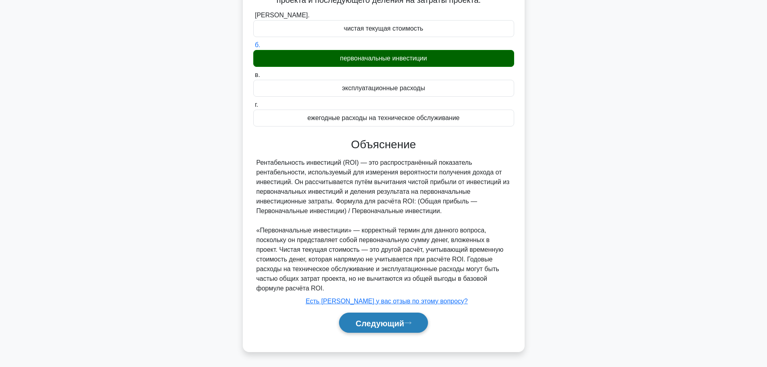
click at [390, 316] on button "Следующий" at bounding box center [383, 323] width 89 height 21
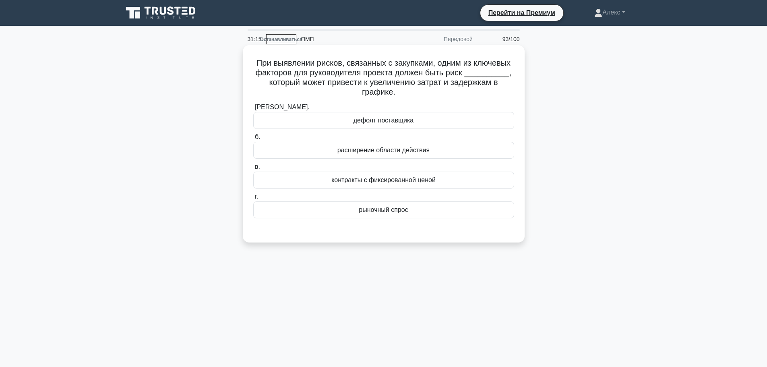
click at [397, 125] on font "дефолт поставщика" at bounding box center [384, 121] width 60 height 10
click at [253, 110] on input "а. дефолт поставщика" at bounding box center [253, 107] width 0 height 5
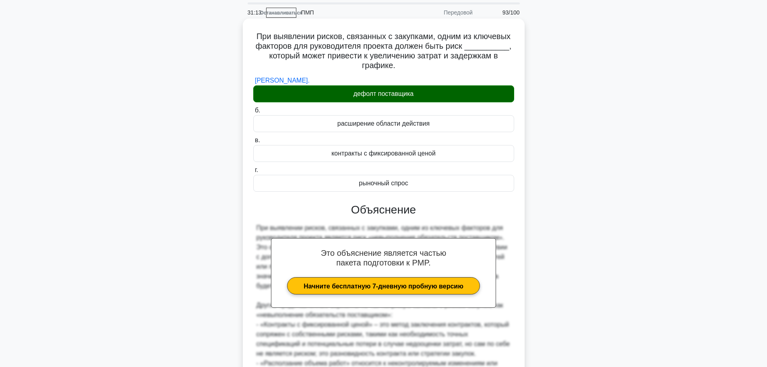
scroll to position [180, 0]
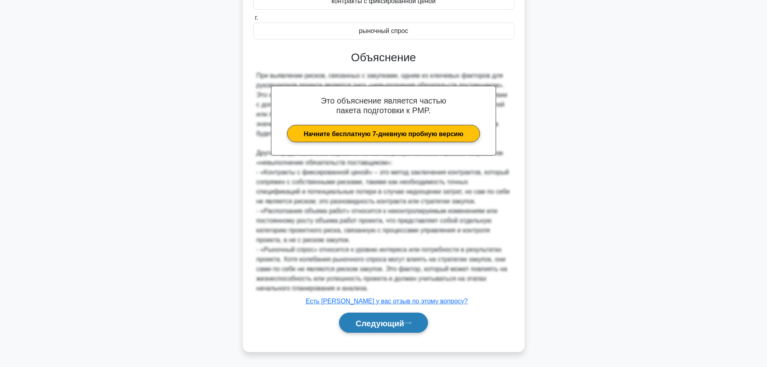
click at [353, 316] on button "Следующий" at bounding box center [383, 323] width 89 height 21
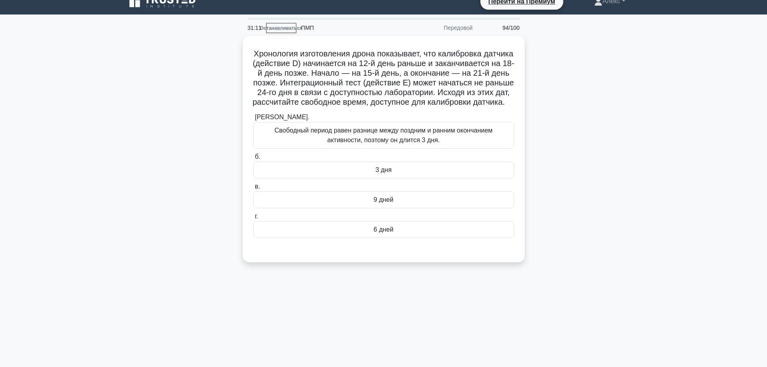
scroll to position [0, 0]
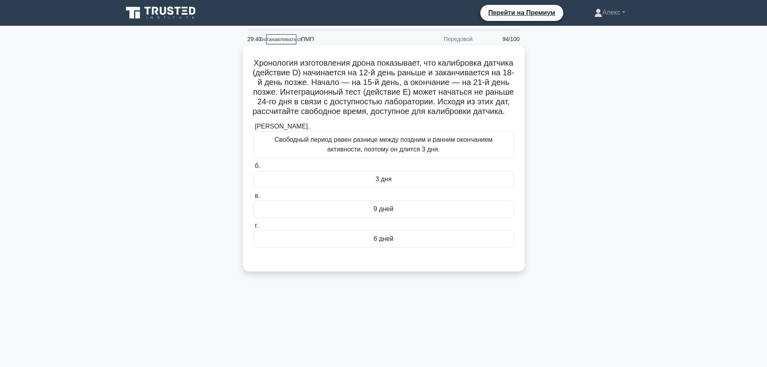
click at [410, 188] on div "3 дня" at bounding box center [383, 179] width 261 height 17
click at [253, 169] on input "б. 3 дня" at bounding box center [253, 166] width 0 height 5
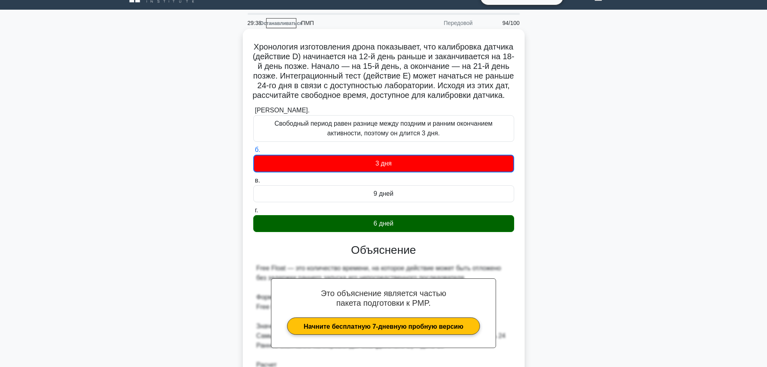
scroll to position [190, 0]
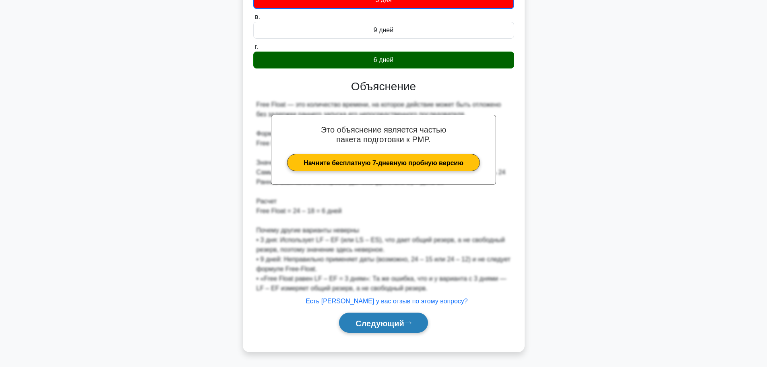
click at [371, 320] on font "Следующий" at bounding box center [380, 323] width 49 height 9
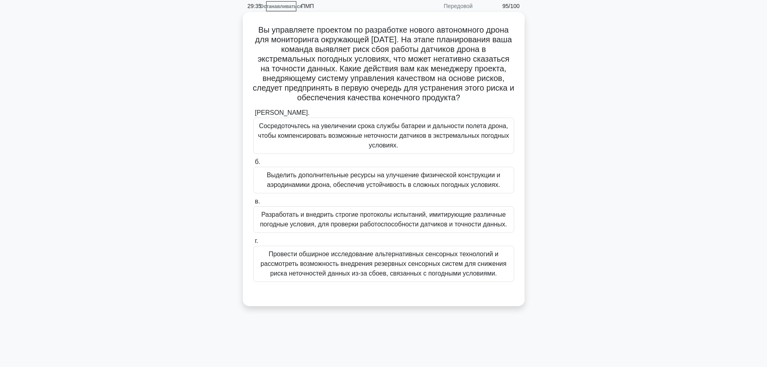
scroll to position [0, 0]
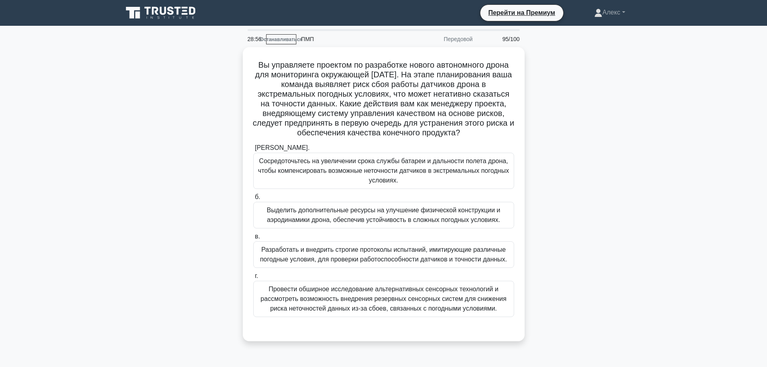
click at [673, 195] on main "28:56 Останавливаться ПМП Передовой 95/100 .spinner_0XTQ{transform-origin:cente…" at bounding box center [383, 230] width 767 height 409
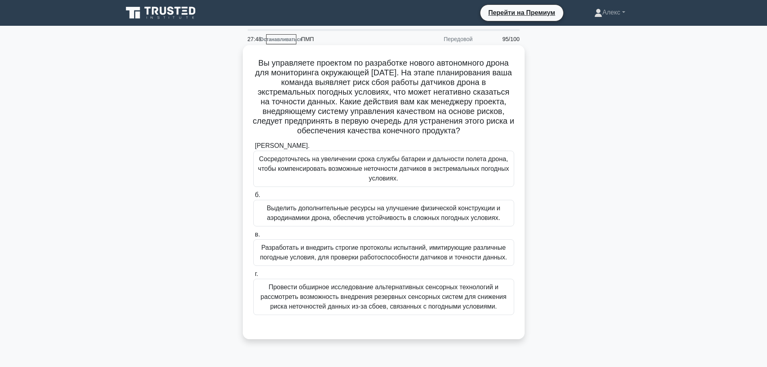
click at [389, 290] on font "Провести обширное исследование альтернативных сенсорных технологий и рассмотрет…" at bounding box center [384, 297] width 246 height 26
click at [253, 277] on input "г. Провести обширное исследование альтернативных сенсорных технологий и рассмот…" at bounding box center [253, 274] width 0 height 5
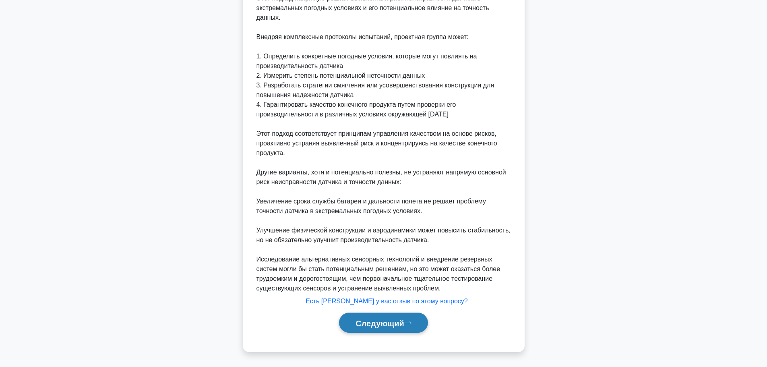
click at [395, 325] on font "Следующий" at bounding box center [380, 323] width 49 height 9
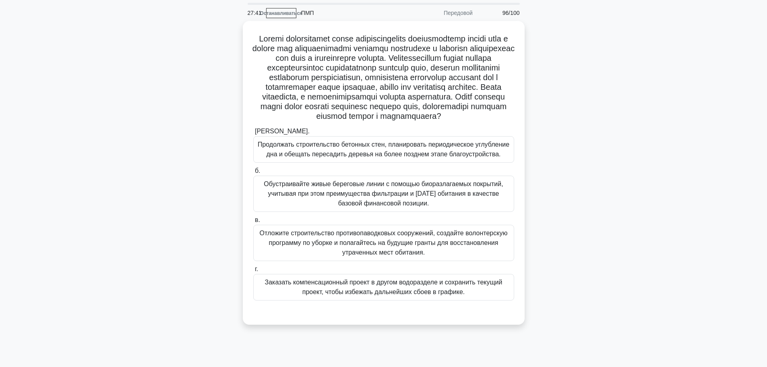
scroll to position [40, 0]
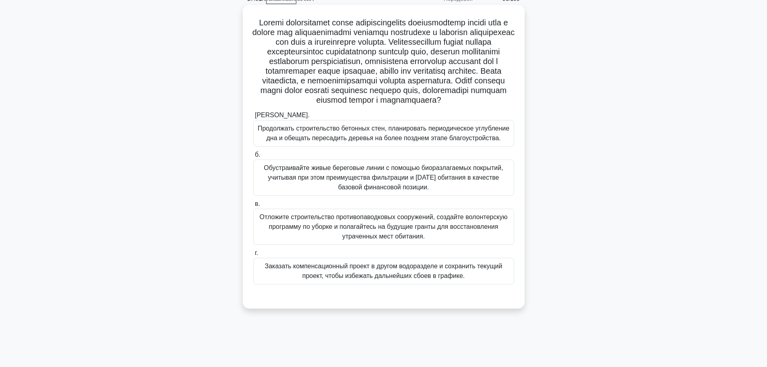
click at [357, 187] on font "Обустраивайте живые береговые линии с помощью биоразлагаемых покрытий, учитывая…" at bounding box center [383, 177] width 239 height 26
click at [253, 158] on input "б. Обустраивайте живые береговые линии с помощью биоразлагаемых покрытий, учиты…" at bounding box center [253, 154] width 0 height 5
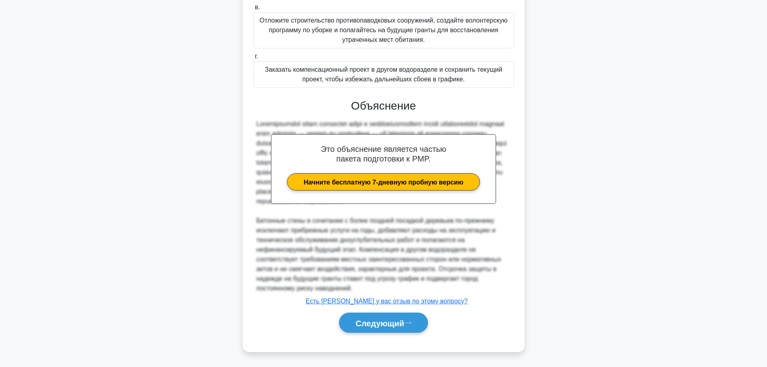
scroll to position [257, 0]
click at [392, 322] on font "Следующий" at bounding box center [380, 323] width 49 height 9
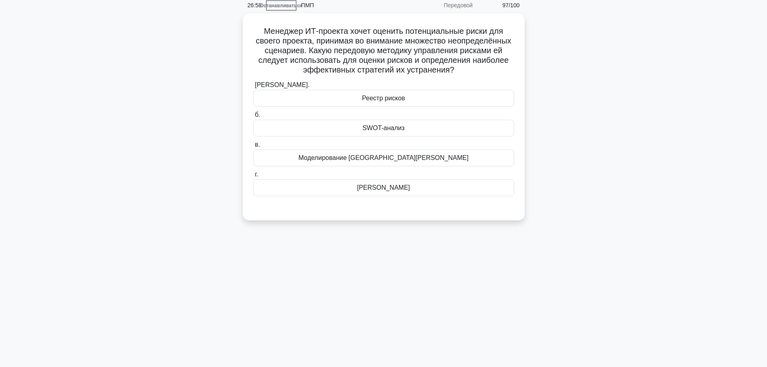
scroll to position [0, 0]
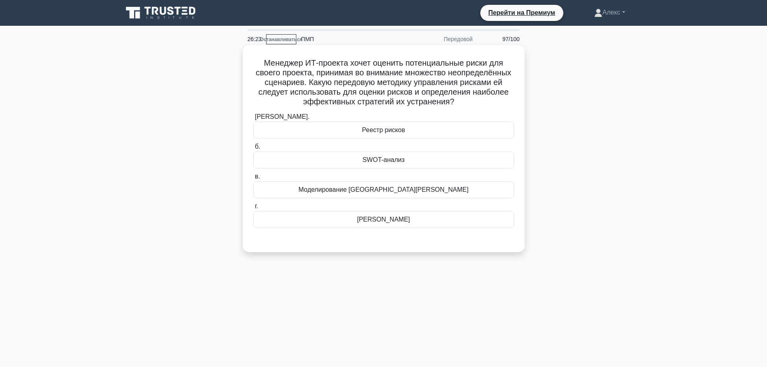
click at [436, 189] on div "Моделирование Монте-Карло" at bounding box center [383, 189] width 261 height 17
click at [253, 179] on input "в. Моделирование Монте-Карло" at bounding box center [253, 176] width 0 height 5
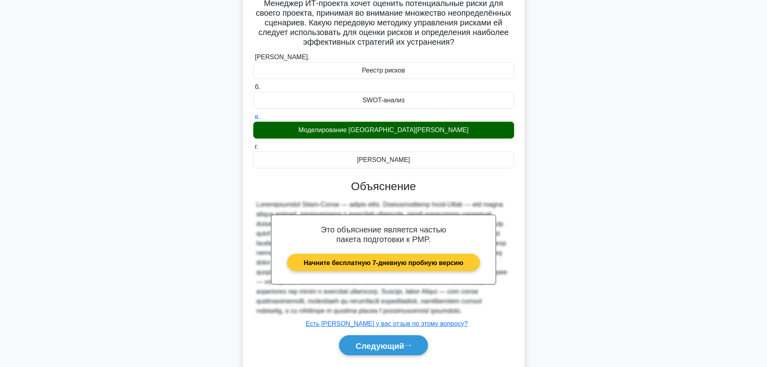
scroll to position [102, 0]
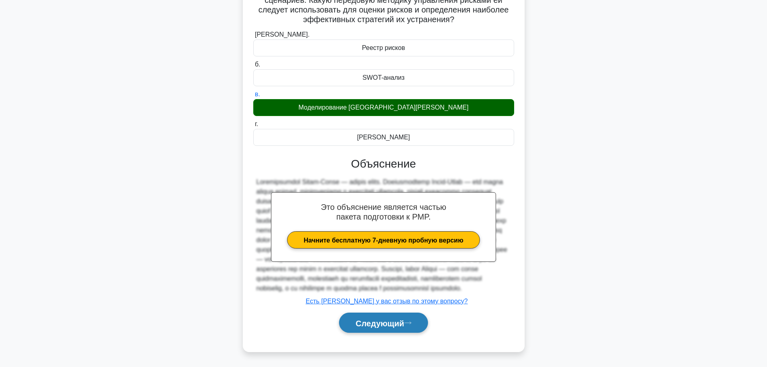
click at [387, 323] on font "Следующий" at bounding box center [380, 323] width 49 height 9
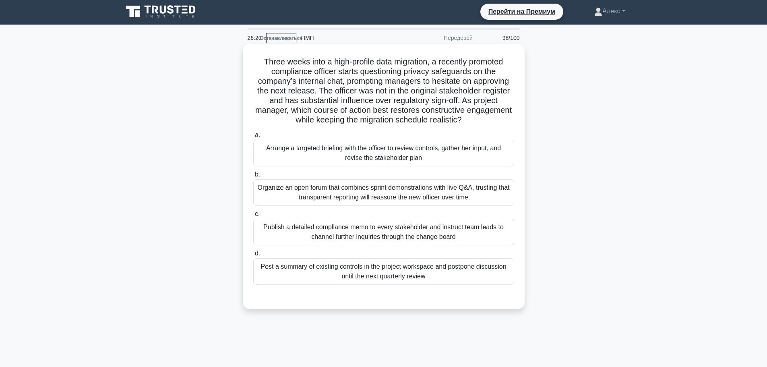
scroll to position [0, 0]
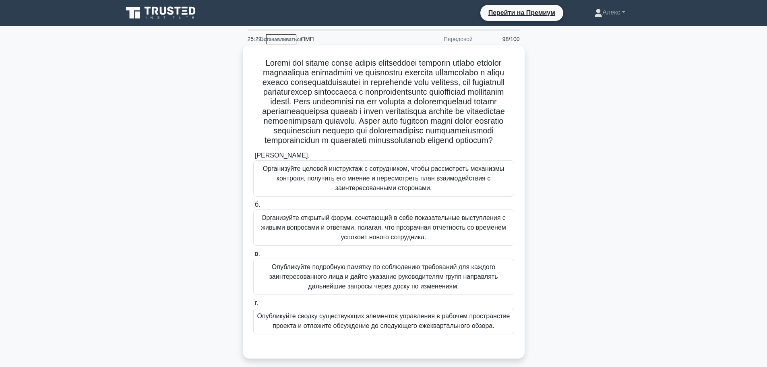
click at [402, 237] on font "Организуйте открытый форум, сочетающий в себе показательные выступления с живым…" at bounding box center [383, 227] width 245 height 26
click at [253, 207] on input "б. Организуйте открытый форум, сочетающий в себе показательные выступления с жи…" at bounding box center [253, 204] width 0 height 5
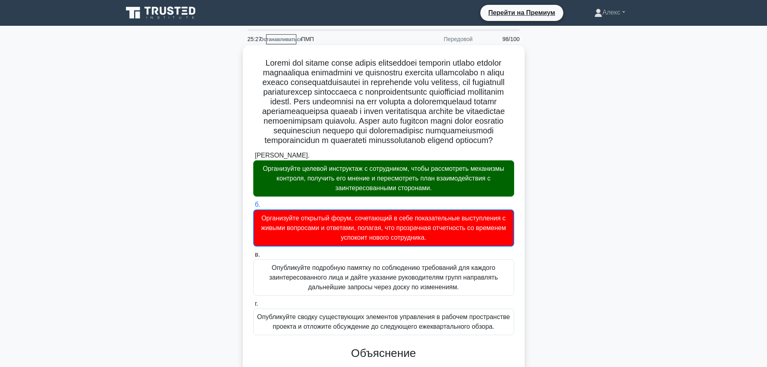
click at [415, 223] on label "б. Организуйте открытый форум, сочетающий в себе показательные выступления с жи…" at bounding box center [383, 223] width 261 height 47
click at [253, 207] on input "б. Организуйте открытый форум, сочетающий в себе показательные выступления с жи…" at bounding box center [253, 204] width 0 height 5
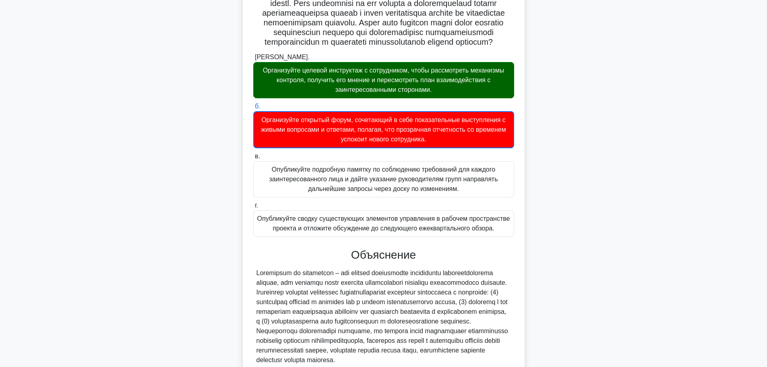
scroll to position [306, 0]
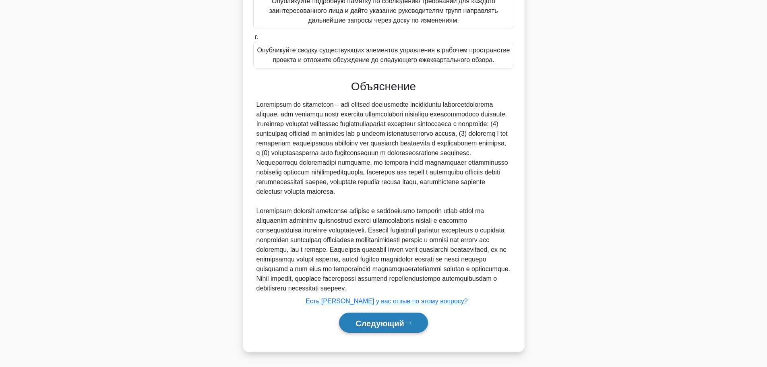
click at [388, 317] on button "Следующий" at bounding box center [383, 323] width 89 height 21
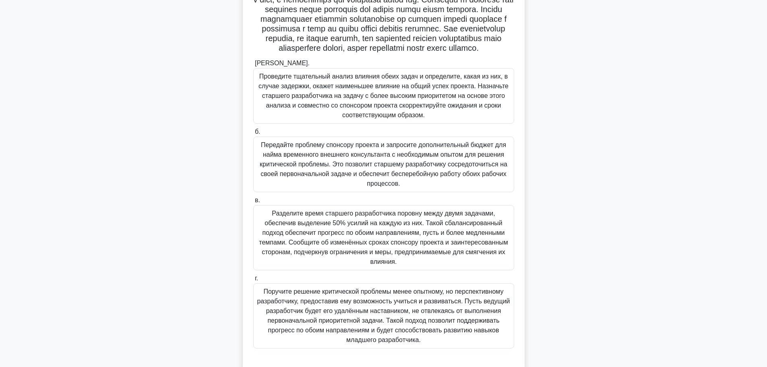
scroll to position [162, 0]
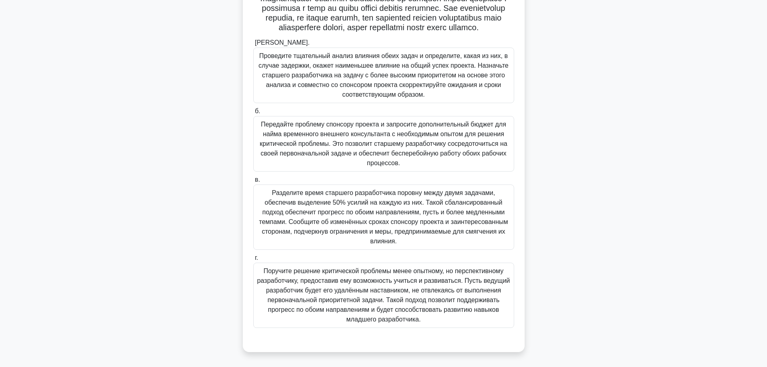
click at [452, 71] on font "Проведите тщательный анализ влияния обеих задач и определите, какая из них, в с…" at bounding box center [384, 75] width 250 height 46
click at [253, 46] on input "а. Проведите тщательный анализ влияния обеих задач и определите, какая из них, …" at bounding box center [253, 42] width 0 height 5
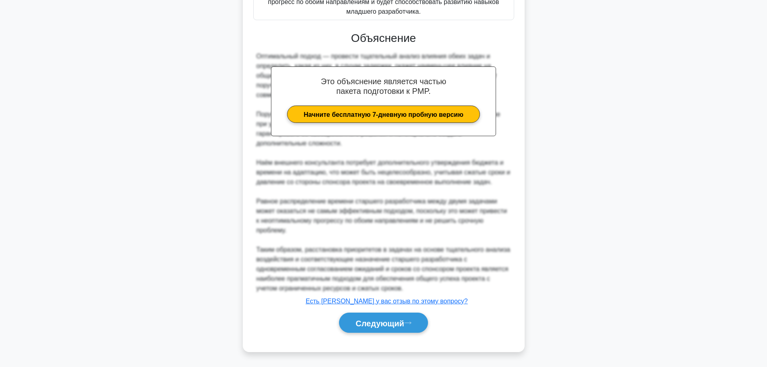
scroll to position [470, 0]
click at [377, 327] on font "Следующий" at bounding box center [380, 323] width 49 height 9
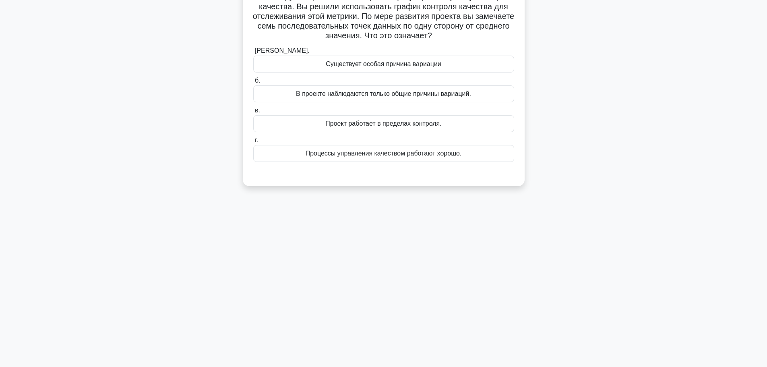
scroll to position [0, 0]
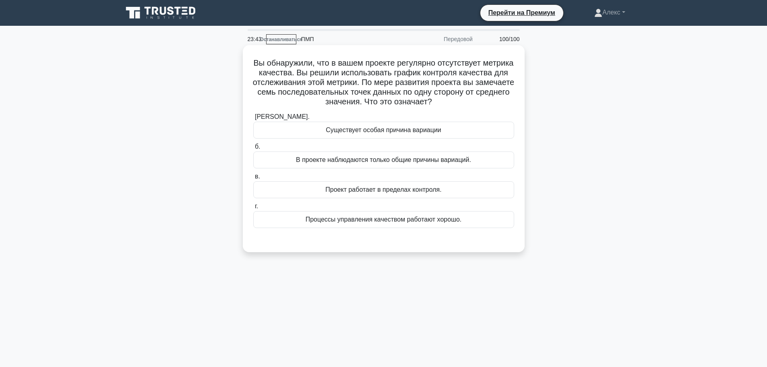
click at [408, 133] on font "Существует особая причина вариации" at bounding box center [384, 129] width 116 height 7
click at [253, 120] on input "а. Существует особая причина вариации" at bounding box center [253, 116] width 0 height 5
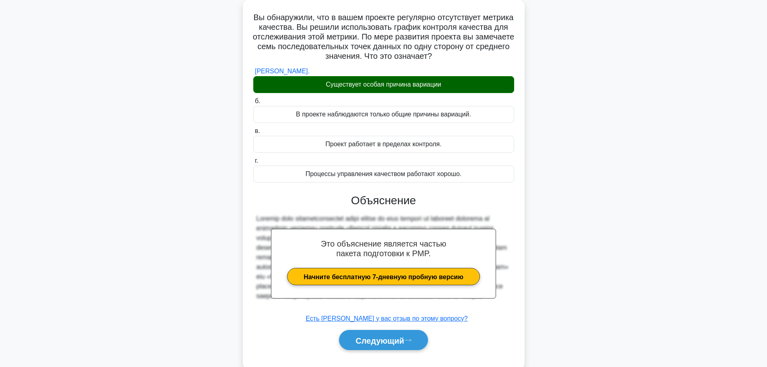
scroll to position [68, 0]
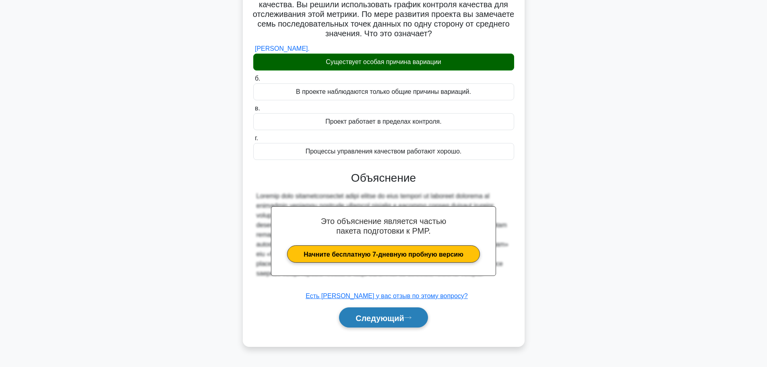
click at [382, 319] on font "Следующий" at bounding box center [380, 317] width 49 height 9
click at [376, 324] on button "Следующий" at bounding box center [383, 317] width 89 height 21
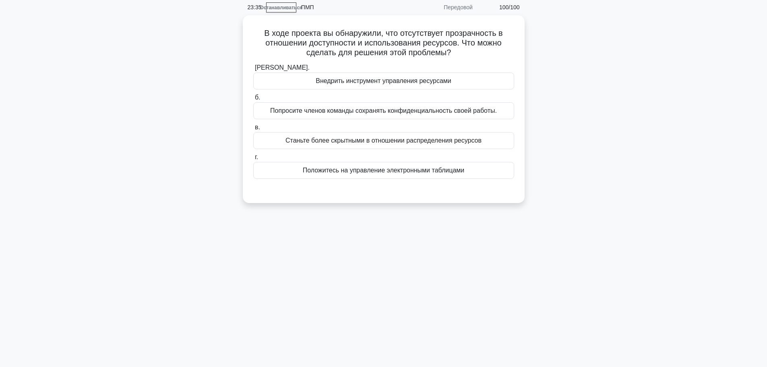
scroll to position [0, 0]
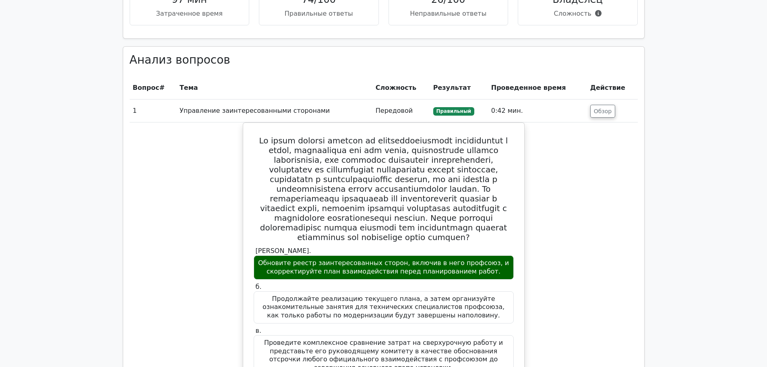
scroll to position [1088, 0]
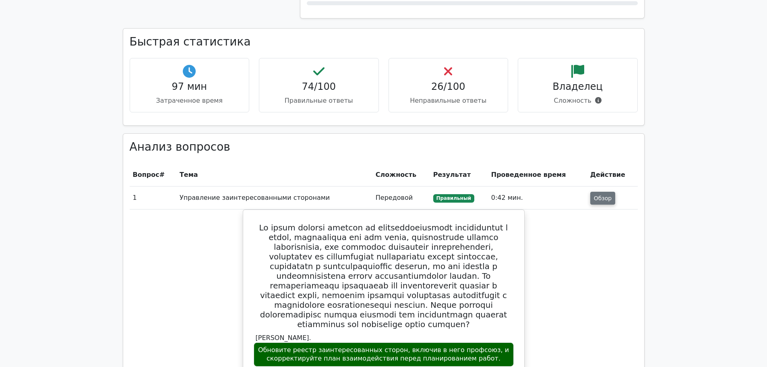
click at [601, 201] on font "Обзор" at bounding box center [603, 198] width 18 height 6
